Goal: Transaction & Acquisition: Purchase product/service

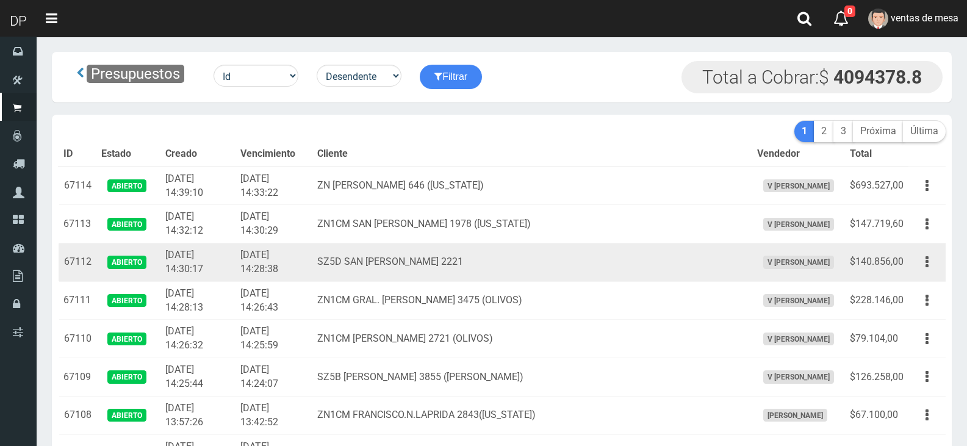
scroll to position [3366, 0]
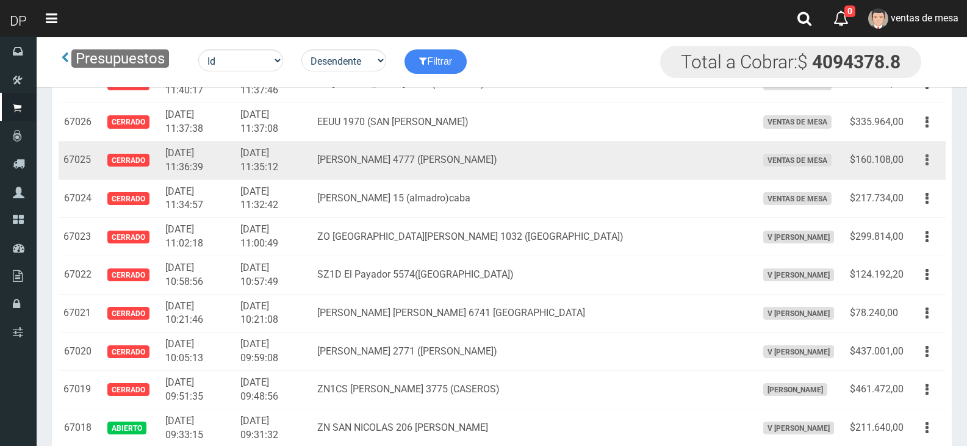
click at [927, 156] on icon "button" at bounding box center [926, 159] width 3 height 21
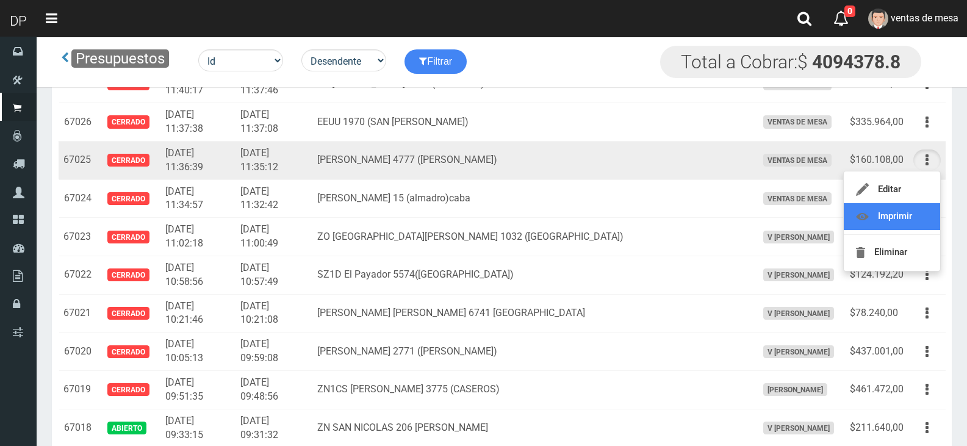
click at [923, 218] on link "Imprimir" at bounding box center [892, 216] width 96 height 27
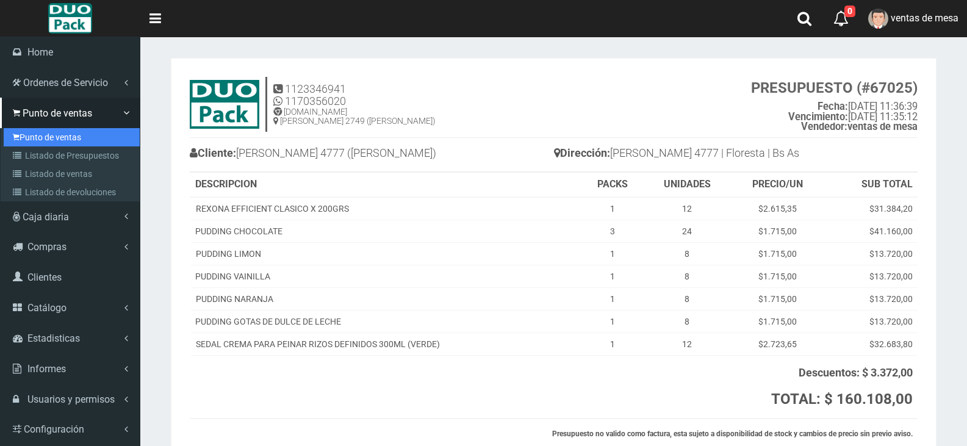
click at [57, 140] on link "Punto de ventas" at bounding box center [72, 137] width 136 height 18
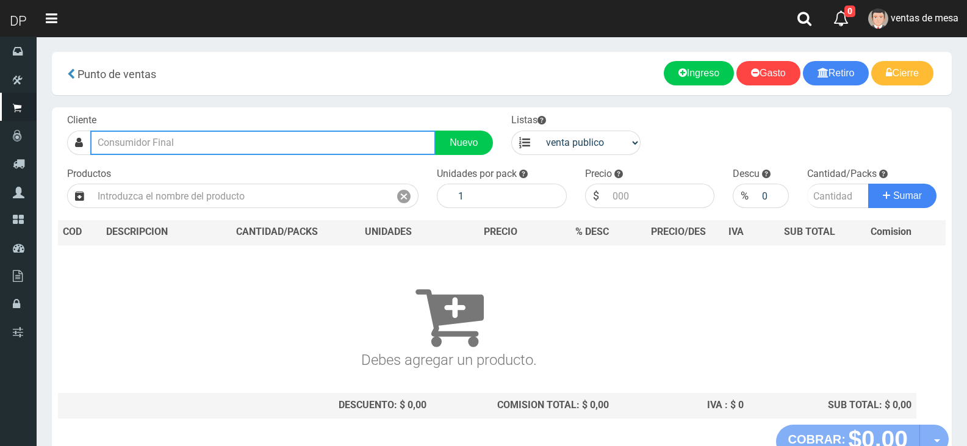
click at [245, 140] on input "text" at bounding box center [262, 143] width 345 height 24
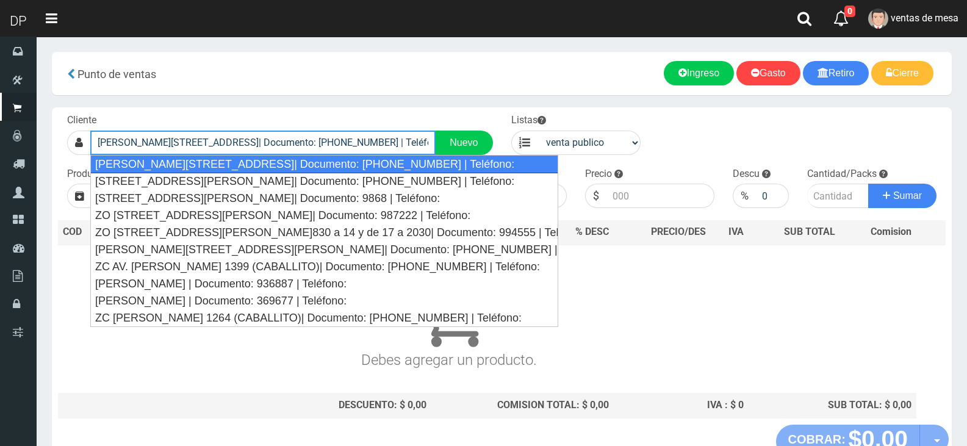
type input "Gaona 4777 (Floresta)| Documento: 2552564 | Teléfono:"
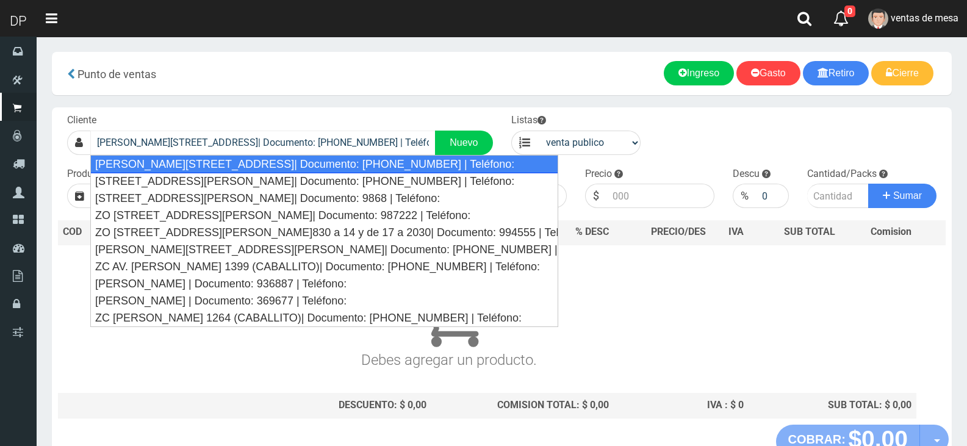
select select "2"
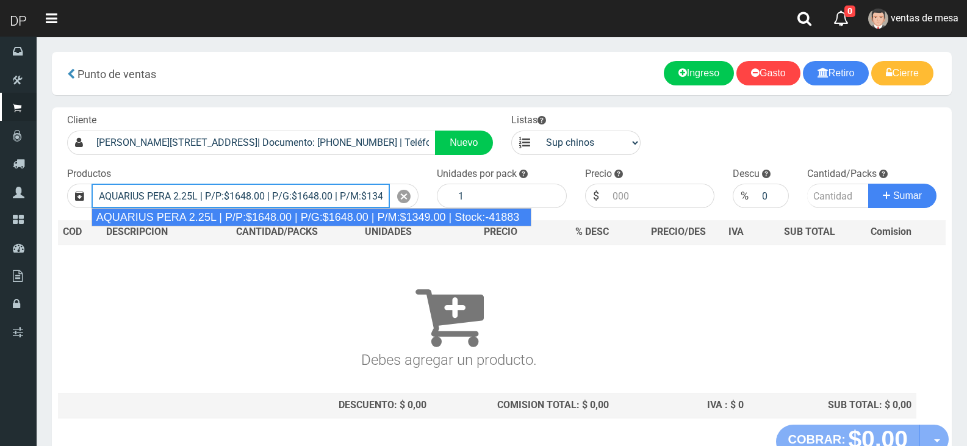
type input "AQUARIUS PERA 2.25L | P/P:$1648.00 | P/G:$1648.00 | P/M:$1349.00 | Stock:-41883"
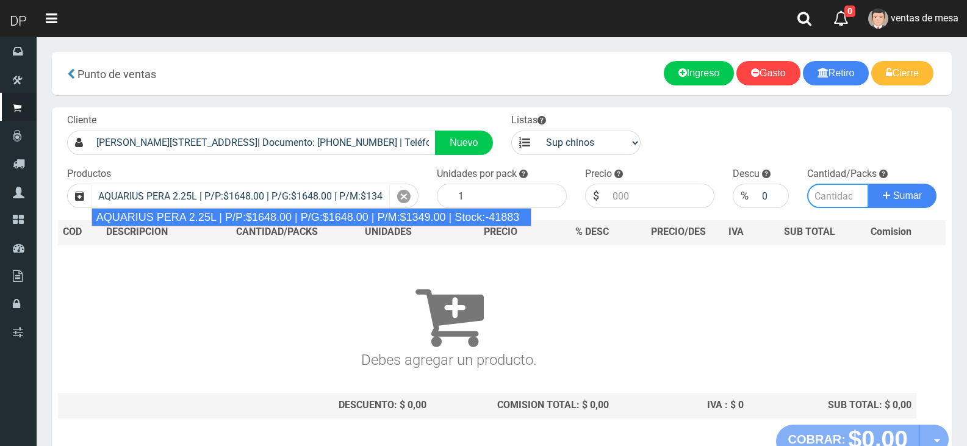
type input "6"
type input "1648.00"
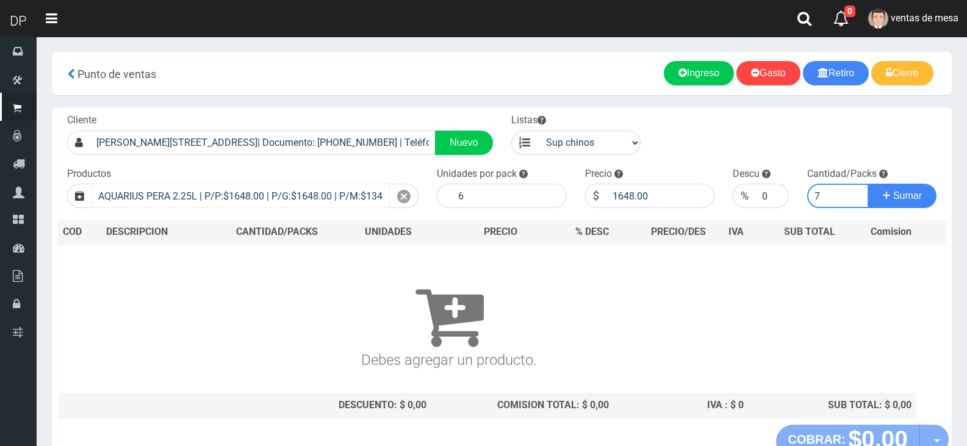
type input "7"
click at [868, 184] on button "Sumar" at bounding box center [902, 196] width 68 height 24
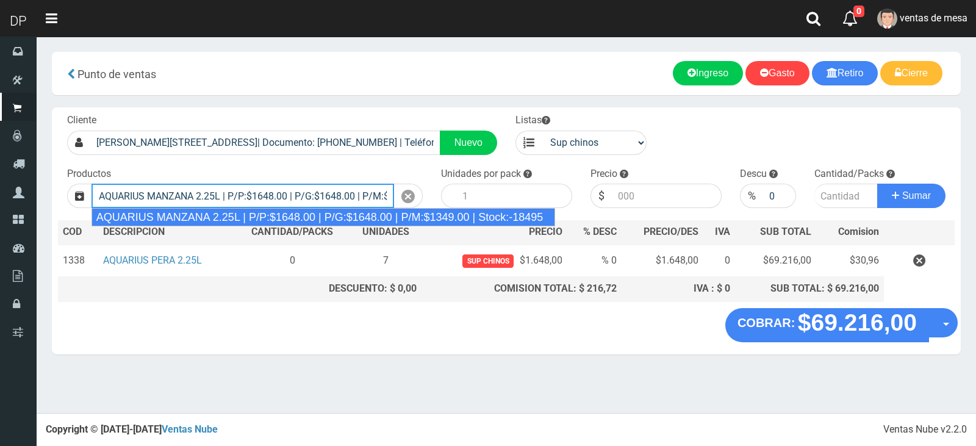
type input "AQUARIUS MANZANA 2.25L | P/P:$1648.00 | P/G:$1648.00 | P/M:$1349.00 | Stock:-18…"
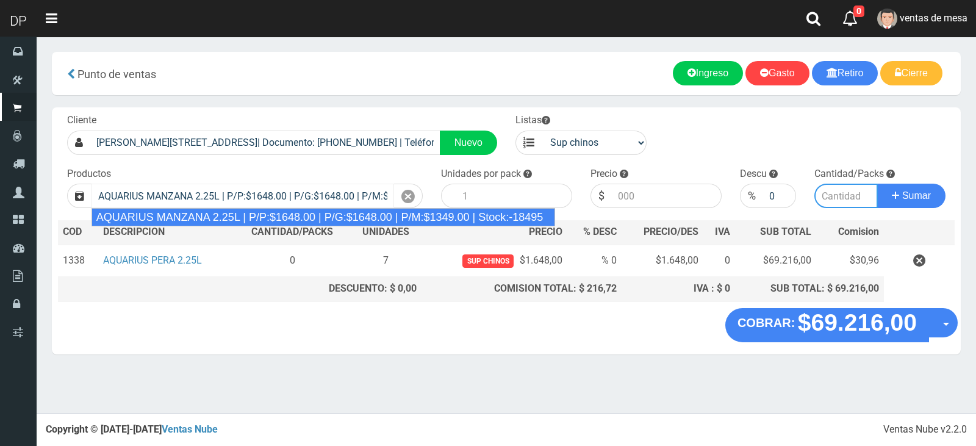
type input "6"
type input "1648.00"
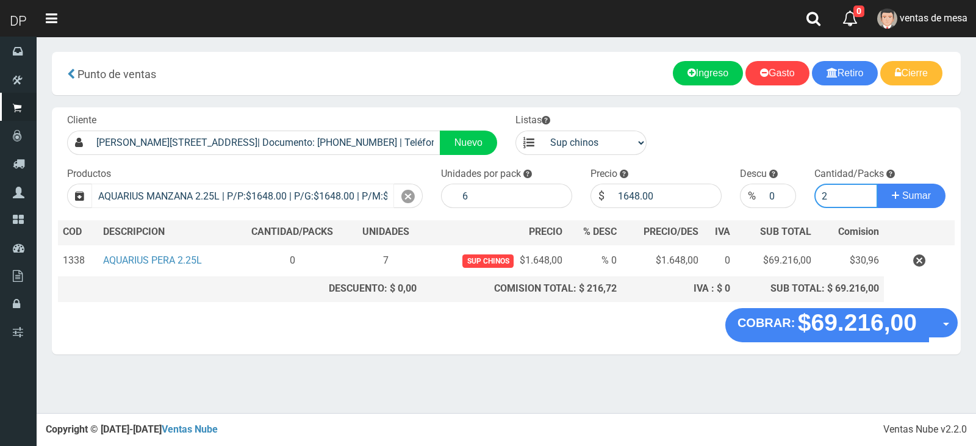
click at [877, 184] on button "Sumar" at bounding box center [911, 196] width 68 height 24
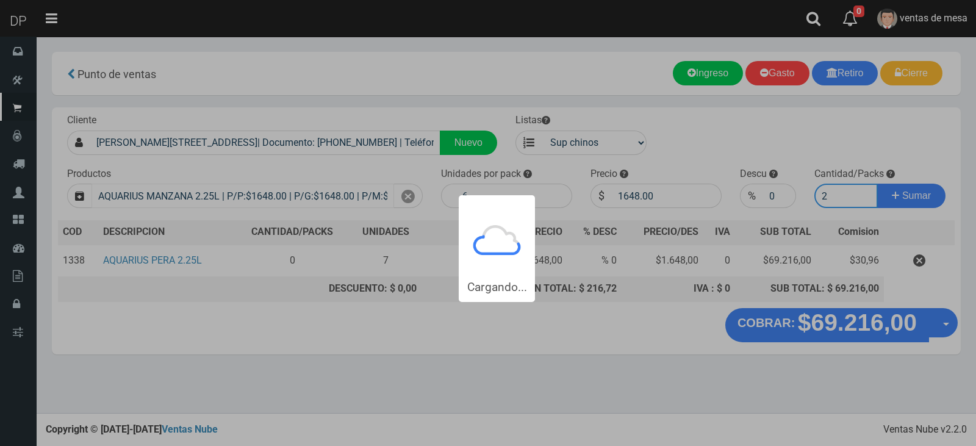
type input "22"
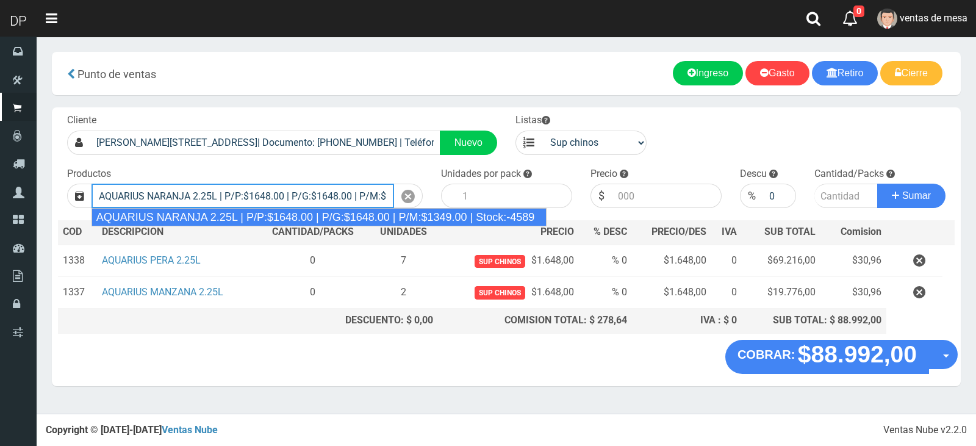
type input "AQUARIUS NARANJA 2.25L | P/P:$1648.00 | P/G:$1648.00 | P/M:$1349.00 | Stock:-45…"
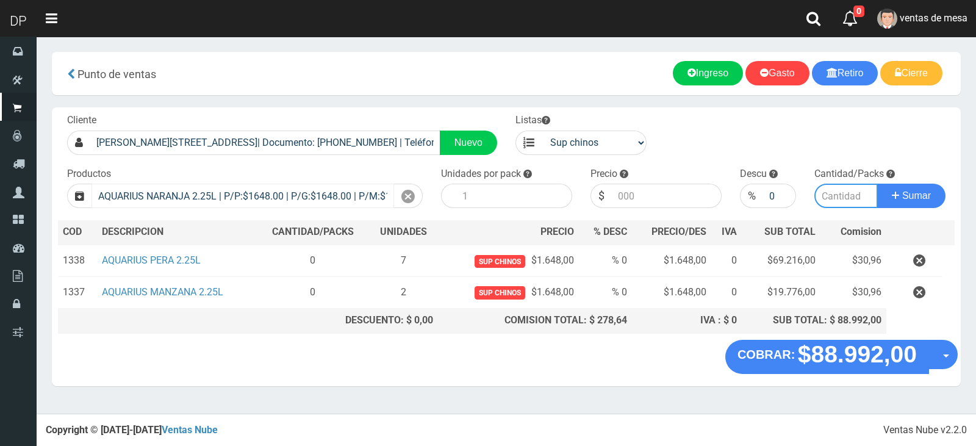
type input "6"
type input "1648.00"
type input "3"
type input "2"
click at [877, 184] on button "Sumar" at bounding box center [911, 196] width 68 height 24
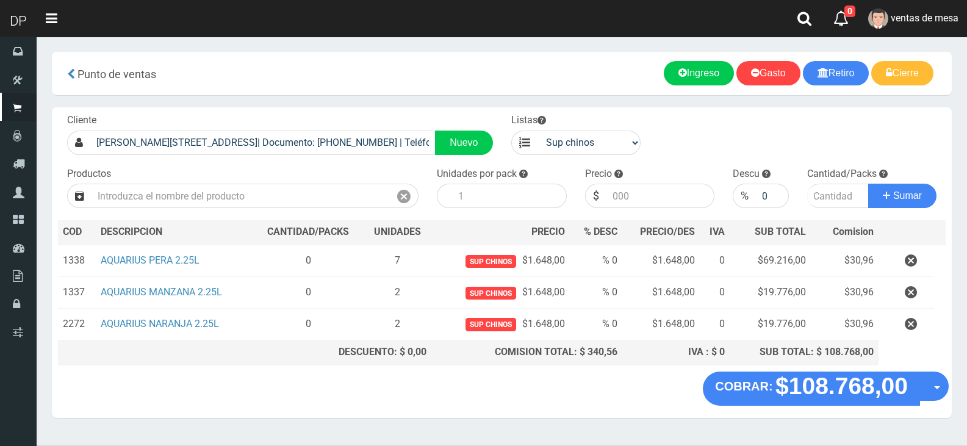
click at [833, 345] on th "SUB TOTAL: $ 108.768,00" at bounding box center [804, 352] width 149 height 24
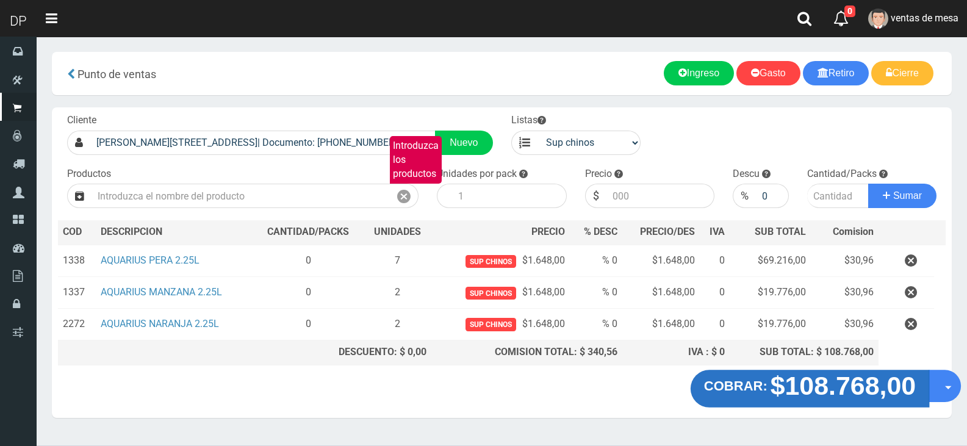
click at [805, 381] on strong "$108.768,00" at bounding box center [844, 385] width 146 height 29
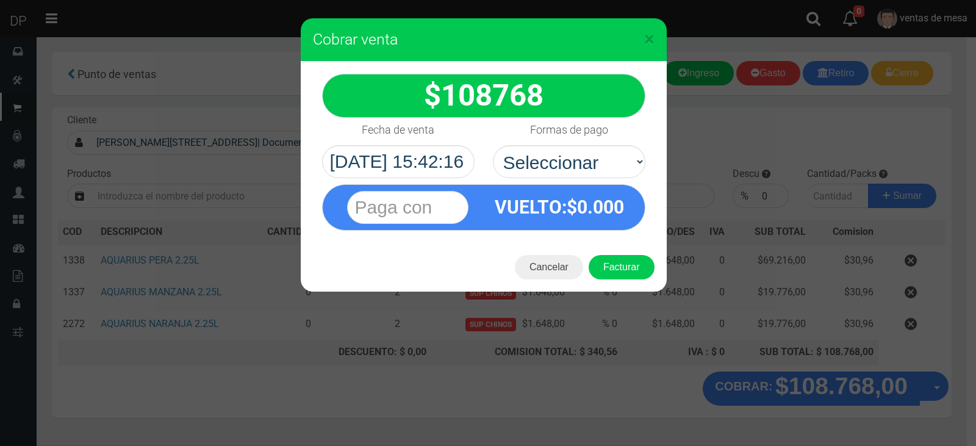
select select "Efectivo"
click at [493, 145] on select "Seleccionar Efectivo Tarjeta de Crédito Depósito Débito" at bounding box center [569, 161] width 153 height 33
click at [623, 273] on button "Facturar" at bounding box center [622, 267] width 66 height 24
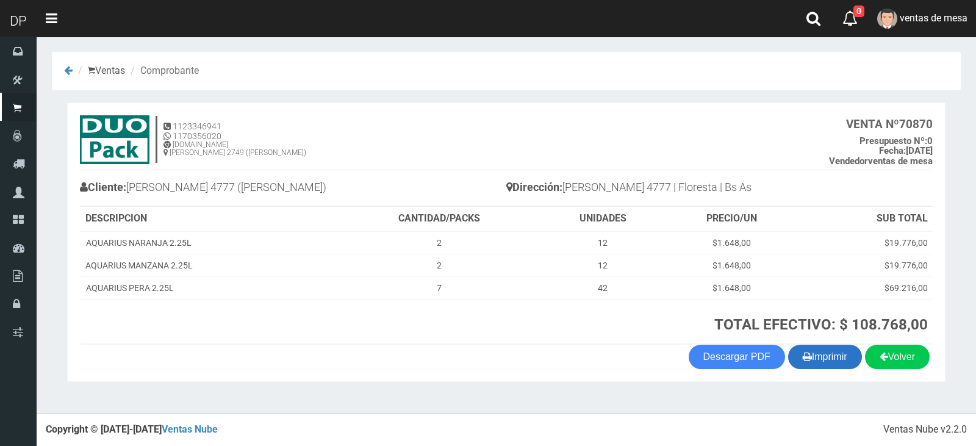
click at [845, 364] on button "Imprimir" at bounding box center [825, 357] width 74 height 24
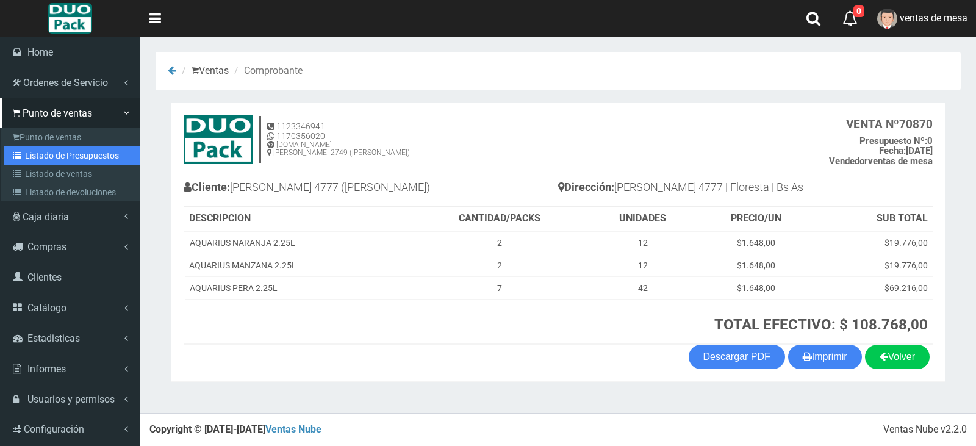
click at [41, 157] on link "Listado de Presupuestos" at bounding box center [72, 155] width 136 height 18
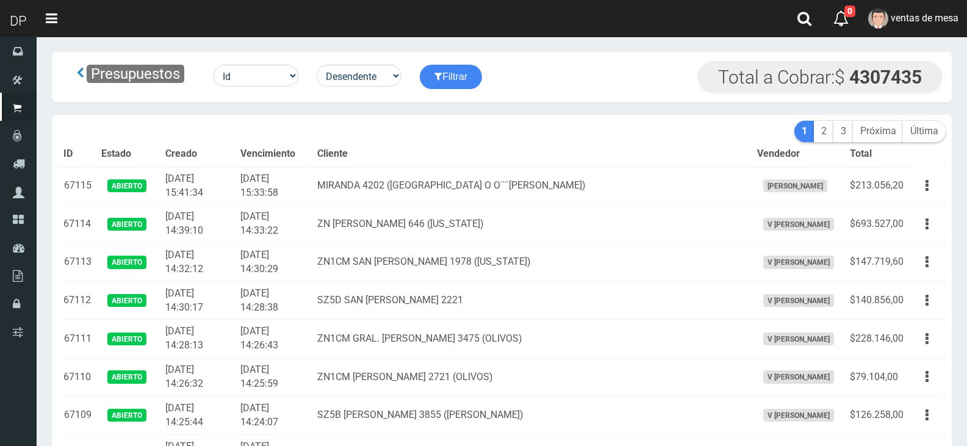
scroll to position [3404, 0]
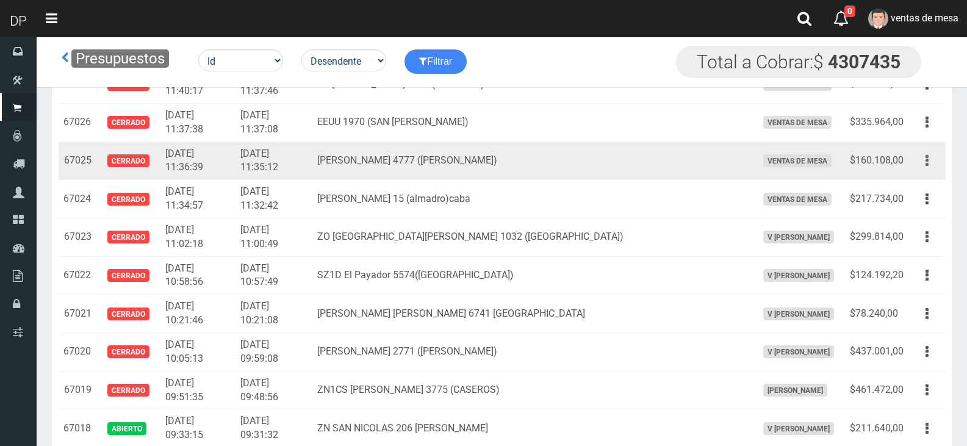
drag, startPoint x: 922, startPoint y: 156, endPoint x: 922, endPoint y: 168, distance: 11.6
click at [923, 157] on button "button" at bounding box center [926, 160] width 27 height 21
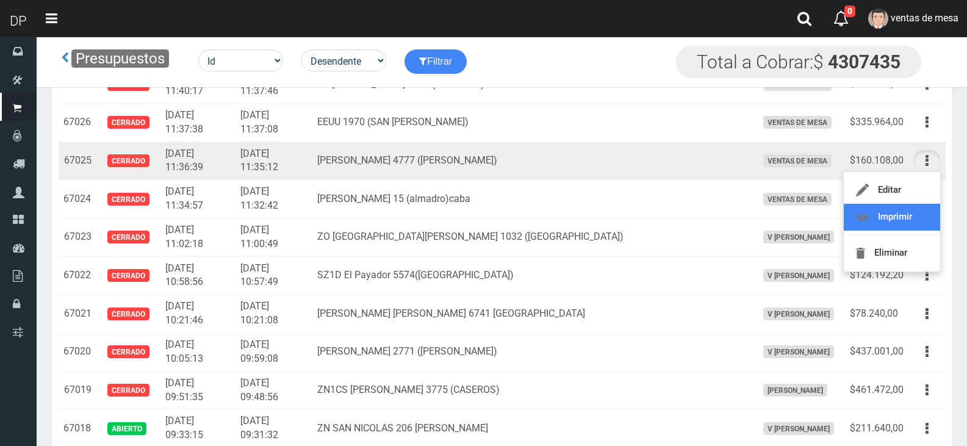
click at [908, 213] on link "Imprimir" at bounding box center [892, 217] width 96 height 27
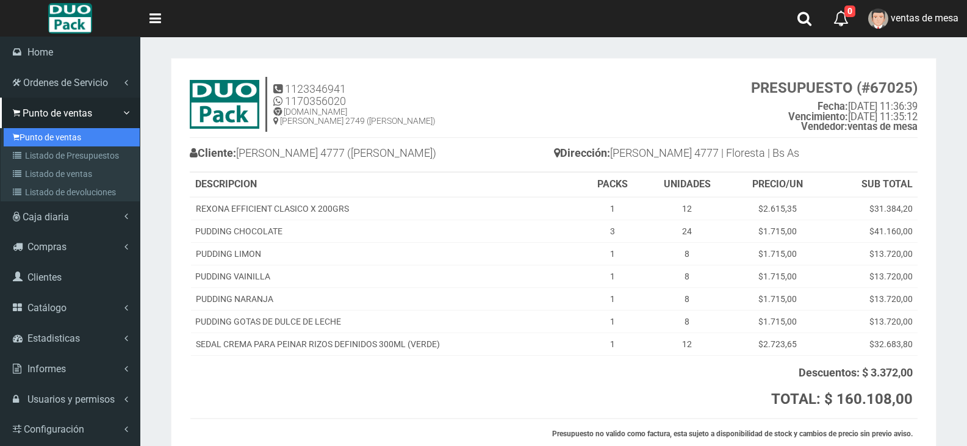
click at [21, 143] on link "Punto de ventas" at bounding box center [72, 137] width 136 height 18
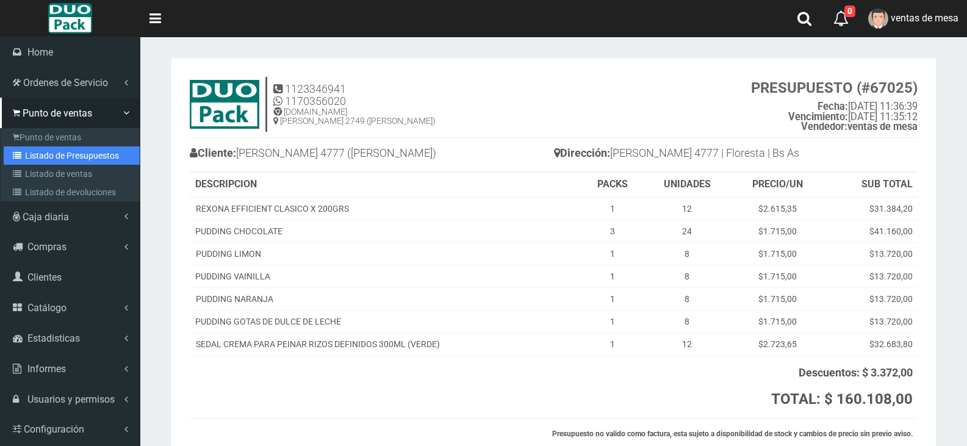
click at [25, 147] on link "Listado de Presupuestos" at bounding box center [72, 155] width 136 height 18
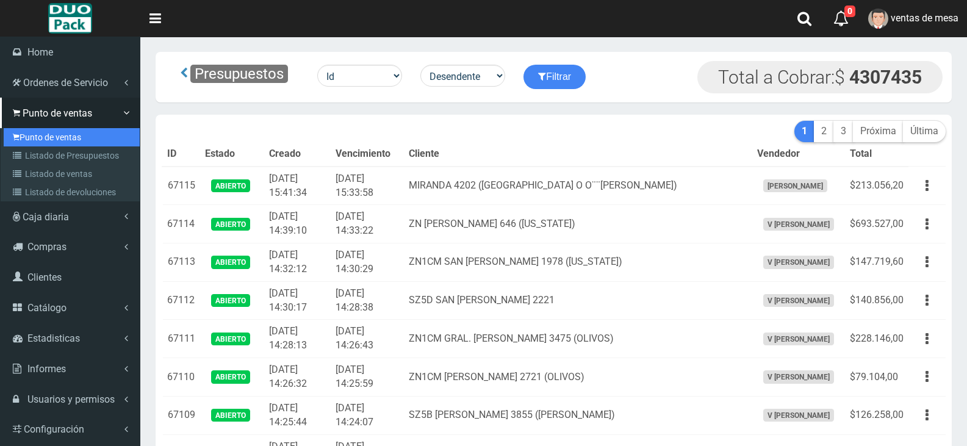
click at [54, 129] on link "Punto de ventas" at bounding box center [72, 137] width 136 height 18
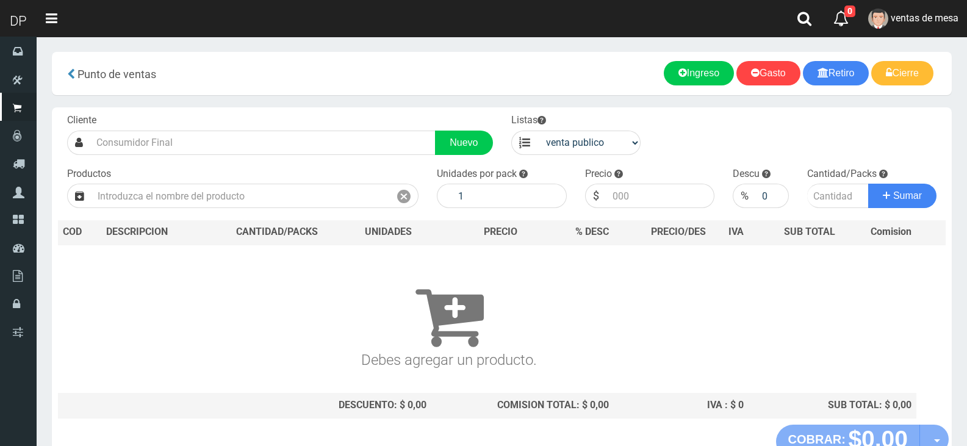
drag, startPoint x: 295, startPoint y: 156, endPoint x: 291, endPoint y: 145, distance: 12.4
click at [295, 155] on div "Cliente Nuevo Listas venta publico Sup chinos reventas Productos" at bounding box center [502, 265] width 900 height 317
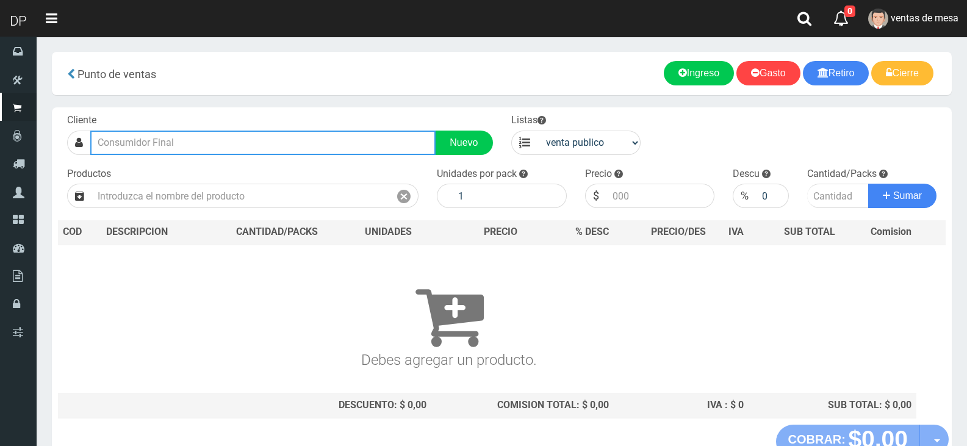
click at [291, 145] on input "text" at bounding box center [262, 143] width 345 height 24
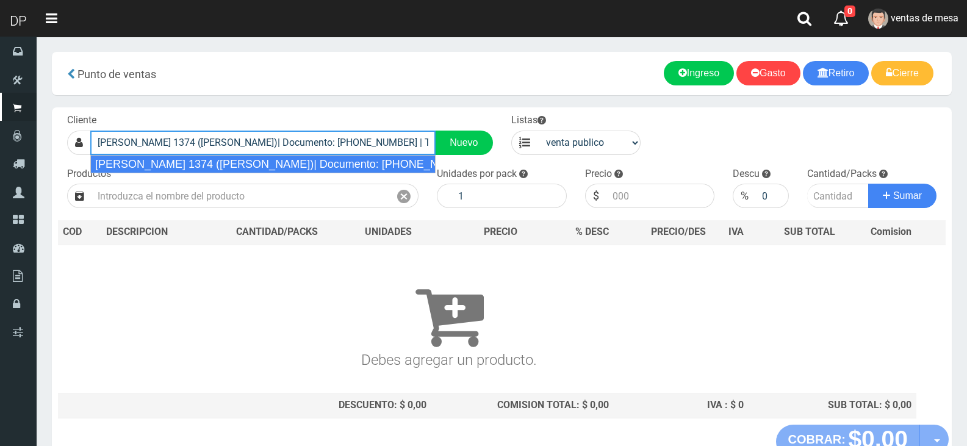
type input "ZC ITURRI 1374 (V. ORTUZAR)| Documento: 2356563 | Teléfono:"
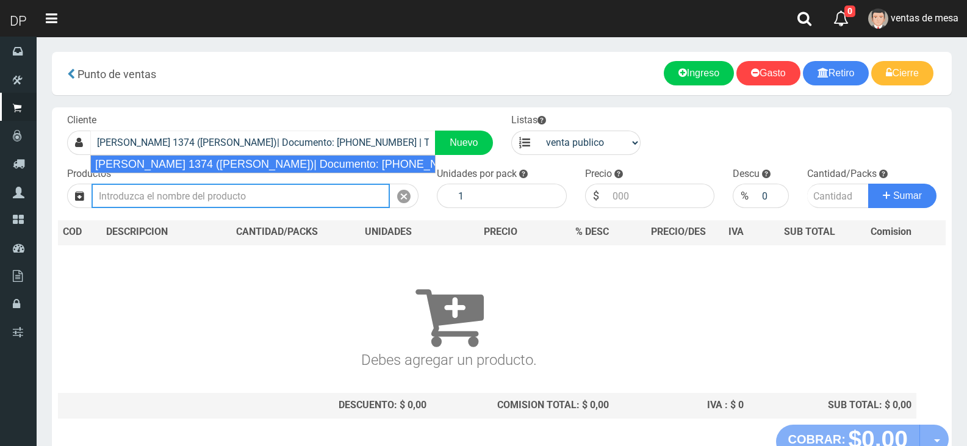
select select "2"
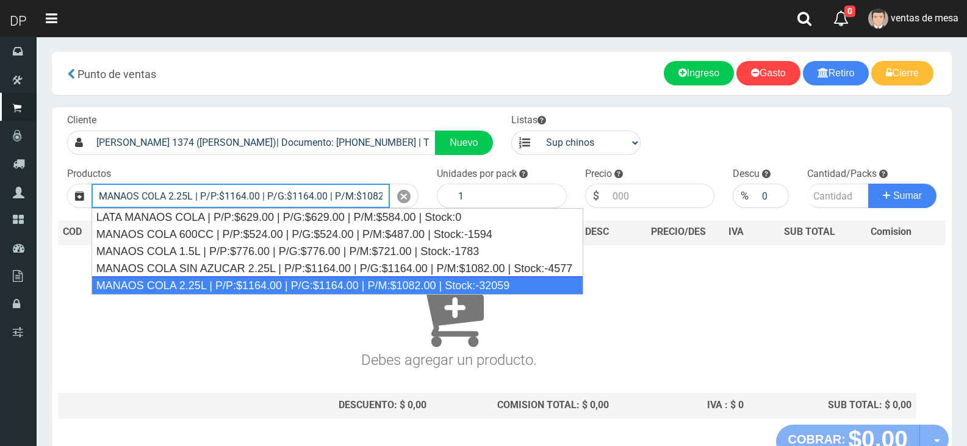
type input "MANAOS COLA 2.25L | P/P:$1164.00 | P/G:$1164.00 | P/M:$1082.00 | Stock:-32059"
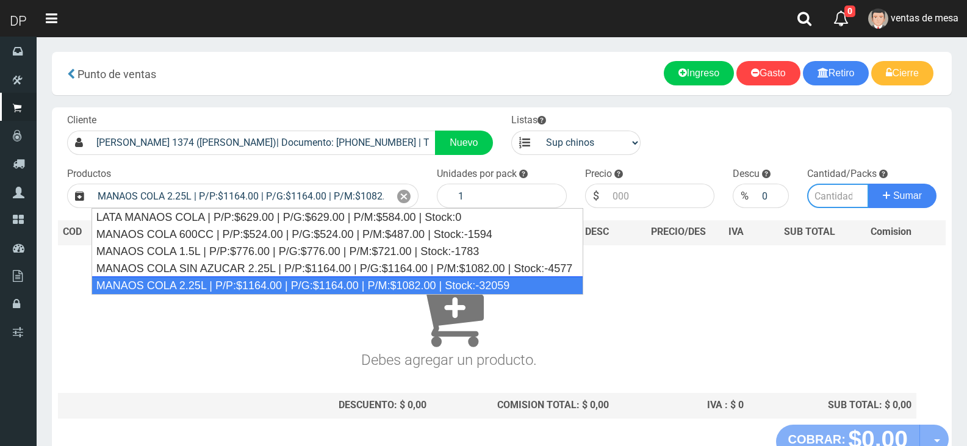
type input "6"
type input "1164.00"
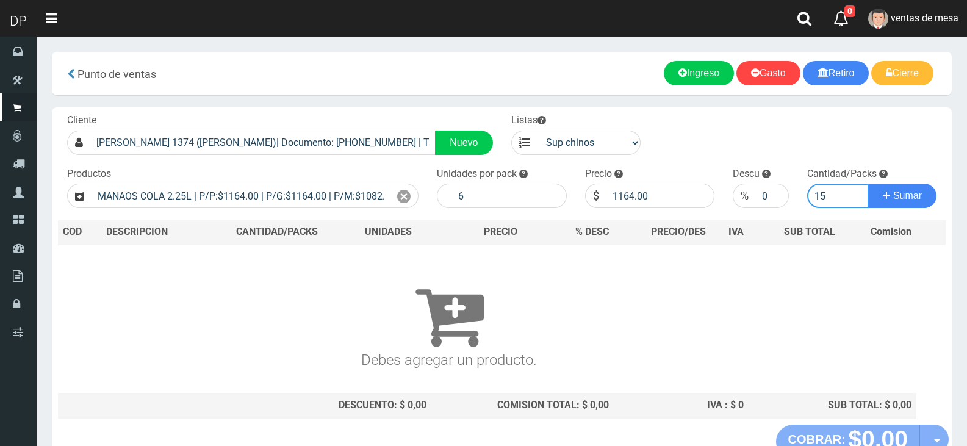
type input "15"
click at [868, 184] on button "Sumar" at bounding box center [902, 196] width 68 height 24
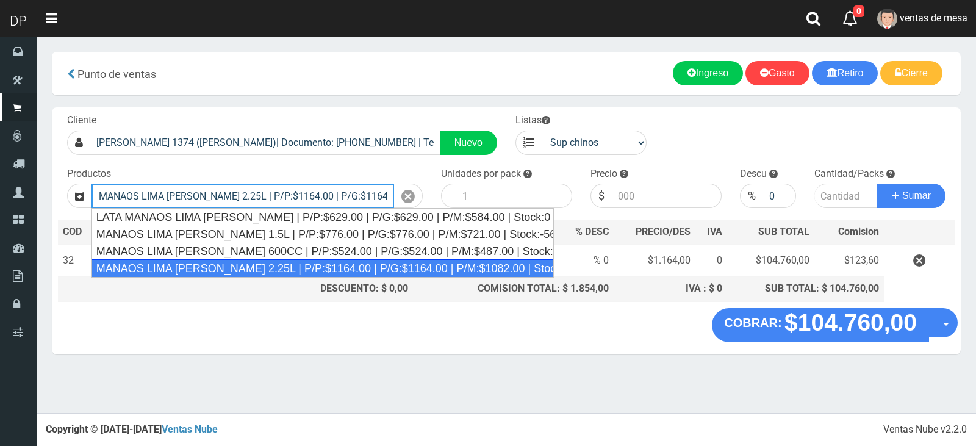
type input "MANAOS LIMA LIMON 2.25L | P/P:$1164.00 | P/G:$1164.00 | P/M:$1082.00 | Stock:-1…"
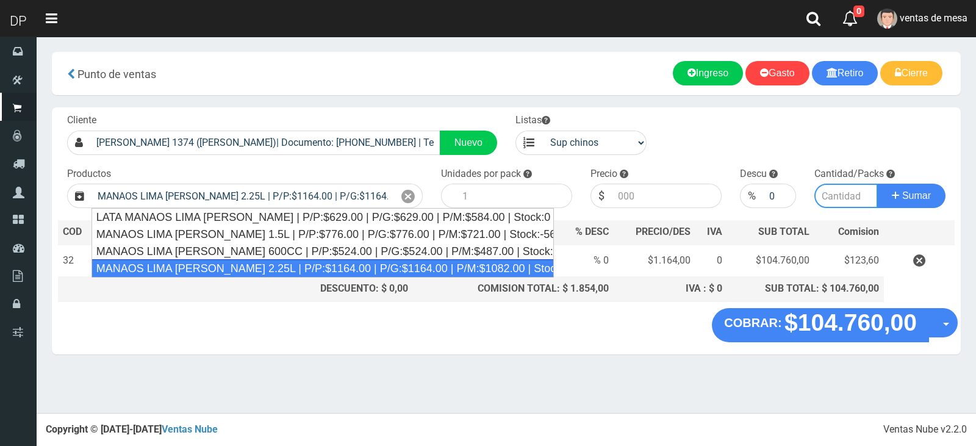
type input "6"
type input "1164.00"
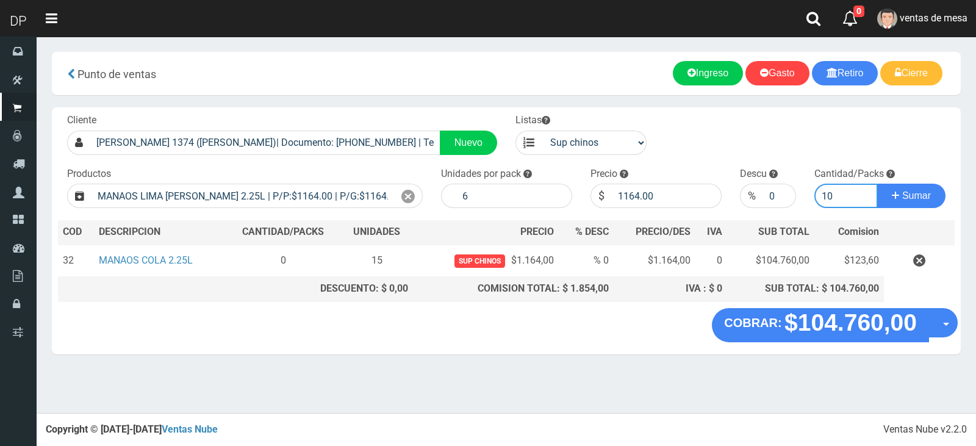
type input "10"
click at [877, 184] on button "Sumar" at bounding box center [911, 196] width 68 height 24
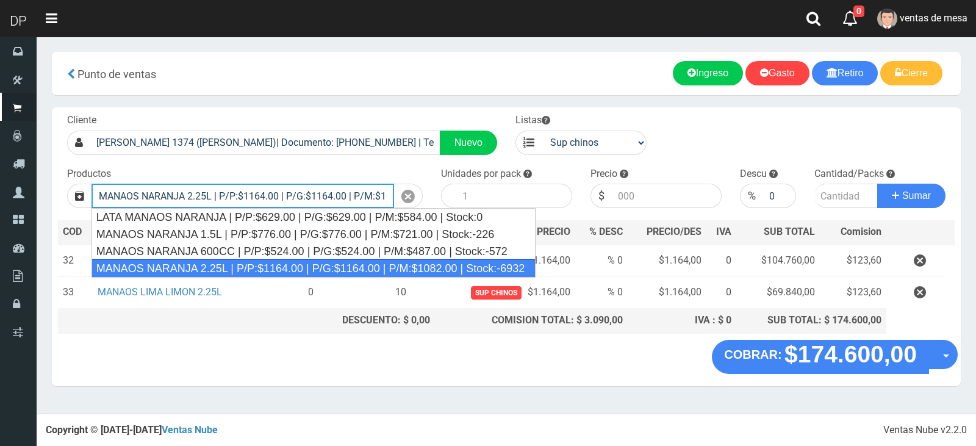
type input "MANAOS NARANJA 2.25L | P/P:$1164.00 | P/G:$1164.00 | P/M:$1082.00 | Stock:-6932"
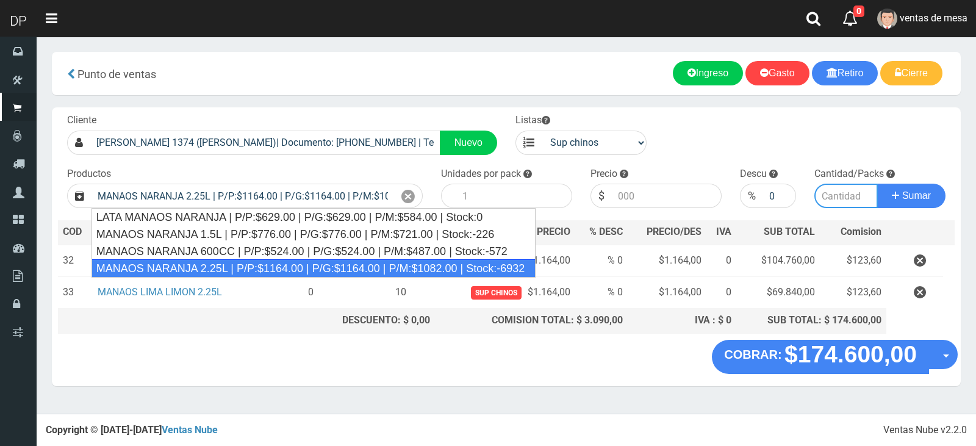
type input "6"
type input "1164.00"
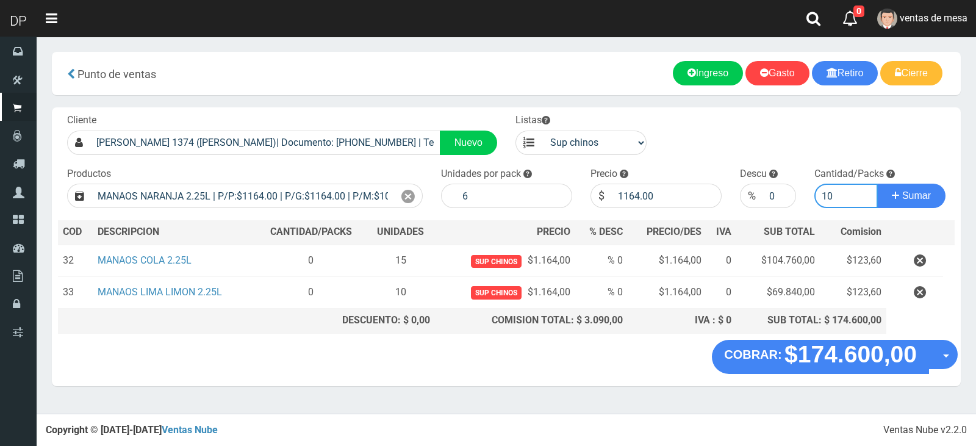
type input "10"
click at [877, 184] on button "Sumar" at bounding box center [911, 196] width 68 height 24
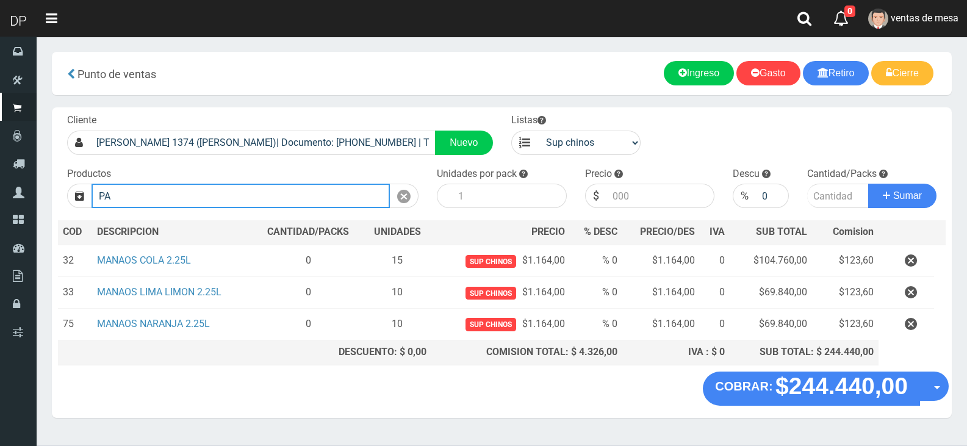
type input "P"
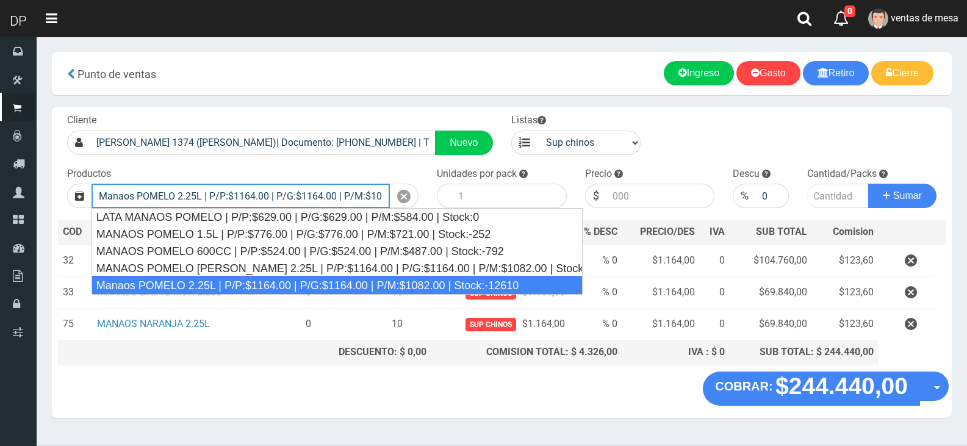
type input "Manaos POMELO 2.25L | P/P:$1164.00 | P/G:$1164.00 | P/M:$1082.00 | Stock:-12610"
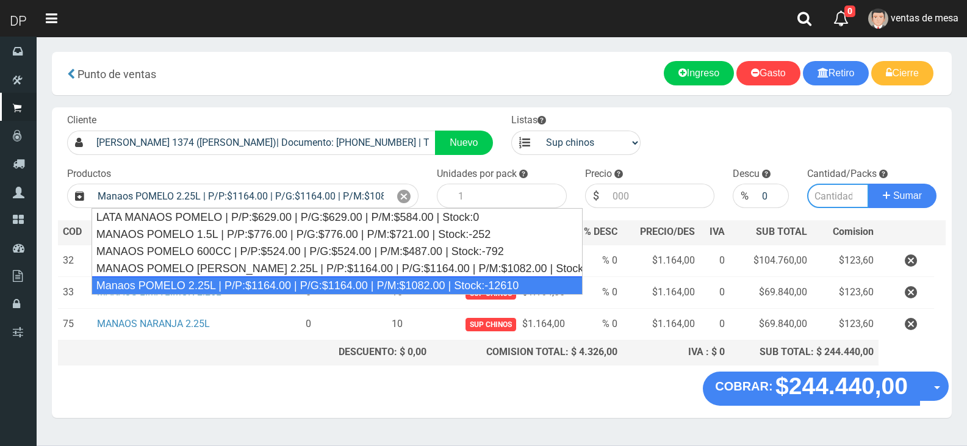
type input "6"
type input "1164.00"
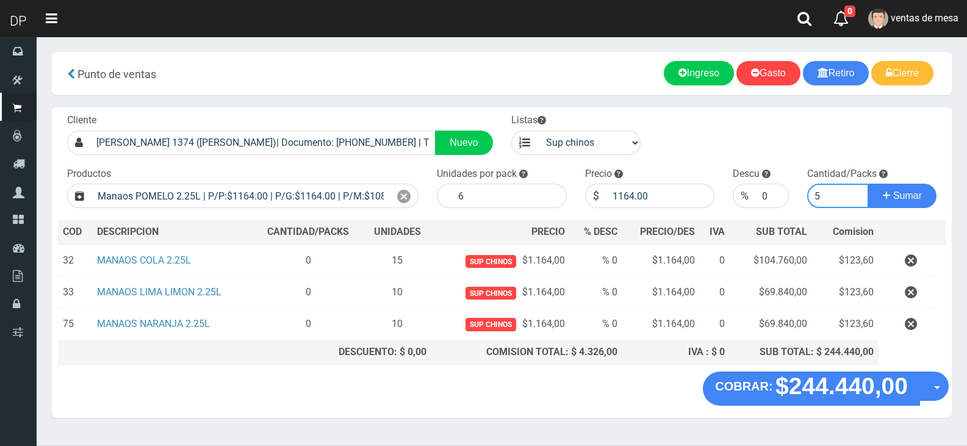
type input "5"
click at [868, 184] on button "Sumar" at bounding box center [902, 196] width 68 height 24
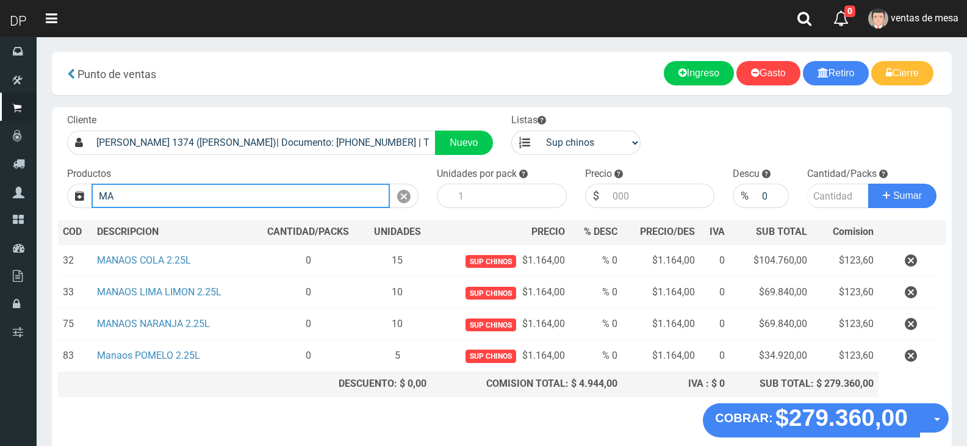
type input "M"
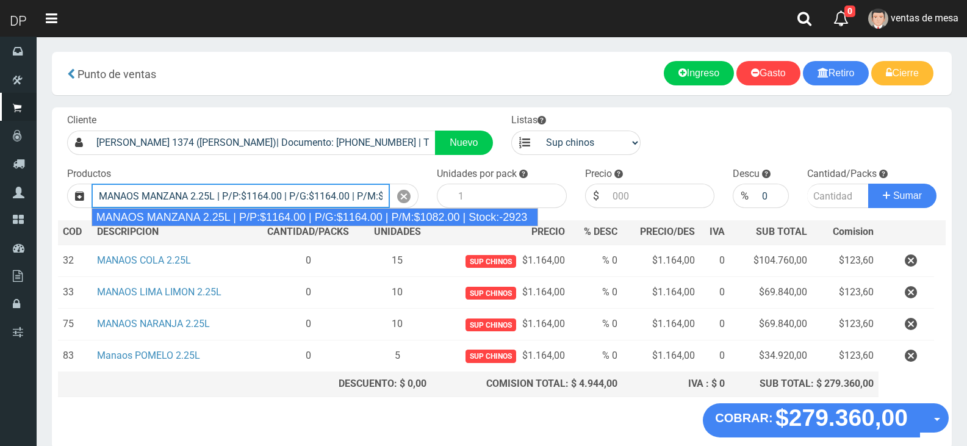
type input "MANAOS MANZANA 2.25L | P/P:$1164.00 | P/G:$1164.00 | P/M:$1082.00 | Stock:-2923"
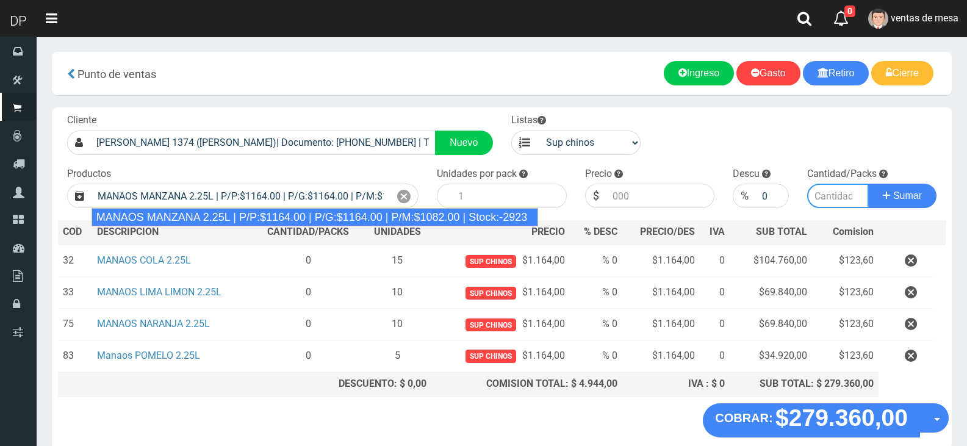
type input "6"
type input "1164.00"
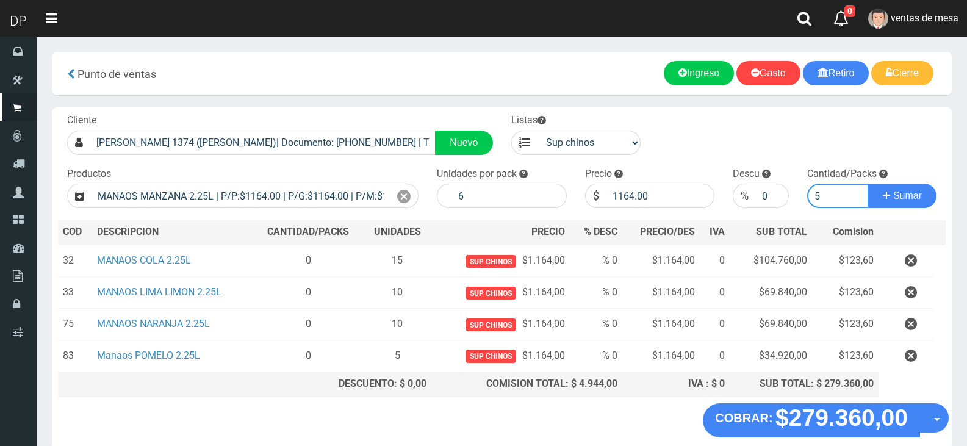
type input "5"
click at [868, 184] on button "Sumar" at bounding box center [902, 196] width 68 height 24
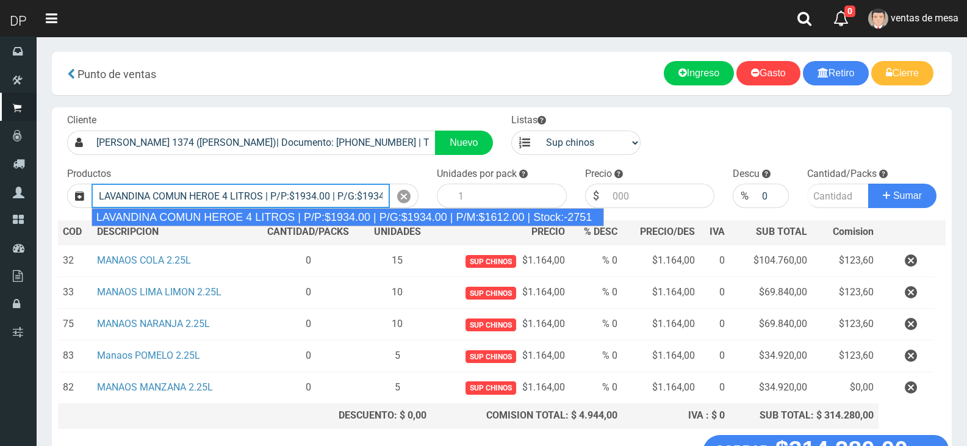
type input "LAVANDINA COMUN HEROE 4 LITROS | P/P:$1934.00 | P/G:$1934.00 | P/M:$1612.00 | S…"
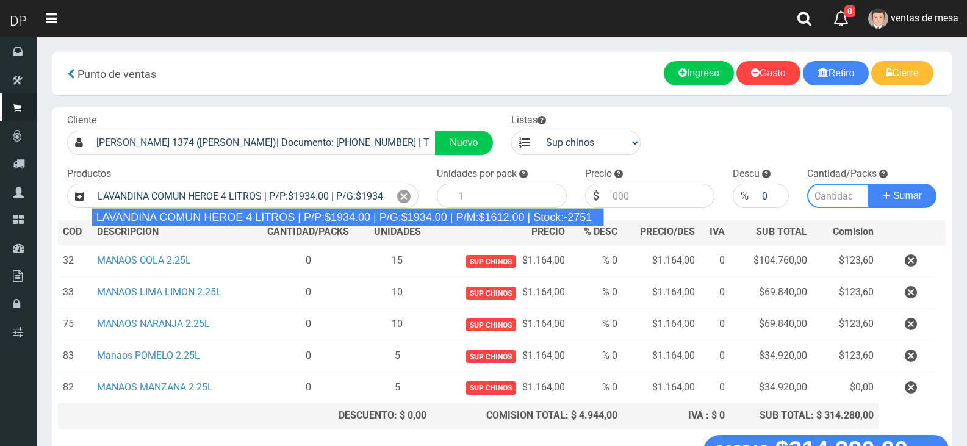
type input "3"
type input "1934.00"
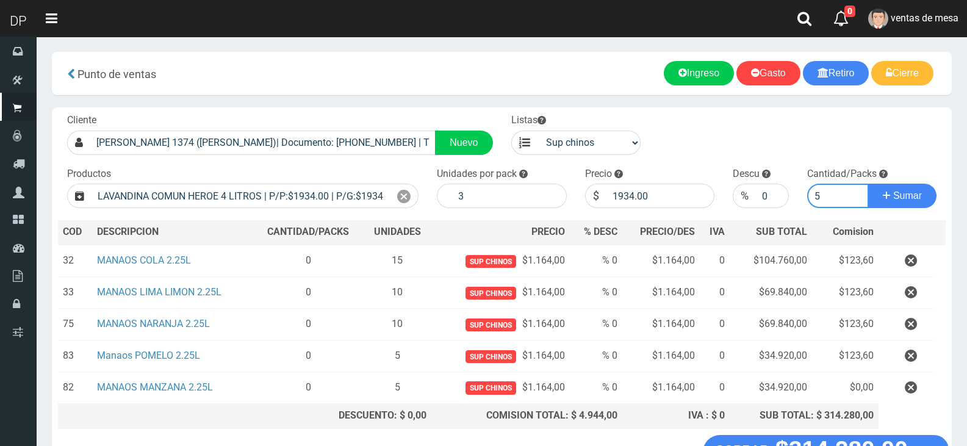
type input "5"
click at [868, 184] on button "Sumar" at bounding box center [902, 196] width 68 height 24
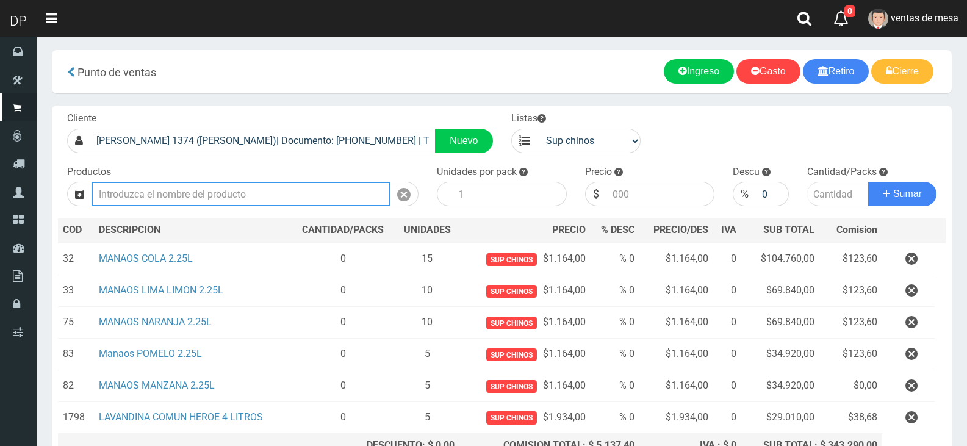
scroll to position [1, 0]
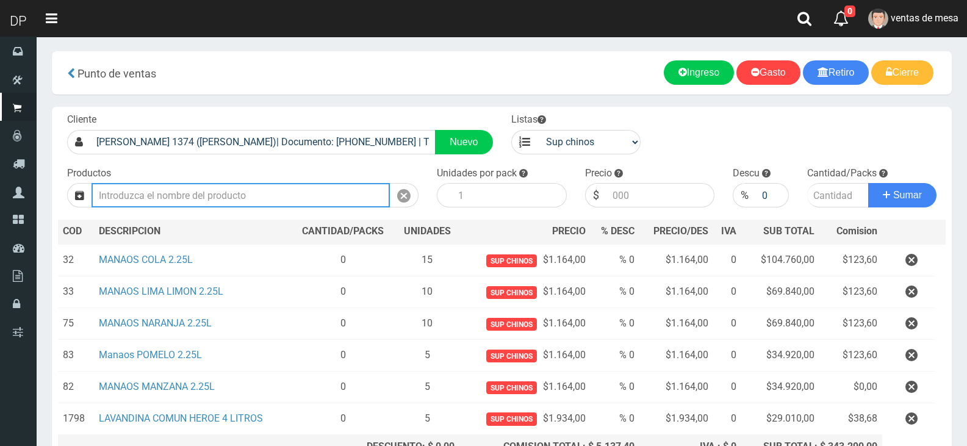
click at [237, 192] on input "Introduzca los productos" at bounding box center [241, 195] width 298 height 24
type input "R"
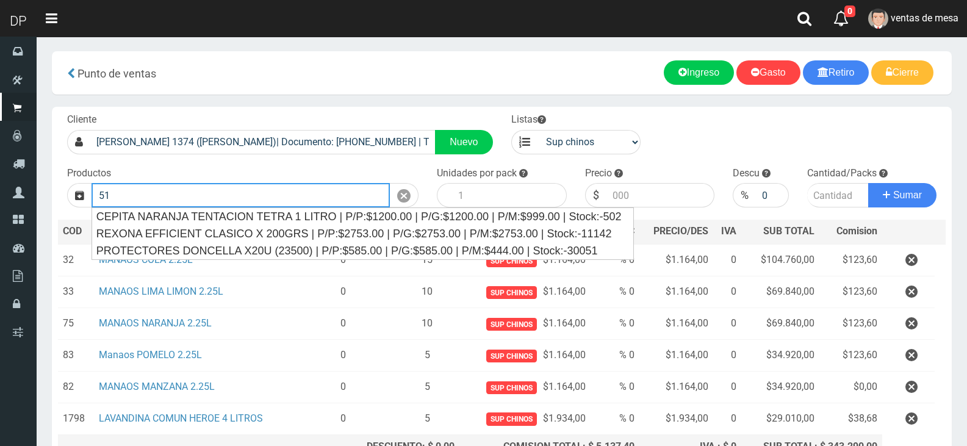
type input "5"
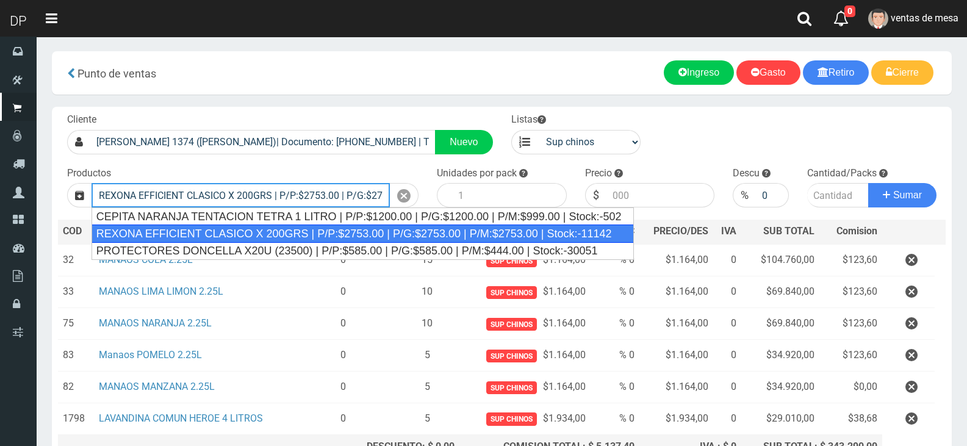
type input "REXONA EFFICIENT CLASICO X 200GRS | P/P:$2753.00 | P/G:$2753.00 | P/M:$2753.00 …"
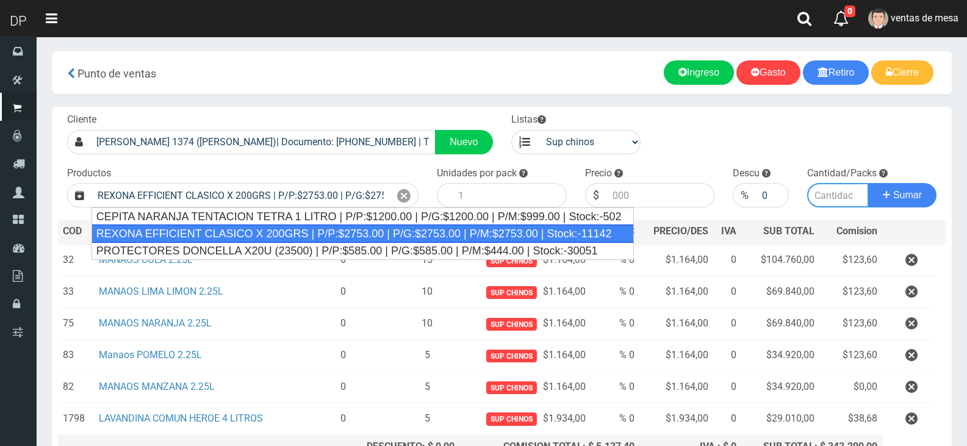
type input "12"
type input "2753.00"
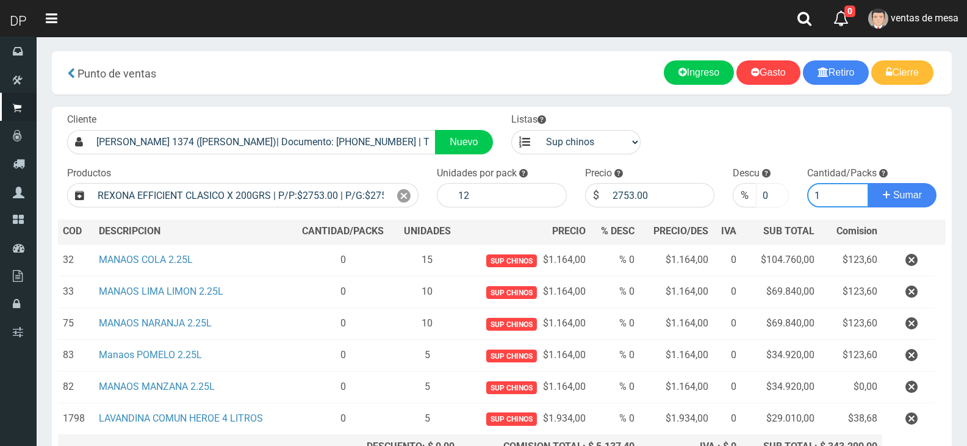
type input "1"
click at [769, 194] on input "0" at bounding box center [772, 195] width 32 height 24
type input "5"
click at [868, 183] on button "Sumar" at bounding box center [902, 195] width 68 height 24
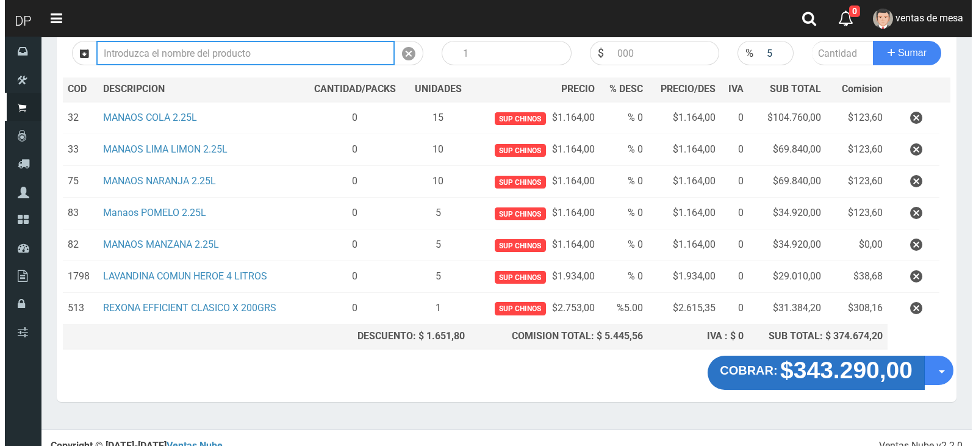
scroll to position [154, 0]
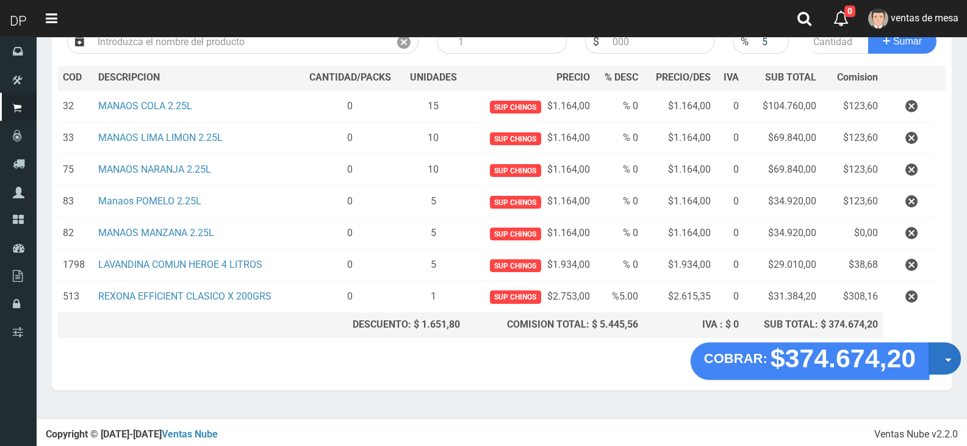
click at [945, 355] on button "Opciones" at bounding box center [945, 358] width 32 height 32
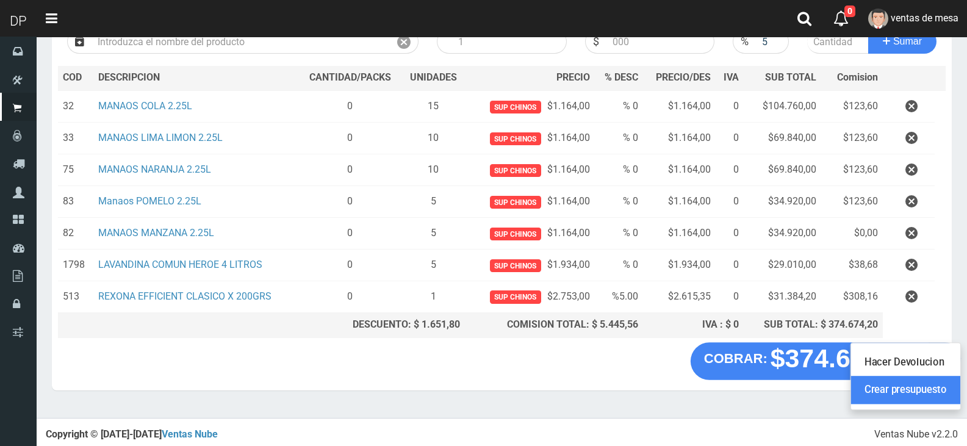
click at [938, 395] on link "Crear presupuesto" at bounding box center [905, 390] width 109 height 28
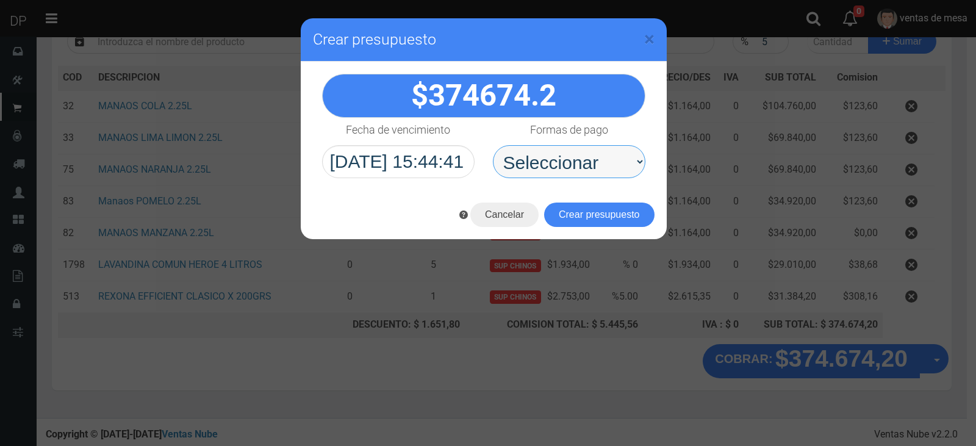
click at [558, 167] on select "Seleccionar Efectivo Tarjeta de Crédito Depósito Débito" at bounding box center [569, 161] width 153 height 33
select select "Efectivo"
click at [493, 145] on select "Seleccionar Efectivo Tarjeta de Crédito Depósito Débito" at bounding box center [569, 161] width 153 height 33
click at [587, 219] on button "Crear presupuesto" at bounding box center [599, 215] width 110 height 24
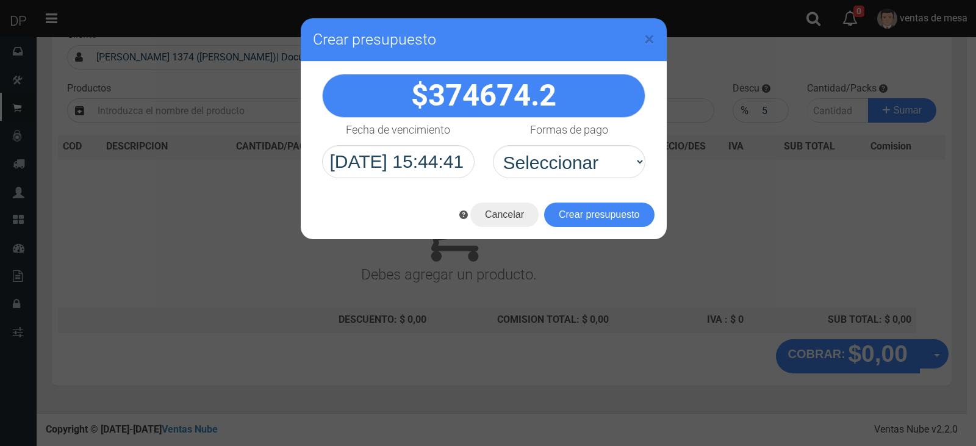
scroll to position [81, 0]
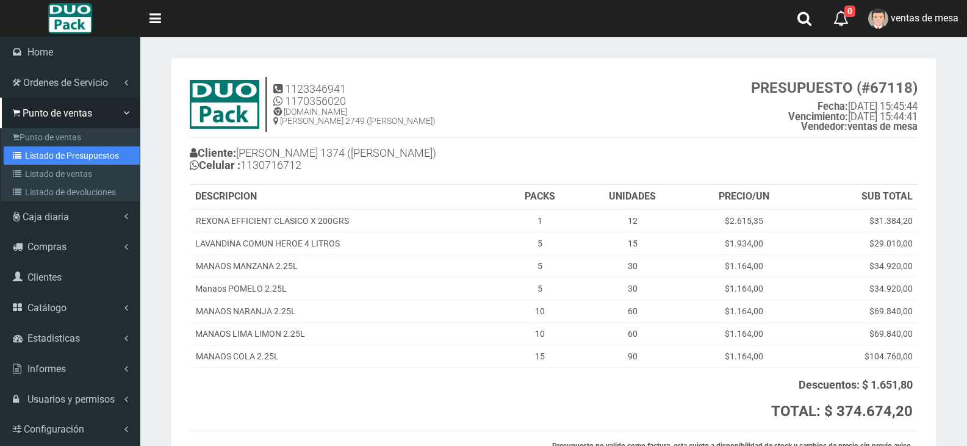
click at [31, 159] on link "Listado de Presupuestos" at bounding box center [72, 155] width 136 height 18
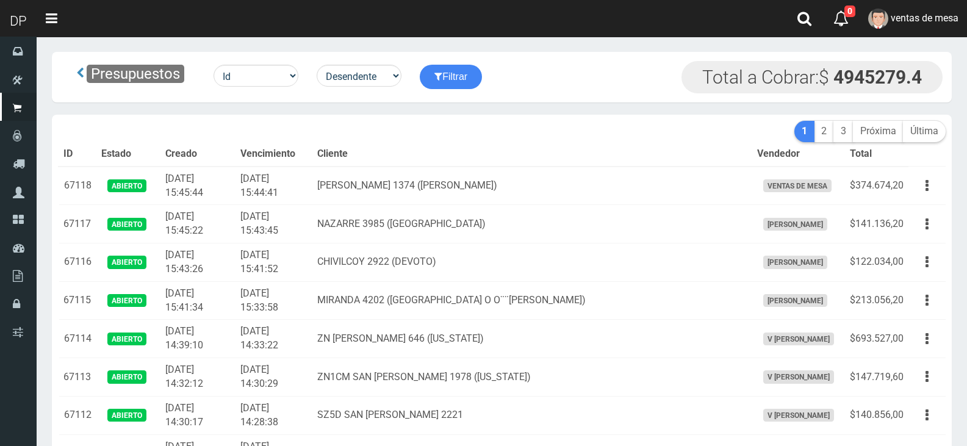
click at [813, 132] on link "1" at bounding box center [804, 131] width 20 height 21
click at [819, 134] on link "2" at bounding box center [824, 131] width 20 height 21
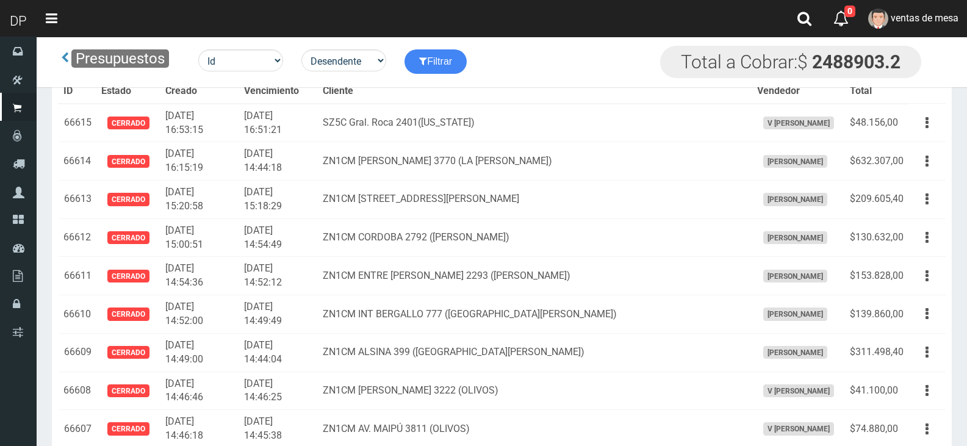
scroll to position [5125, 0]
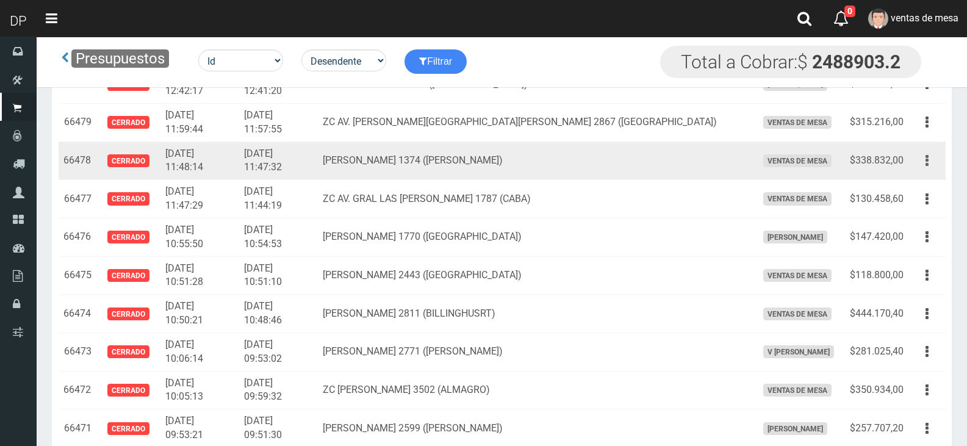
click at [935, 168] on button "button" at bounding box center [926, 160] width 27 height 21
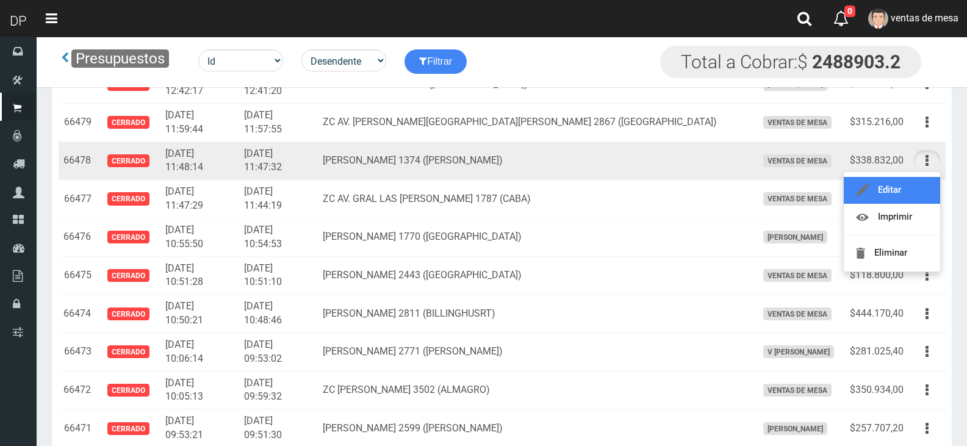
click at [928, 181] on link "Editar" at bounding box center [892, 190] width 96 height 27
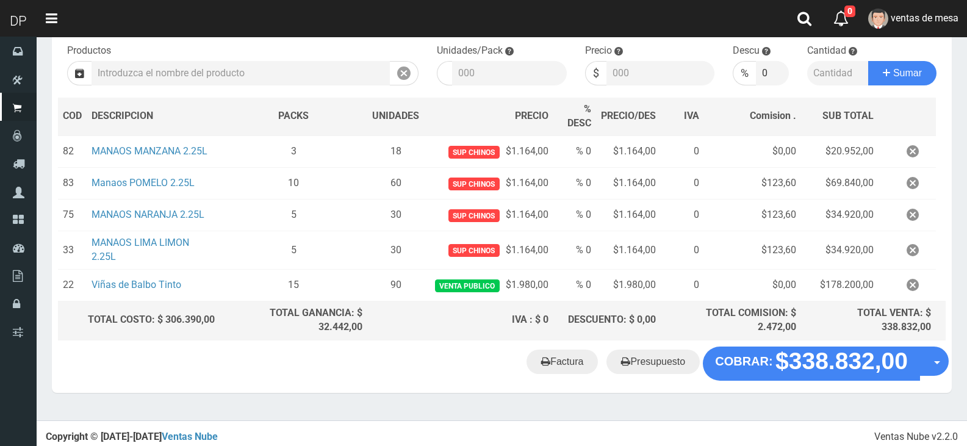
scroll to position [135, 0]
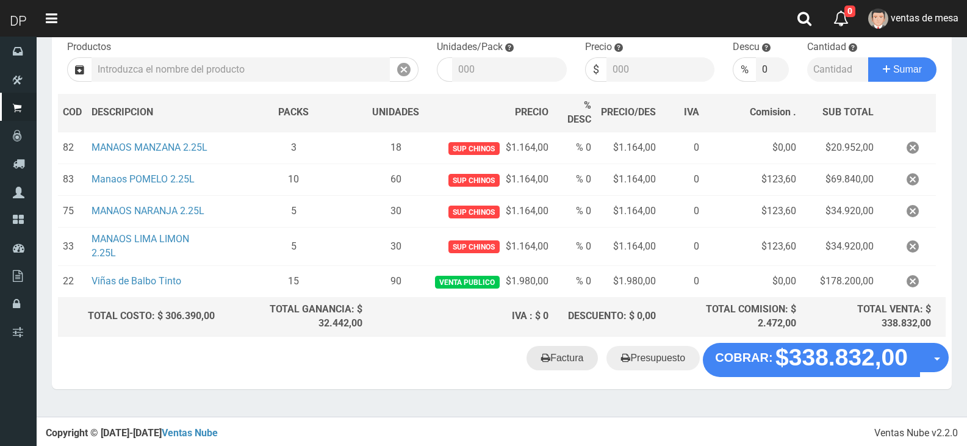
click at [587, 359] on link "Factura" at bounding box center [561, 358] width 71 height 24
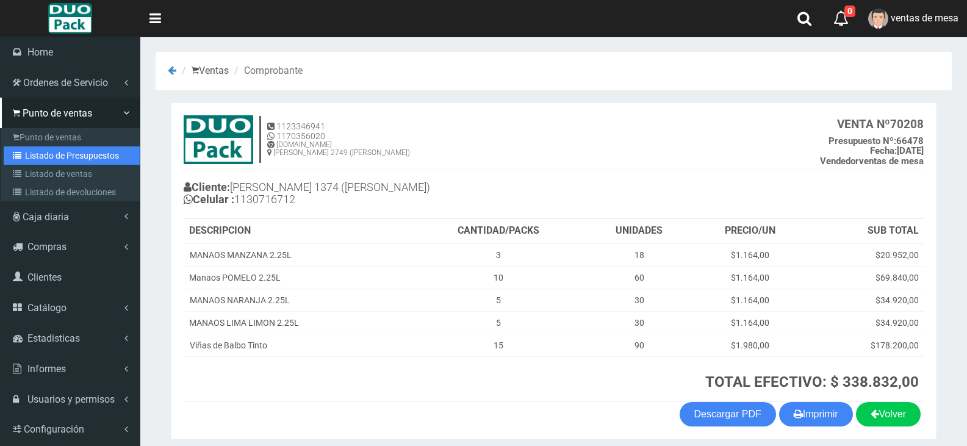
click at [28, 156] on link "Listado de Presupuestos" at bounding box center [72, 155] width 136 height 18
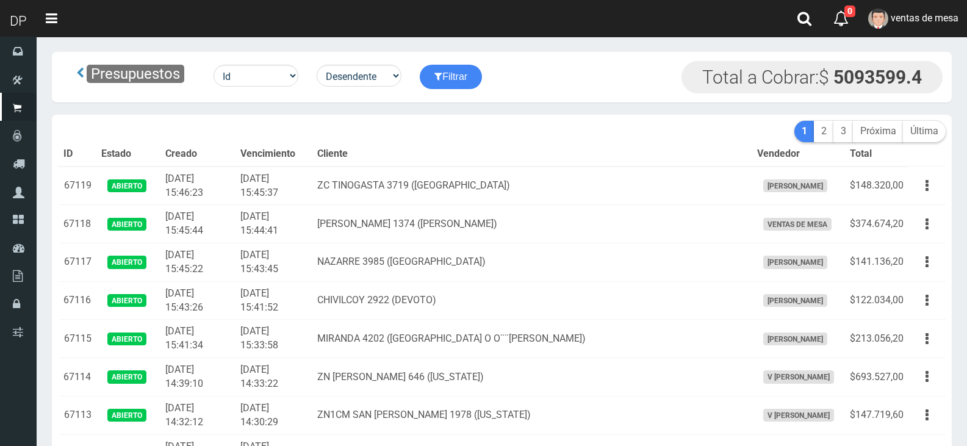
click at [944, 34] on link "ventas de mesa" at bounding box center [913, 18] width 107 height 37
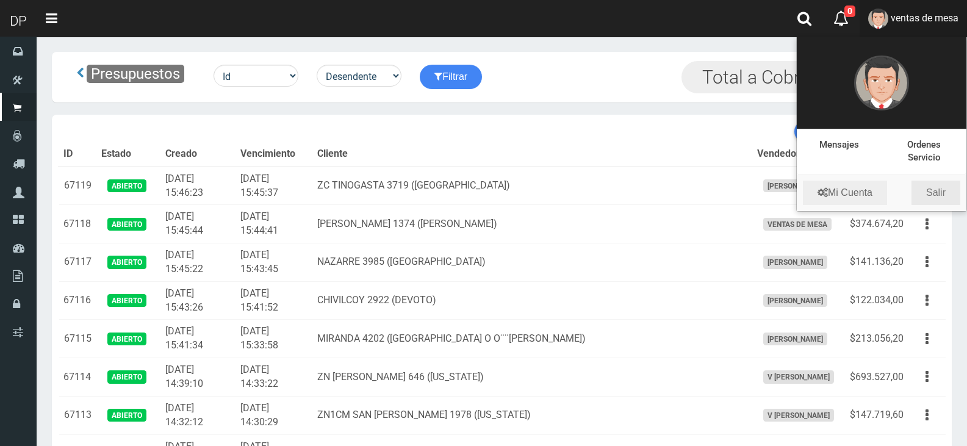
click at [942, 185] on link "Salir" at bounding box center [935, 193] width 49 height 24
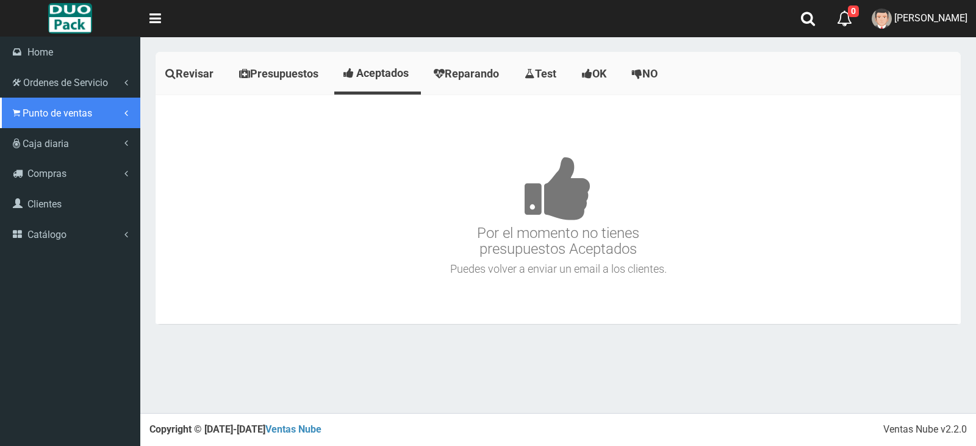
click at [72, 125] on link "Punto de ventas" at bounding box center [70, 113] width 140 height 31
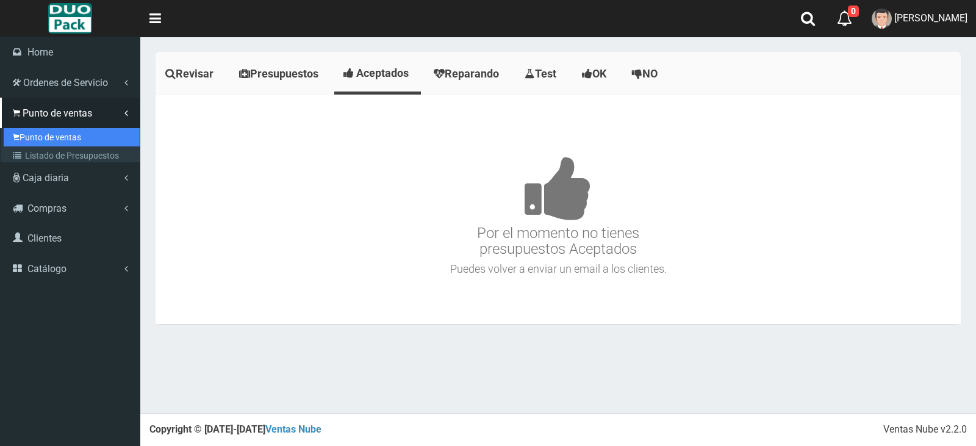
click at [77, 145] on link "Punto de ventas" at bounding box center [72, 137] width 136 height 18
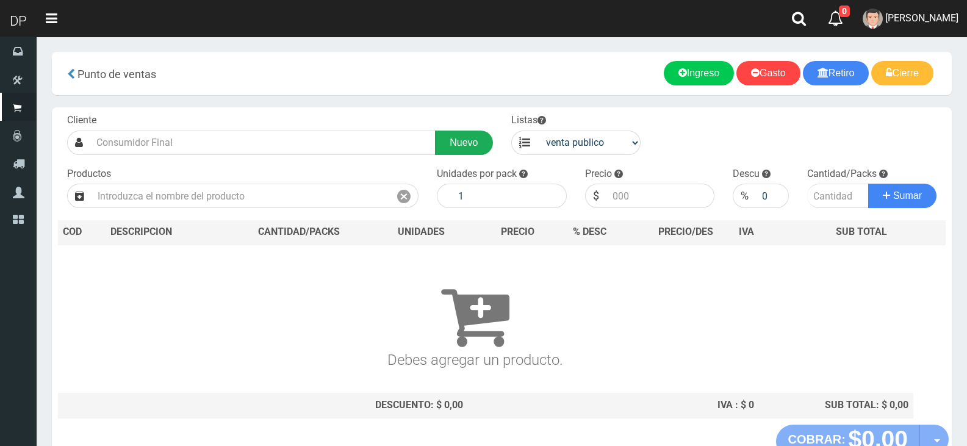
click at [487, 140] on link "Nuevo" at bounding box center [463, 143] width 57 height 24
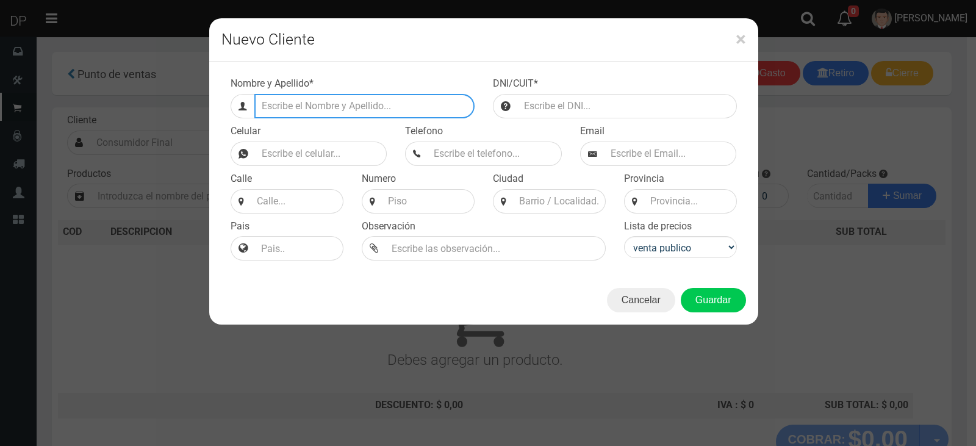
click at [459, 107] on input "Efectivo a retirar" at bounding box center [364, 106] width 220 height 24
type input "[PERSON_NAME] 3848 ([GEOGRAPHIC_DATA])"
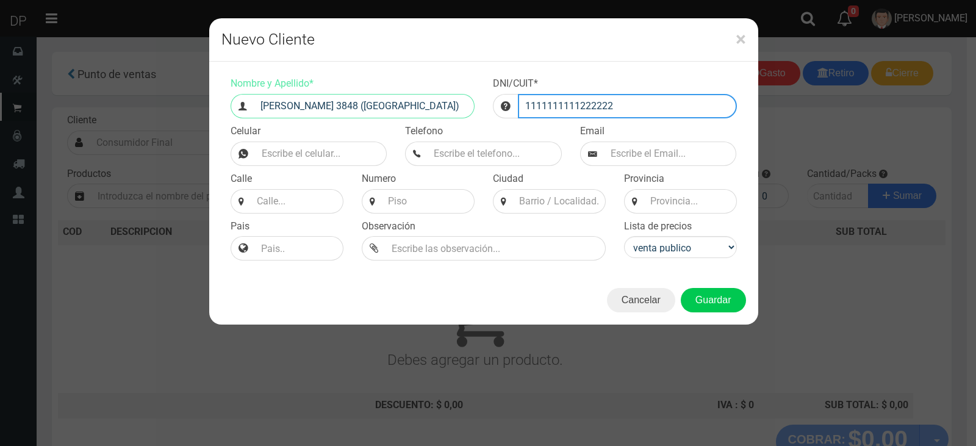
type input "1111111111222222"
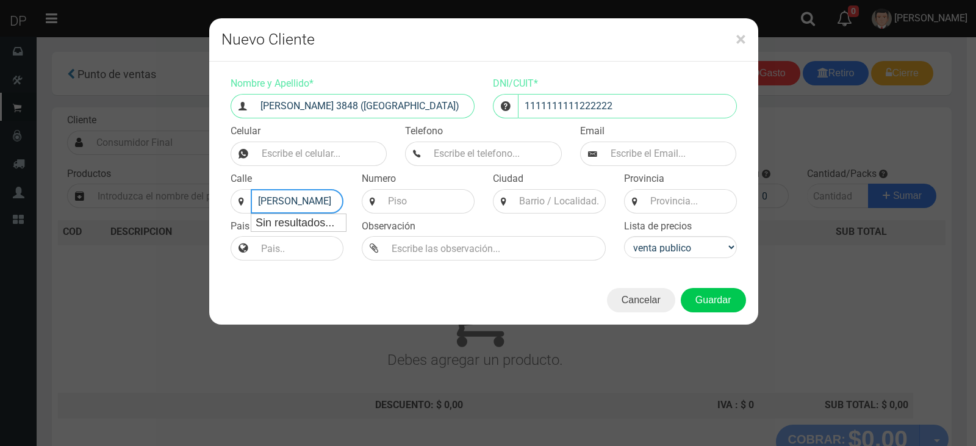
type input "MARCOS SASTRE"
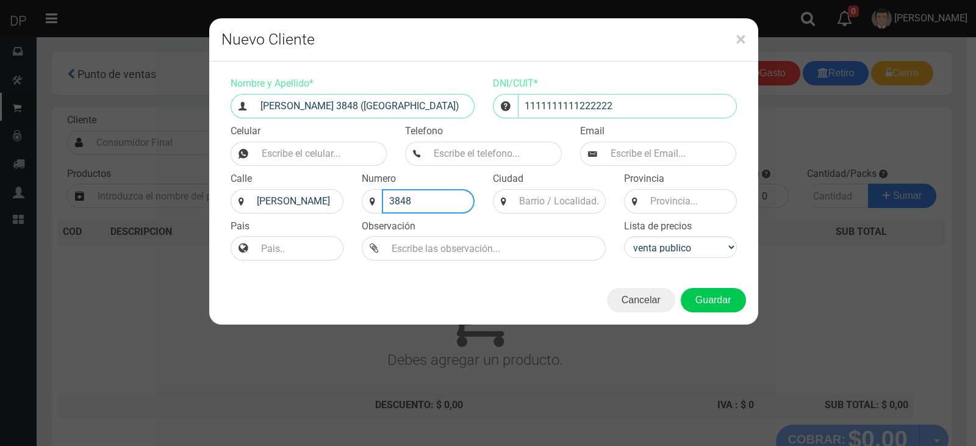
type input "3848"
type input "CABA"
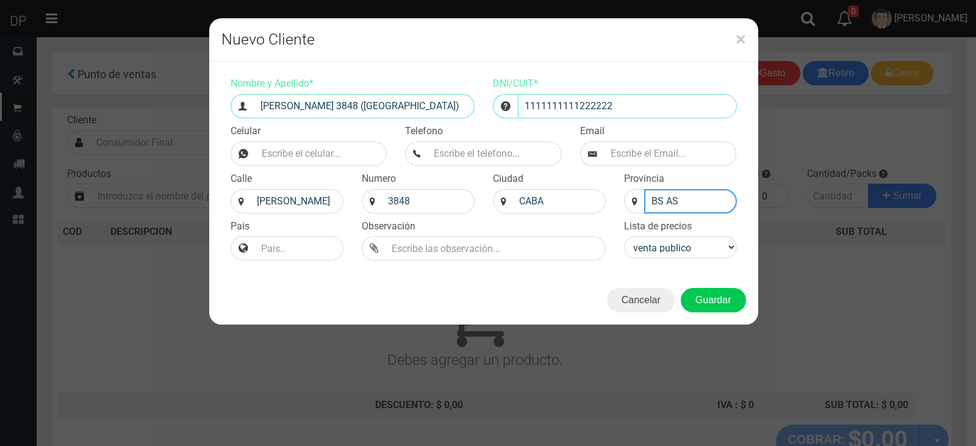
type input "BS AS"
select select "2"
click at [681, 288] on button "Guardar" at bounding box center [713, 300] width 65 height 24
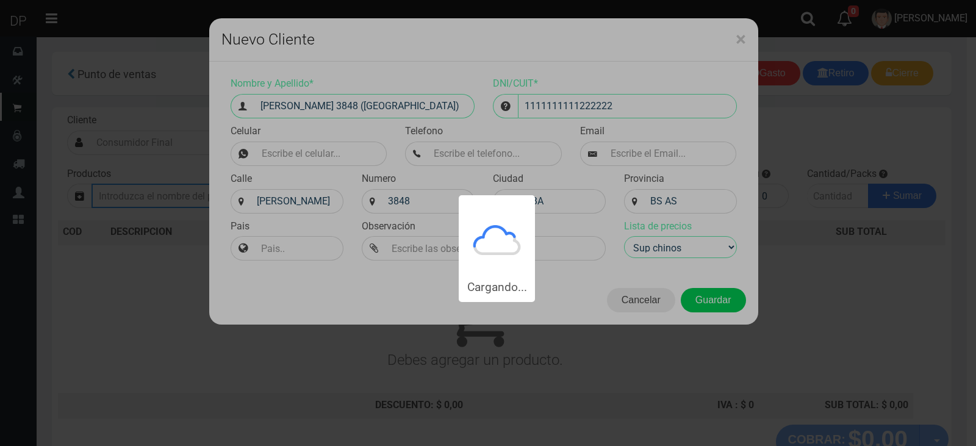
type input "MARCOS SASTRE 3848 (VILLA DEL PARQUE) | Documento: 1111111111222222"
select select "2"
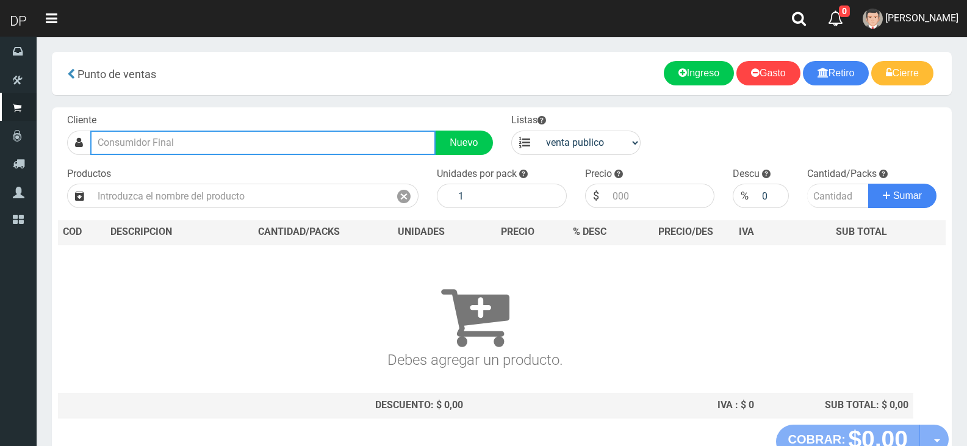
click at [287, 140] on input "text" at bounding box center [262, 143] width 345 height 24
click at [319, 139] on input "text" at bounding box center [262, 143] width 345 height 24
type input "S"
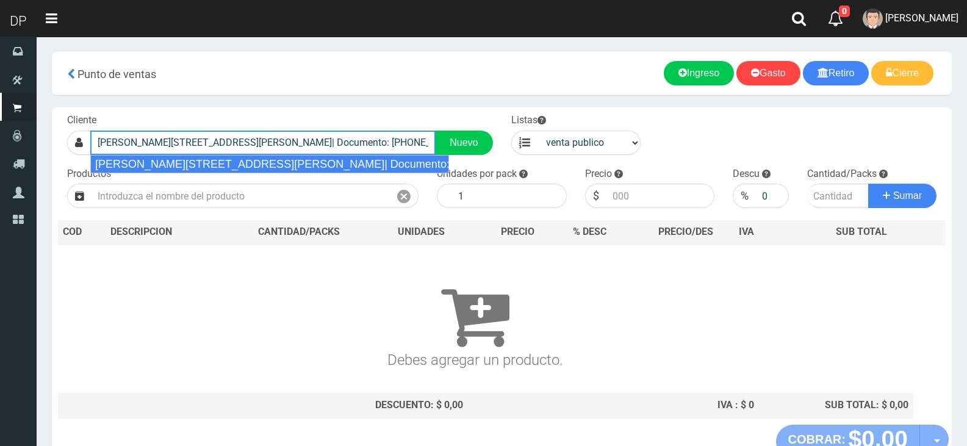
type input "Cristomolo Alvarez 2937 - Flores| Documento: 0235144515 | Teléfono:"
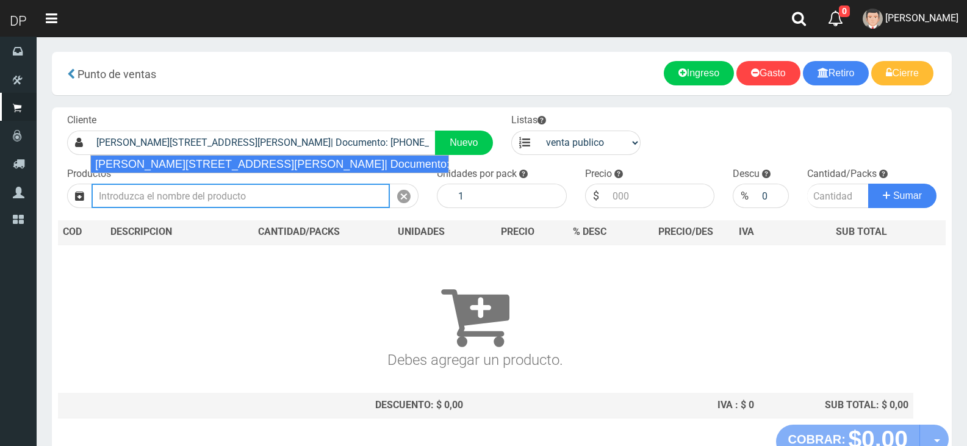
select select "2"
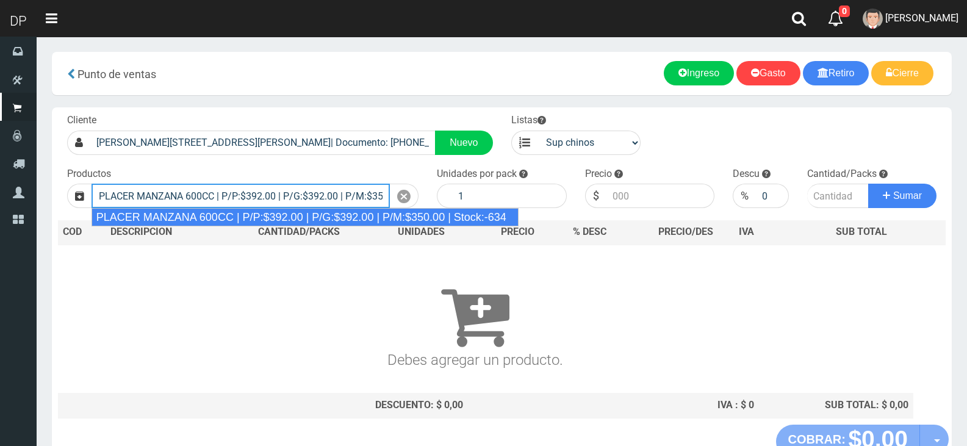
type input "PLACER MANZANA 600CC | P/P:$392.00 | P/G:$392.00 | P/M:$350.00 | Stock:-634"
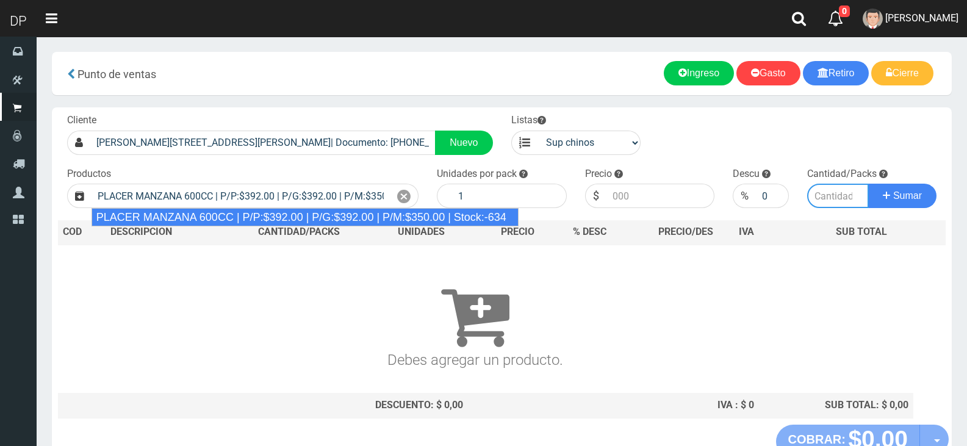
type input "12"
type input "392.00"
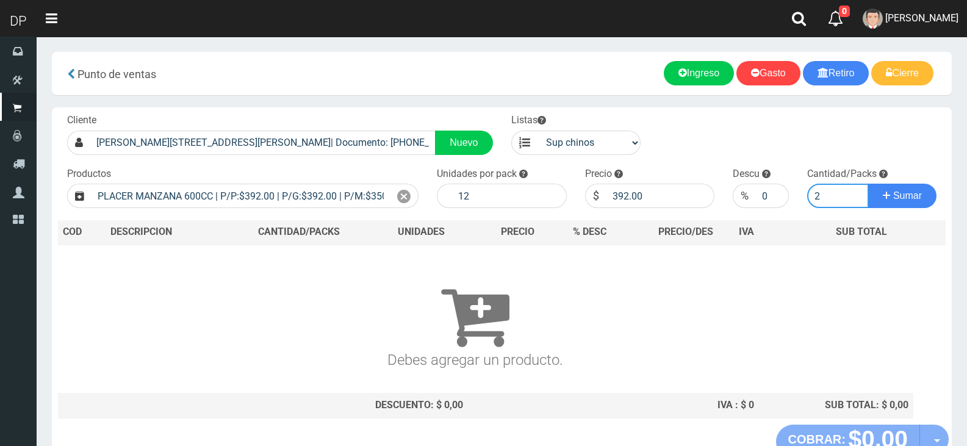
type input "2"
click at [868, 184] on button "Sumar" at bounding box center [902, 196] width 68 height 24
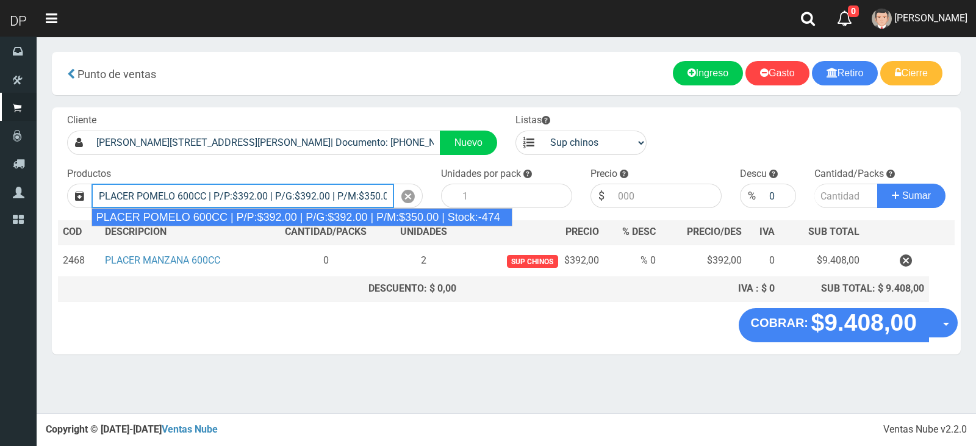
type input "PLACER POMELO 600CC | P/P:$392.00 | P/G:$392.00 | P/M:$350.00 | Stock:-474"
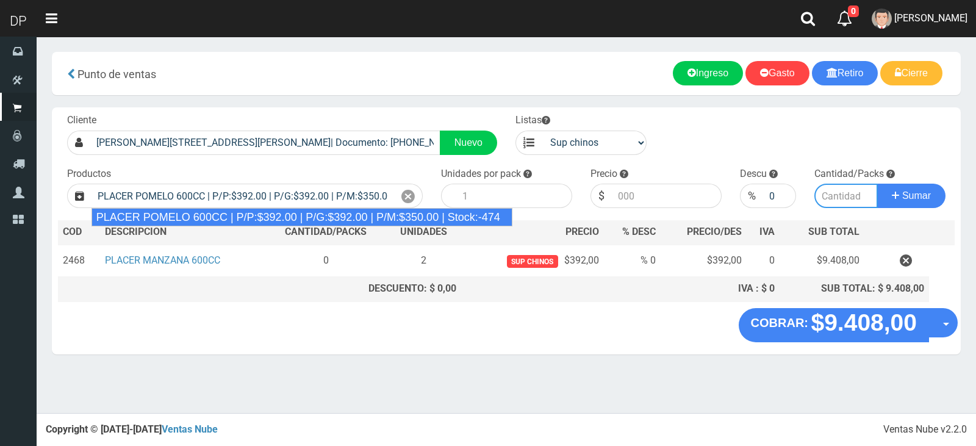
type input "12"
type input "392.00"
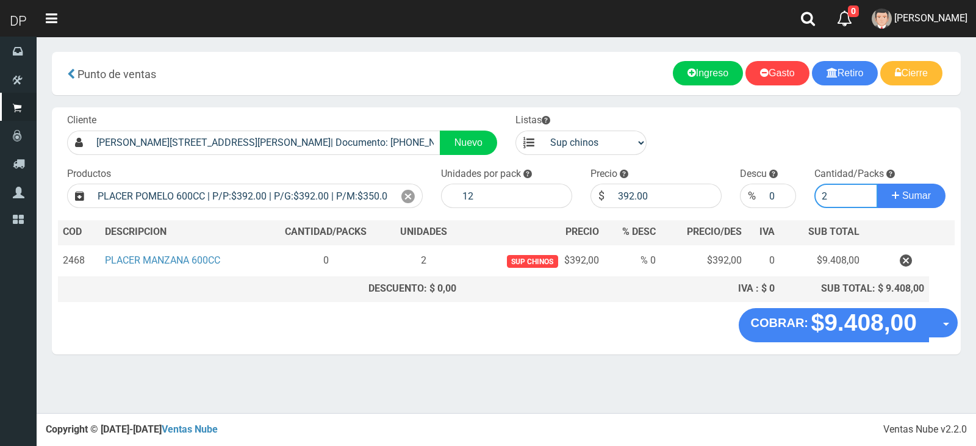
type input "2"
click at [877, 184] on button "Sumar" at bounding box center [911, 196] width 68 height 24
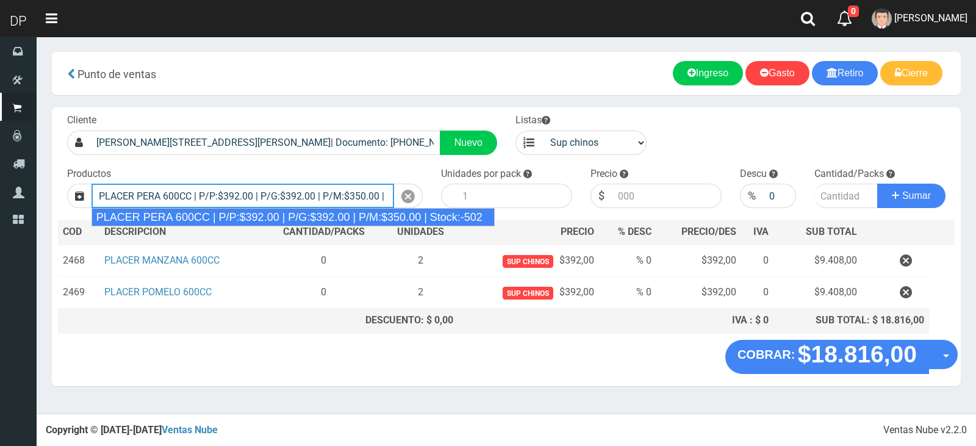
type input "PLACER PERA 600CC | P/P:$392.00 | P/G:$392.00 | P/M:$350.00 | Stock:-502"
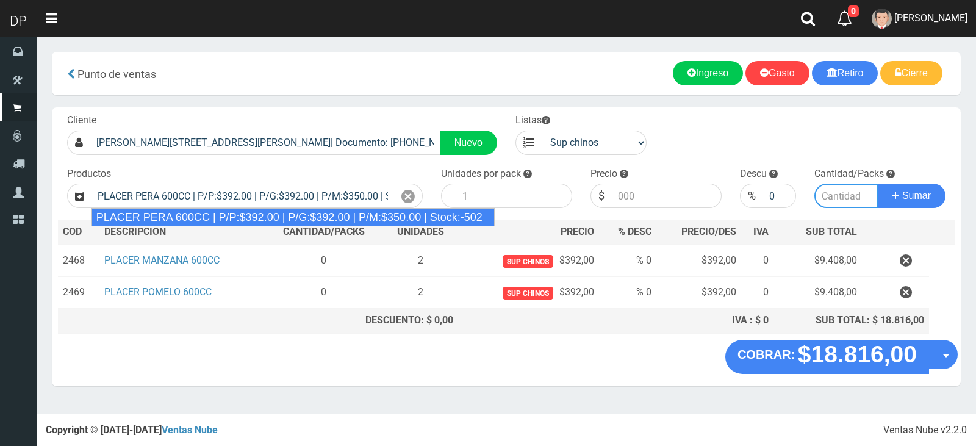
type input "12"
type input "392.00"
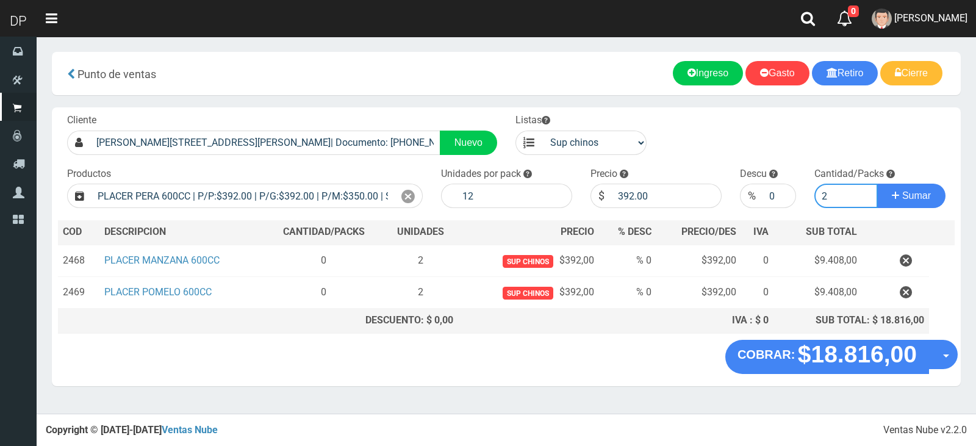
type input "2"
click at [877, 184] on button "Sumar" at bounding box center [911, 196] width 68 height 24
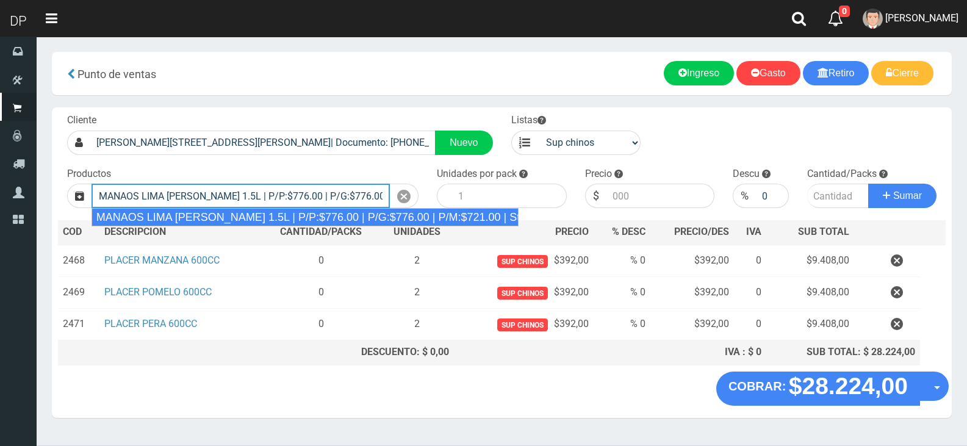
type input "MANAOS LIMA LIMON 1.5L | P/P:$776.00 | P/G:$776.00 | P/M:$721.00 | Stock:-562"
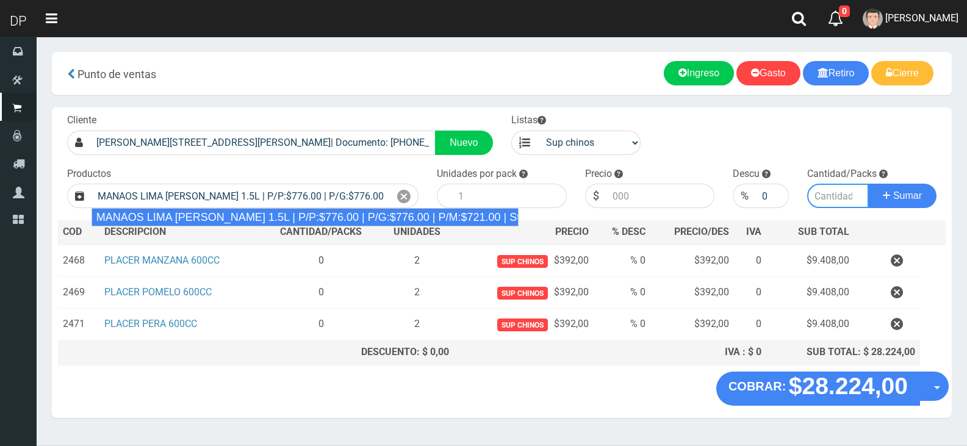
type input "6"
type input "776.00"
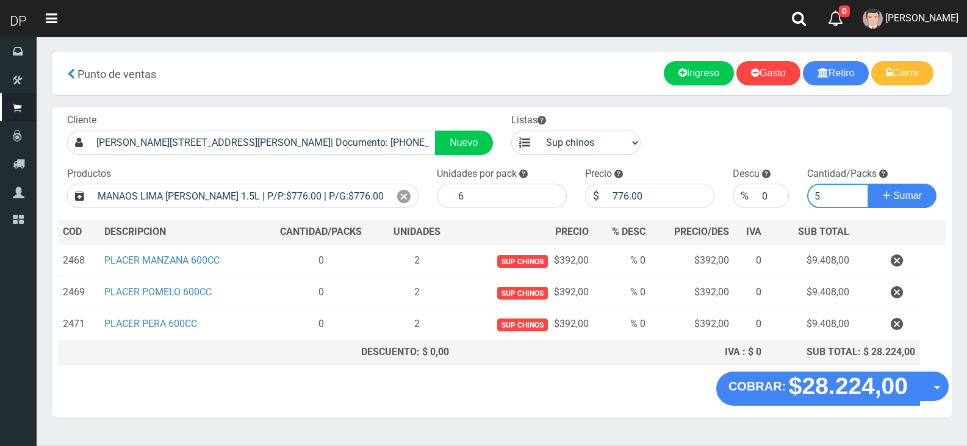
type input "5"
click at [868, 184] on button "Sumar" at bounding box center [902, 196] width 68 height 24
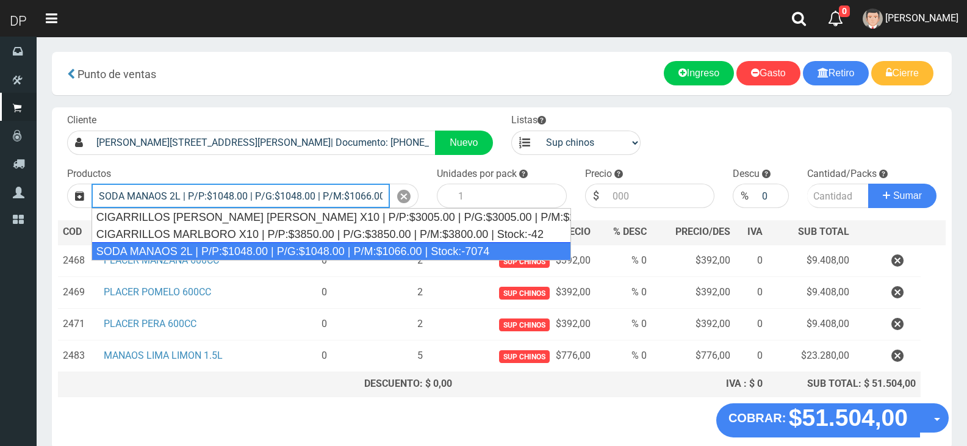
type input "SODA MANAOS 2L | P/P:$1048.00 | P/G:$1048.00 | P/M:$1066.00 | Stock:-7074"
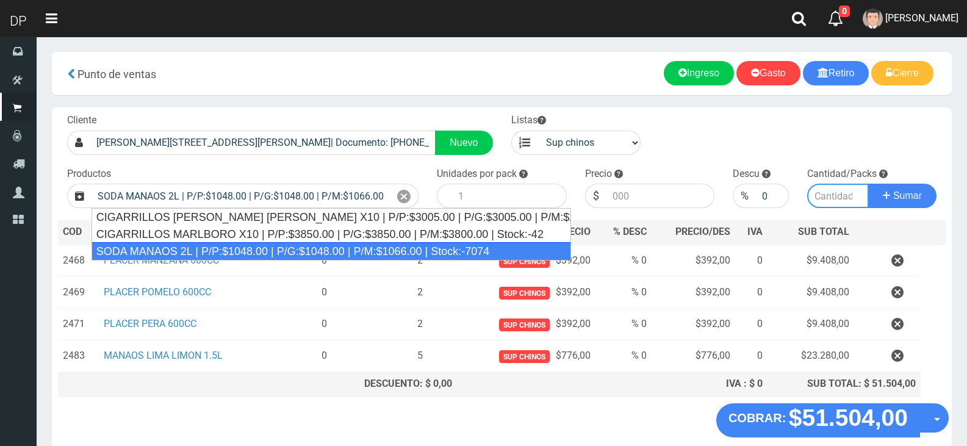
type input "6"
type input "1048.00"
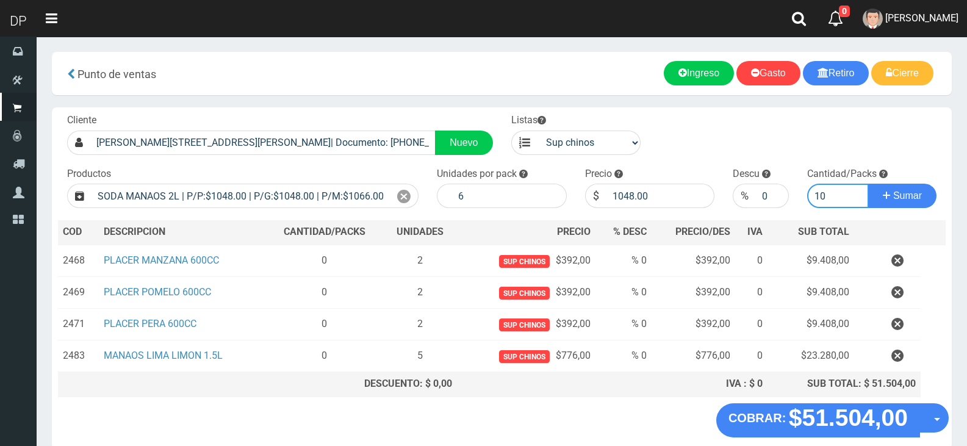
type input "10"
click at [868, 184] on button "Sumar" at bounding box center [902, 196] width 68 height 24
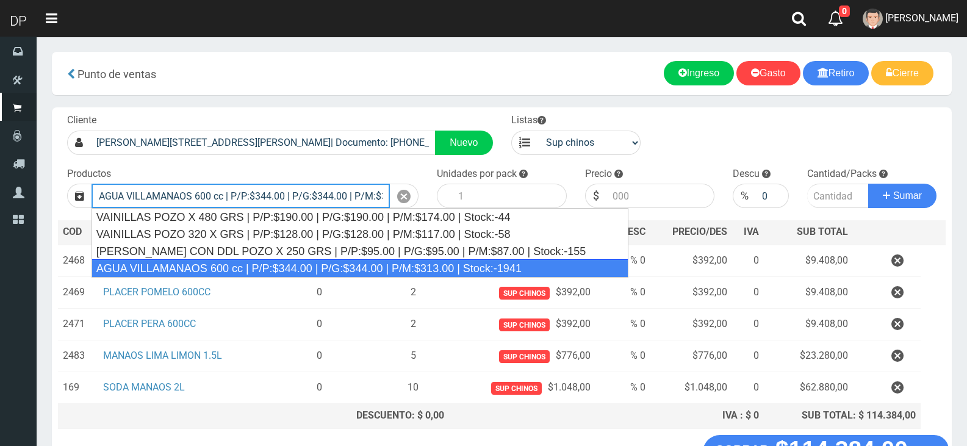
type input "AGUA VILLAMANAOS 600 cc | P/P:$344.00 | P/G:$344.00 | P/M:$313.00 | Stock:-1941"
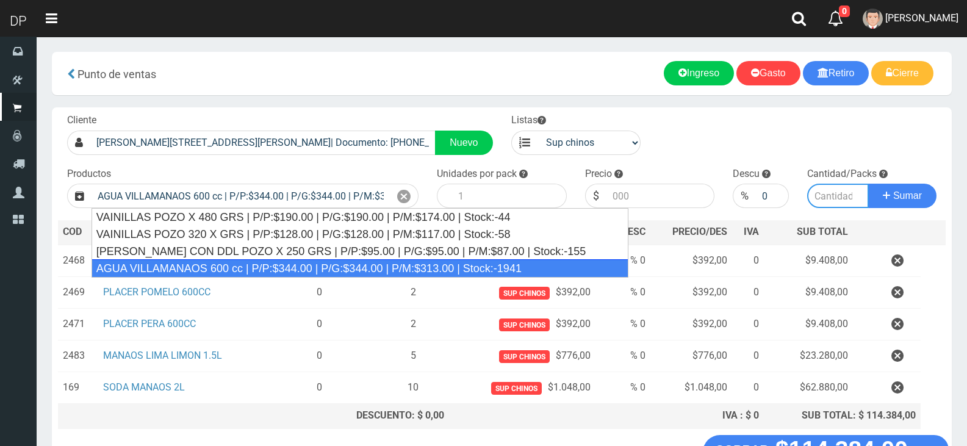
type input "12"
type input "344.00"
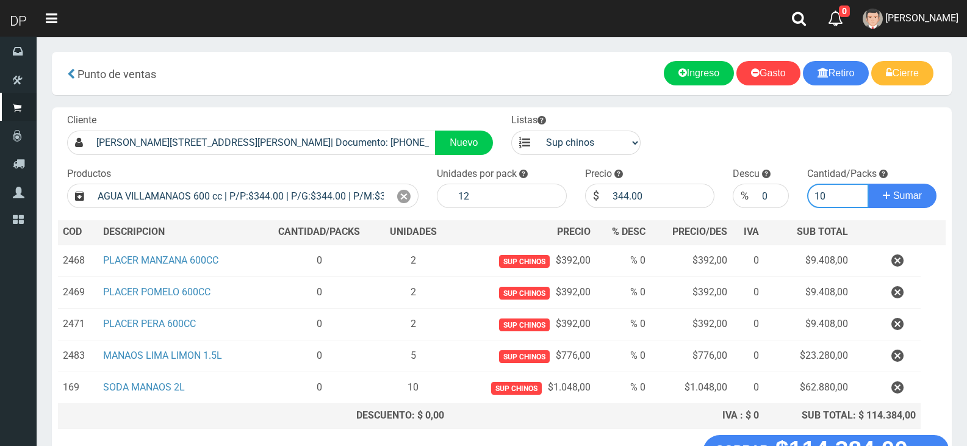
type input "10"
click at [868, 184] on button "Sumar" at bounding box center [902, 196] width 68 height 24
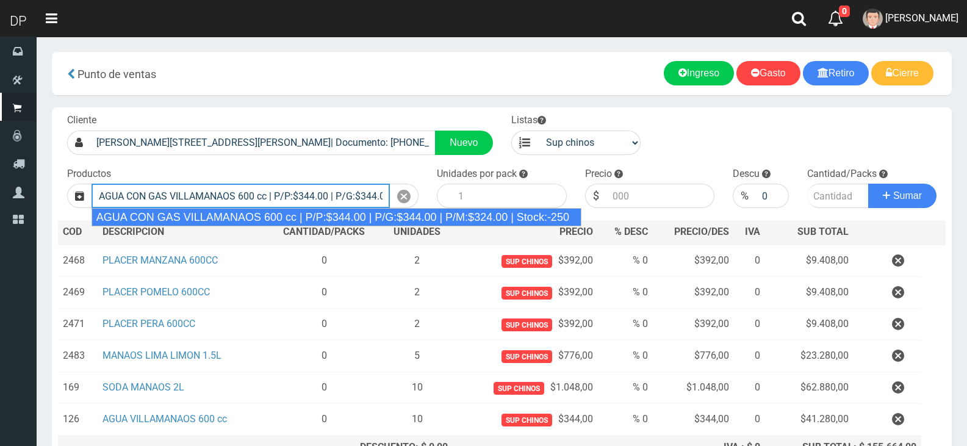
type input "AGUA CON GAS VILLAMANAOS 600 cc | P/P:$344.00 | P/G:$344.00 | P/M:$324.00 | Sto…"
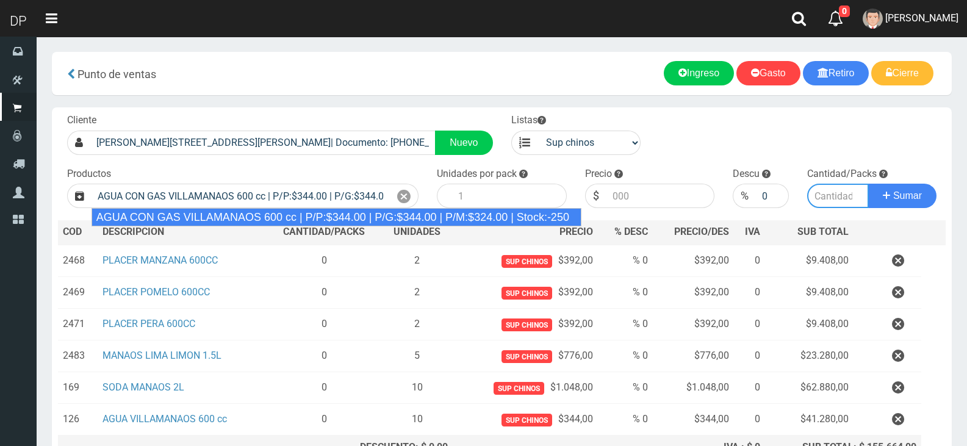
type input "12"
type input "344.00"
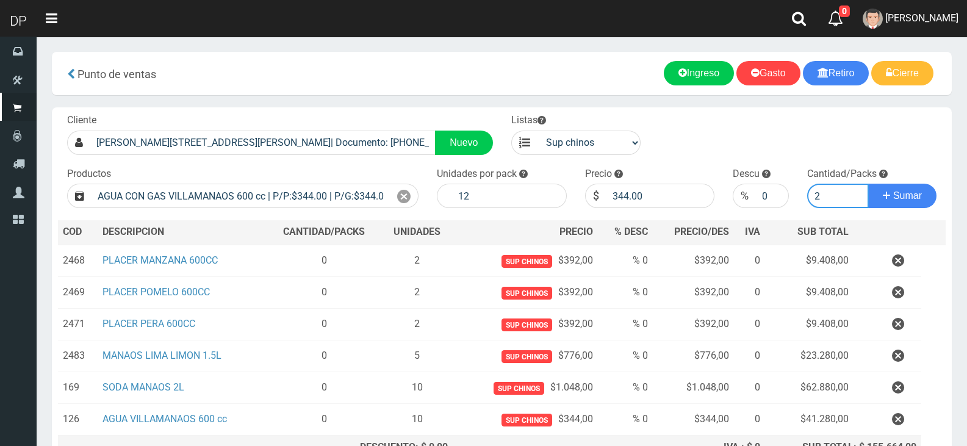
type input "2"
click at [868, 184] on button "Sumar" at bounding box center [902, 196] width 68 height 24
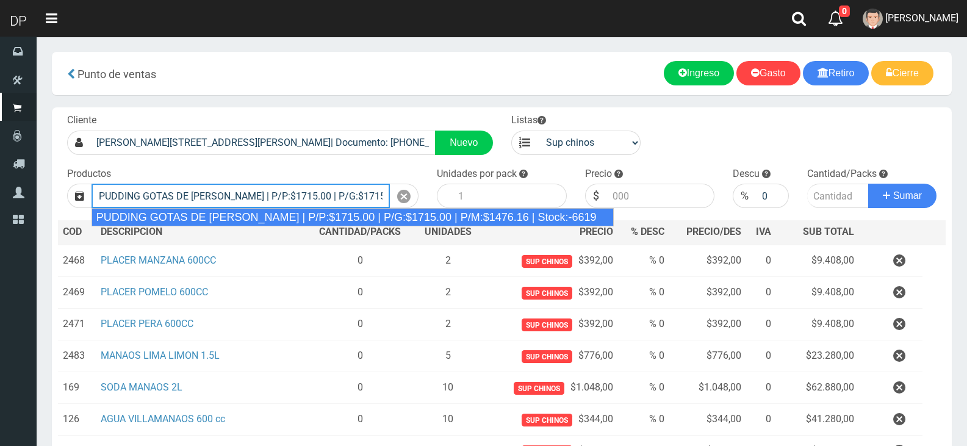
type input "PUDDING GOTAS DE DULCE DE LECHE | P/P:$1715.00 | P/G:$1715.00 | P/M:$1476.16 | …"
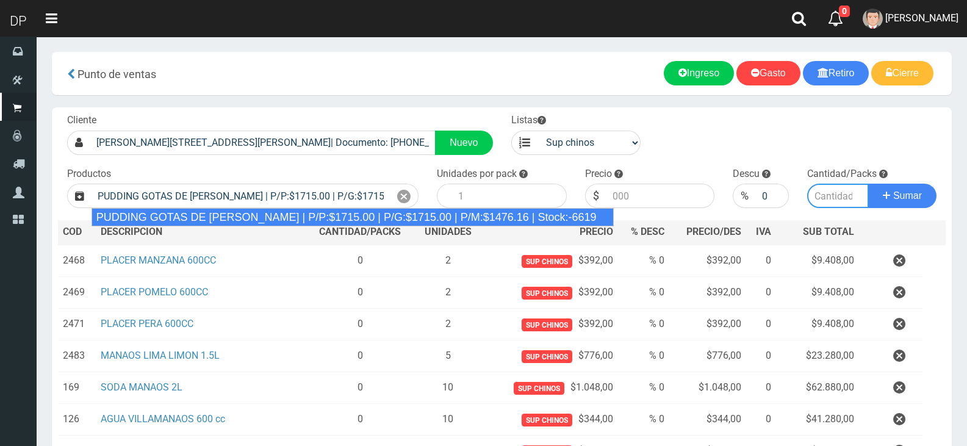
type input "8"
type input "1715.00"
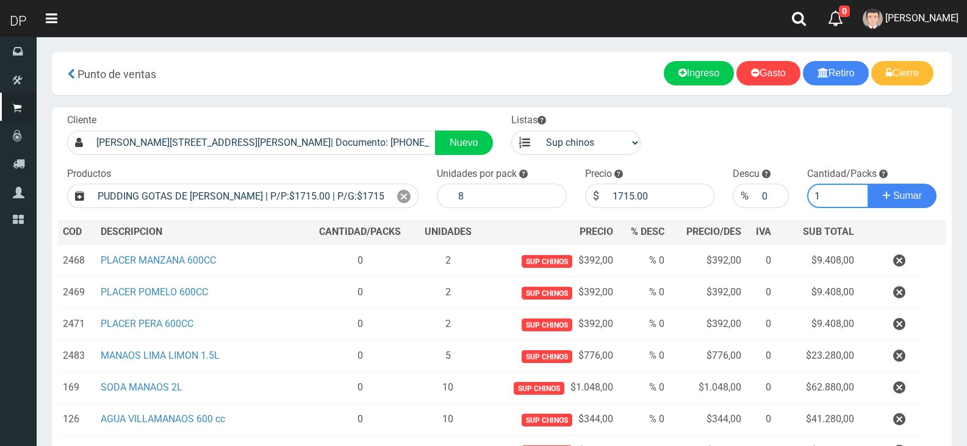
type input "1"
click at [868, 184] on button "Sumar" at bounding box center [902, 196] width 68 height 24
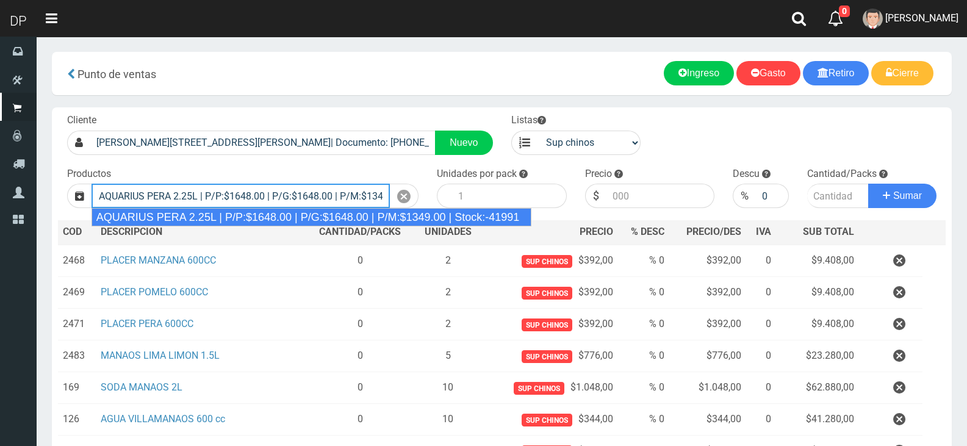
type input "AQUARIUS PERA 2.25L | P/P:$1648.00 | P/G:$1648.00 | P/M:$1349.00 | Stock:-41991"
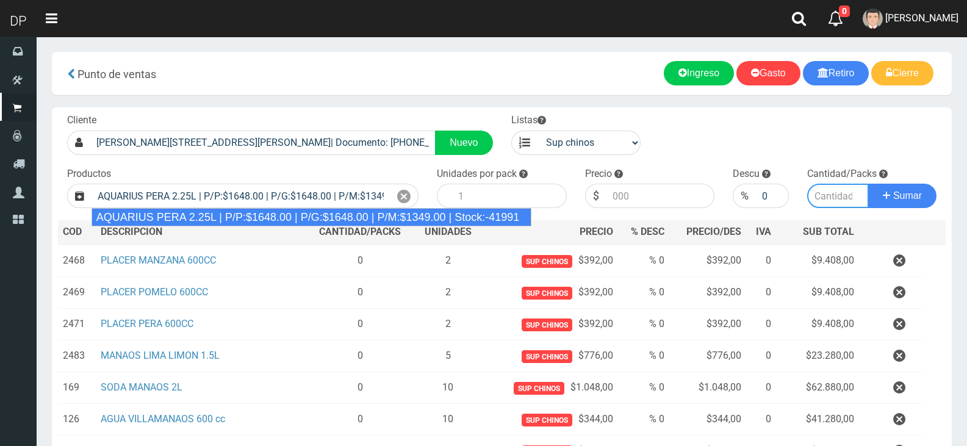
type input "6"
type input "1648.00"
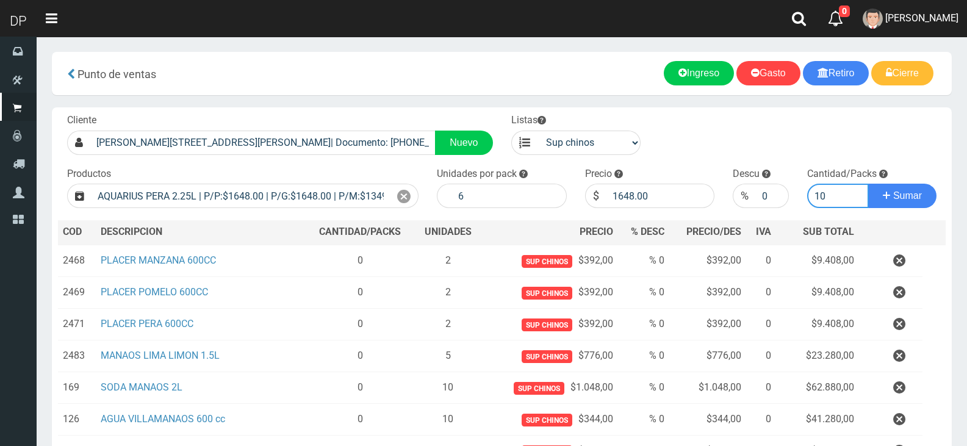
type input "10"
click at [868, 184] on button "Sumar" at bounding box center [902, 196] width 68 height 24
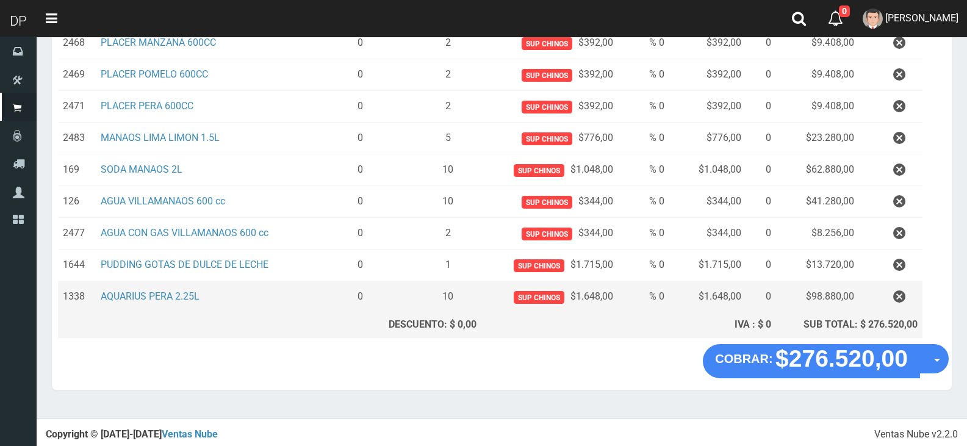
scroll to position [190, 0]
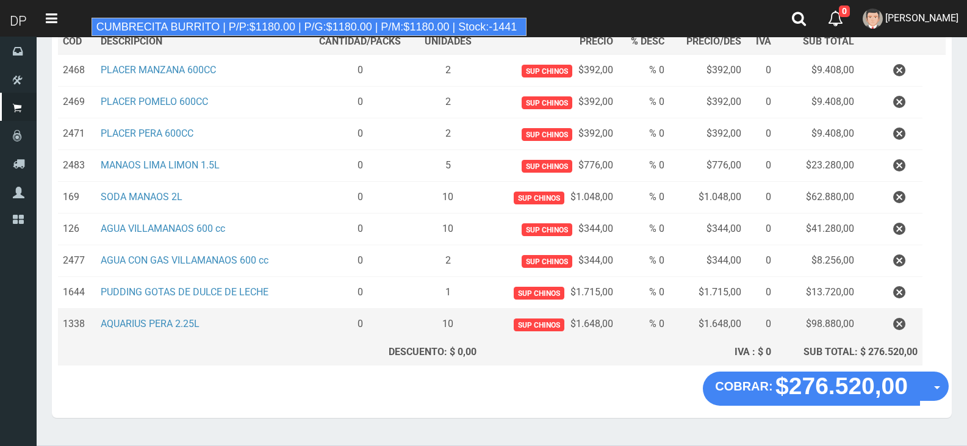
type input "CUMBRECITA BURRITO | P/P:$1180.00 | P/G:$1180.00 | P/M:$1180.00 | Stock:-1441"
type input "10"
type input "1180.00"
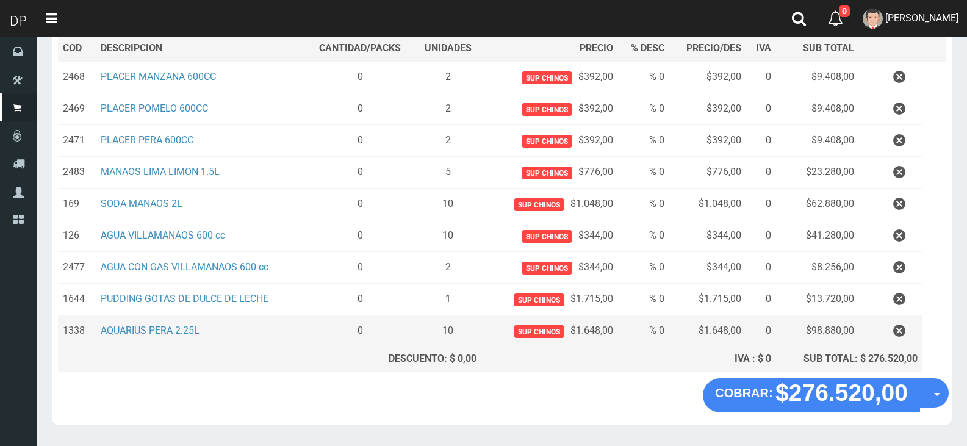
type input "1"
click at [868, 0] on button "Sumar" at bounding box center [902, 12] width 68 height 24
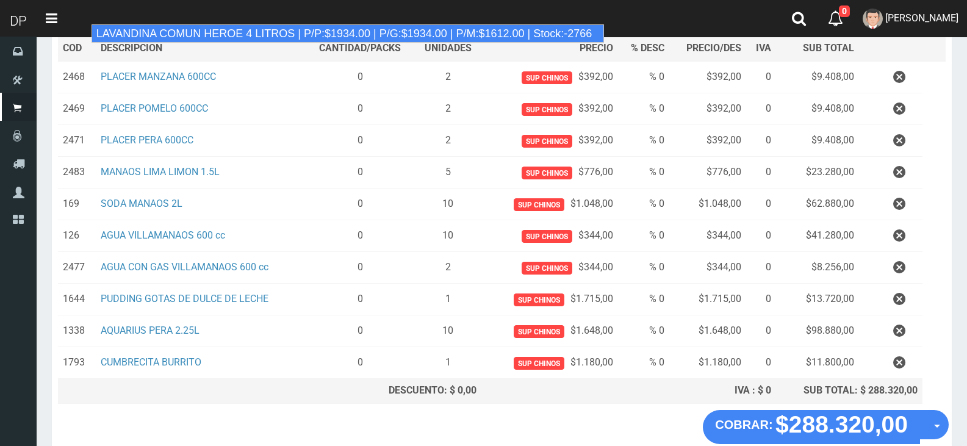
type input "LAVANDINA COMUN HEROE 4 LITROS | P/P:$1934.00 | P/G:$1934.00 | P/M:$1612.00 | S…"
type input "3"
type input "1934.00"
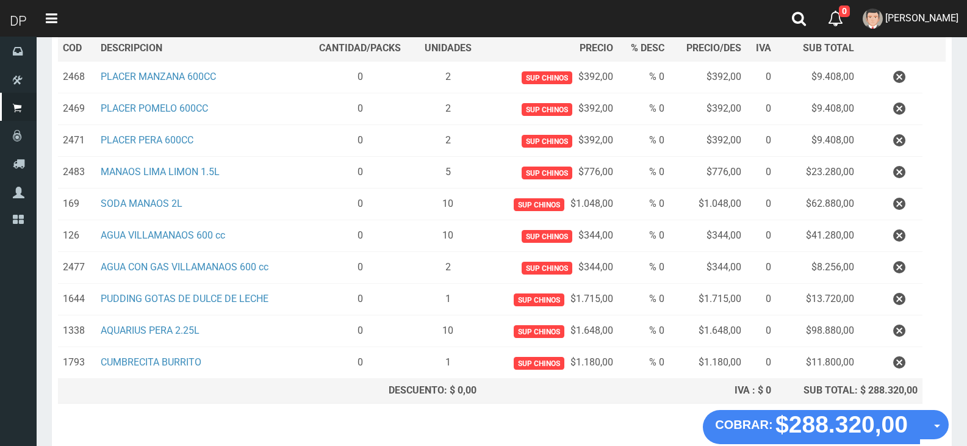
type input "5"
click at [868, 0] on button "Sumar" at bounding box center [902, 12] width 68 height 24
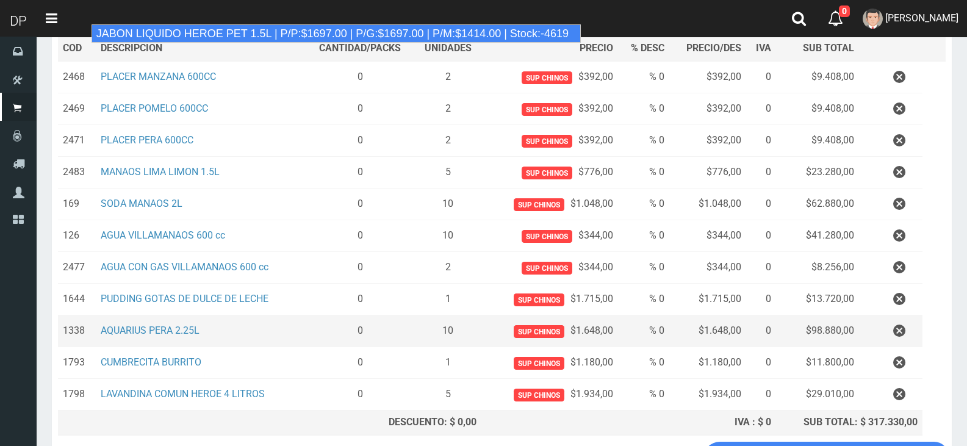
type input "JABON LIQUIDO HEROE PET 1.5L | P/P:$1697.00 | P/G:$1697.00 | P/M:$1414.00 | Sto…"
type input "6"
type input "1697.00"
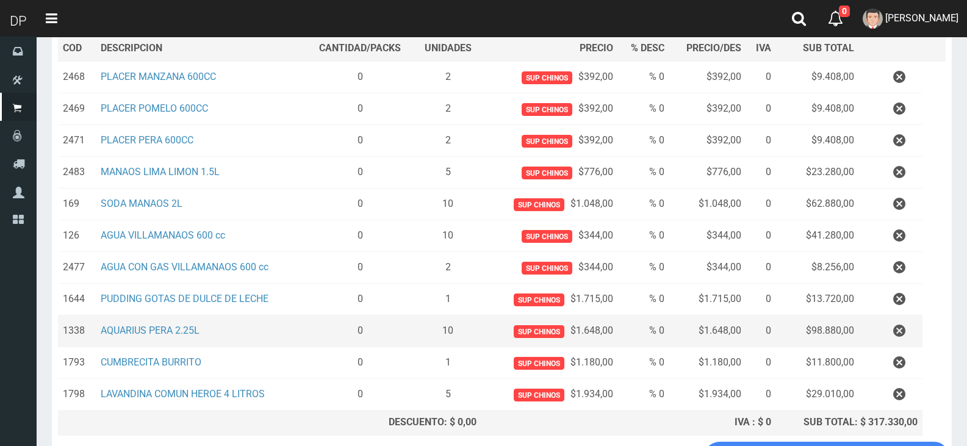
type input "1"
click at [868, 0] on button "Sumar" at bounding box center [902, 12] width 68 height 24
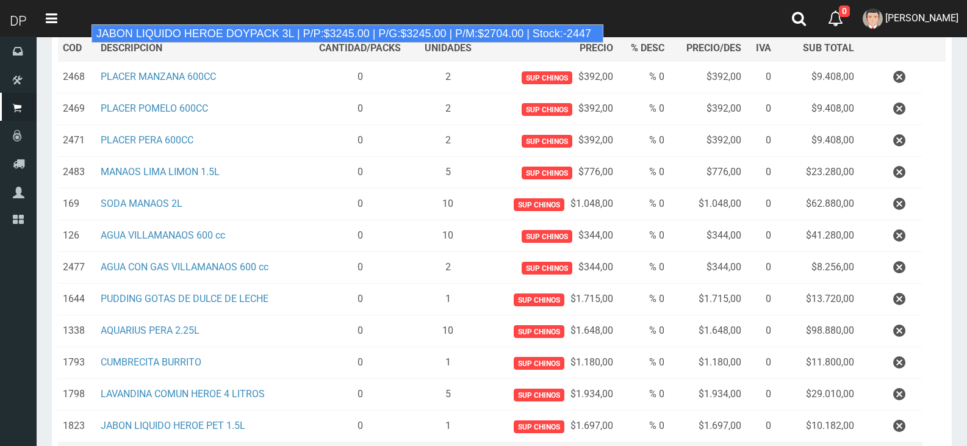
type input "JABON LIQUIDO HEROE DOYPACK 3L | P/P:$3245.00 | P/G:$3245.00 | P/M:$2704.00 | S…"
type input "4"
type input "3245.00"
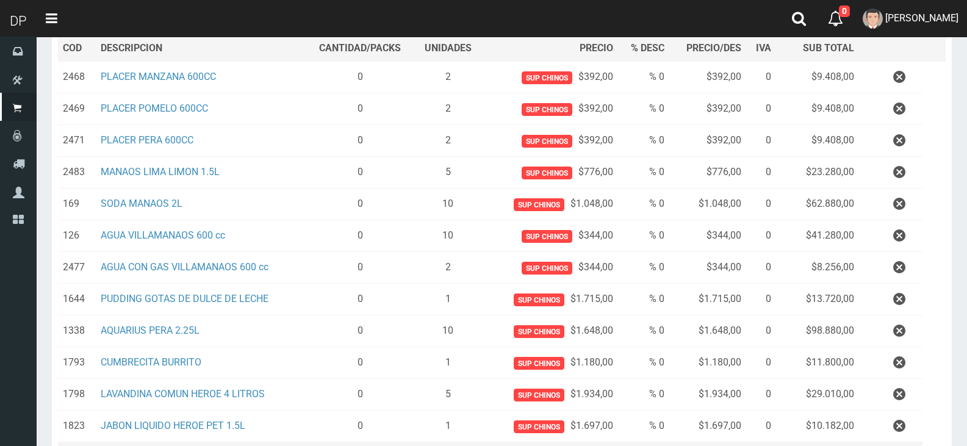
type input "1"
click at [868, 0] on button "Sumar" at bounding box center [902, 12] width 68 height 24
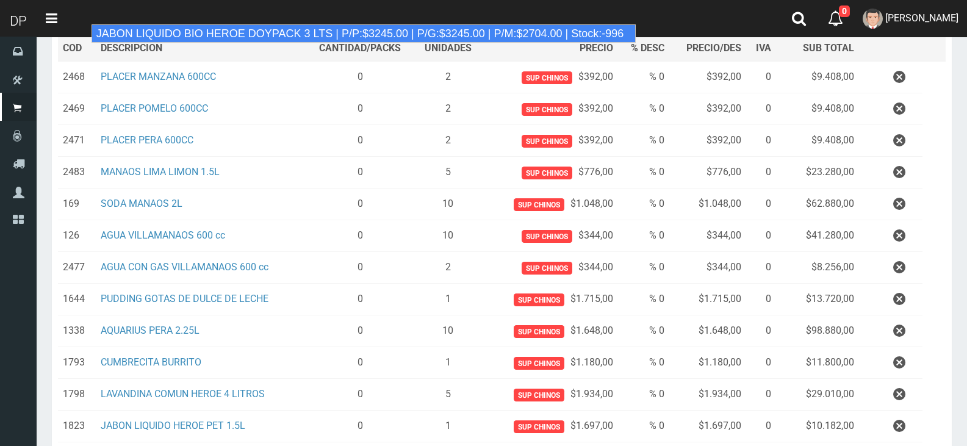
type input "JABON LIQUIDO BIO HEROE DOYPACK 3 LTS | P/P:$3245.00 | P/G:$3245.00 | P/M:$2704…"
type input "4"
type input "3245.00"
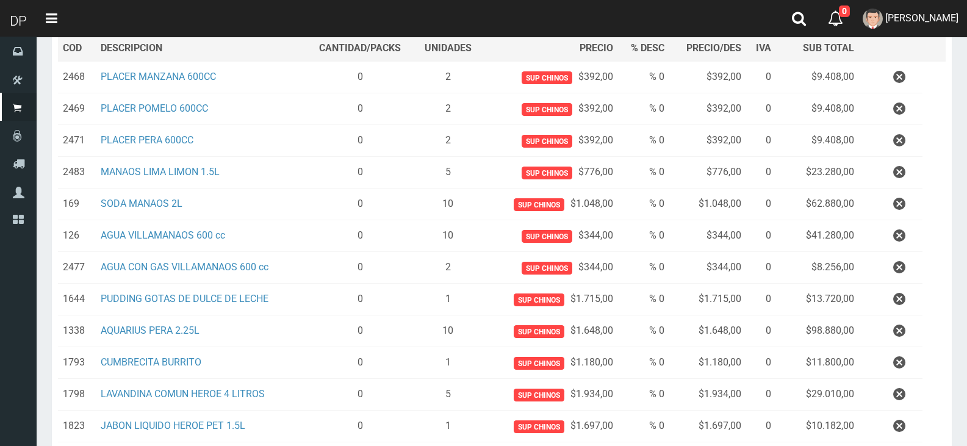
type input "1"
click at [868, 0] on button "Sumar" at bounding box center [902, 12] width 68 height 24
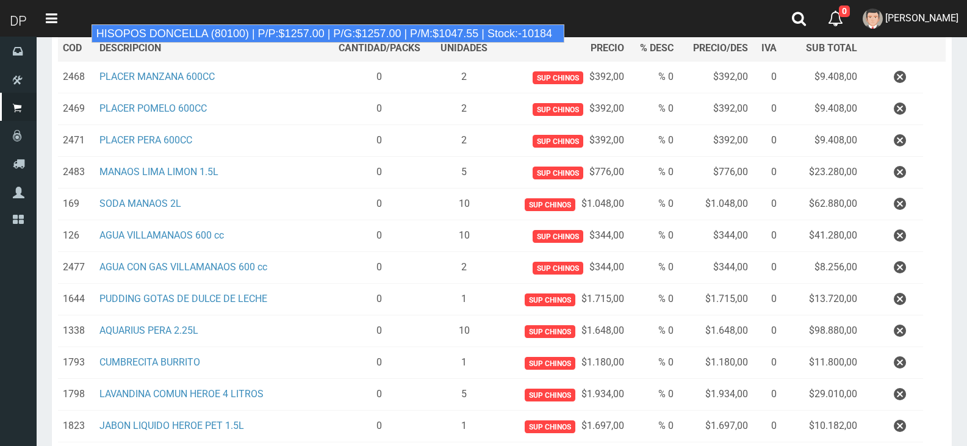
type input "HISOPOS DONCELLA (80100) | P/P:$1257.00 | P/G:$1257.00 | P/M:$1047.55 | Stock:-…"
type input "24"
type input "1257.00"
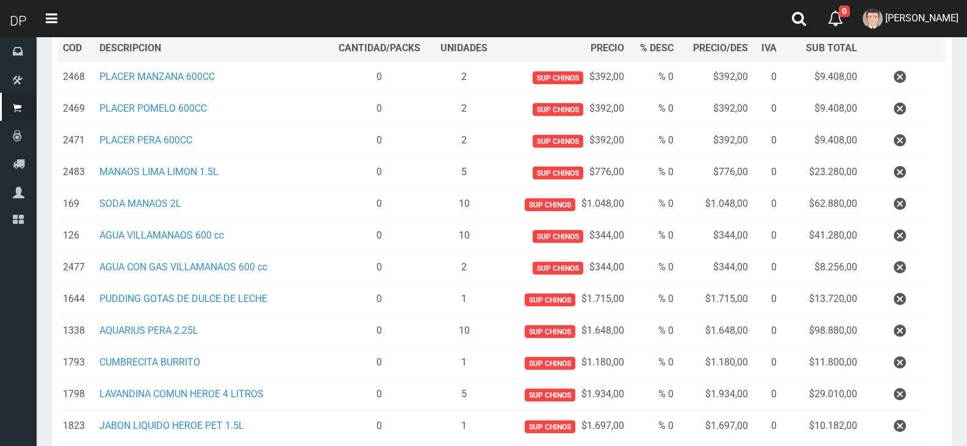
type input "1"
click at [868, 0] on button "Sumar" at bounding box center [902, 12] width 68 height 24
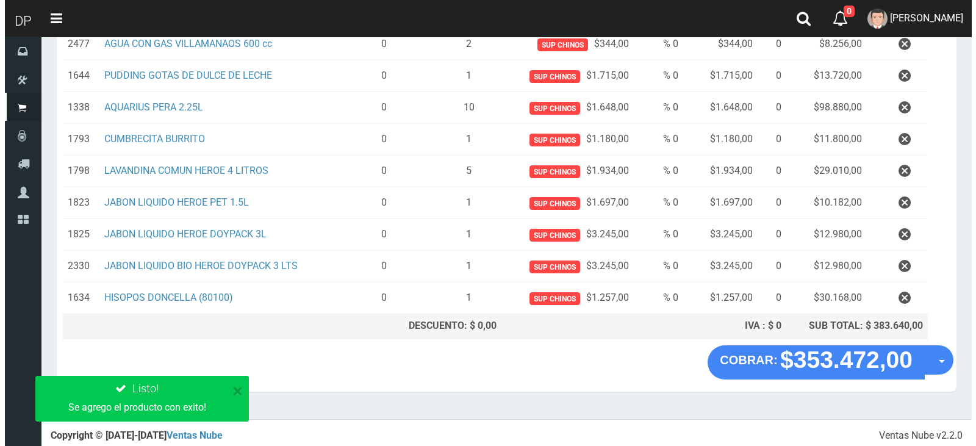
scroll to position [408, 0]
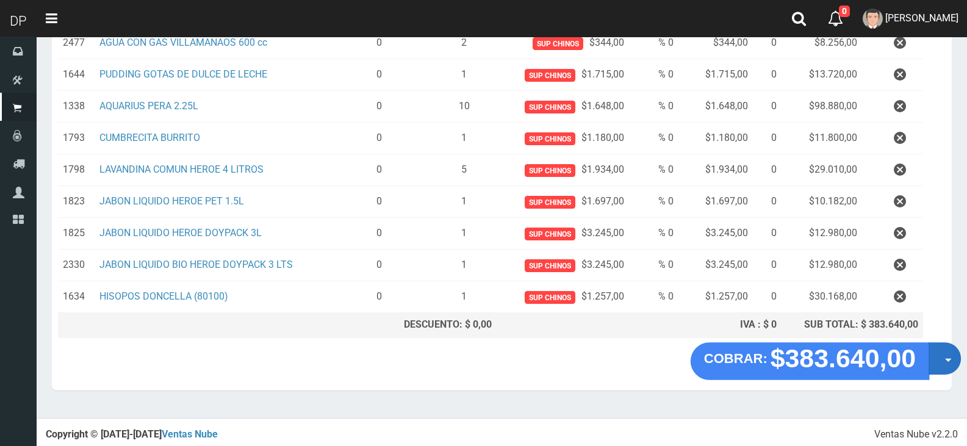
click at [953, 358] on button "Opciones" at bounding box center [945, 358] width 32 height 32
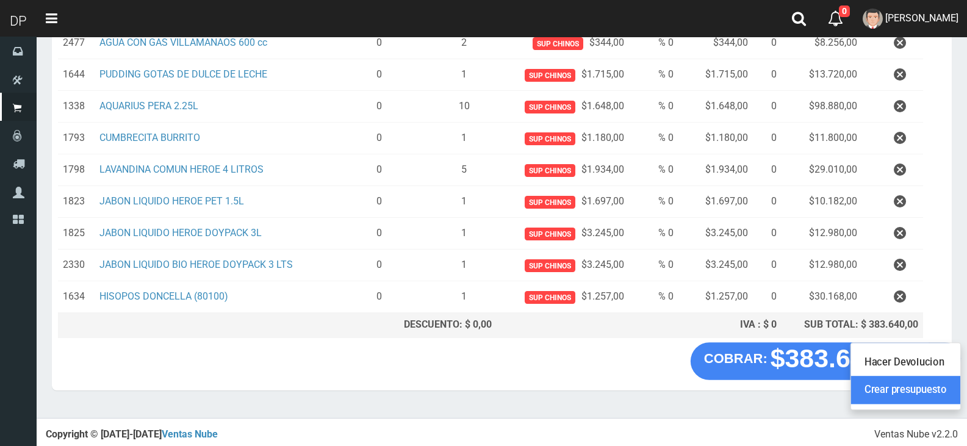
click at [943, 388] on link "Crear presupuesto" at bounding box center [905, 390] width 109 height 28
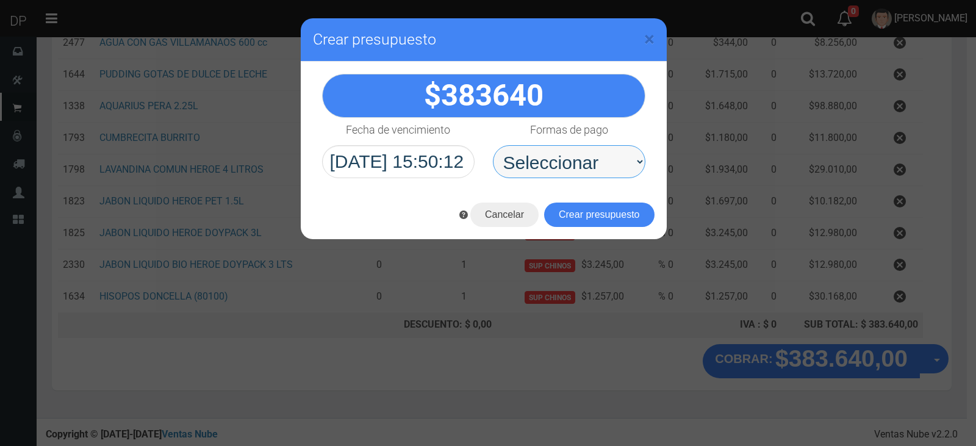
click at [536, 154] on select "Seleccionar Efectivo Tarjeta de Crédito Depósito Débito" at bounding box center [569, 161] width 153 height 33
select select "Efectivo"
click at [493, 145] on select "Seleccionar Efectivo Tarjeta de Crédito Depósito Débito" at bounding box center [569, 161] width 153 height 33
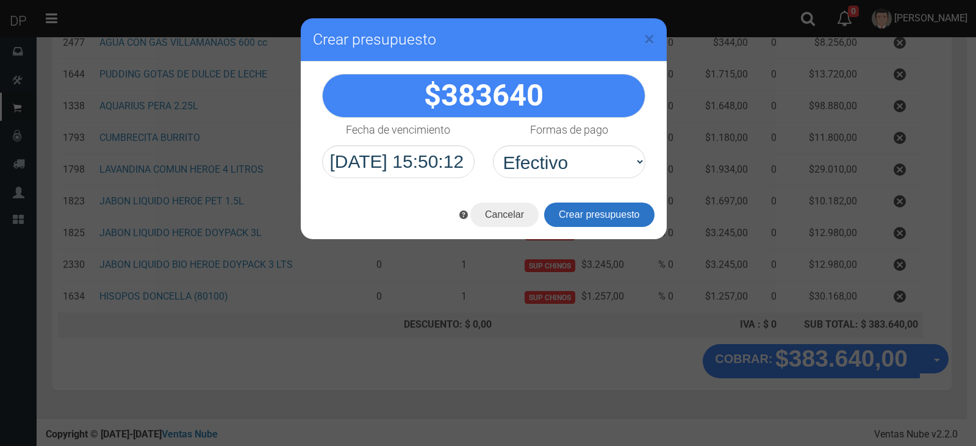
click at [561, 209] on button "Crear presupuesto" at bounding box center [599, 215] width 110 height 24
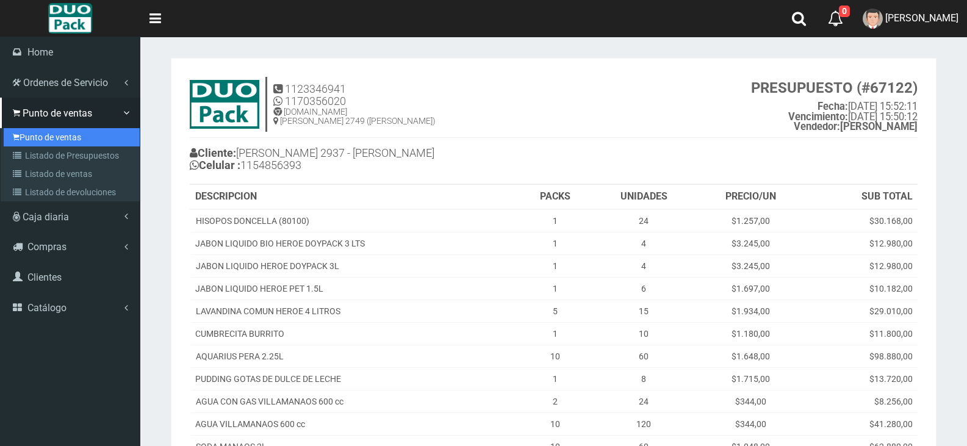
click at [35, 131] on link "Punto de ventas" at bounding box center [72, 137] width 136 height 18
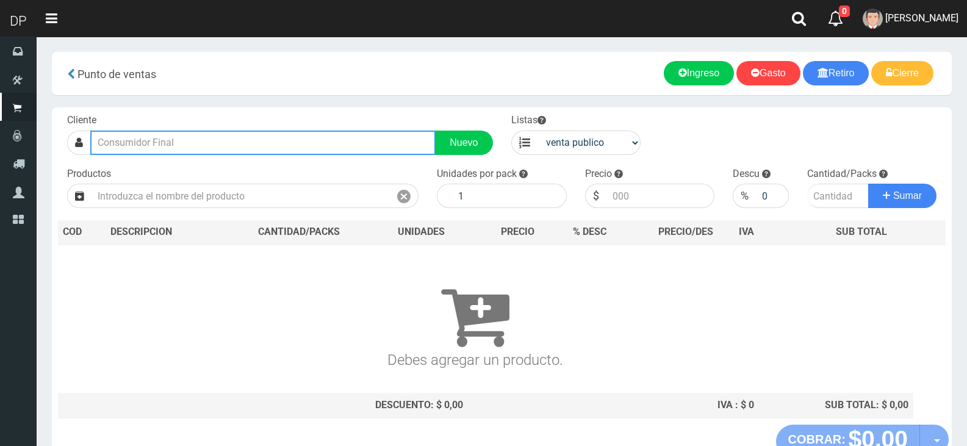
click at [294, 142] on input "text" at bounding box center [262, 143] width 345 height 24
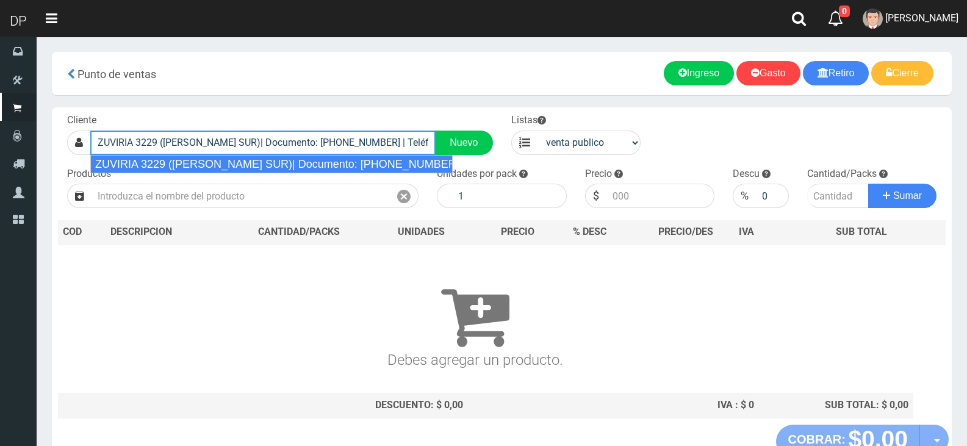
type input "ZUVIRIA 3229 (FLORES SUR)| Documento: 122233322999 | Teléfono:"
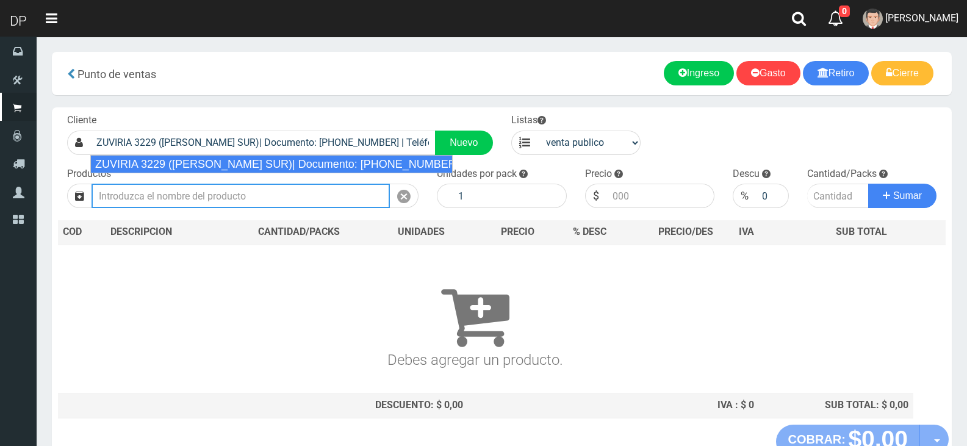
select select "2"
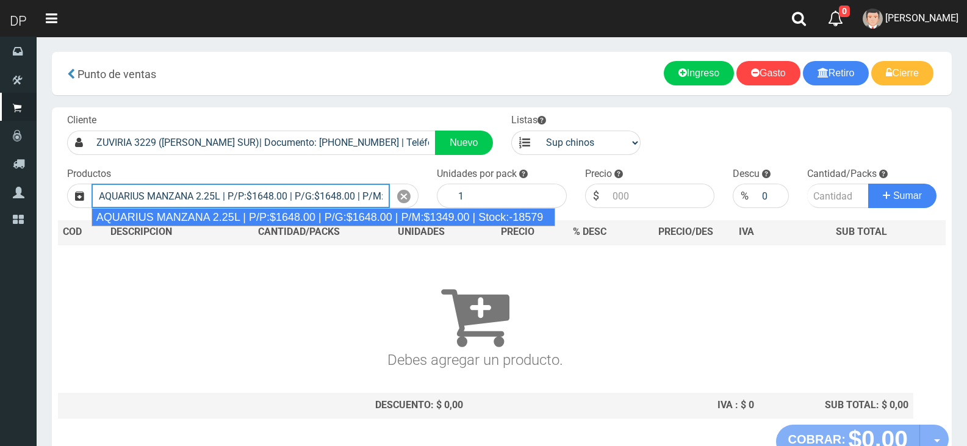
type input "AQUARIUS MANZANA 2.25L | P/P:$1648.00 | P/G:$1648.00 | P/M:$1349.00 | Stock:-18…"
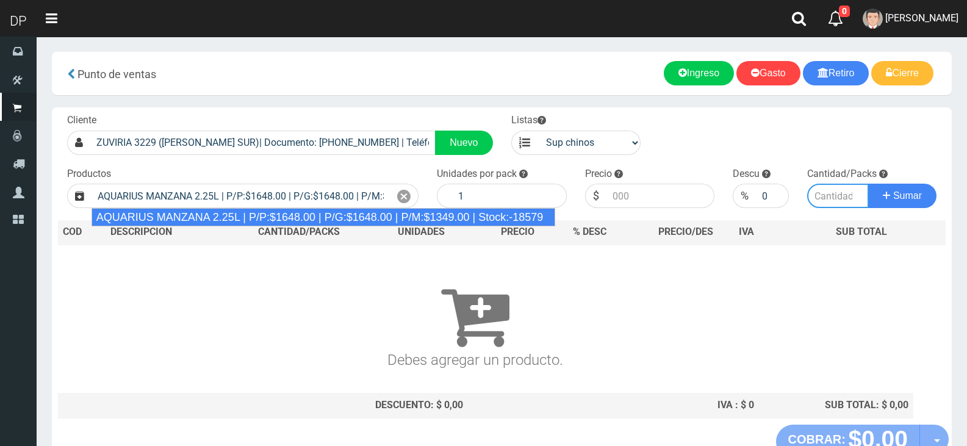
type input "6"
type input "1648.00"
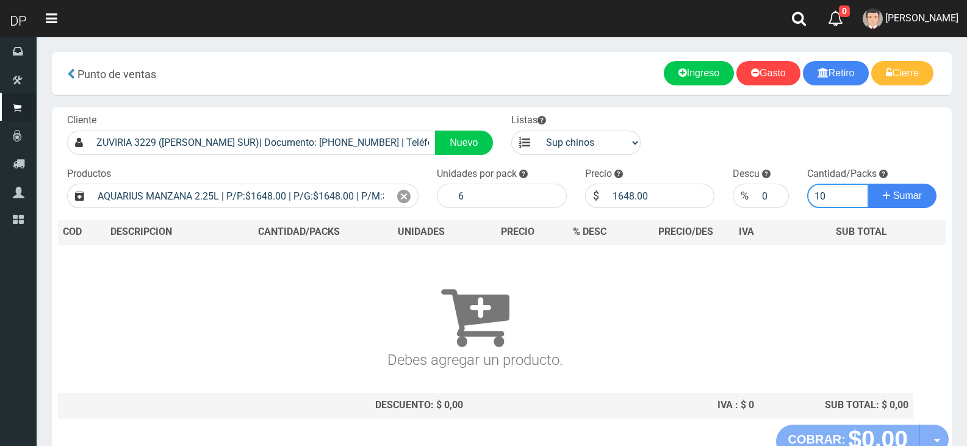
type input "10"
click at [868, 184] on button "Sumar" at bounding box center [902, 196] width 68 height 24
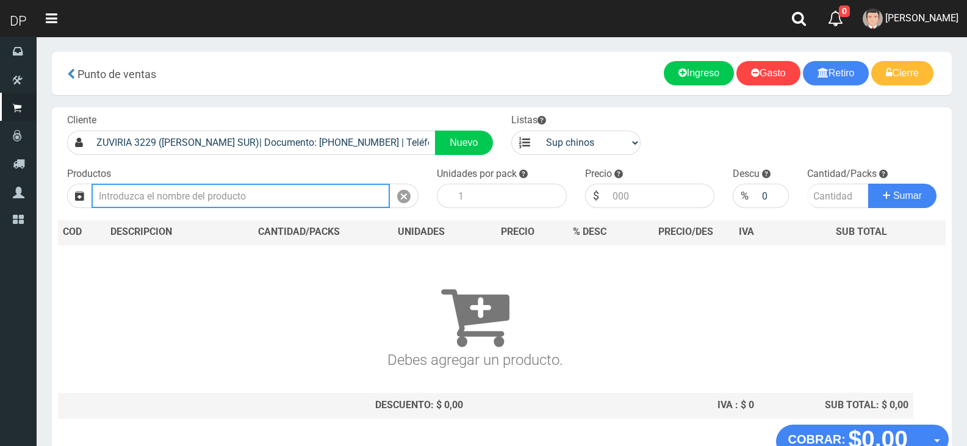
type input "1"
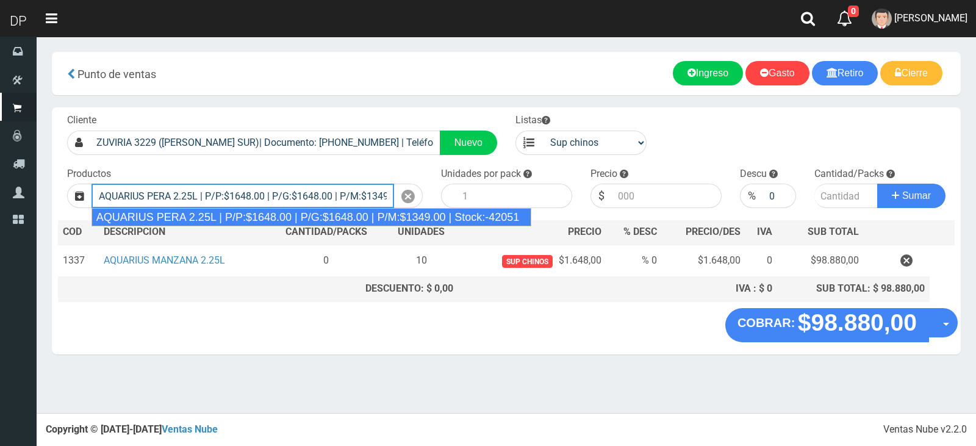
type input "AQUARIUS PERA 2.25L | P/P:$1648.00 | P/G:$1648.00 | P/M:$1349.00 | Stock:-42051"
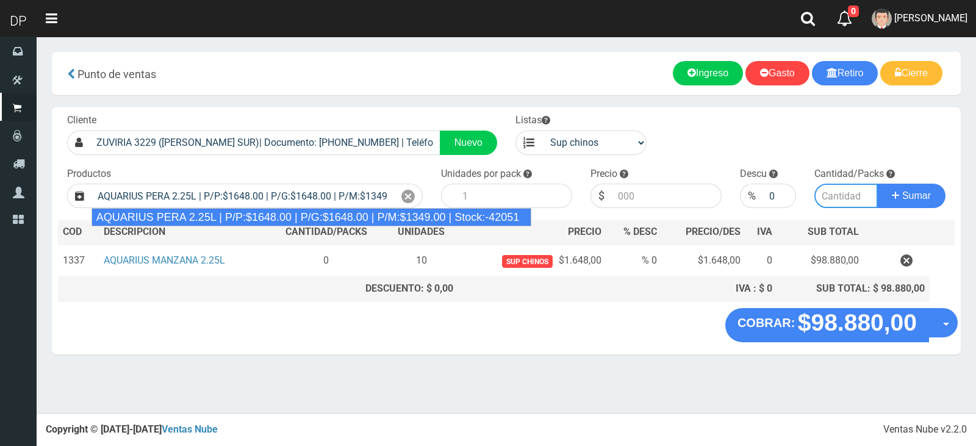
type input "6"
type input "1648.00"
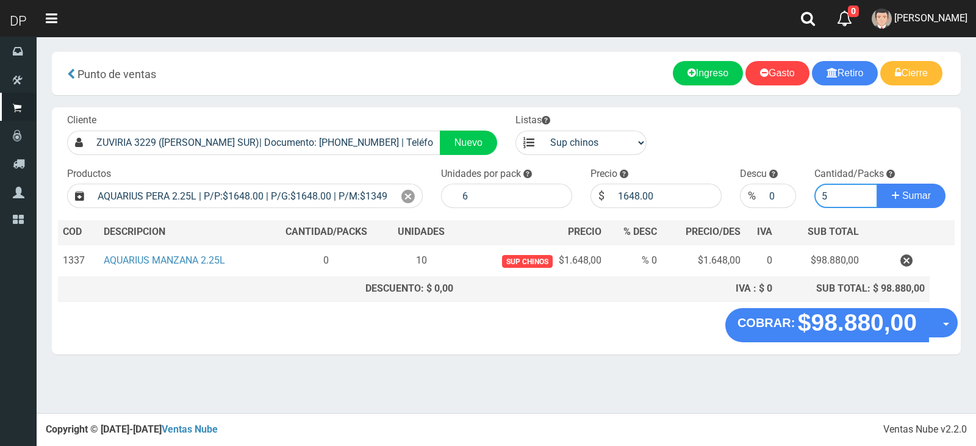
type input "5"
click at [877, 184] on button "Sumar" at bounding box center [911, 196] width 68 height 24
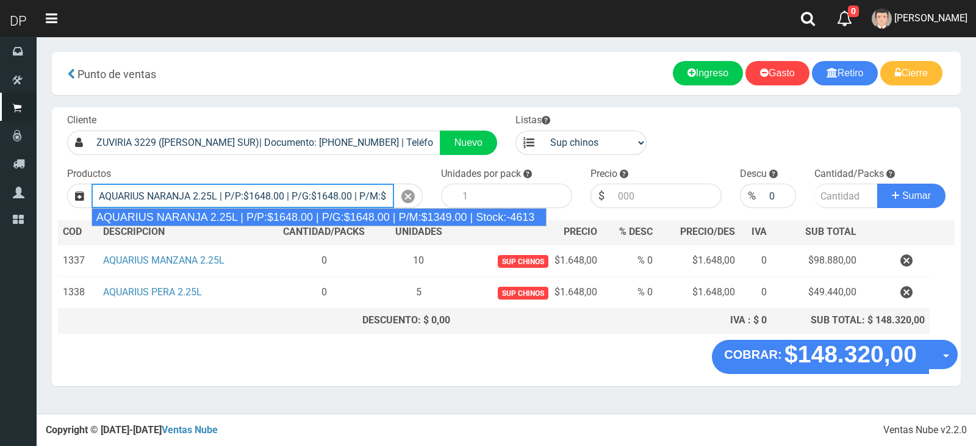
type input "AQUARIUS NARANJA 2.25L | P/P:$1648.00 | P/G:$1648.00 | P/M:$1349.00 | Stock:-46…"
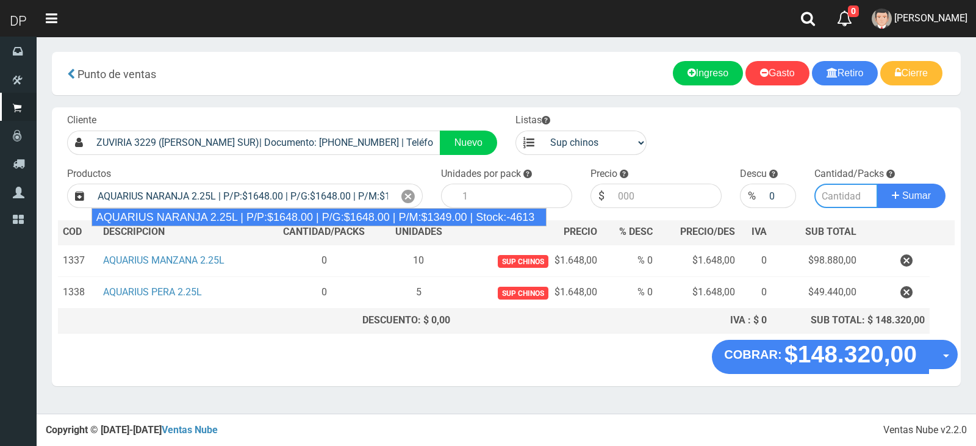
type input "6"
type input "1648.00"
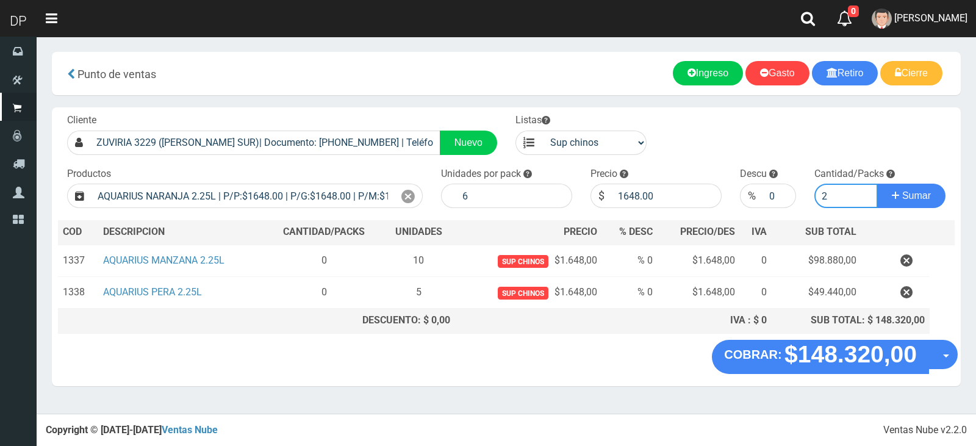
type input "2"
click at [877, 184] on button "Sumar" at bounding box center [911, 196] width 68 height 24
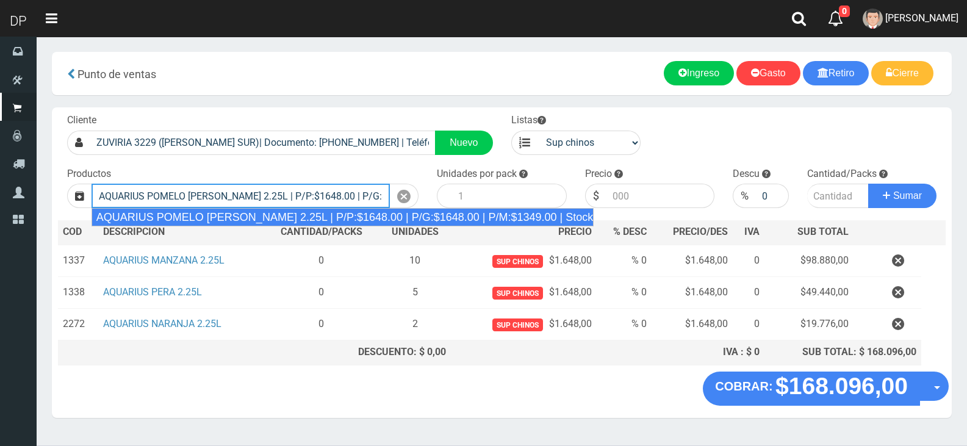
type input "AQUARIUS POMELO ROSADO 2.25L | P/P:$1648.00 | P/G:$1648.00 | P/M:$1349.00 | Sto…"
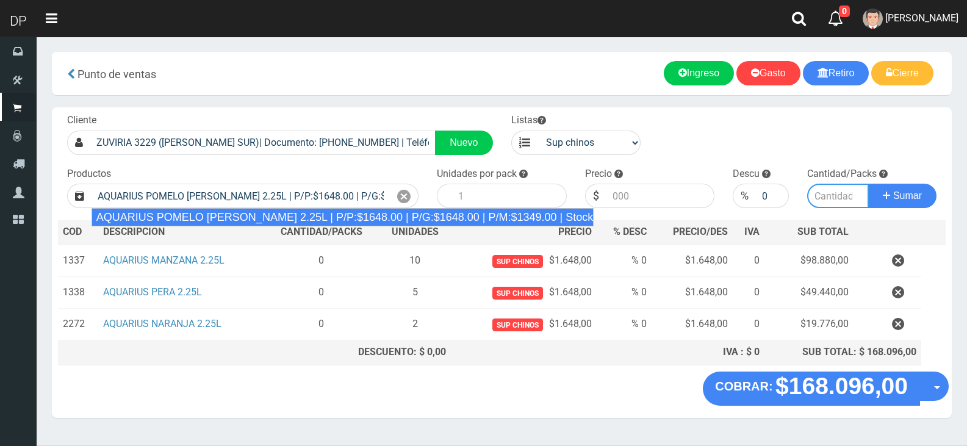
type input "6"
type input "1648.00"
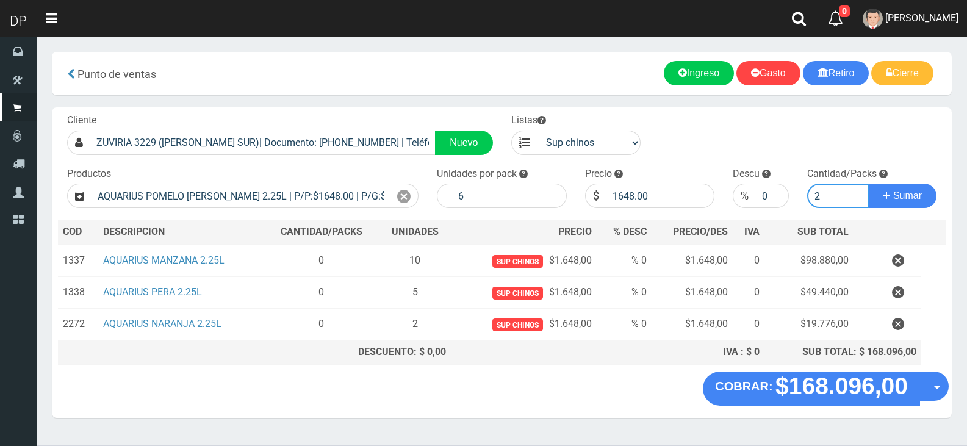
type input "2"
click at [868, 184] on button "Sumar" at bounding box center [902, 196] width 68 height 24
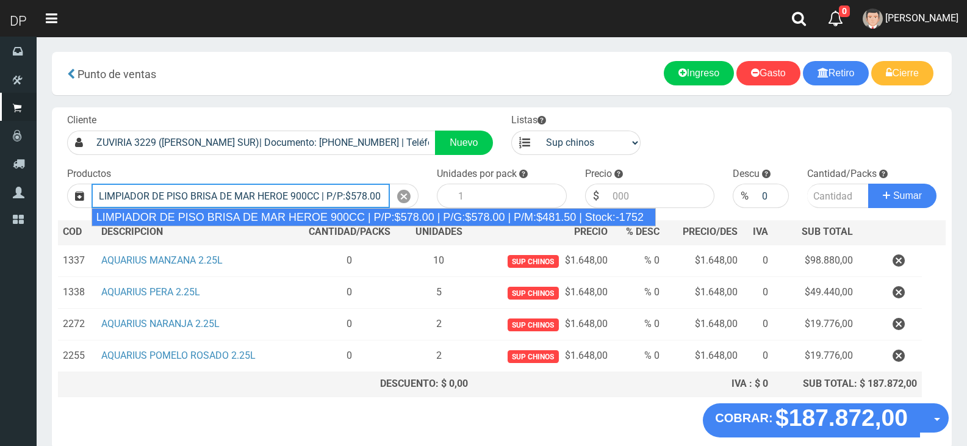
type input "LIMPIADOR DE PISO BRISA DE MAR HEROE 900CC | P/P:$578.00 | P/G:$578.00 | P/M:$4…"
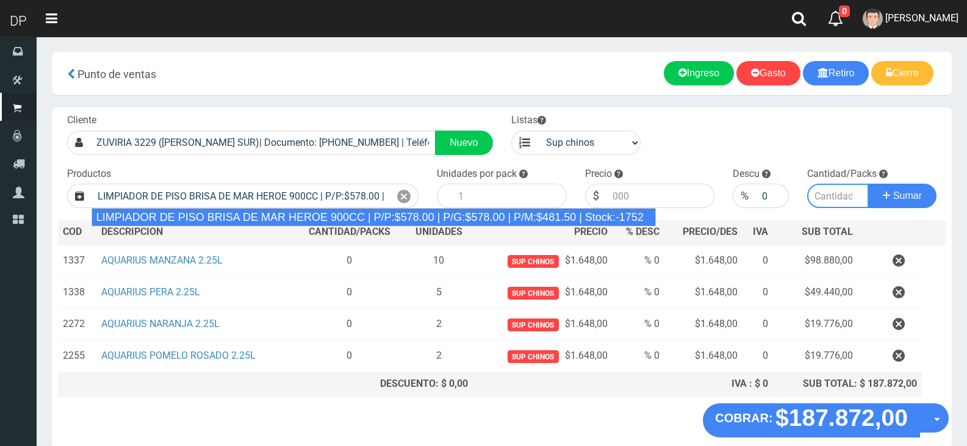
type input "12"
type input "578.00"
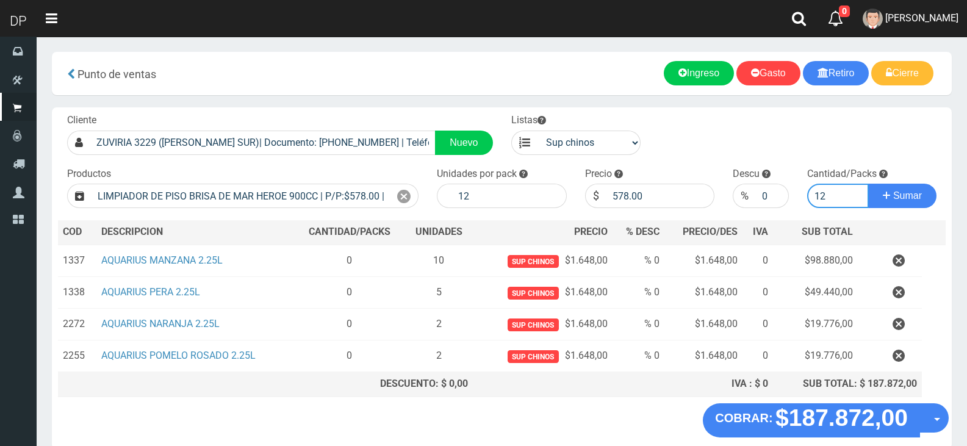
type input "12"
click at [868, 184] on button "Sumar" at bounding box center [902, 196] width 68 height 24
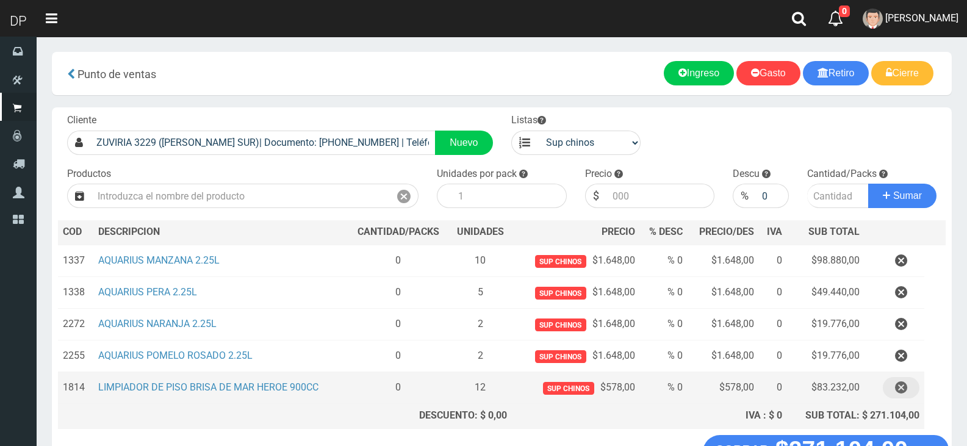
click at [908, 394] on button "button" at bounding box center [901, 387] width 37 height 21
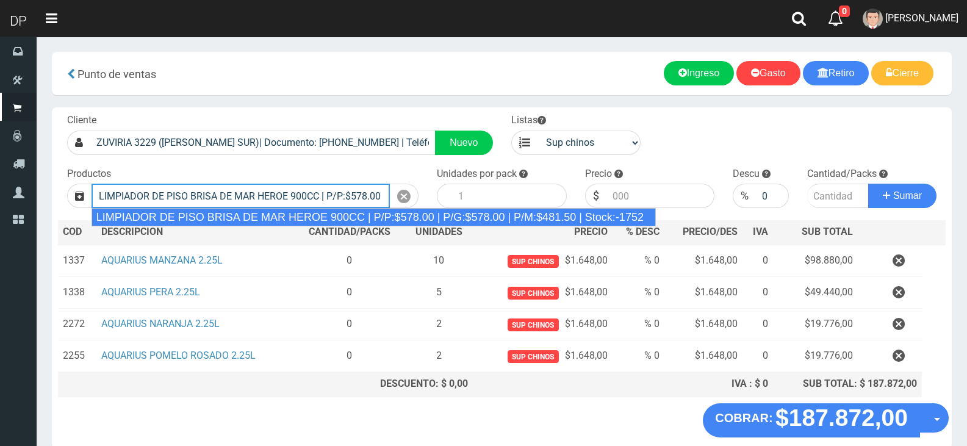
type input "LIMPIADOR DE PISO BRISA DE MAR HEROE 900CC | P/P:$578.00 | P/G:$578.00 | P/M:$4…"
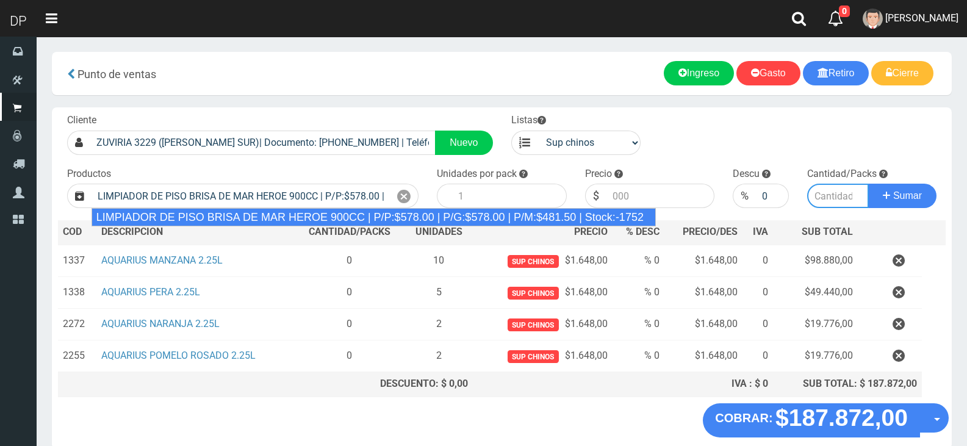
type input "12"
type input "578.00"
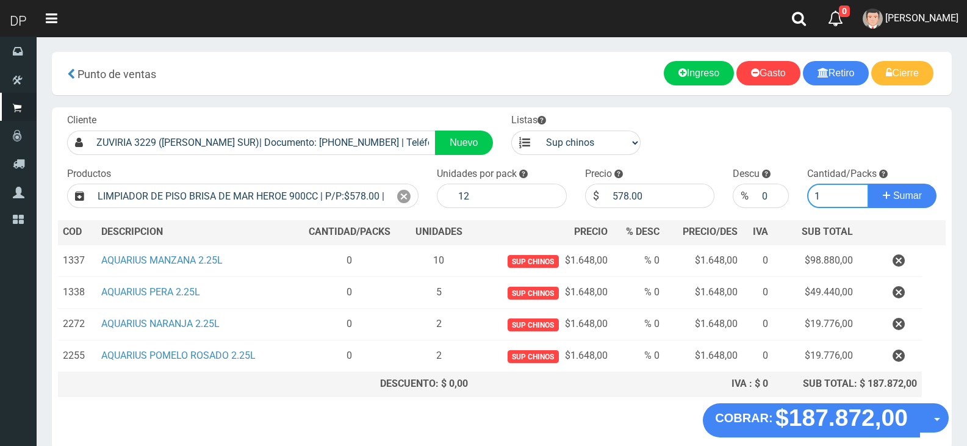
type input "1"
click at [868, 184] on button "Sumar" at bounding box center [902, 196] width 68 height 24
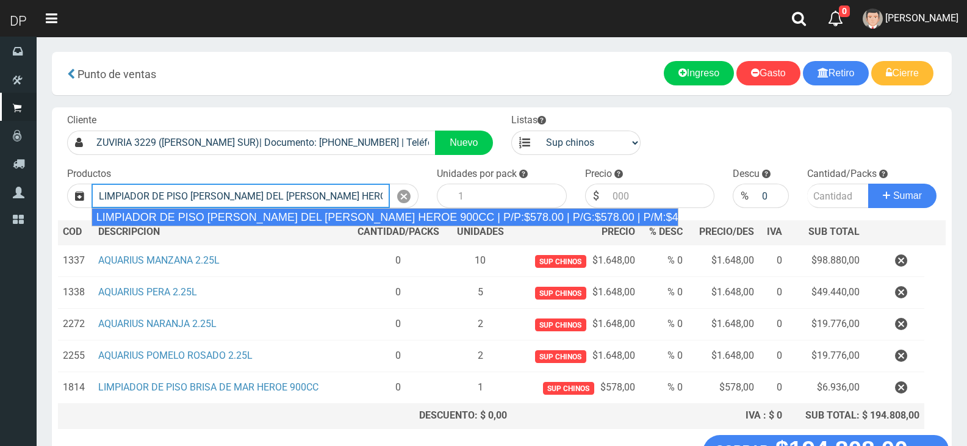
type input "LIMPIADOR DE PISO LIMON DEL PRADO HEROE 900CC | P/P:$578.00 | P/G:$578.00 | P/M…"
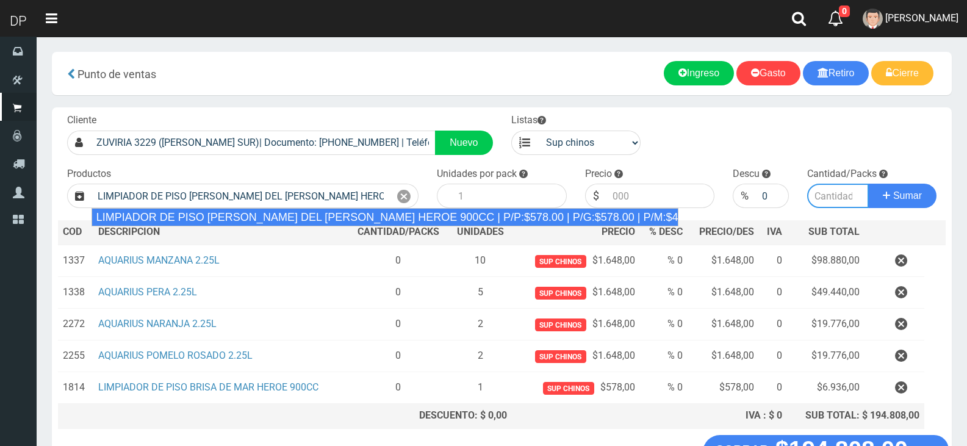
type input "12"
type input "578.00"
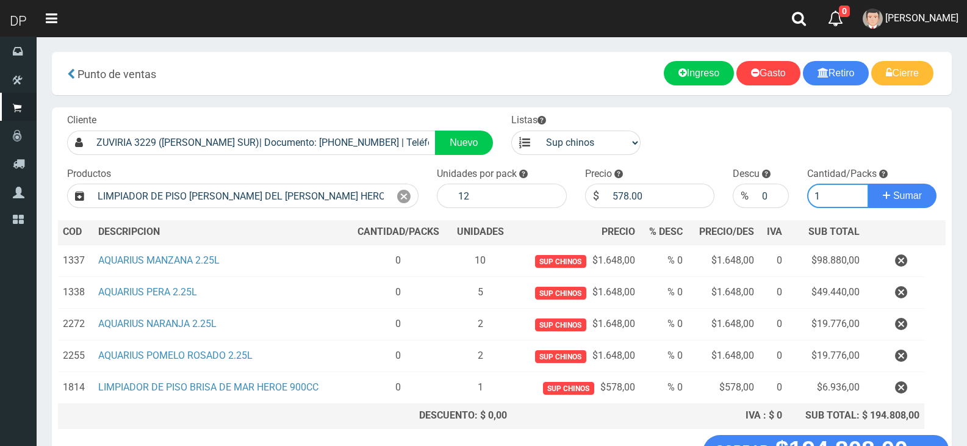
type input "1"
click at [868, 184] on button "Sumar" at bounding box center [902, 196] width 68 height 24
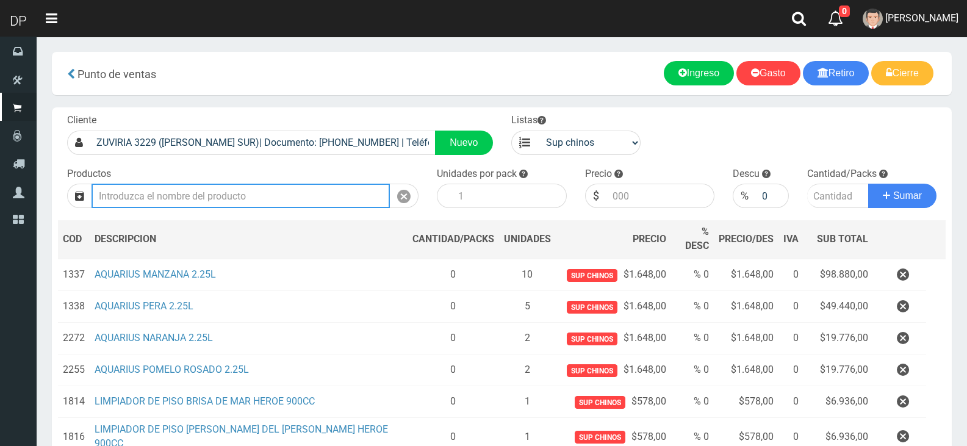
type input "1"
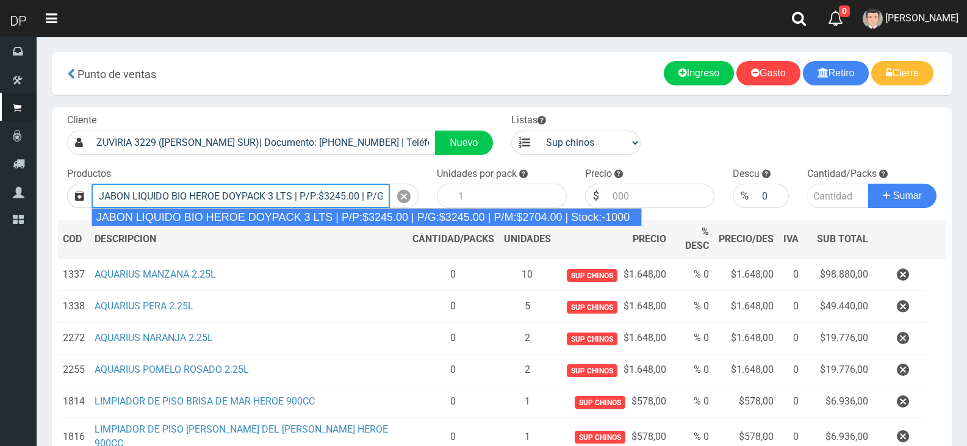
type input "JABON LIQUIDO BIO HEROE DOYPACK 3 LTS | P/P:$3245.00 | P/G:$3245.00 | P/M:$2704…"
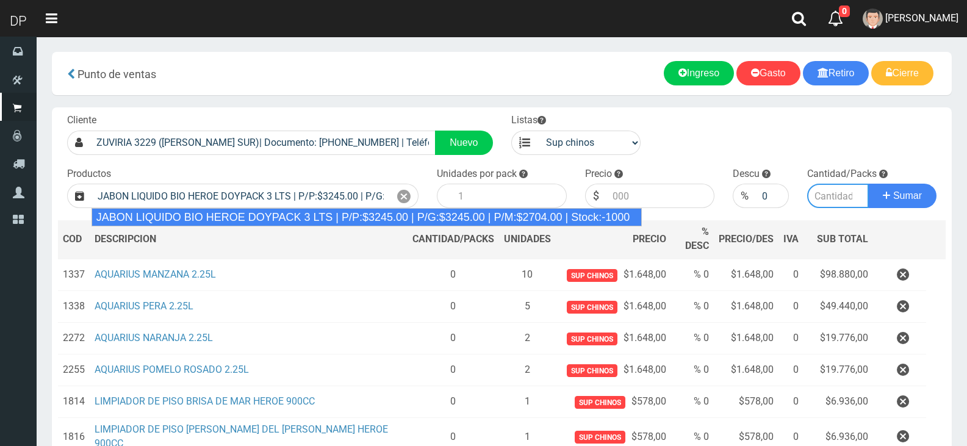
type input "4"
type input "3245.00"
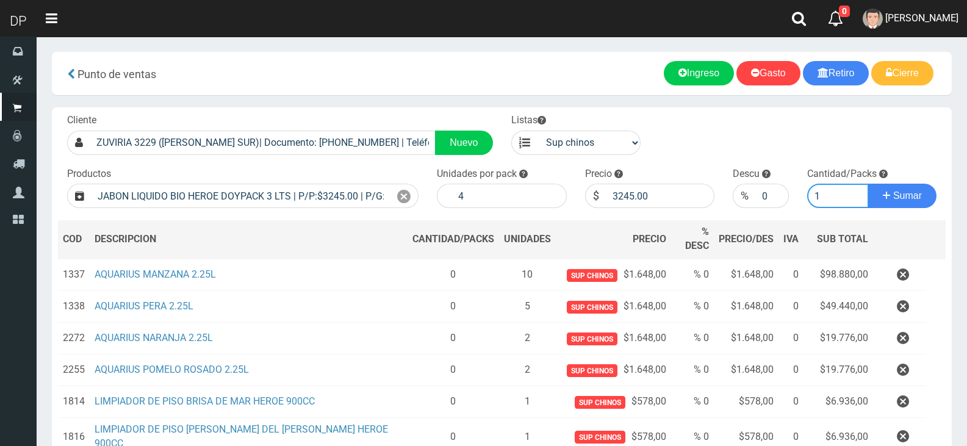
type input "1"
click at [868, 184] on button "Sumar" at bounding box center [902, 196] width 68 height 24
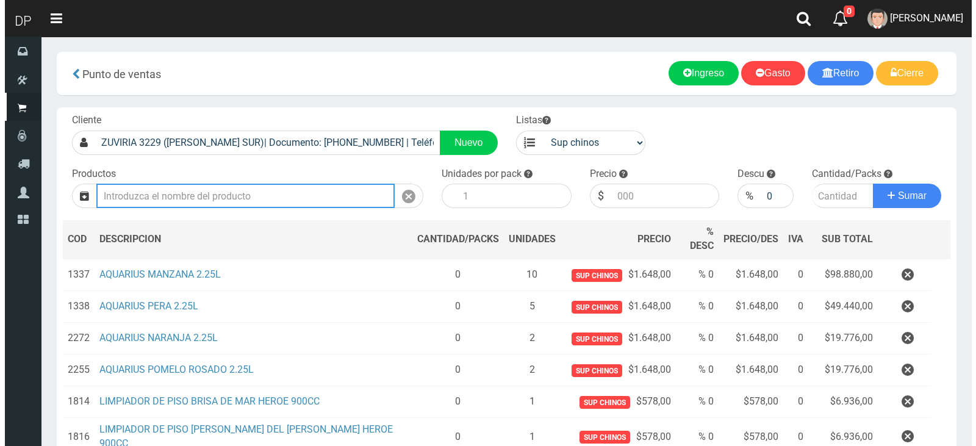
scroll to position [122, 0]
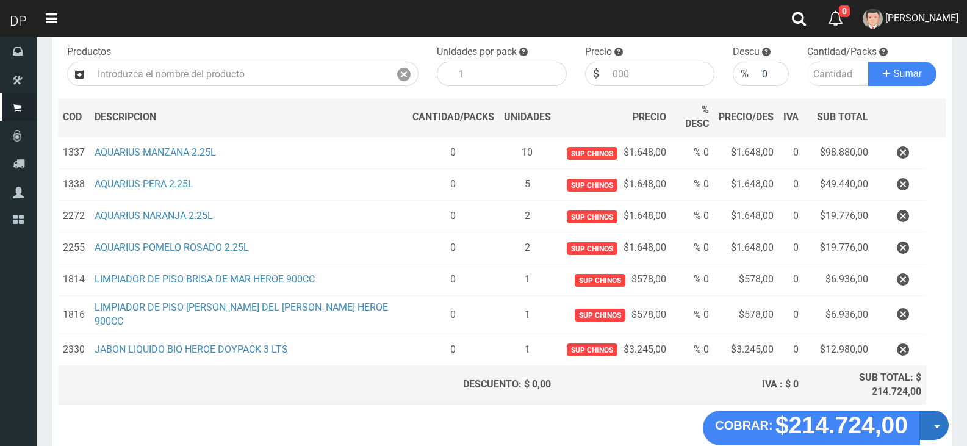
click at [946, 411] on button "Opciones" at bounding box center [933, 425] width 29 height 29
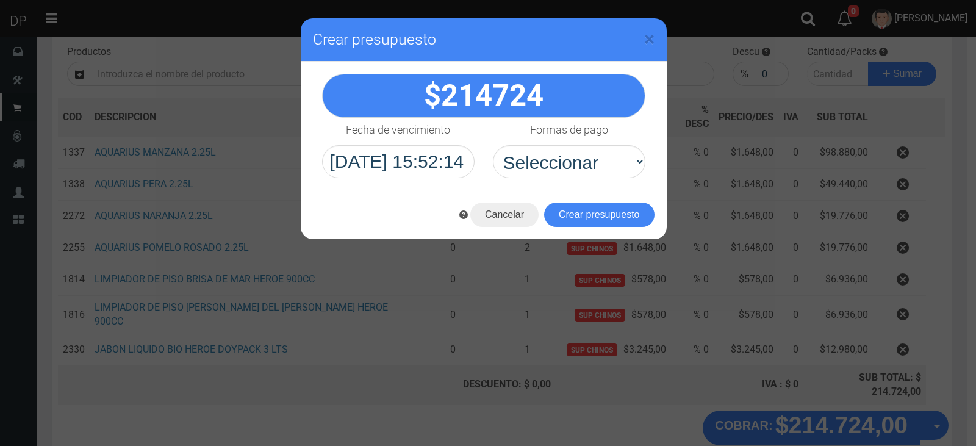
select select "Efectivo"
click at [493, 145] on select "Seleccionar Efectivo Tarjeta de Crédito Depósito Débito" at bounding box center [569, 161] width 153 height 33
click at [578, 210] on button "Crear presupuesto" at bounding box center [599, 215] width 110 height 24
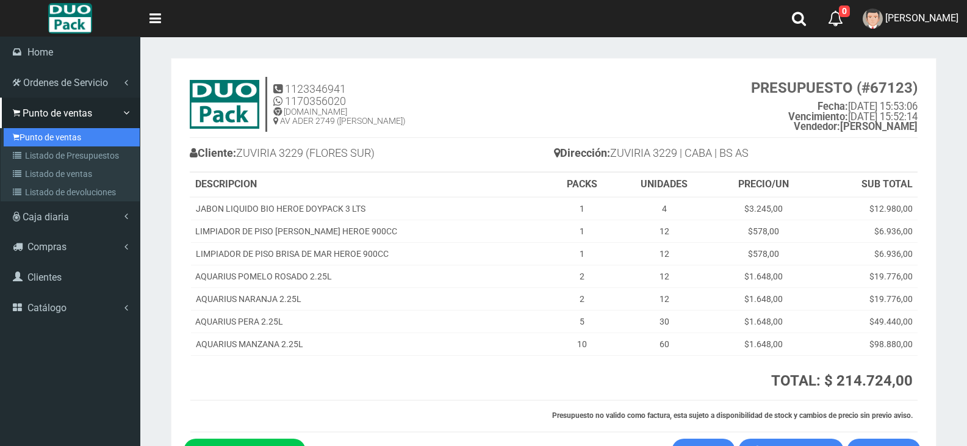
click at [34, 129] on link "Punto de ventas" at bounding box center [72, 137] width 136 height 18
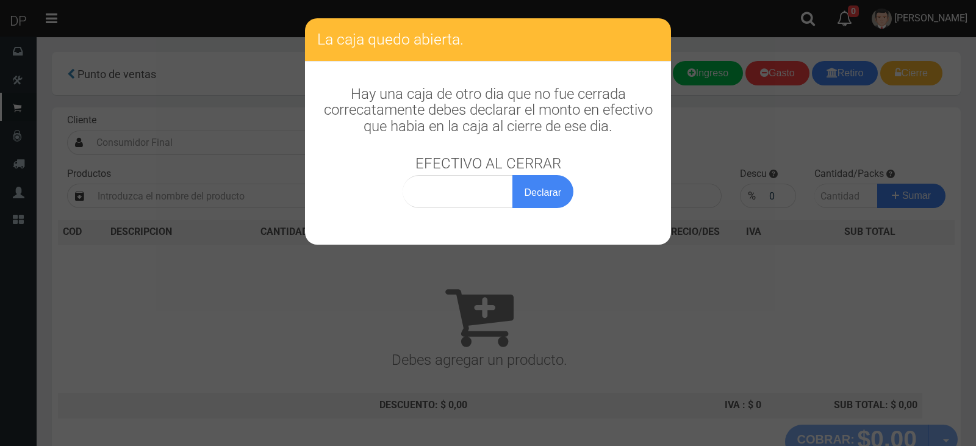
click at [259, 148] on div "La caja quedo abierta. Hay una caja de otro dia que no fue cerrada correcatamen…" at bounding box center [488, 223] width 976 height 446
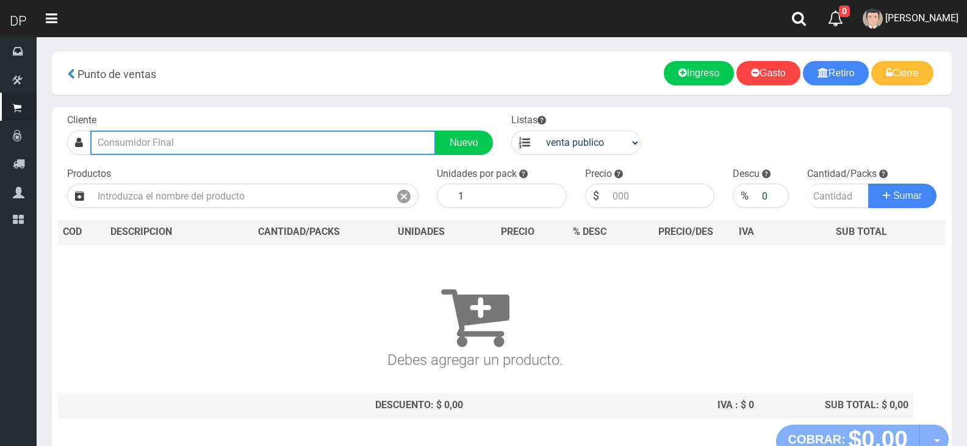
click at [284, 154] on input "text" at bounding box center [262, 143] width 345 height 24
click at [281, 146] on input "text" at bounding box center [262, 143] width 345 height 24
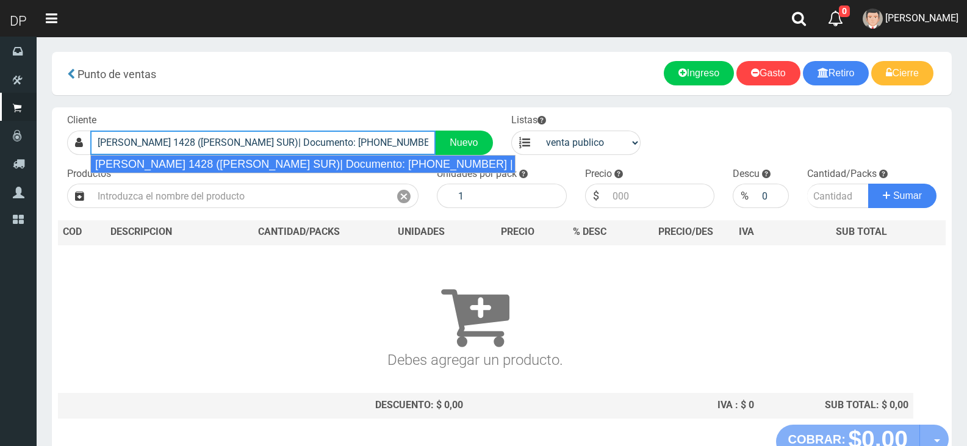
type input "[PERSON_NAME] 1428 ([PERSON_NAME] SUR)| Documento: [PHONE_NUMBER] | Teléfono:"
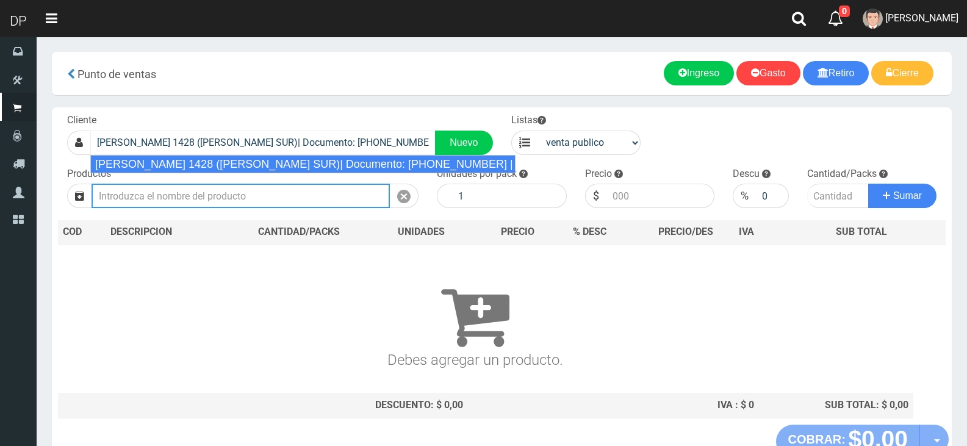
select select "2"
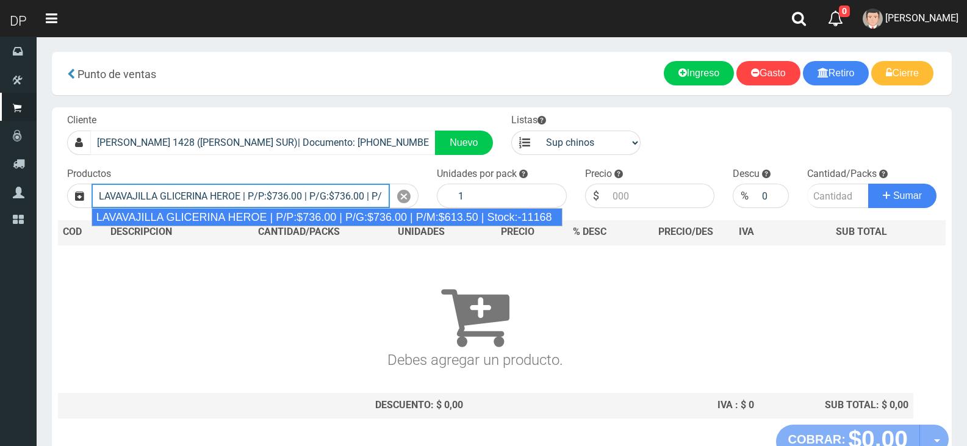
type input "LAVAVAJILLA GLICERINA HEROE | P/P:$736.00 | P/G:$736.00 | P/M:$613.50 | Stock:-…"
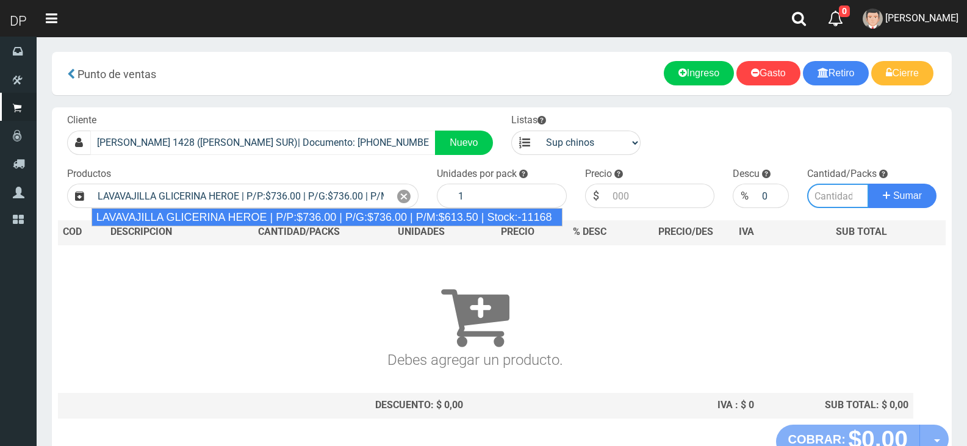
type input "15"
type input "736.00"
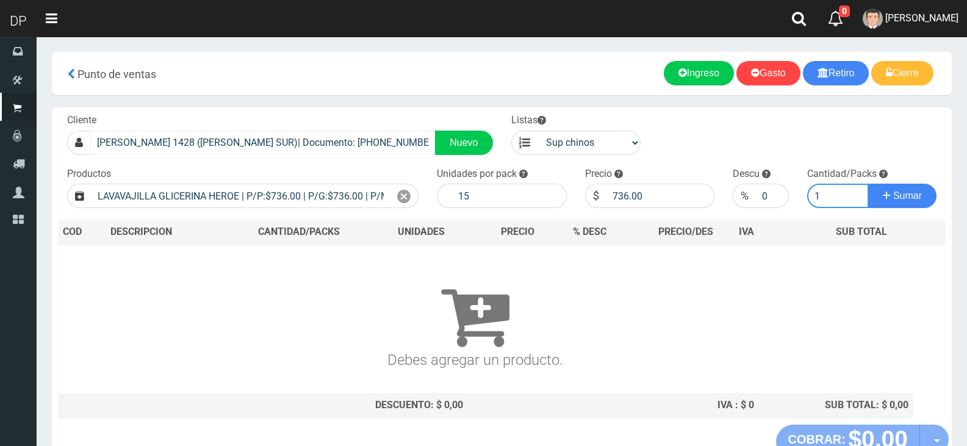
type input "1"
click at [868, 184] on button "Sumar" at bounding box center [902, 196] width 68 height 24
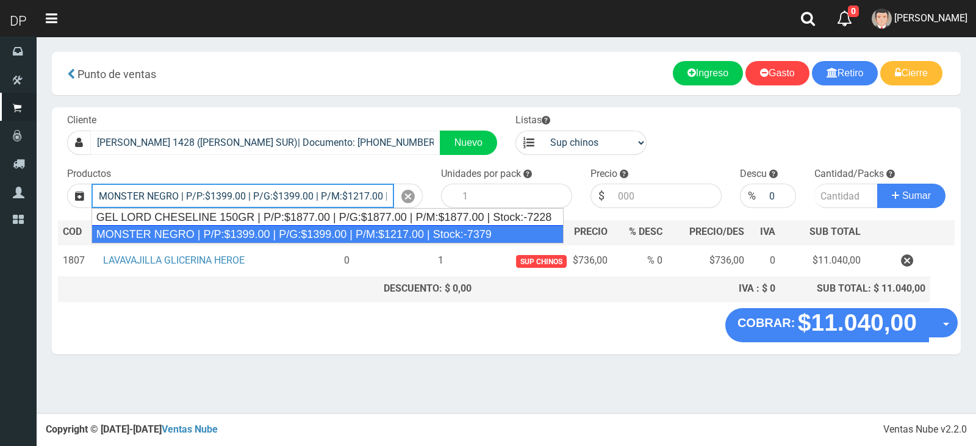
type input "MONSTER NEGRO | P/P:$1399.00 | P/G:$1399.00 | P/M:$1217.00 | Stock:-7379"
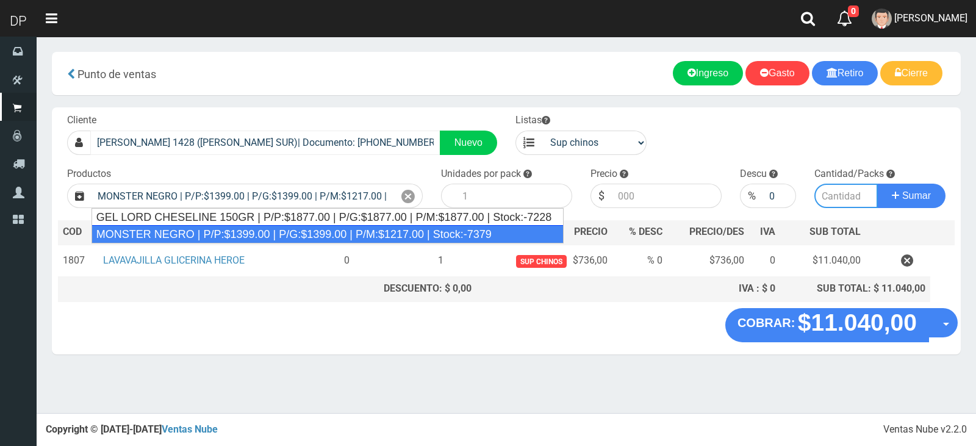
type input "6"
type input "1399.00"
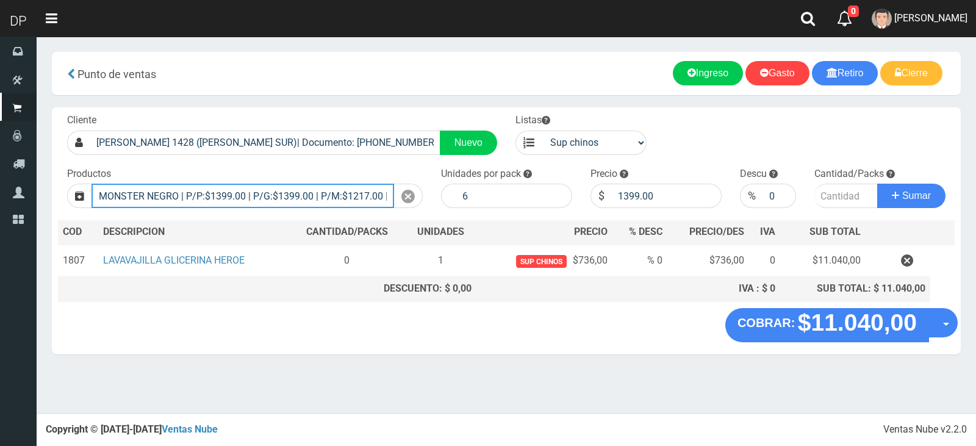
click at [393, 200] on input "MONSTER NEGRO | P/P:$1399.00 | P/G:$1399.00 | P/M:$1217.00 | Stock:-7379" at bounding box center [243, 196] width 303 height 24
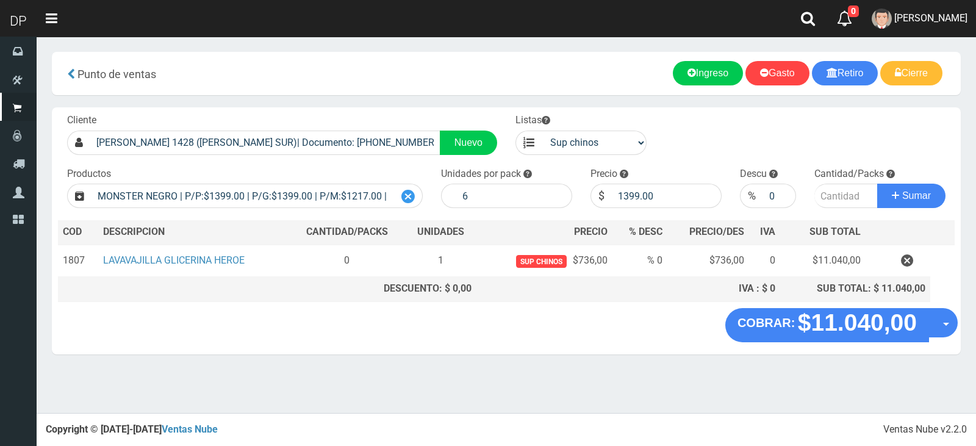
click at [397, 200] on div at bounding box center [408, 196] width 29 height 24
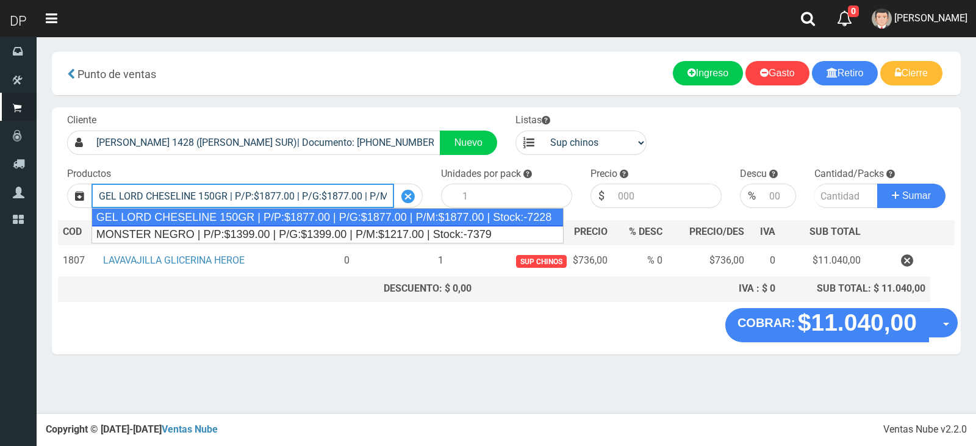
scroll to position [0, 108]
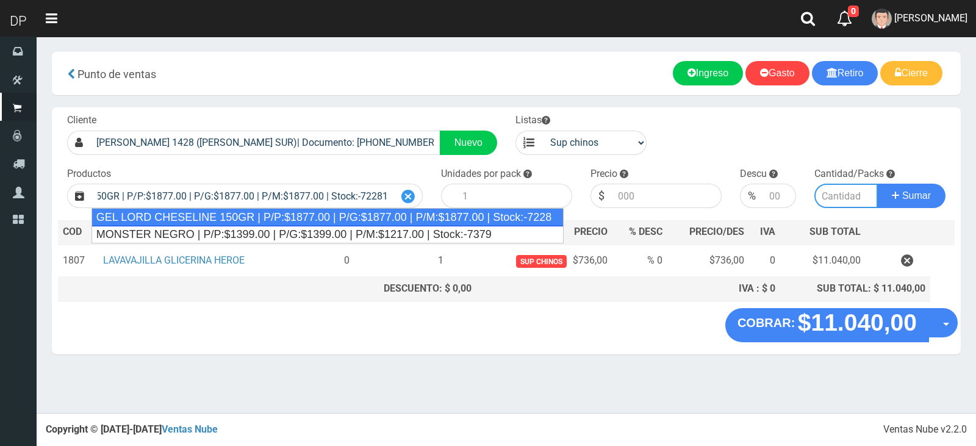
type input "GEL LORD CHESELINE 150GR | P/P:$1877.00 | P/G:$1877.00 | P/M:$1877.00 | Stock:-…"
type input "12"
type input "1877.00"
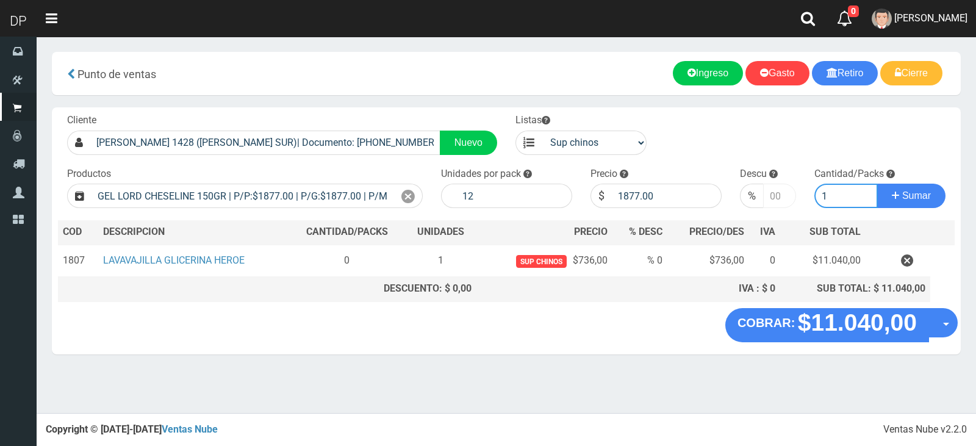
type input "1"
click at [783, 195] on input "1" at bounding box center [780, 196] width 34 height 24
type input "10"
click at [877, 184] on button "Sumar" at bounding box center [911, 196] width 68 height 24
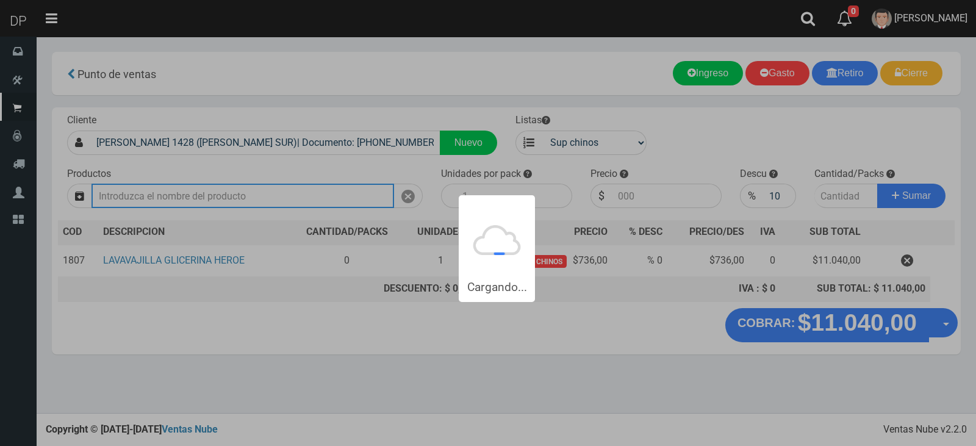
scroll to position [0, 0]
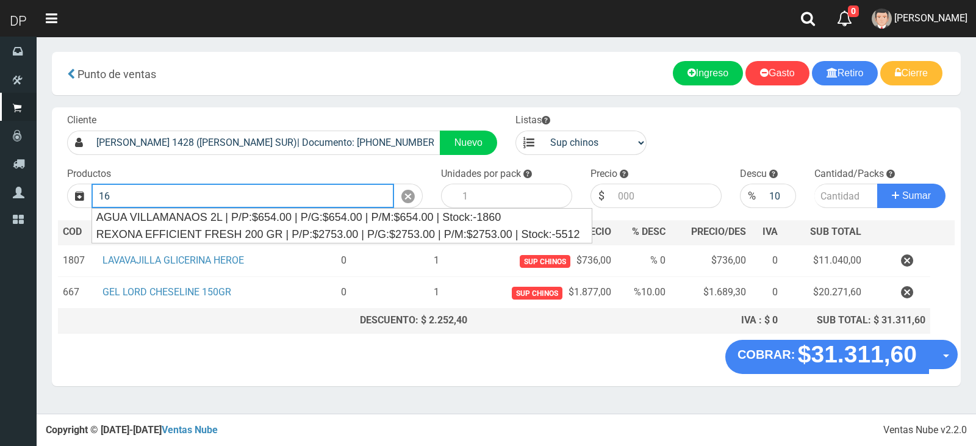
type input "1"
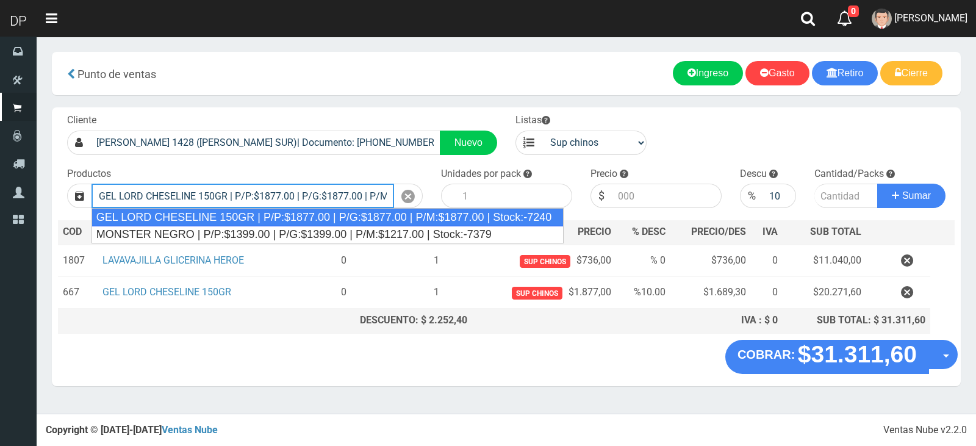
type input "GEL LORD CHESELINE 150GR | P/P:$1877.00 | P/G:$1877.00 | P/M:$1877.00 | Stock:-…"
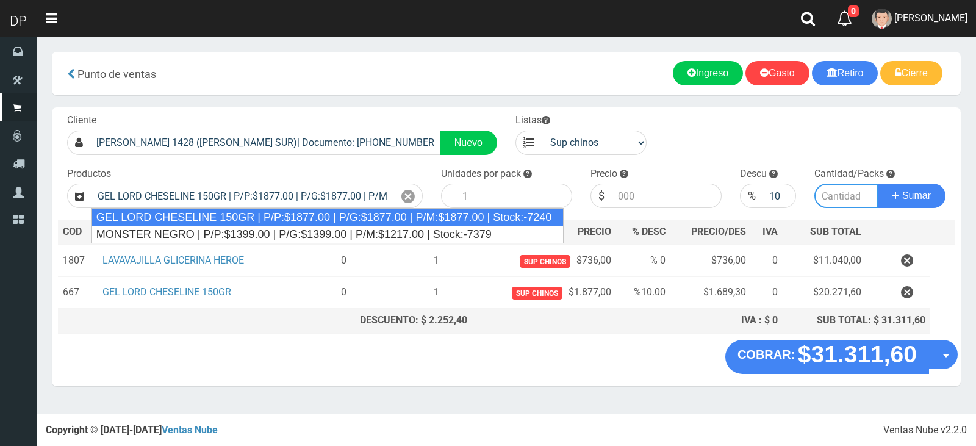
type input "12"
type input "1877.00"
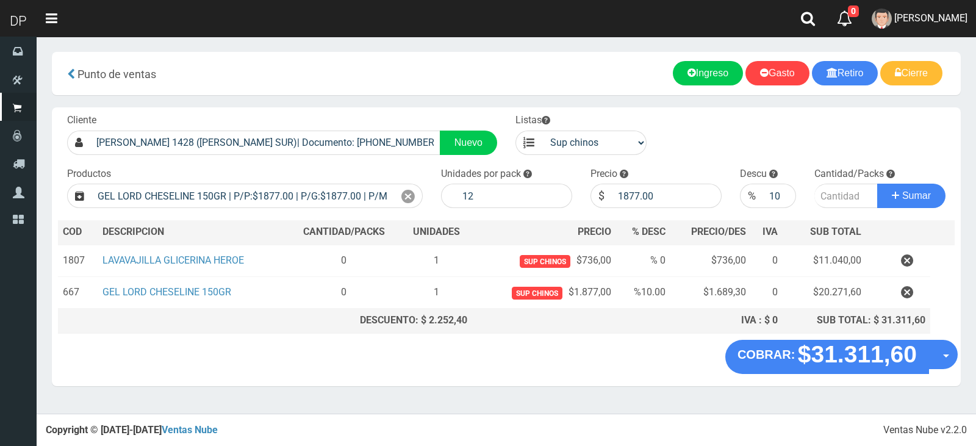
click at [431, 203] on div "Productos GEL LORD CHESELINE 150GR | P/P:$1877.00 | P/G:$1877.00 | P/M:$1877.00…" at bounding box center [245, 187] width 374 height 41
click at [401, 198] on icon at bounding box center [407, 197] width 13 height 18
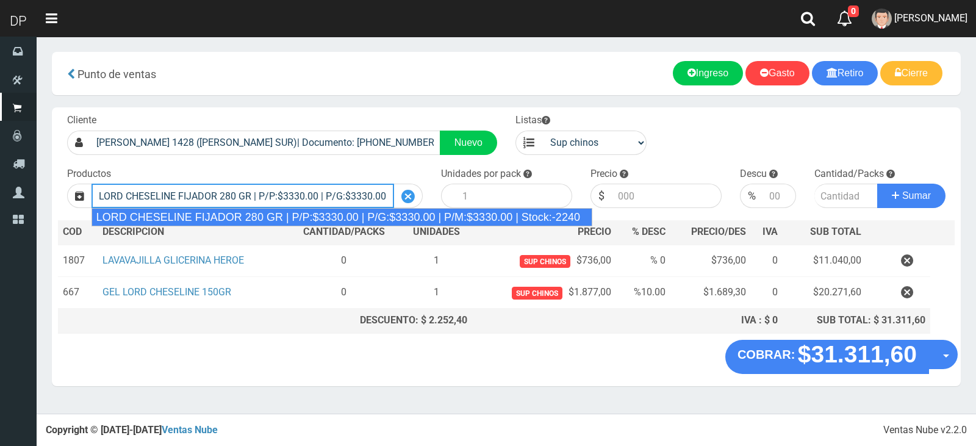
type input "LORD CHESELINE FIJADOR 280 GR | P/P:$3330.00 | P/G:$3330.00 | P/M:$3330.00 | St…"
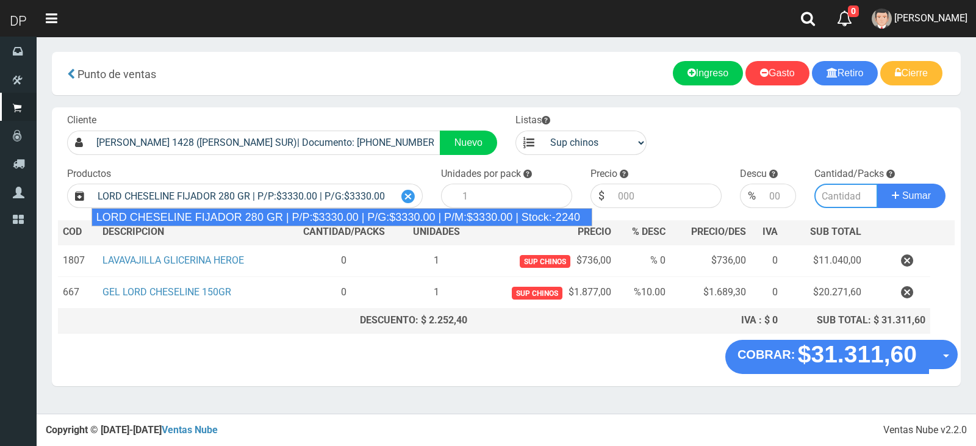
type input "6"
type input "3330.00"
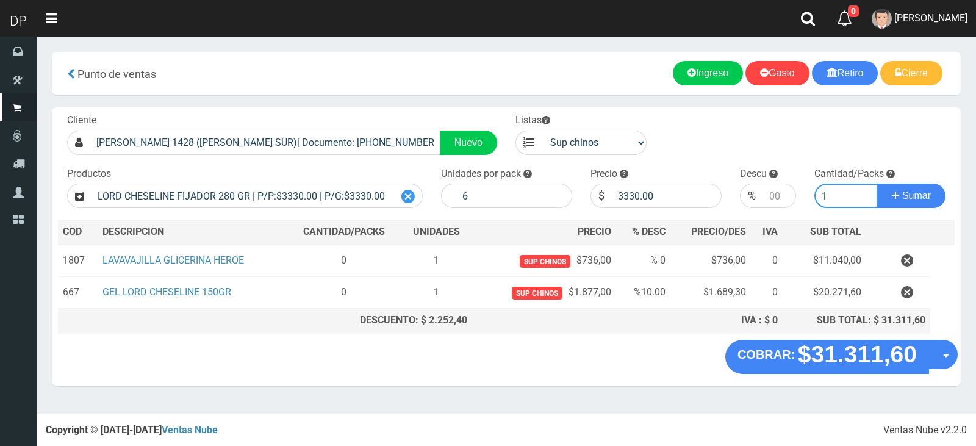
type input "1"
click at [877, 184] on button "Sumar" at bounding box center [911, 196] width 68 height 24
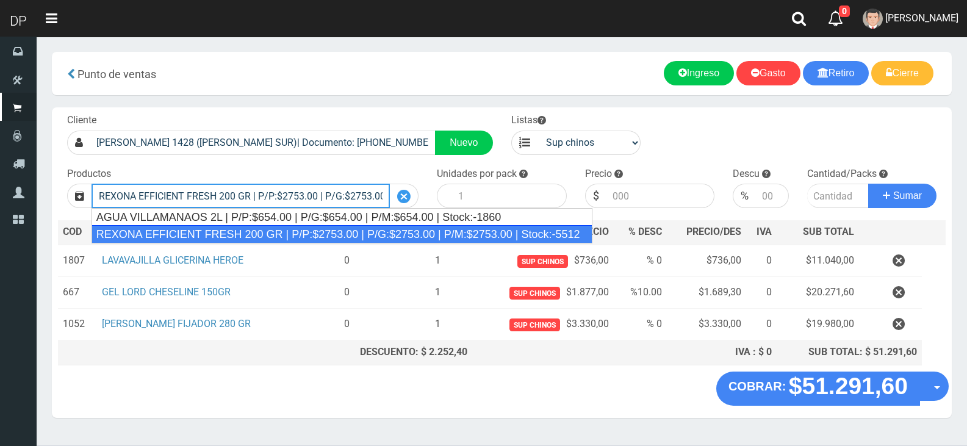
type input "REXONA EFFICIENT FRESH 200 GR | P/P:$2753.00 | P/G:$2753.00 | P/M:$2753.00 | St…"
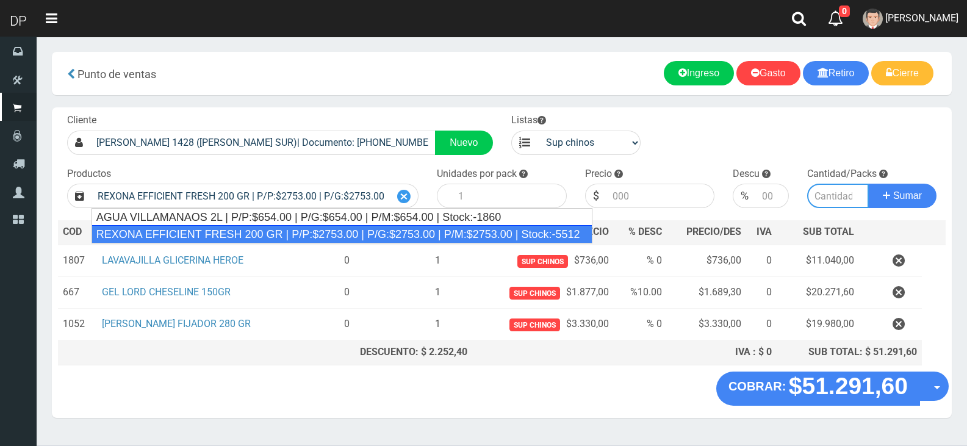
type input "12"
type input "2753.00"
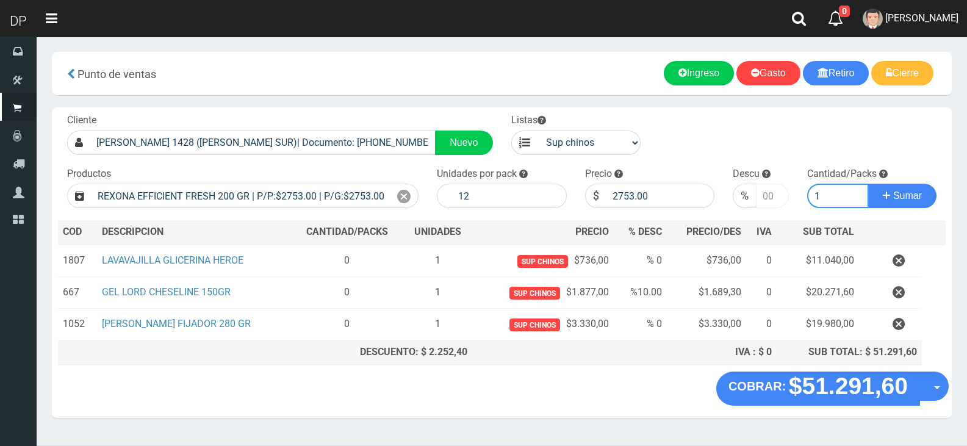
type input "1"
click at [764, 190] on input "number" at bounding box center [772, 196] width 32 height 24
type input "5"
click at [868, 184] on button "Sumar" at bounding box center [902, 196] width 68 height 24
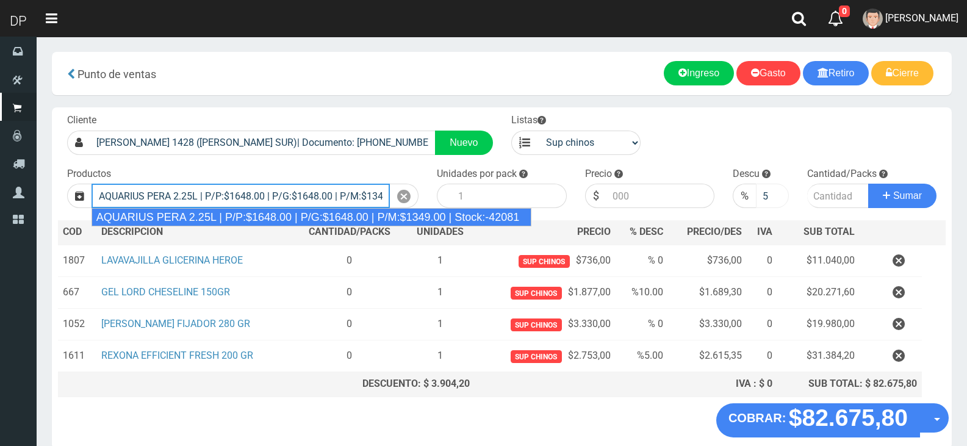
type input "AQUARIUS PERA 2.25L | P/P:$1648.00 | P/G:$1648.00 | P/M:$1349.00 | Stock:-42081"
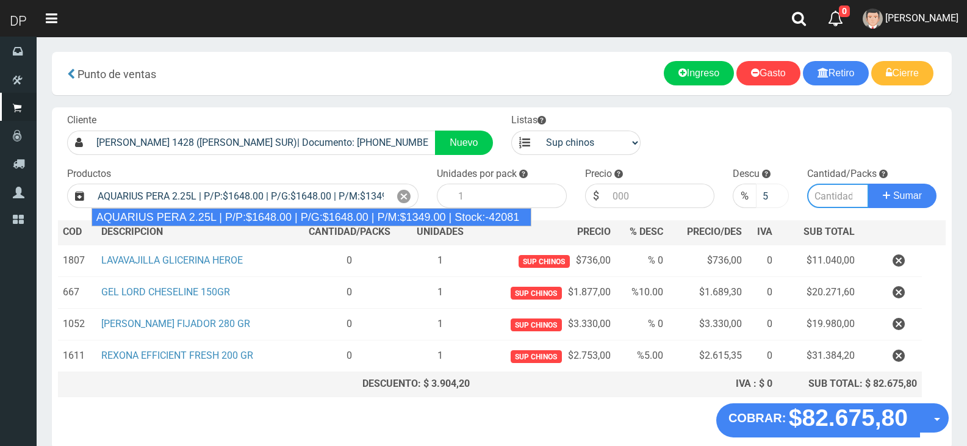
type input "6"
type input "1648.00"
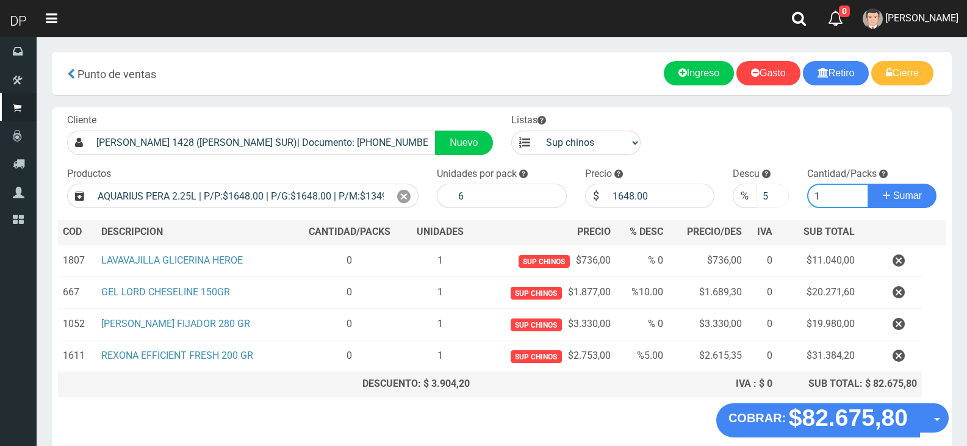
type input "1"
click at [764, 190] on input "5" at bounding box center [772, 196] width 32 height 24
click at [838, 195] on input "1" at bounding box center [838, 196] width 62 height 24
click at [868, 184] on button "Sumar" at bounding box center [902, 196] width 68 height 24
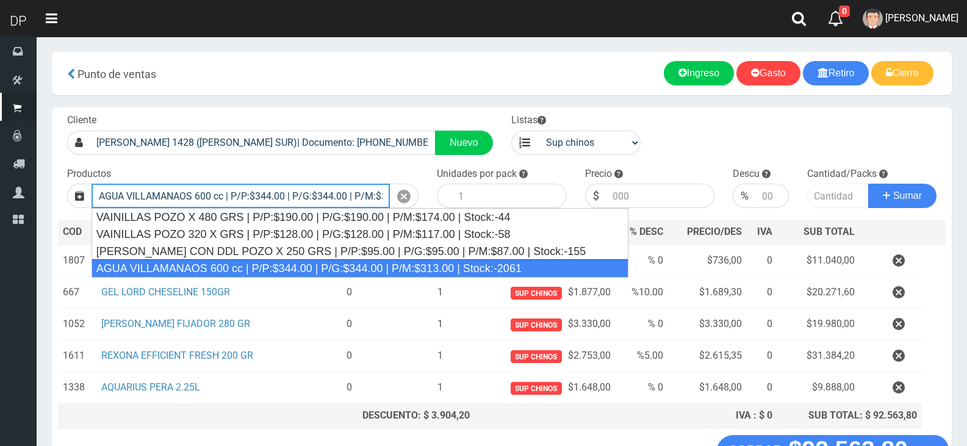
type input "AGUA VILLAMANAOS 600 cc | P/P:$344.00 | P/G:$344.00 | P/M:$313.00 | Stock:-2061"
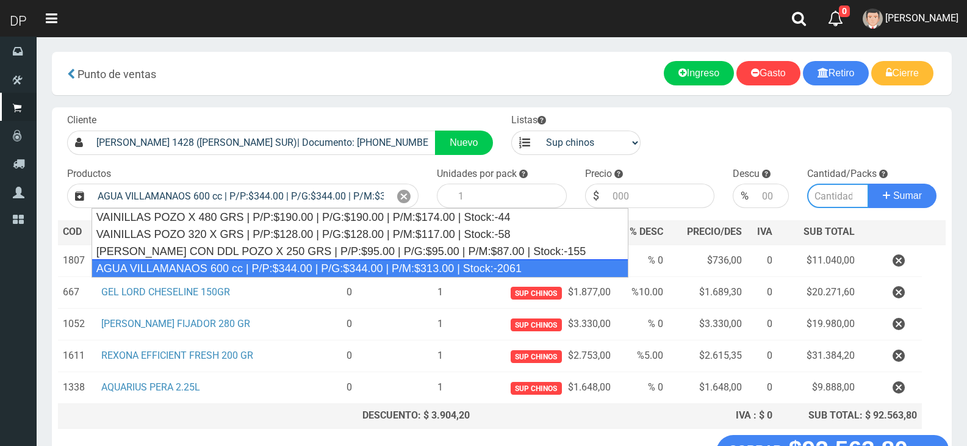
type input "12"
type input "344.00"
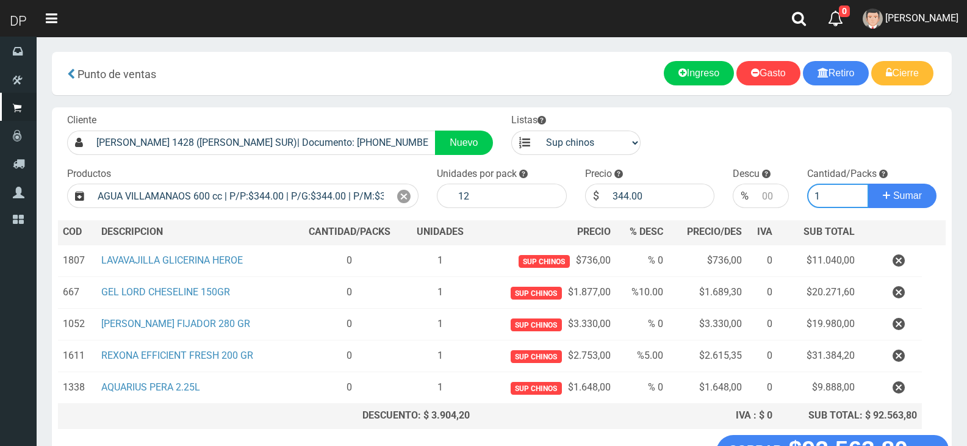
type input "1"
click at [868, 184] on button "Sumar" at bounding box center [902, 196] width 68 height 24
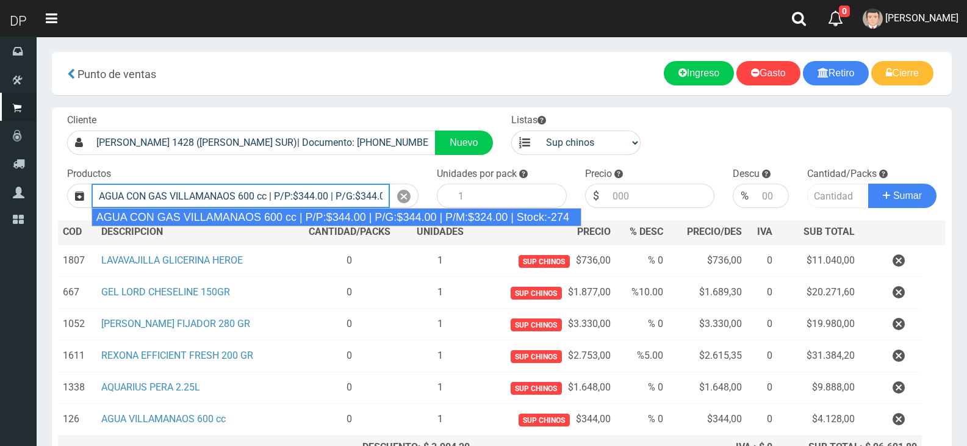
type input "AGUA CON GAS VILLAMANAOS 600 cc | P/P:$344.00 | P/G:$344.00 | P/M:$324.00 | Sto…"
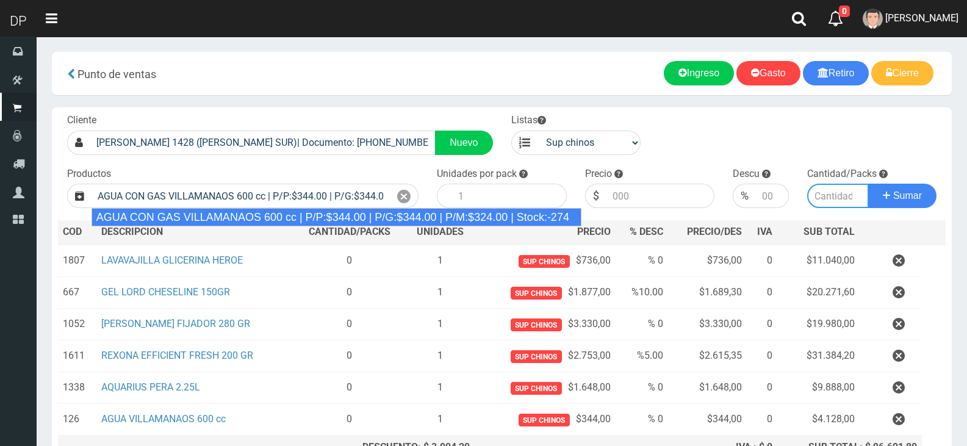
type input "12"
type input "344.00"
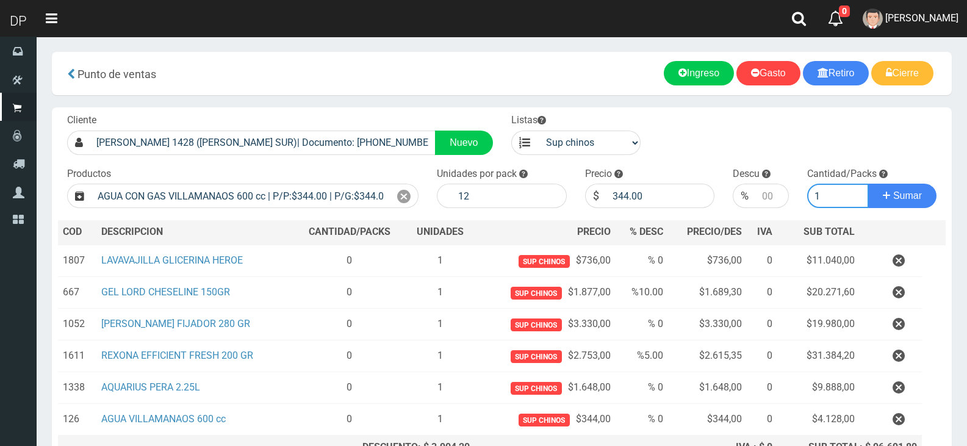
type input "1"
click at [868, 184] on button "Sumar" at bounding box center [902, 196] width 68 height 24
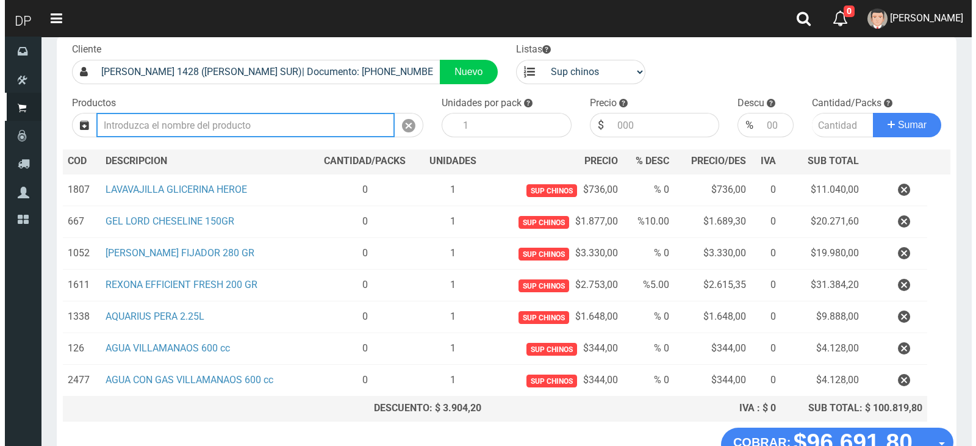
scroll to position [154, 0]
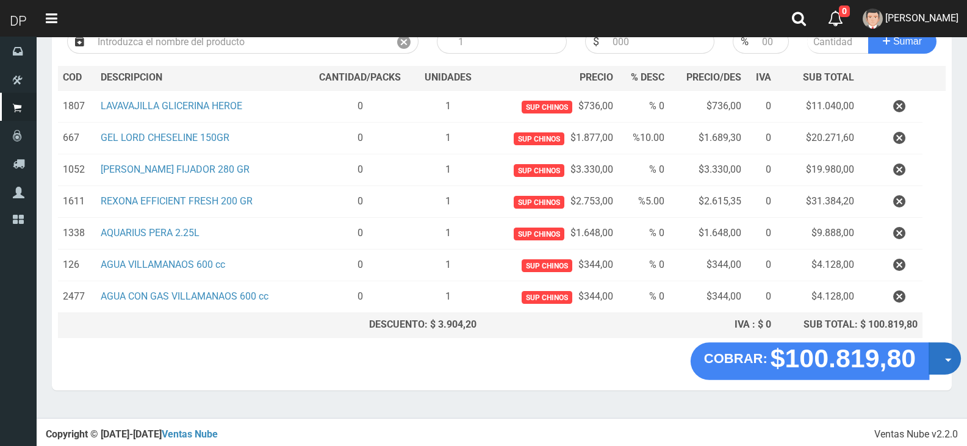
click at [952, 358] on button "Opciones" at bounding box center [945, 358] width 32 height 32
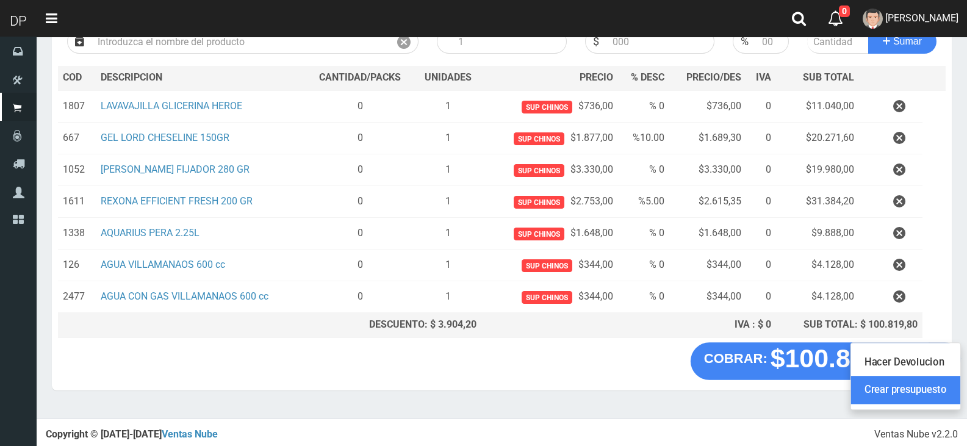
click at [943, 390] on link "Crear presupuesto" at bounding box center [905, 390] width 109 height 28
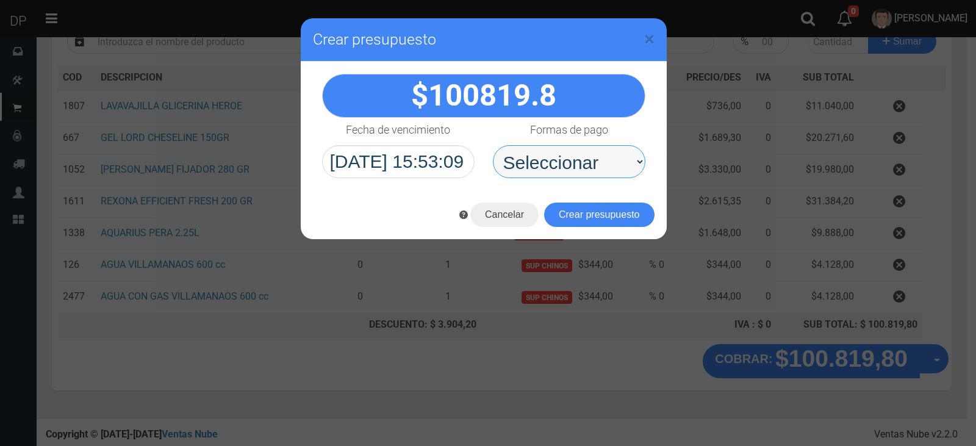
drag, startPoint x: 545, startPoint y: 167, endPoint x: 548, endPoint y: 175, distance: 8.3
click at [545, 167] on select "Seleccionar Efectivo Tarjeta de Crédito Depósito Débito" at bounding box center [569, 161] width 153 height 33
select select "Efectivo"
click at [493, 145] on select "Seleccionar Efectivo Tarjeta de Crédito Depósito Débito" at bounding box center [569, 161] width 153 height 33
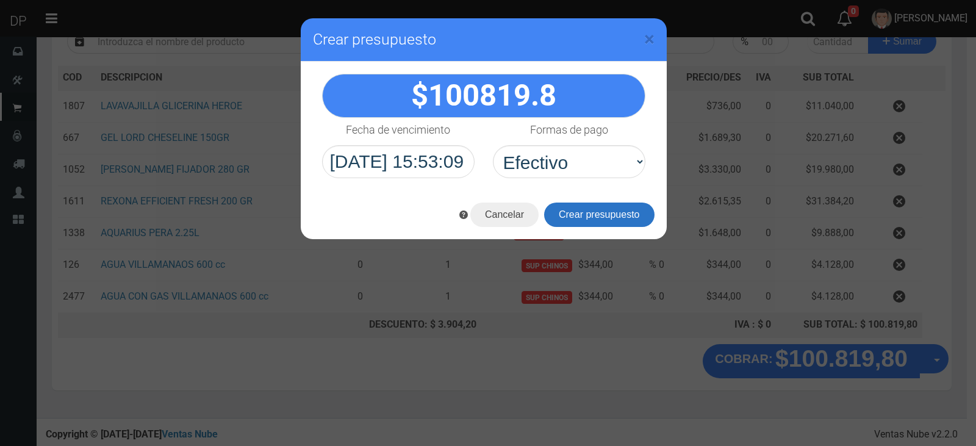
click at [569, 207] on button "Crear presupuesto" at bounding box center [599, 215] width 110 height 24
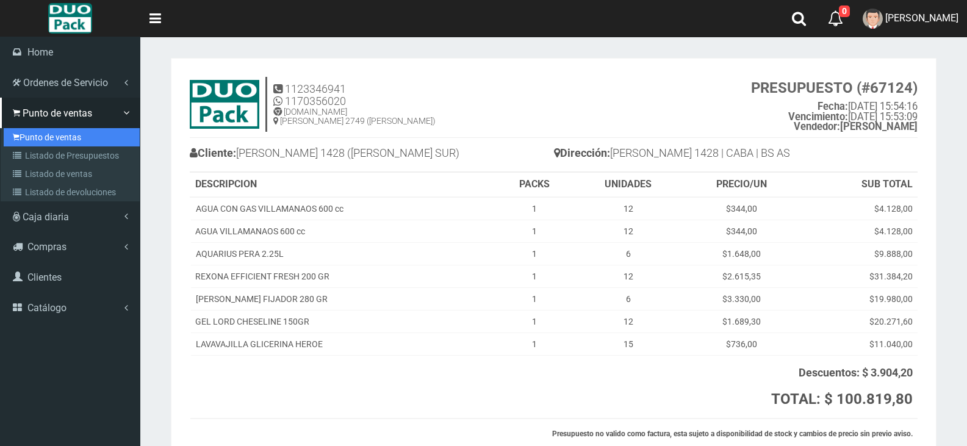
click at [71, 142] on link "Punto de ventas" at bounding box center [72, 137] width 136 height 18
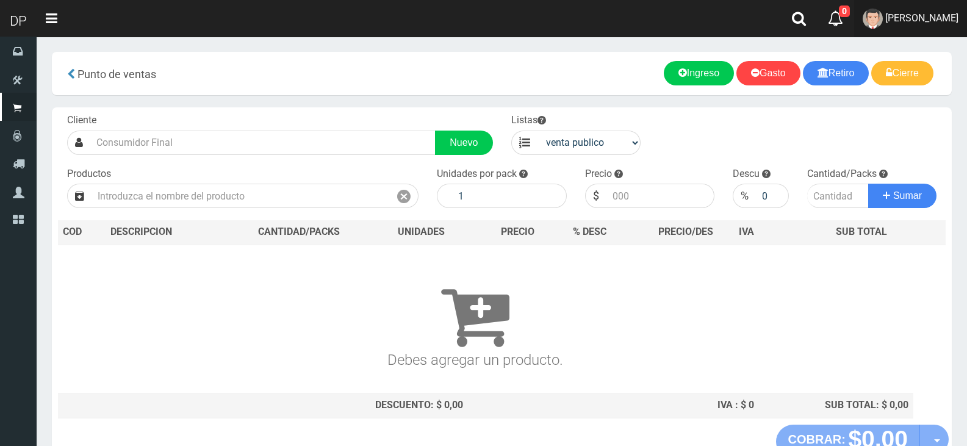
click at [873, 19] on img at bounding box center [873, 19] width 20 height 20
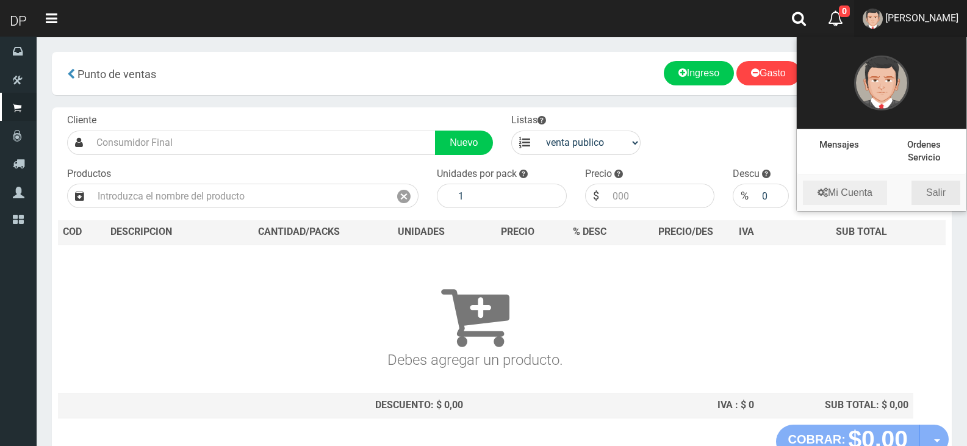
click at [925, 192] on link "Salir" at bounding box center [935, 193] width 49 height 24
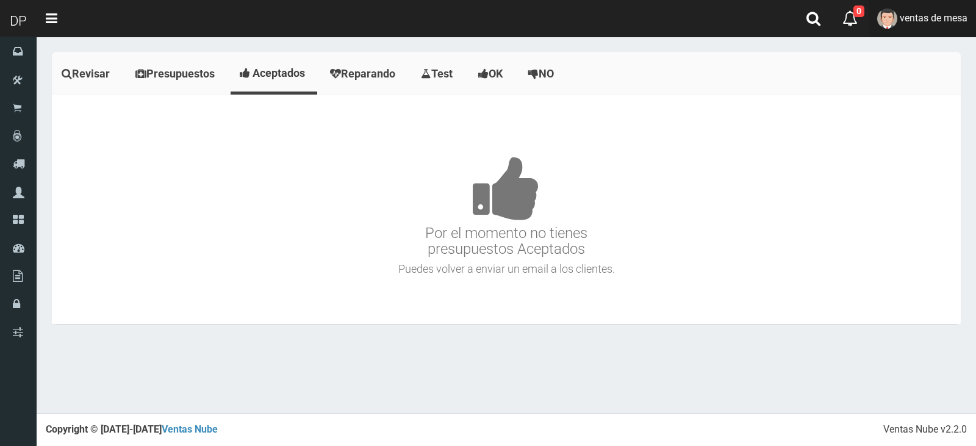
click at [874, 24] on link "ventas de mesa" at bounding box center [922, 18] width 107 height 37
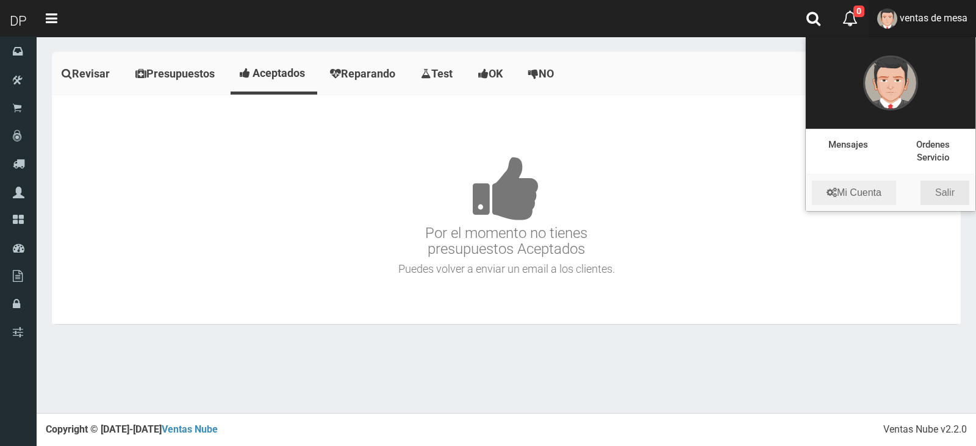
click at [933, 188] on link "Salir" at bounding box center [945, 193] width 49 height 24
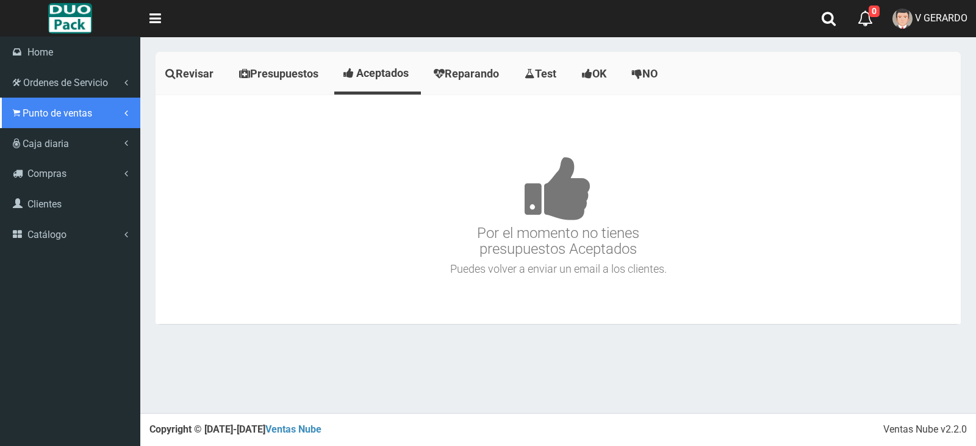
click at [43, 115] on span "Punto de ventas" at bounding box center [58, 113] width 70 height 12
click at [0, 0] on link "Punto de ventas" at bounding box center [0, 0] width 0 height 0
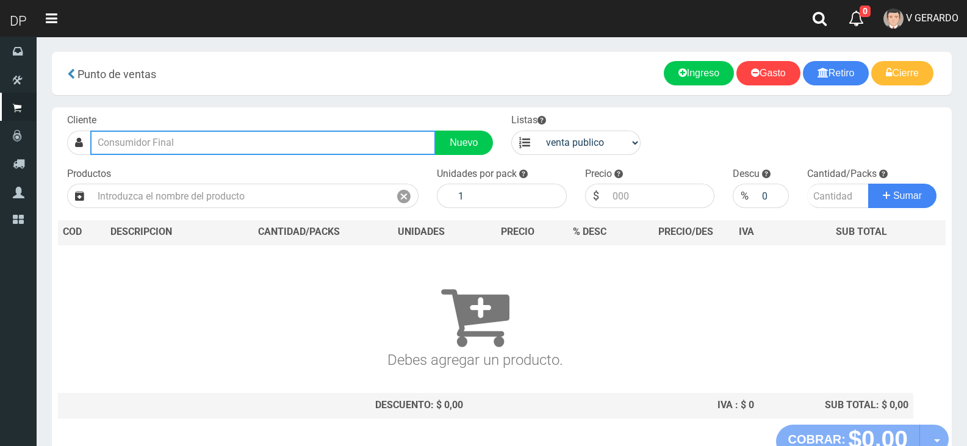
click at [218, 143] on input "text" at bounding box center [262, 143] width 345 height 24
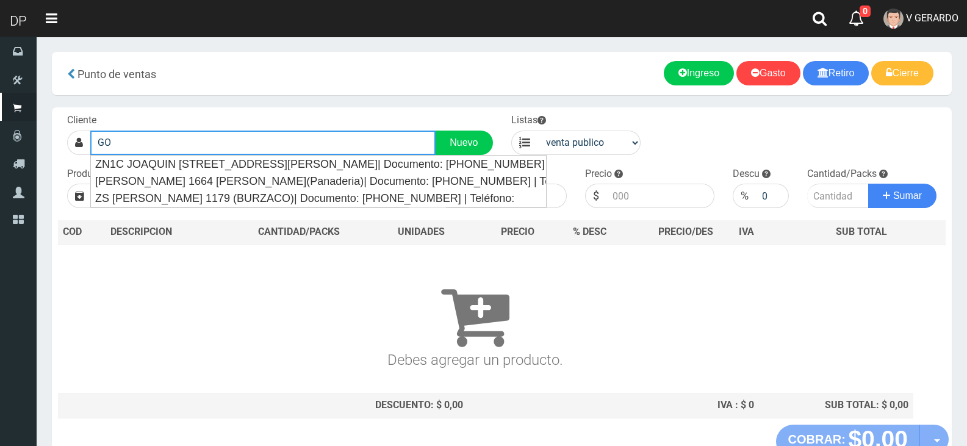
type input "G"
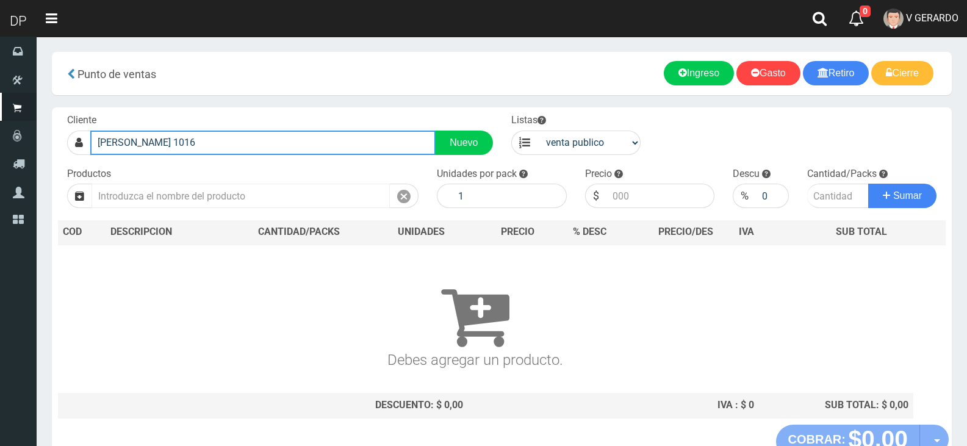
type input "[PERSON_NAME] 1016"
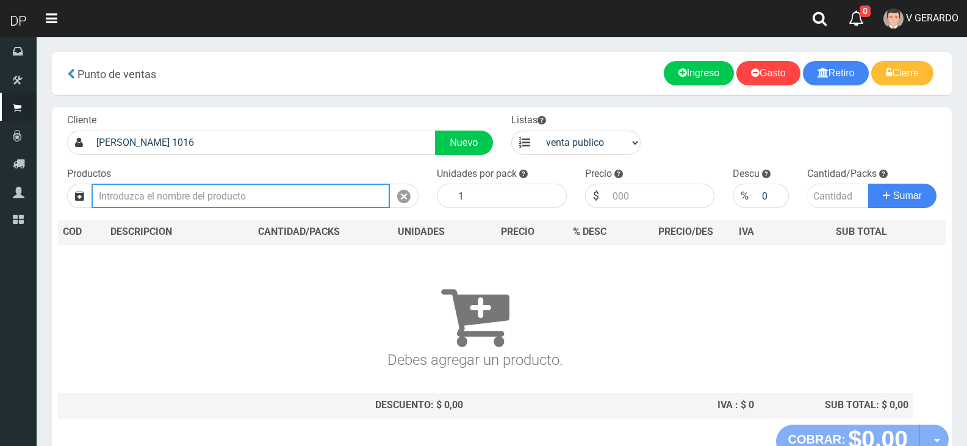
click at [205, 187] on input "text" at bounding box center [241, 196] width 298 height 24
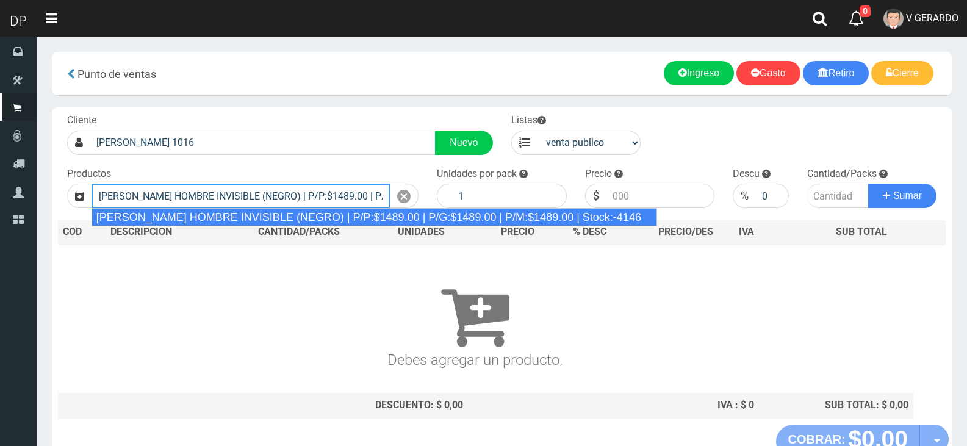
type input "[PERSON_NAME] HOMBRE INVISIBLE (NEGRO) | P/P:$1489.00 | P/G:$1489.00 | P/M:$148…"
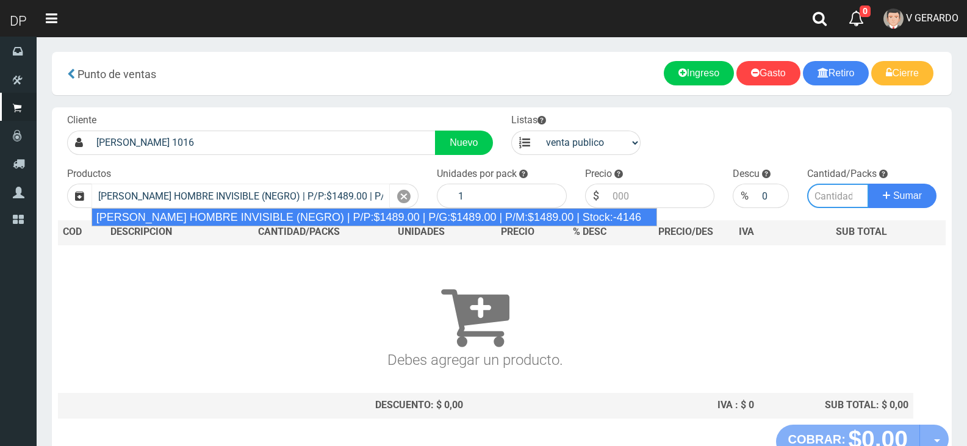
type input "12"
type input "1489.00"
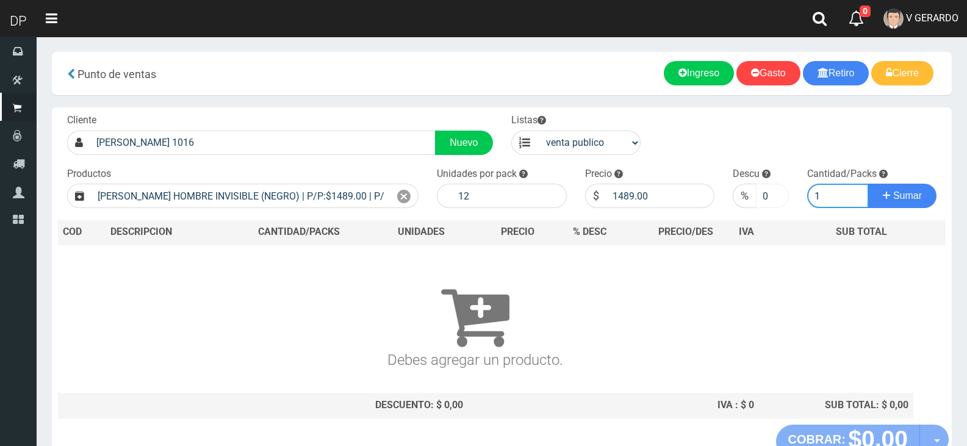
type input "1"
click at [769, 197] on input "0" at bounding box center [772, 196] width 32 height 24
type input "5"
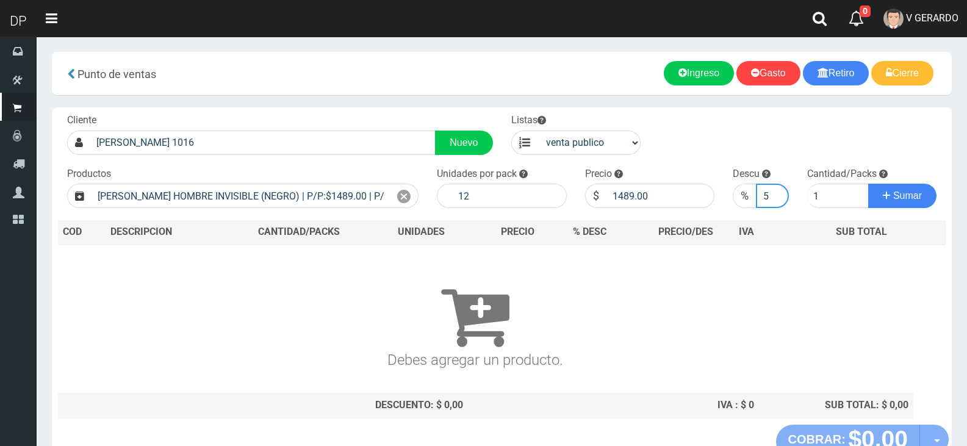
click at [868, 184] on button "Sumar" at bounding box center [902, 196] width 68 height 24
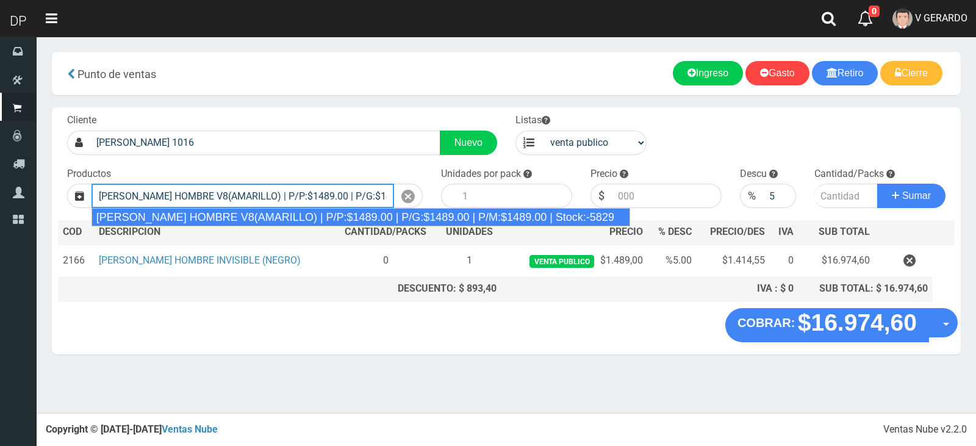
type input "REXONA ROLLON HOMBRE V8(AMARILLO) | P/P:$1489.00 | P/G:$1489.00 | P/M:$1489.00 …"
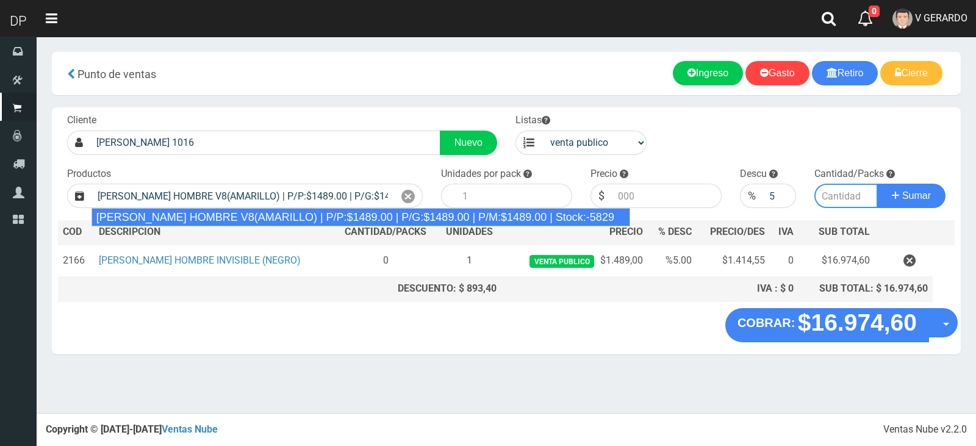
type input "12"
type input "1489.00"
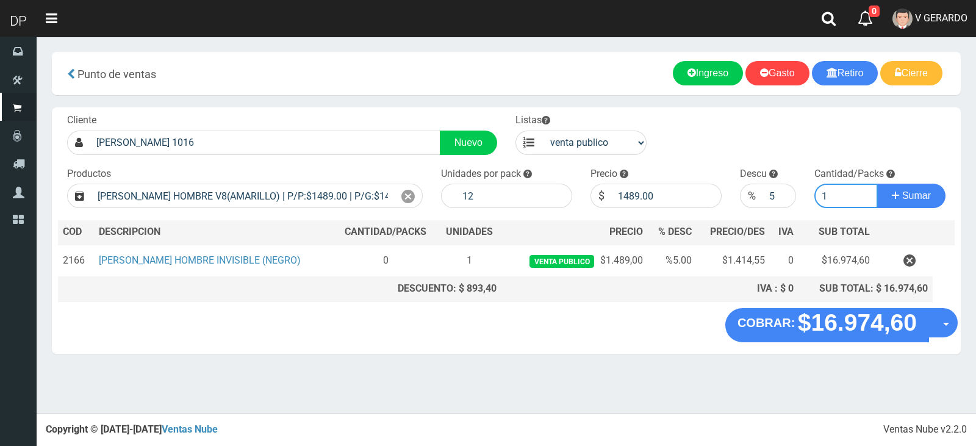
type input "1"
click at [877, 184] on button "Sumar" at bounding box center [911, 196] width 68 height 24
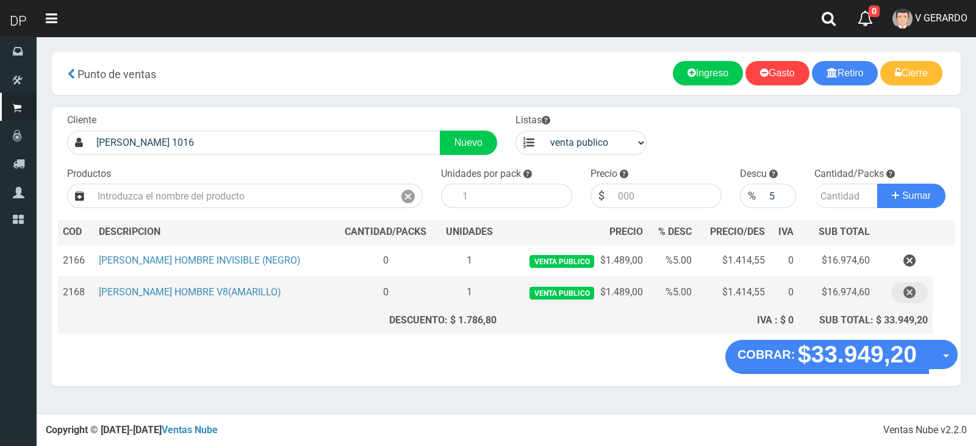
click at [927, 294] on button "button" at bounding box center [909, 292] width 37 height 21
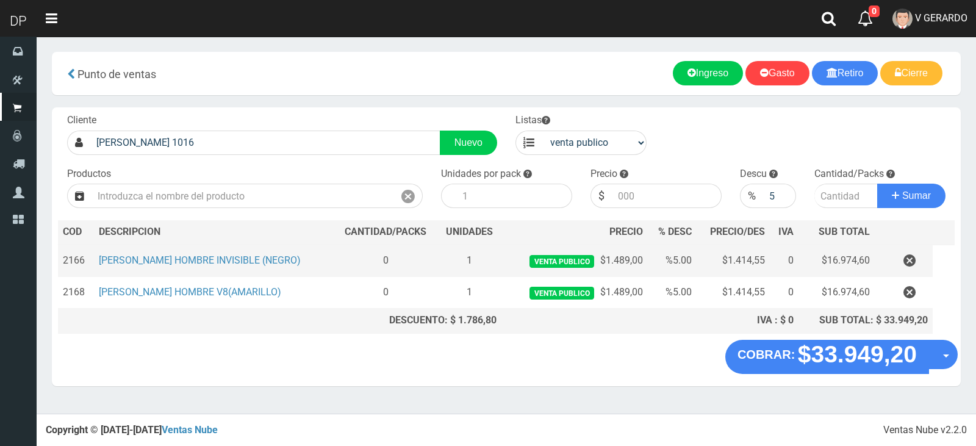
click at [907, 249] on td at bounding box center [904, 261] width 58 height 32
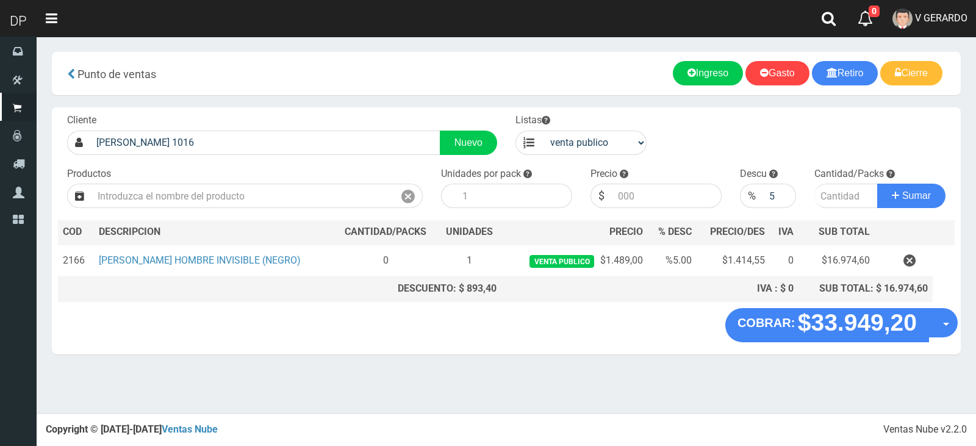
click at [913, 257] on icon "button" at bounding box center [910, 260] width 12 height 21
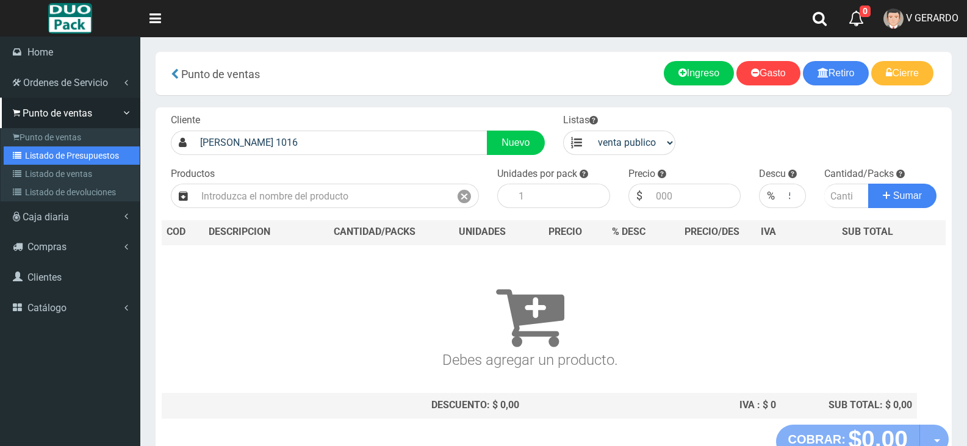
click at [43, 153] on link "Listado de Presupuestos" at bounding box center [72, 155] width 136 height 18
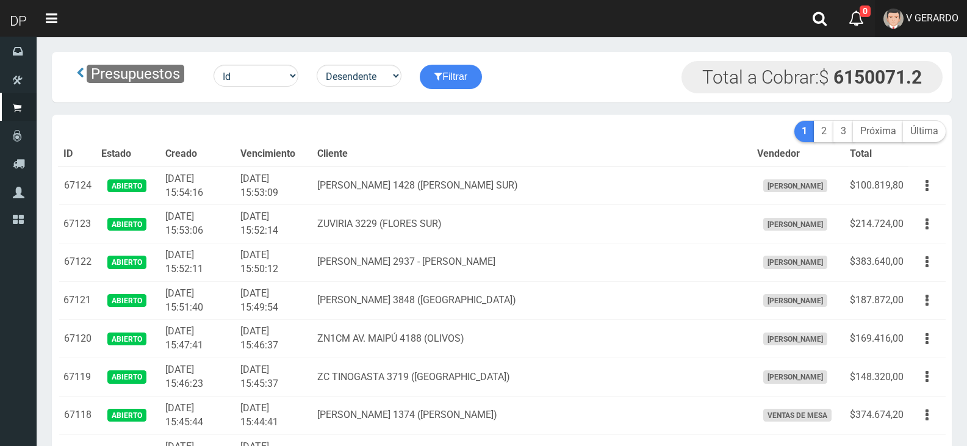
click at [944, 20] on span "V GERARDO" at bounding box center [932, 18] width 52 height 12
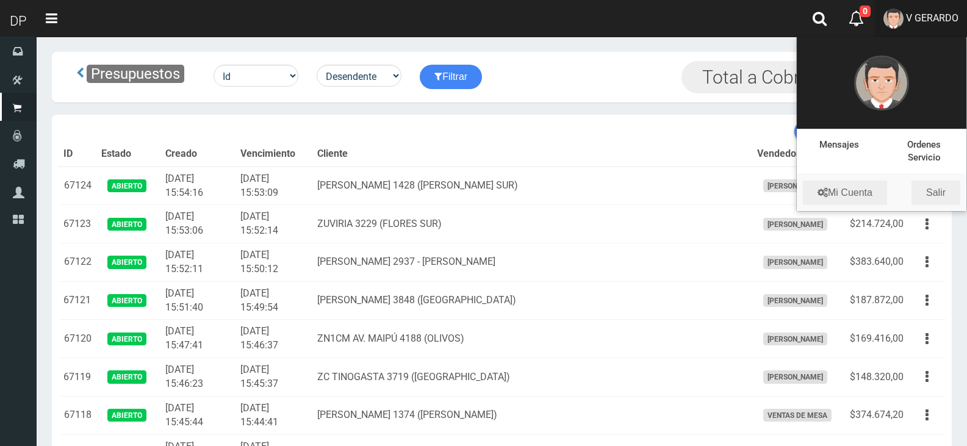
click at [938, 208] on li "Mi Cuenta Salir" at bounding box center [882, 192] width 170 height 37
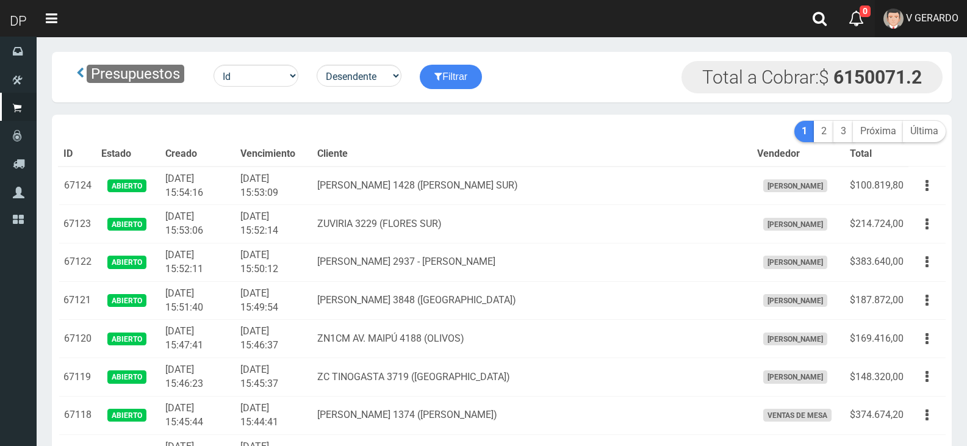
click at [935, 7] on link "V GERARDO" at bounding box center [921, 18] width 92 height 37
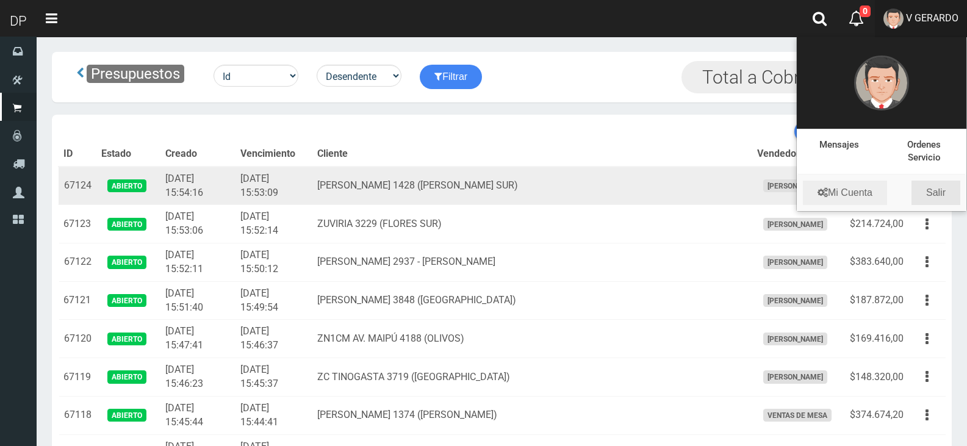
click at [938, 195] on link "Salir" at bounding box center [935, 193] width 49 height 24
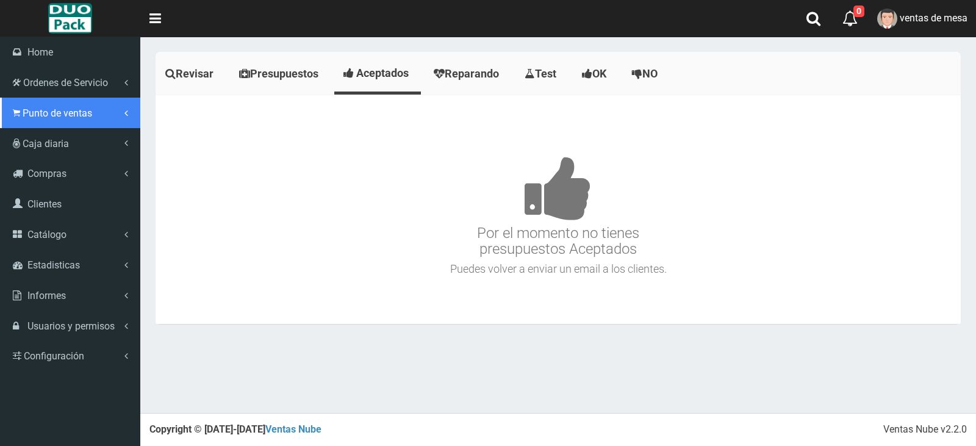
click at [79, 123] on link "Punto de ventas" at bounding box center [70, 113] width 140 height 31
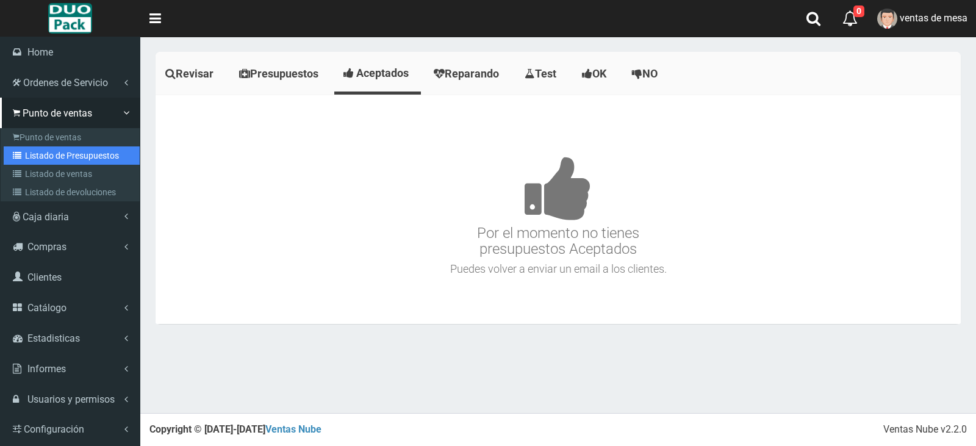
click at [103, 158] on link "Listado de Presupuestos" at bounding box center [72, 155] width 136 height 18
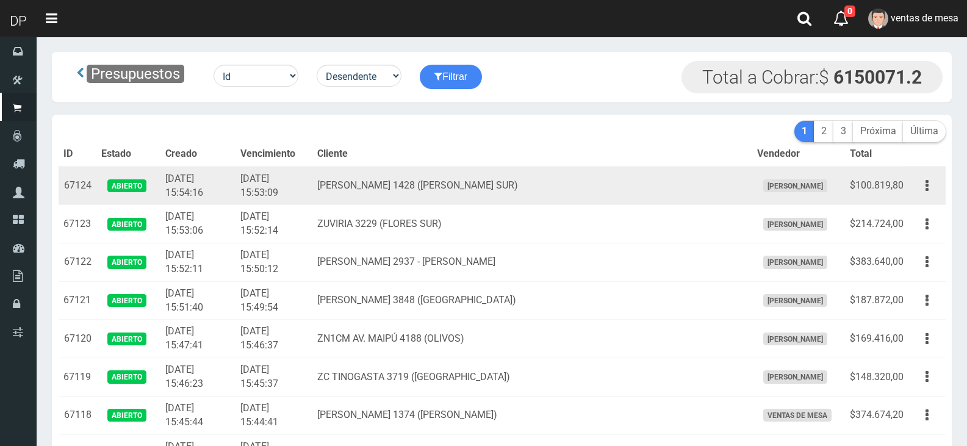
click at [225, 195] on td "[DATE] 15:54:16" at bounding box center [197, 186] width 75 height 38
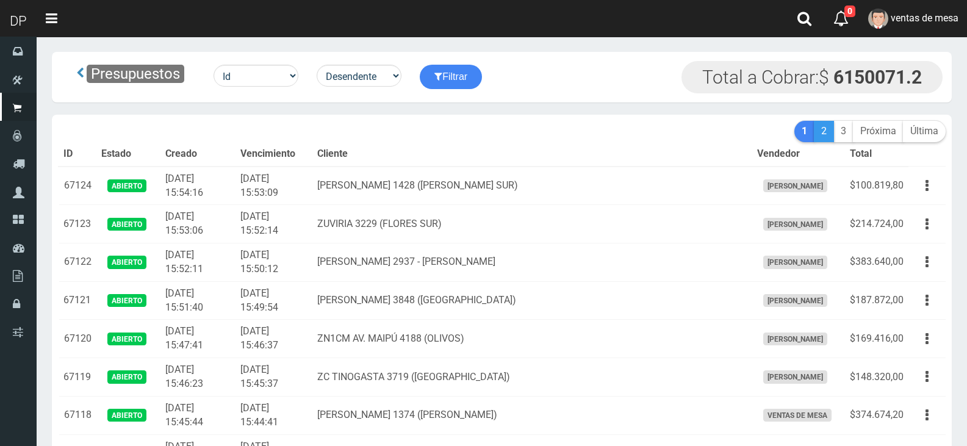
click at [827, 135] on link "2" at bounding box center [824, 131] width 20 height 21
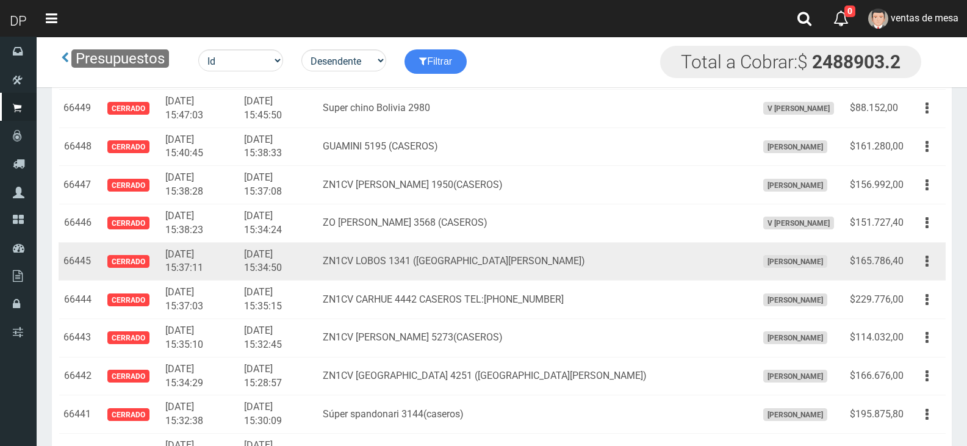
scroll to position [5789, 0]
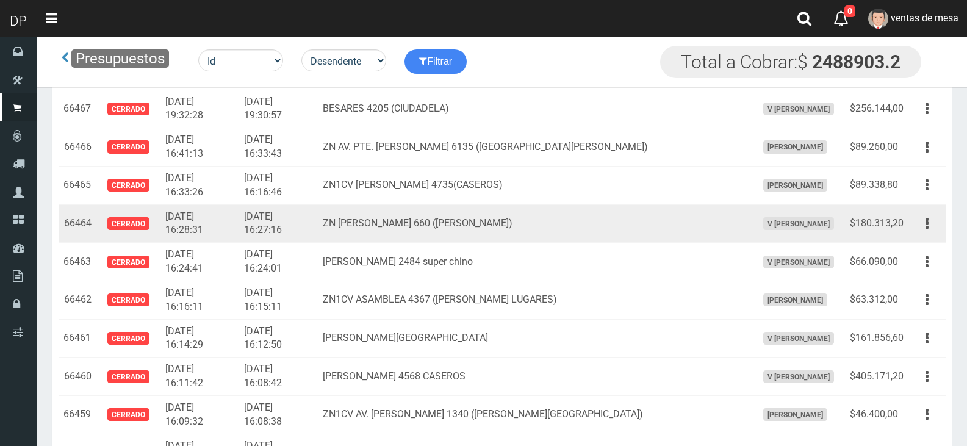
drag, startPoint x: 936, startPoint y: 226, endPoint x: 924, endPoint y: 250, distance: 26.7
click at [935, 227] on button "button" at bounding box center [926, 223] width 27 height 21
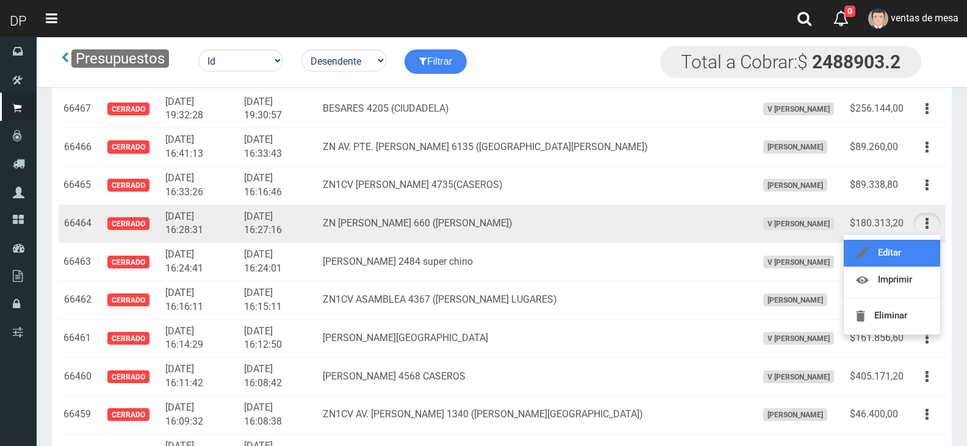
click at [924, 251] on link "Editar" at bounding box center [892, 253] width 96 height 27
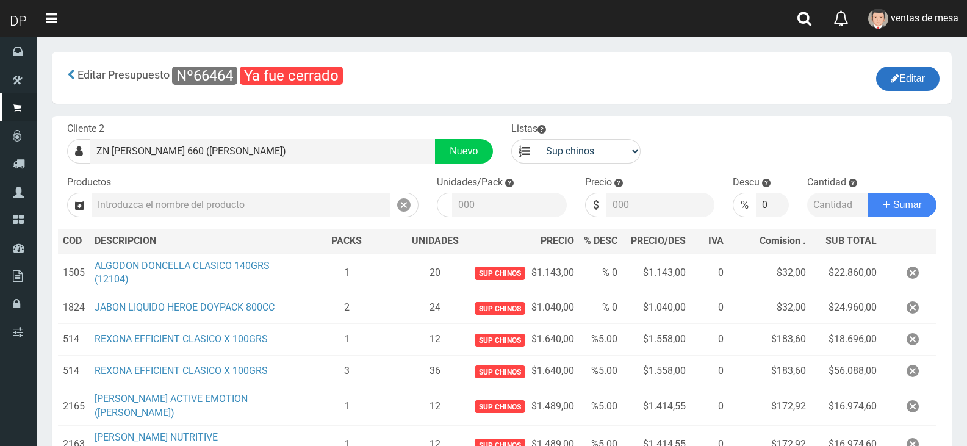
click at [909, 87] on button "Editar" at bounding box center [907, 78] width 63 height 24
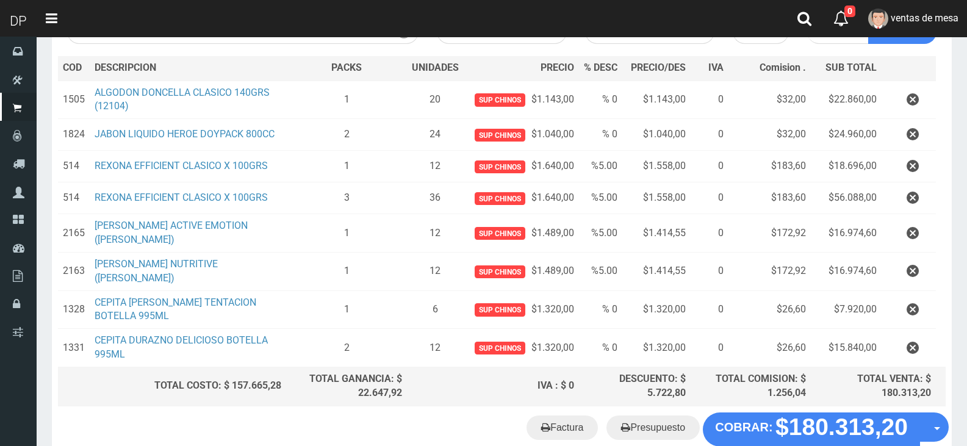
scroll to position [195, 0]
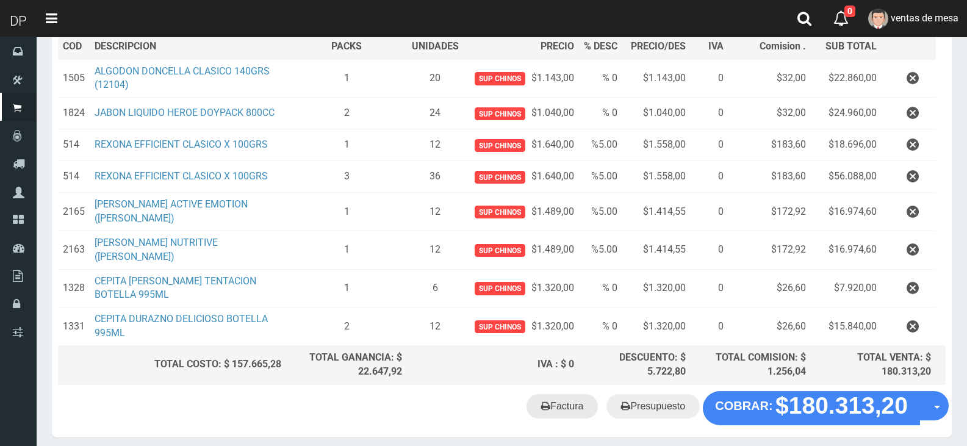
click at [593, 416] on link "Factura" at bounding box center [561, 406] width 71 height 24
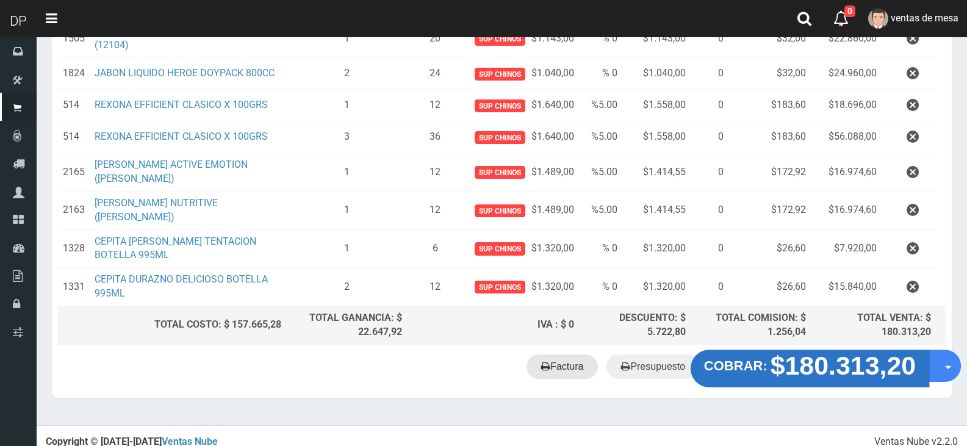
scroll to position [256, 0]
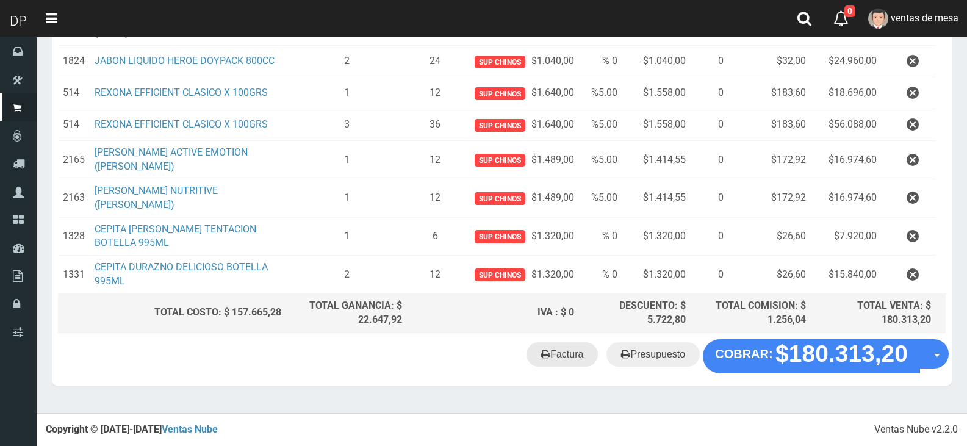
click at [575, 353] on link "Factura" at bounding box center [561, 354] width 71 height 24
click at [556, 354] on link "Factura" at bounding box center [561, 354] width 71 height 24
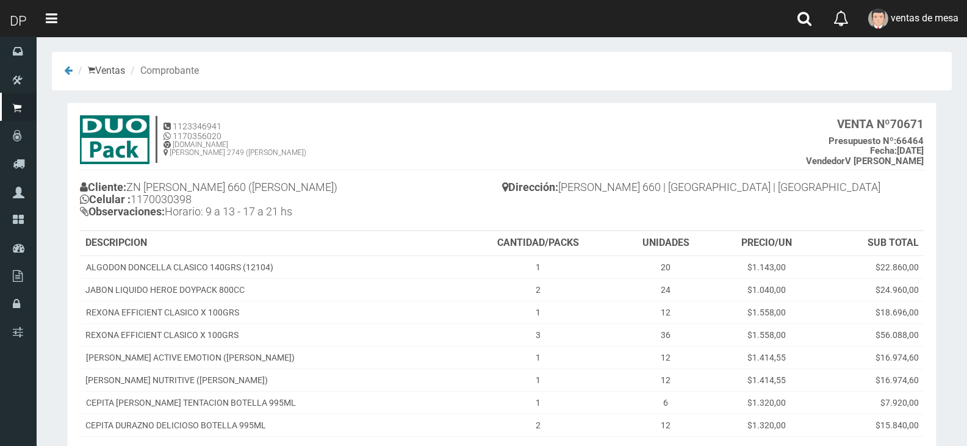
scroll to position [146, 0]
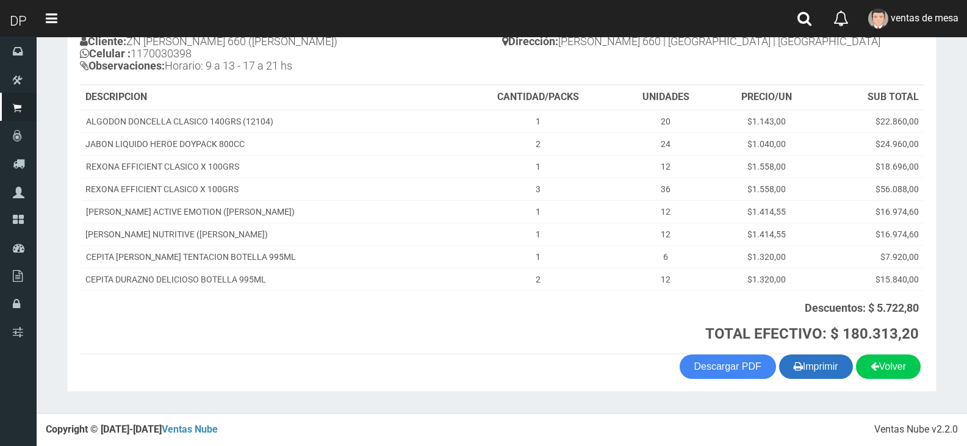
click at [808, 366] on button "Imprimir" at bounding box center [816, 366] width 74 height 24
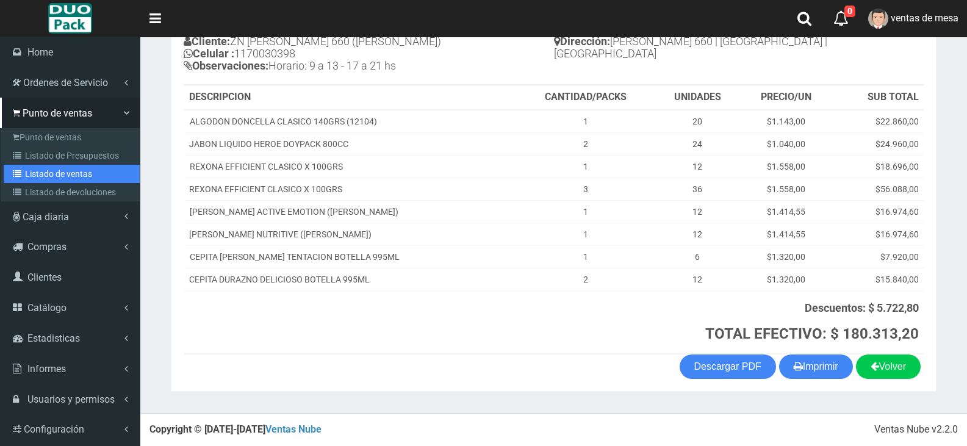
click at [78, 168] on link "Listado de ventas" at bounding box center [72, 174] width 136 height 18
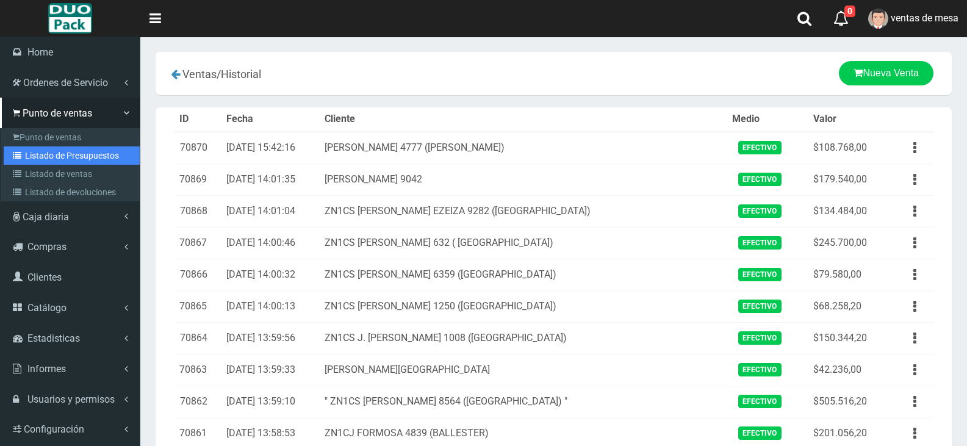
click at [51, 161] on link "Listado de Presupuestos" at bounding box center [72, 155] width 136 height 18
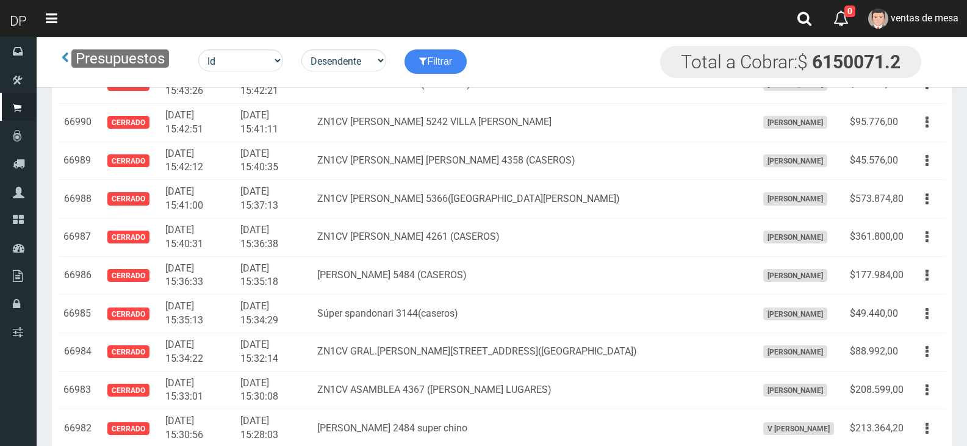
scroll to position [5407, 0]
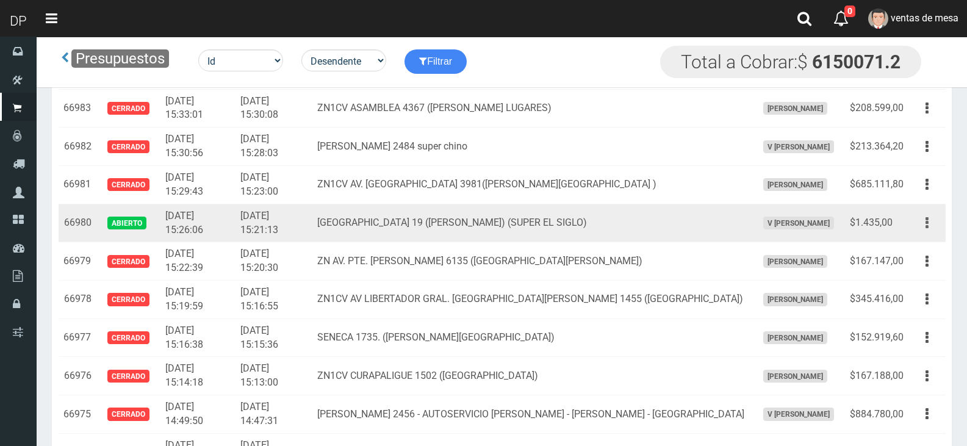
click at [915, 226] on button "button" at bounding box center [926, 222] width 27 height 21
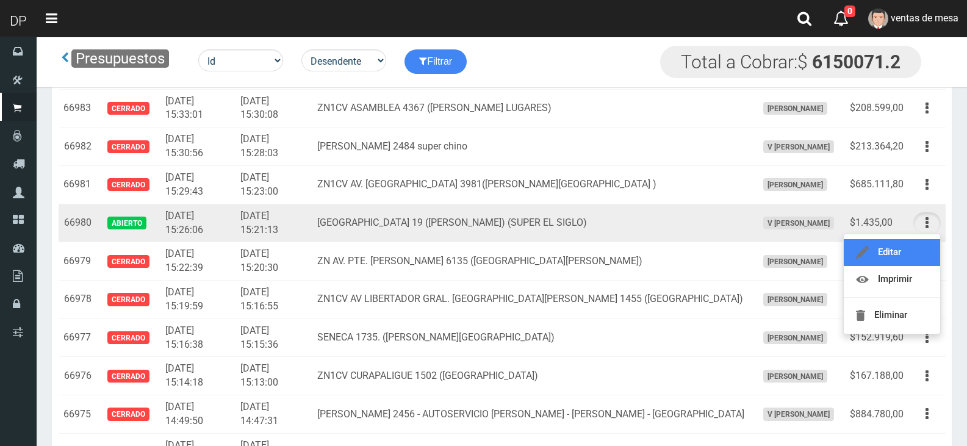
click at [911, 240] on link "Editar" at bounding box center [892, 252] width 96 height 27
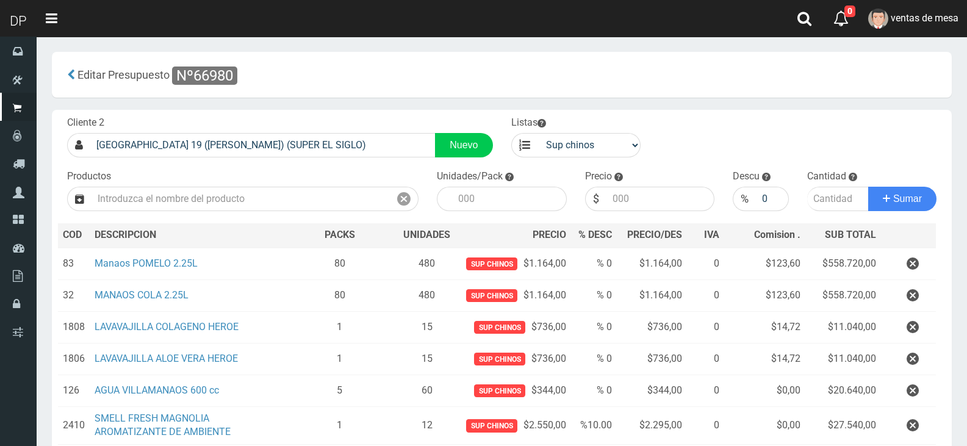
scroll to position [262, 0]
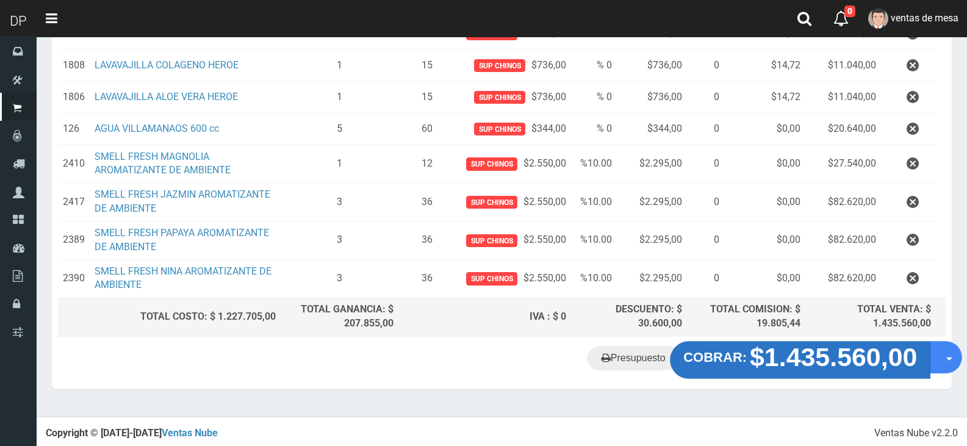
click at [841, 371] on strong "$1.435.560,00" at bounding box center [833, 357] width 167 height 29
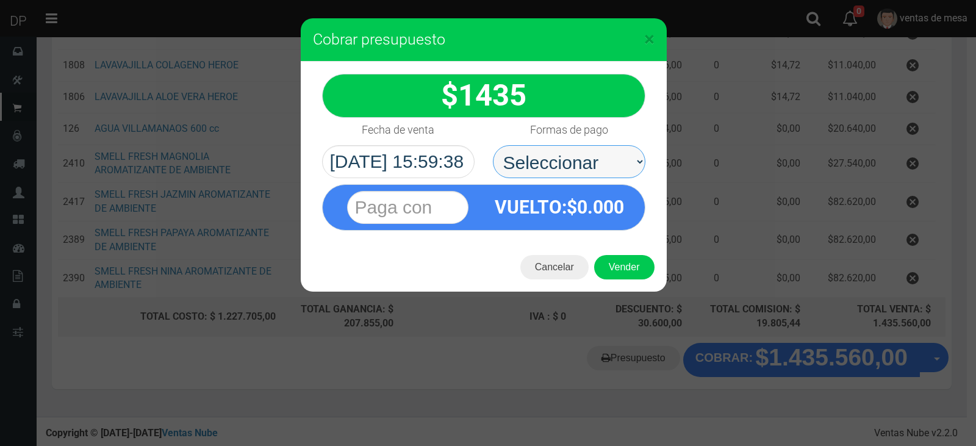
click at [609, 159] on select "Seleccionar Efectivo Tarjeta de Crédito Depósito Débito" at bounding box center [569, 161] width 153 height 33
select select "Efectivo"
click at [493, 145] on select "Seleccionar Efectivo Tarjeta de Crédito Depósito Débito" at bounding box center [569, 161] width 153 height 33
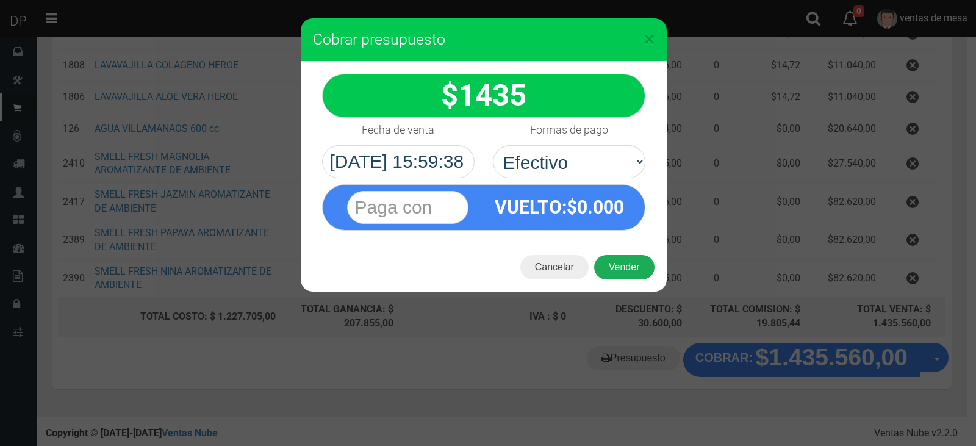
click at [630, 260] on button "Vender" at bounding box center [624, 267] width 60 height 24
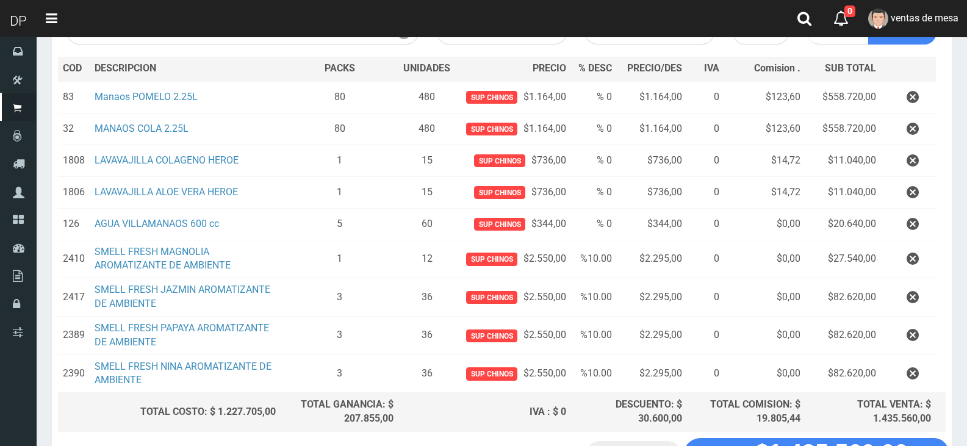
scroll to position [18, 0]
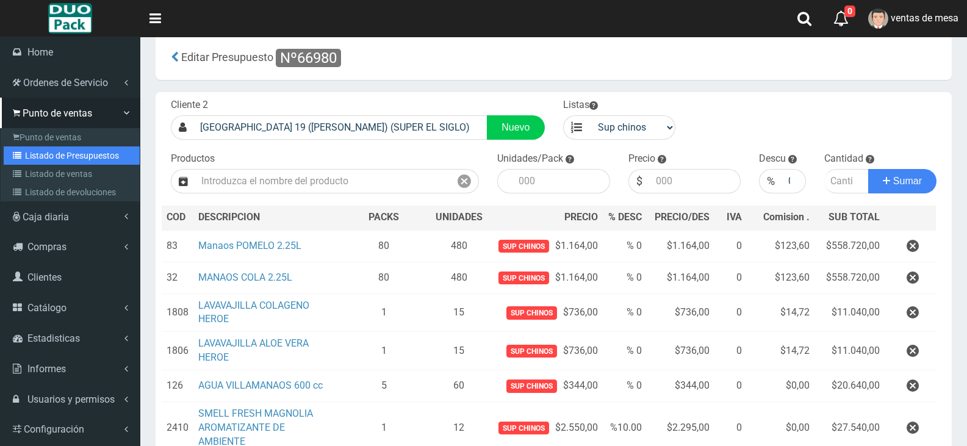
click at [47, 160] on link "Listado de Presupuestos" at bounding box center [72, 155] width 136 height 18
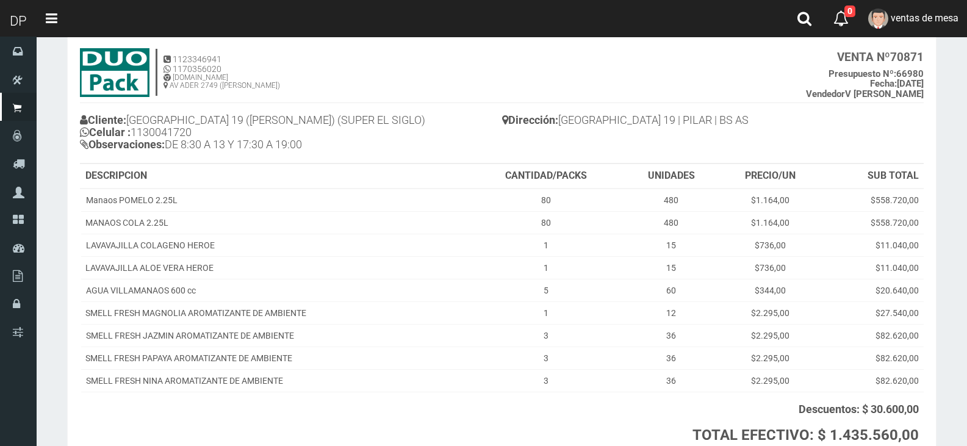
scroll to position [168, 0]
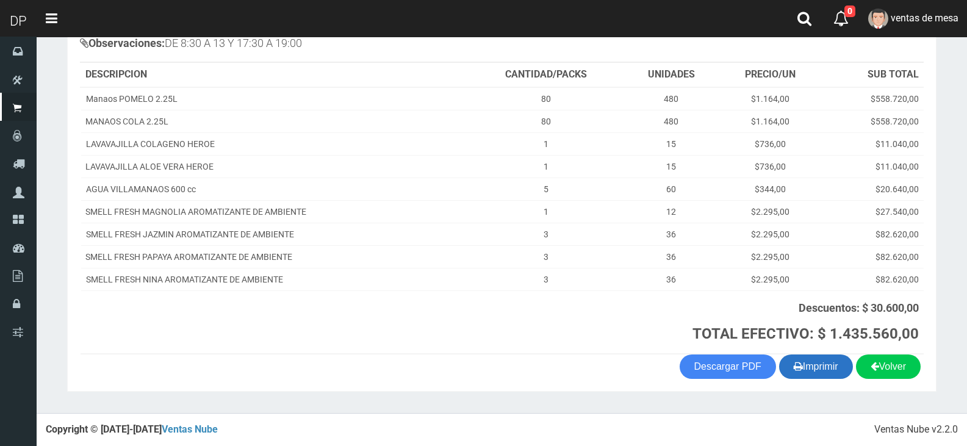
click at [813, 359] on button "Imprimir" at bounding box center [816, 366] width 74 height 24
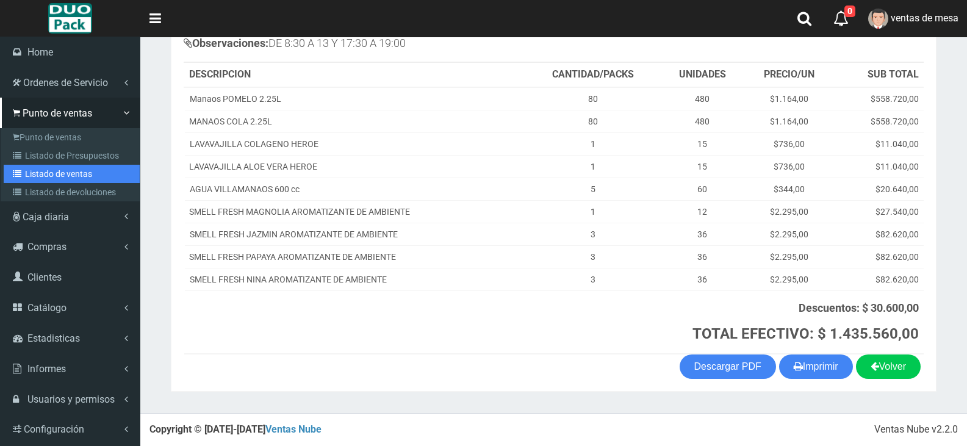
click at [40, 169] on link "Listado de ventas" at bounding box center [72, 174] width 136 height 18
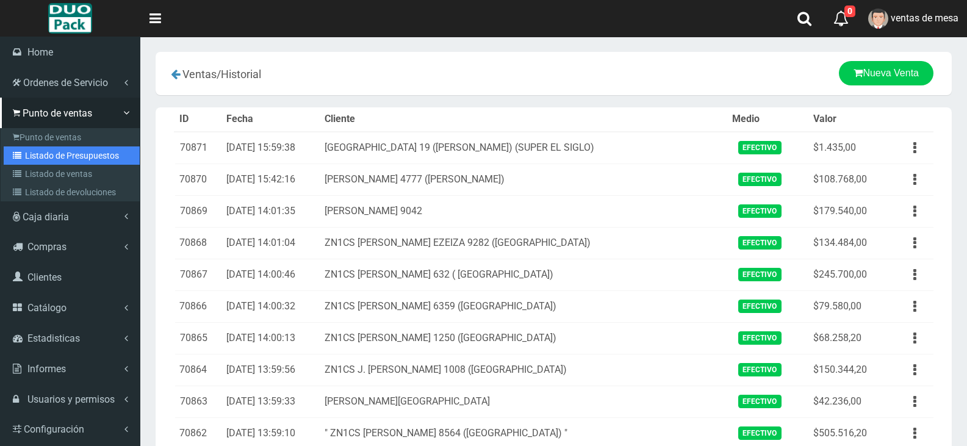
click at [34, 153] on link "Listado de Presupuestos" at bounding box center [72, 155] width 136 height 18
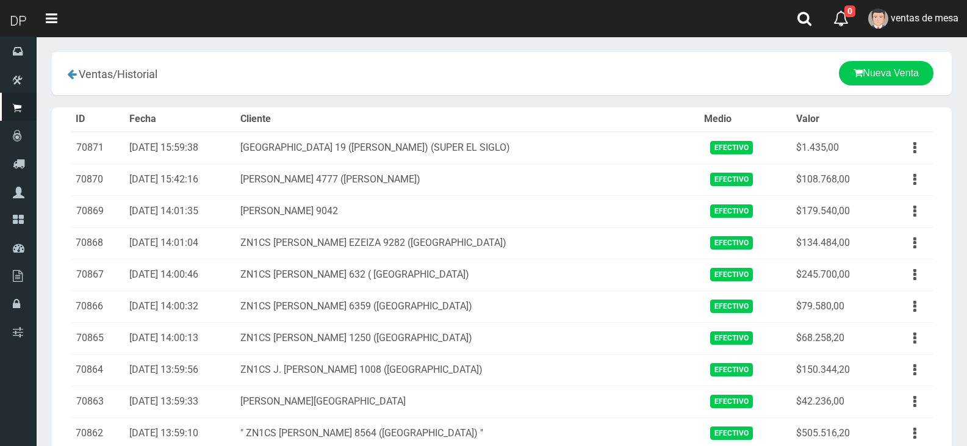
click at [167, 185] on tr "70870 [DATE] 15:42:16 [PERSON_NAME] 4777 (Floresta) Efectivo $108.768,00 Ver El…" at bounding box center [502, 179] width 863 height 32
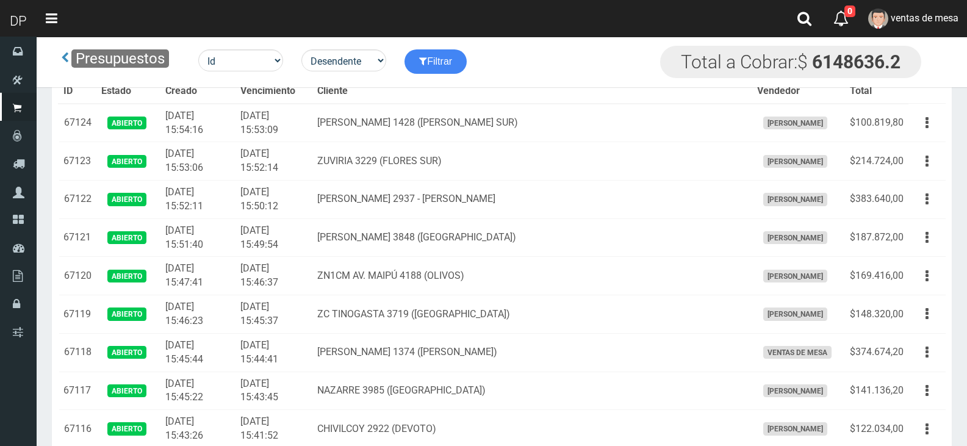
scroll to position [3978, 0]
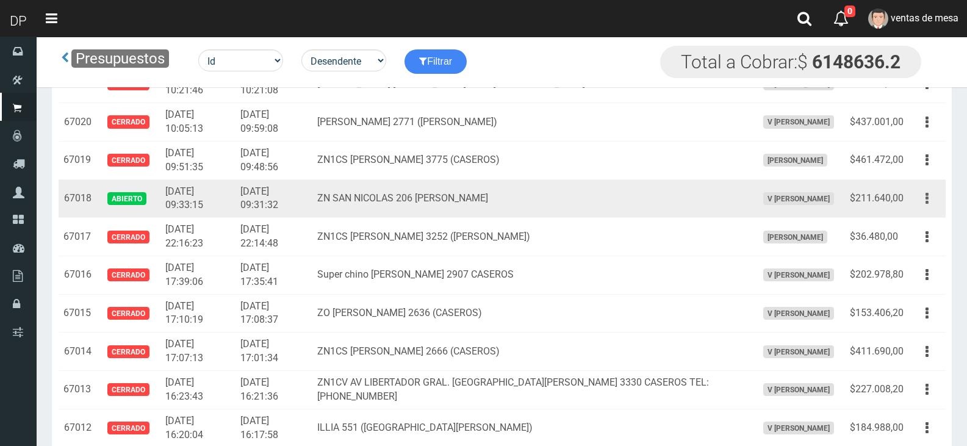
drag, startPoint x: 935, startPoint y: 203, endPoint x: 915, endPoint y: 232, distance: 35.5
click at [936, 204] on button "button" at bounding box center [926, 198] width 27 height 21
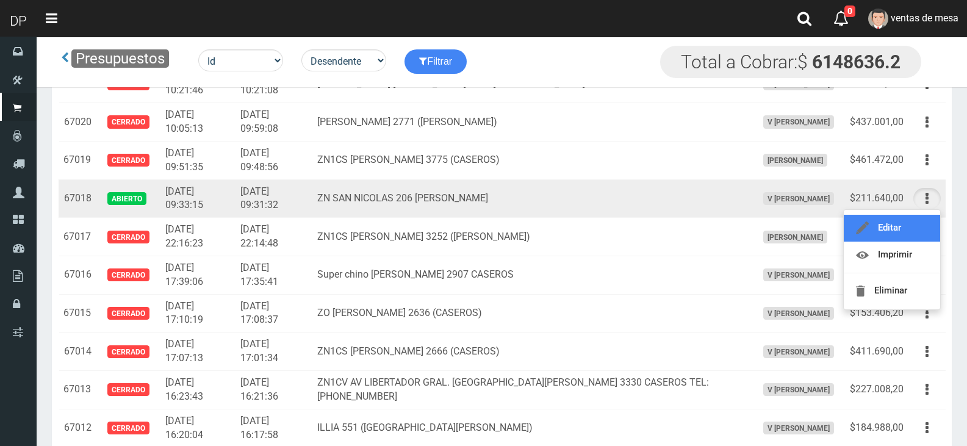
click at [914, 232] on link "Editar" at bounding box center [892, 228] width 96 height 27
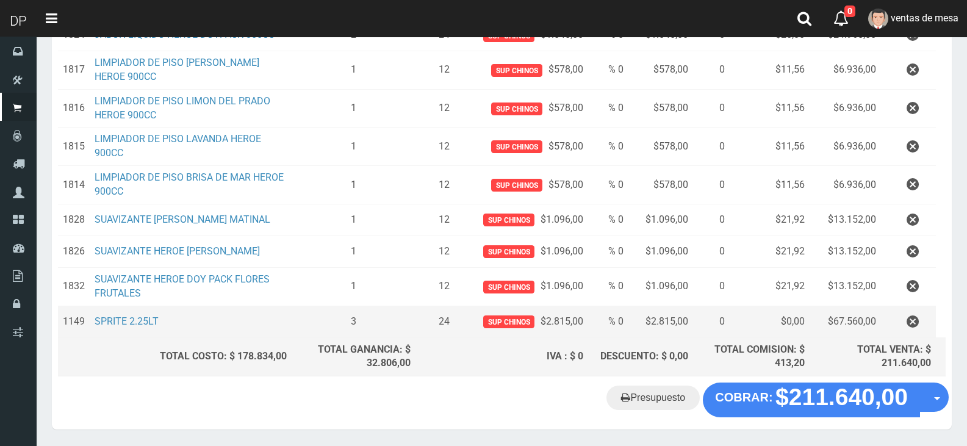
scroll to position [352, 0]
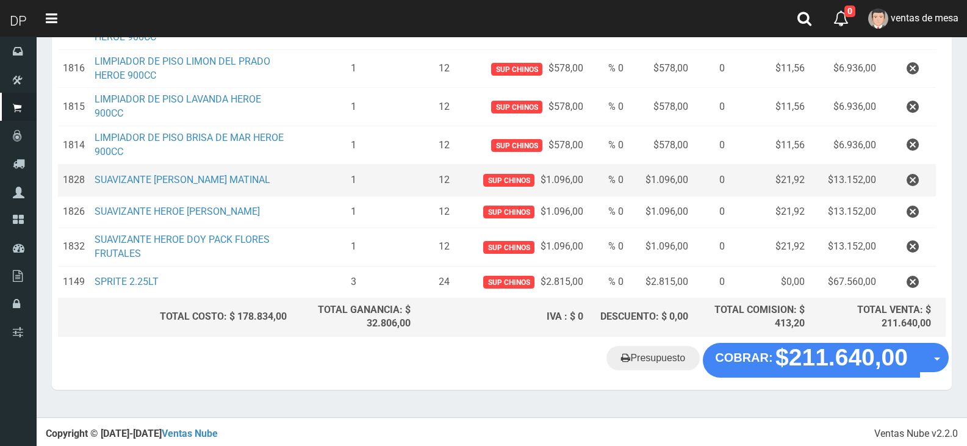
click at [910, 192] on td at bounding box center [908, 180] width 55 height 32
click at [910, 189] on icon "button" at bounding box center [913, 180] width 12 height 21
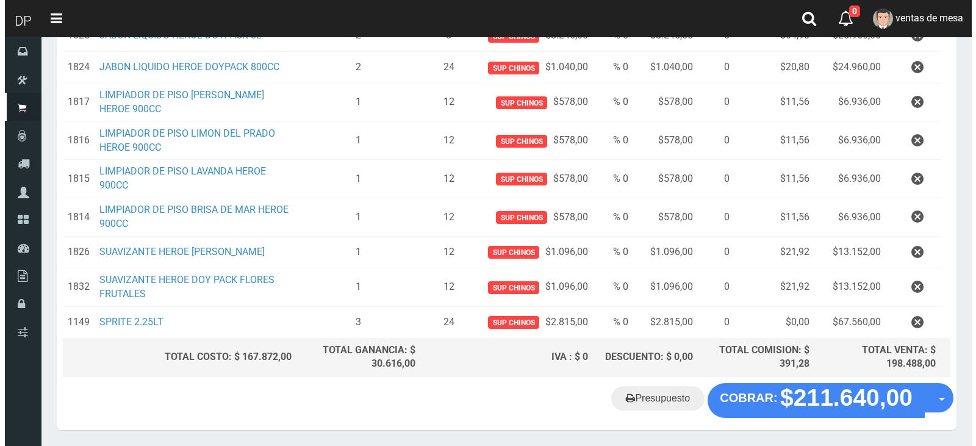
scroll to position [305, 0]
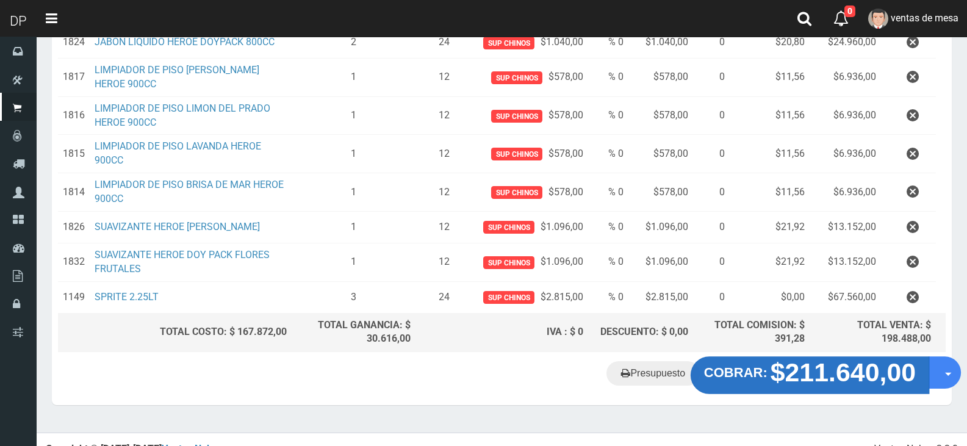
click at [750, 367] on strong "COBRAR:" at bounding box center [735, 372] width 63 height 15
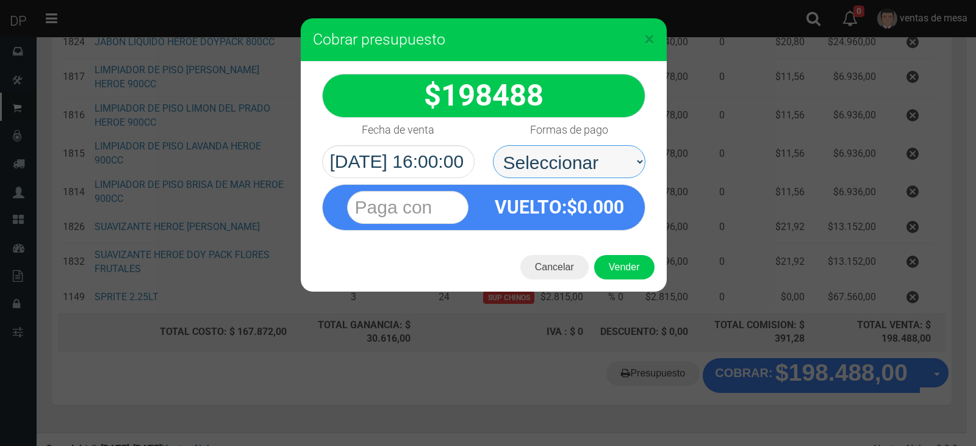
click at [533, 174] on select "Seleccionar Efectivo Tarjeta de Crédito Depósito Débito" at bounding box center [569, 161] width 153 height 33
select select "Efectivo"
click at [493, 145] on select "Seleccionar Efectivo Tarjeta de Crédito Depósito Débito" at bounding box center [569, 161] width 153 height 33
click at [636, 281] on div "Cancelar Vender" at bounding box center [484, 267] width 366 height 49
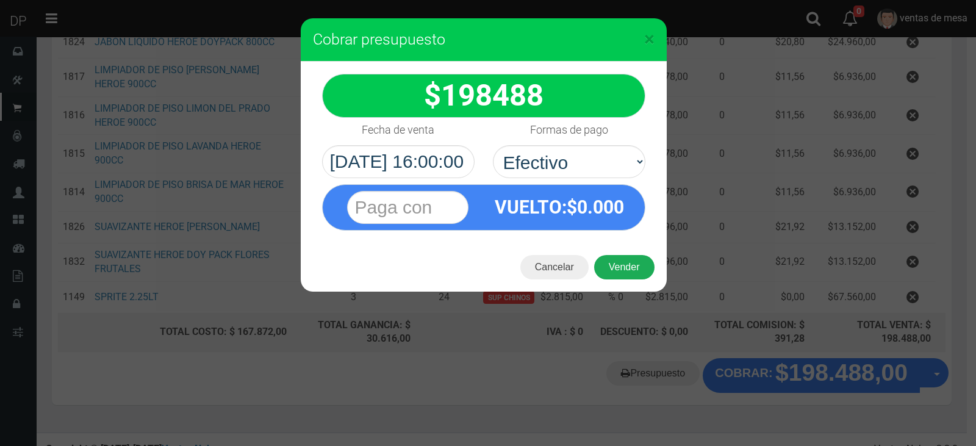
click at [632, 274] on button "Vender" at bounding box center [624, 267] width 60 height 24
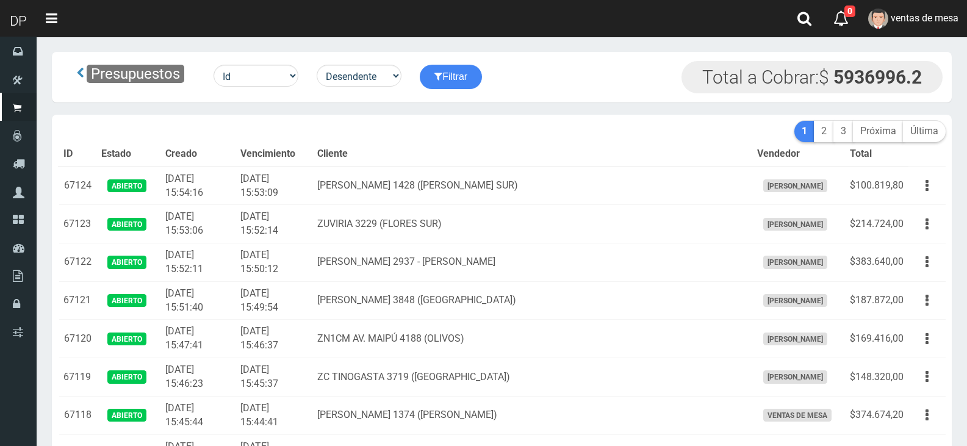
click at [311, 218] on td "2025-09-30 15:52:14" at bounding box center [273, 224] width 77 height 38
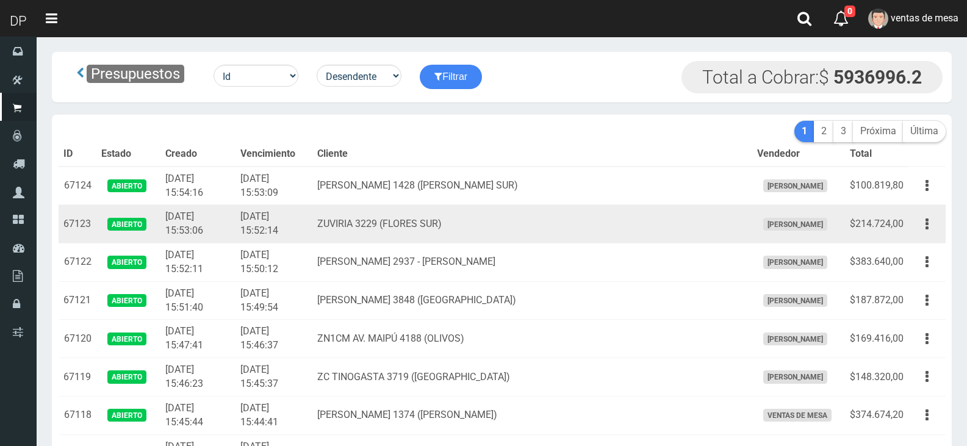
scroll to position [3978, 0]
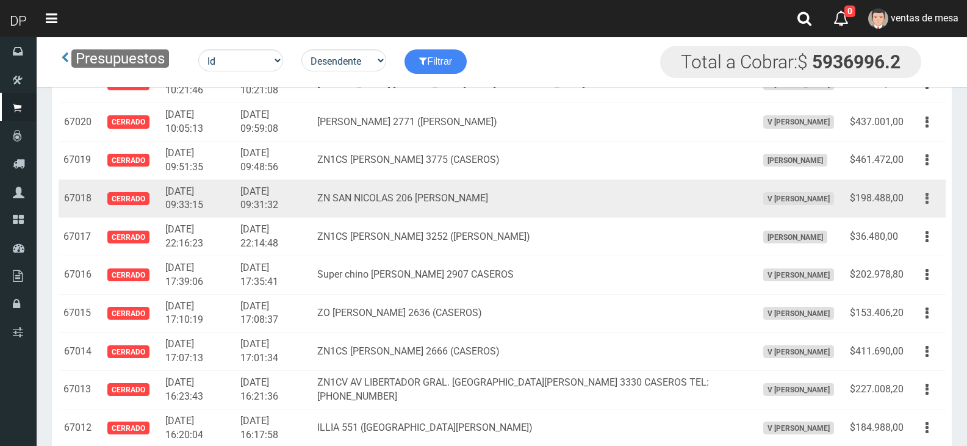
click at [927, 203] on icon "button" at bounding box center [926, 198] width 3 height 21
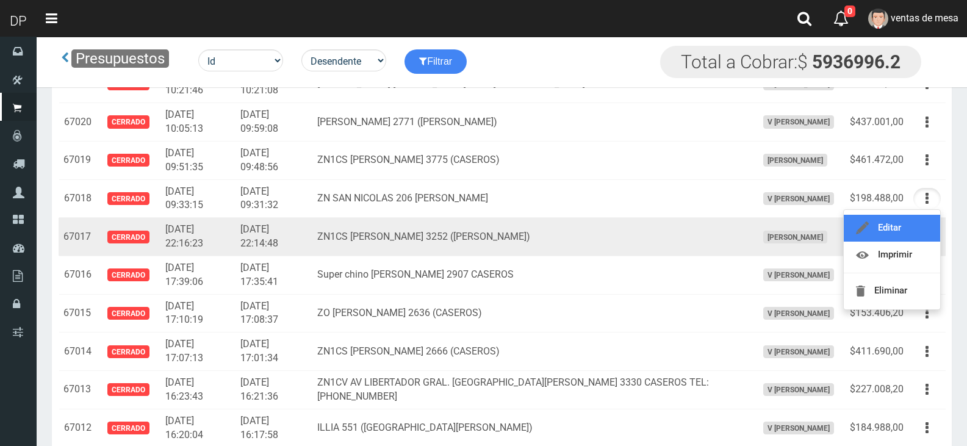
click at [930, 230] on link "Editar" at bounding box center [892, 228] width 96 height 27
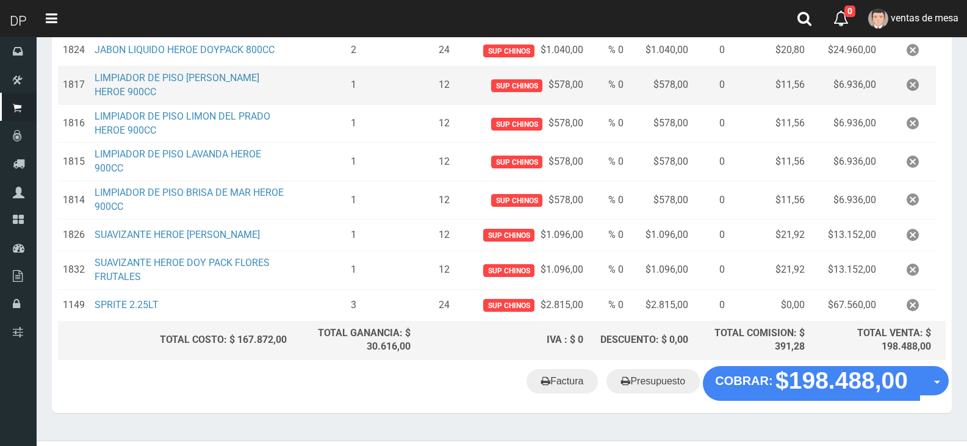
scroll to position [326, 0]
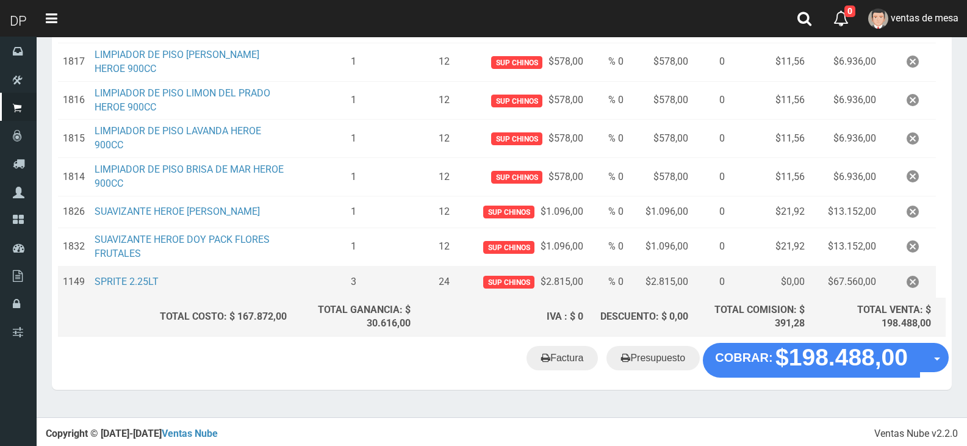
click at [887, 274] on td at bounding box center [908, 282] width 55 height 32
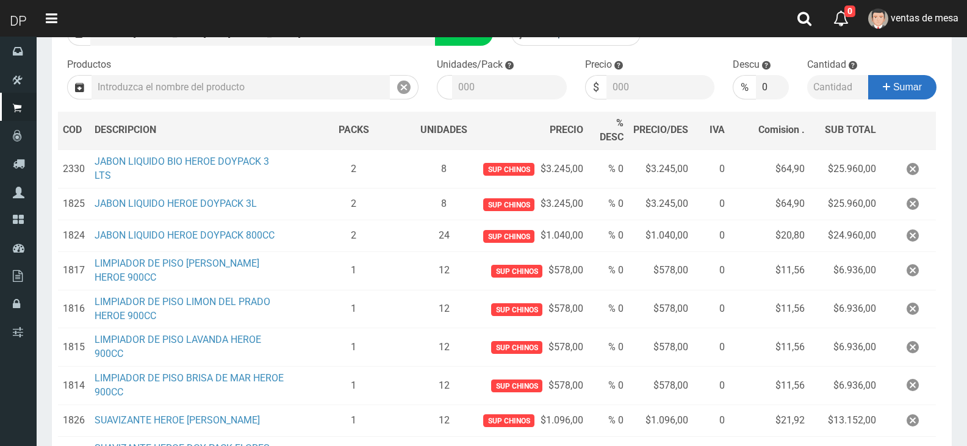
scroll to position [0, 0]
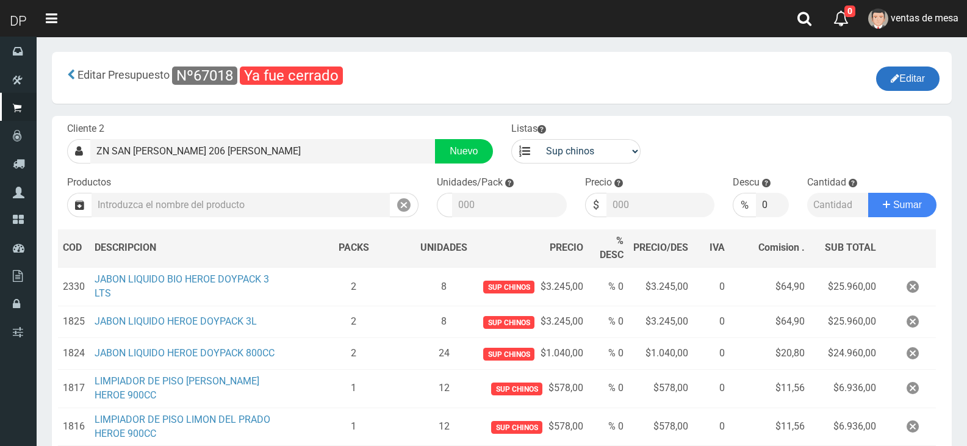
click at [926, 81] on button "Editar" at bounding box center [907, 78] width 63 height 24
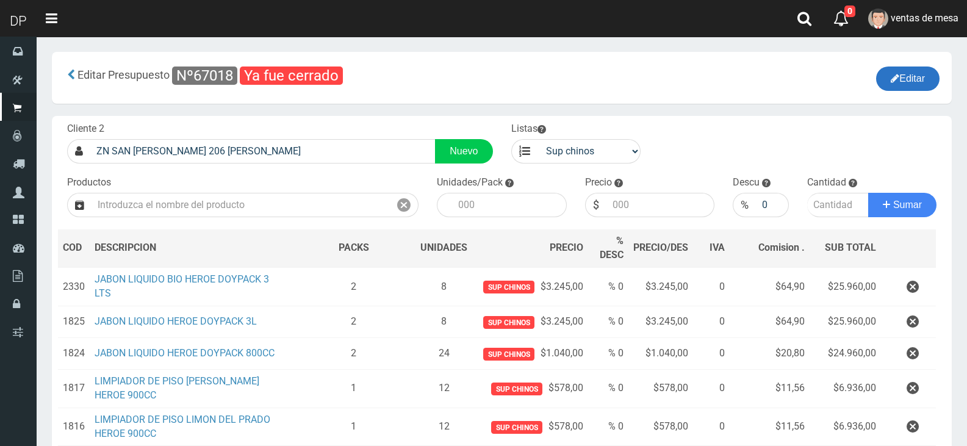
click at [925, 76] on button "Editar" at bounding box center [907, 78] width 63 height 24
click at [916, 73] on button "Editar" at bounding box center [907, 78] width 63 height 24
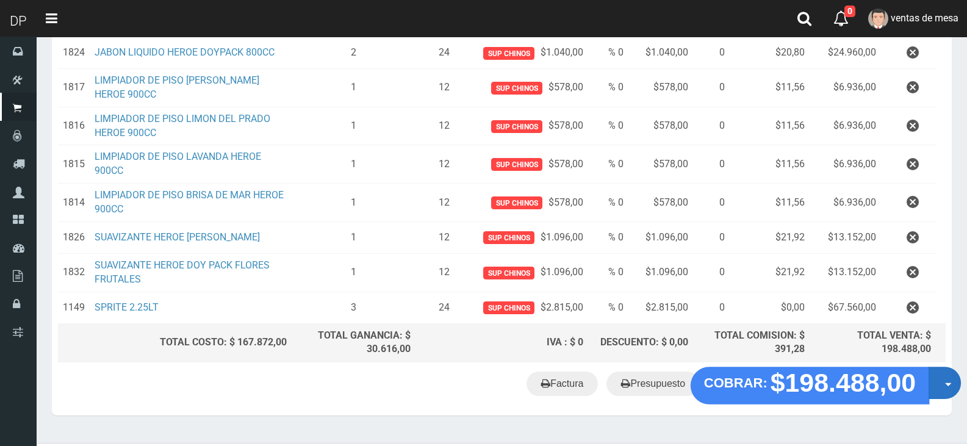
scroll to position [305, 0]
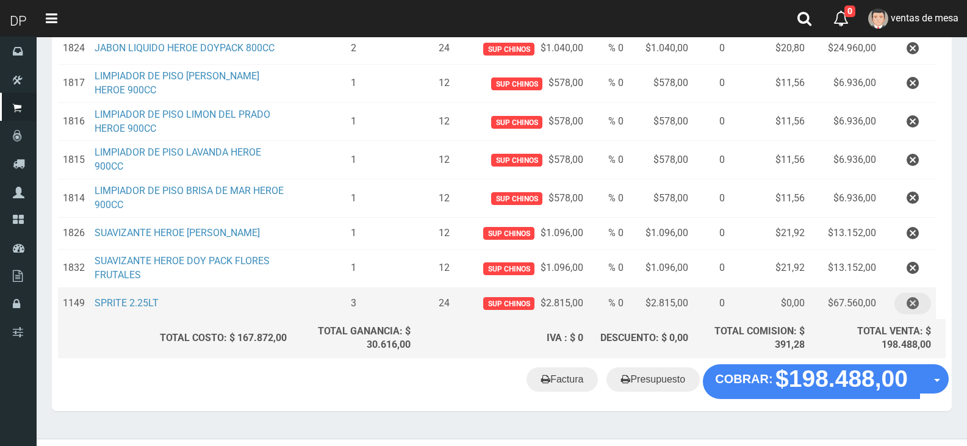
click at [914, 299] on icon "button" at bounding box center [913, 303] width 12 height 21
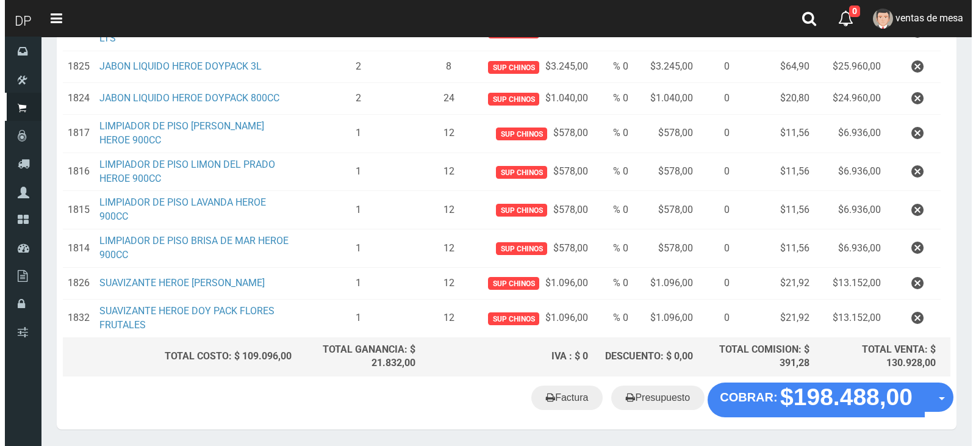
scroll to position [295, 0]
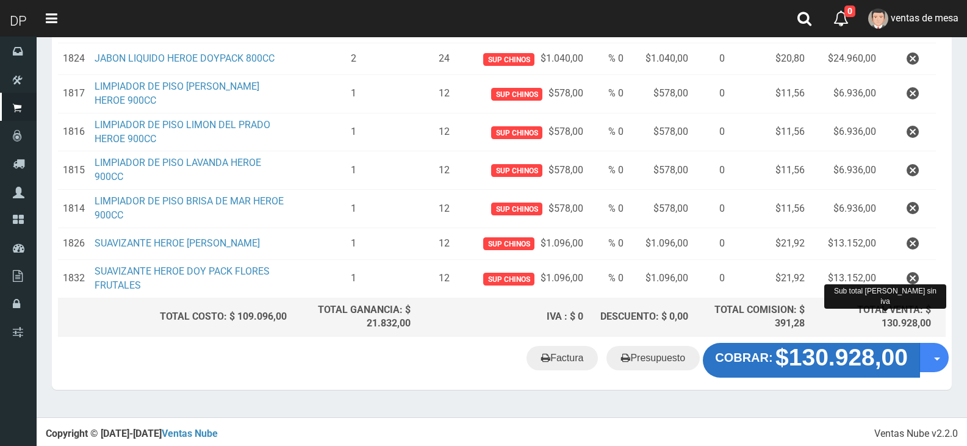
click at [833, 347] on strong "$130.928,00" at bounding box center [841, 358] width 132 height 26
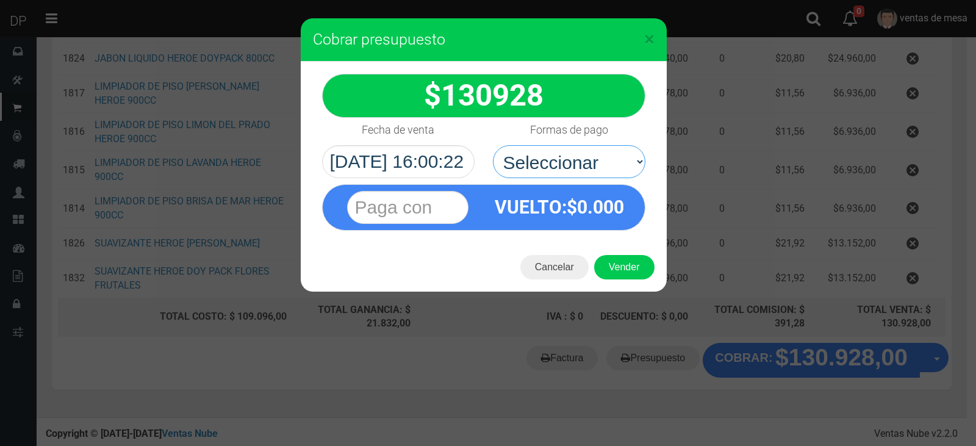
drag, startPoint x: 623, startPoint y: 163, endPoint x: 623, endPoint y: 178, distance: 14.6
click at [623, 163] on select "Seleccionar Efectivo Tarjeta de Crédito Depósito Débito" at bounding box center [569, 161] width 153 height 33
select select "Efectivo"
click at [493, 145] on select "Seleccionar Efectivo Tarjeta de Crédito Depósito Débito" at bounding box center [569, 161] width 153 height 33
click at [638, 255] on button "Vender" at bounding box center [624, 267] width 60 height 24
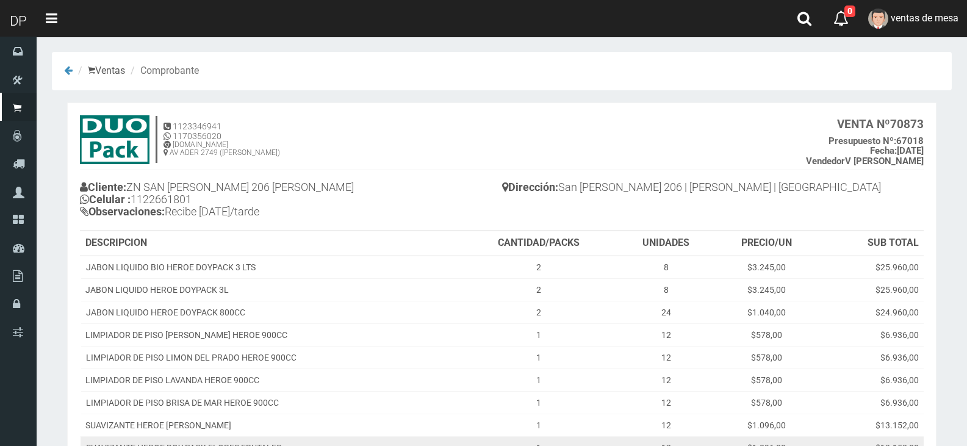
scroll to position [150, 0]
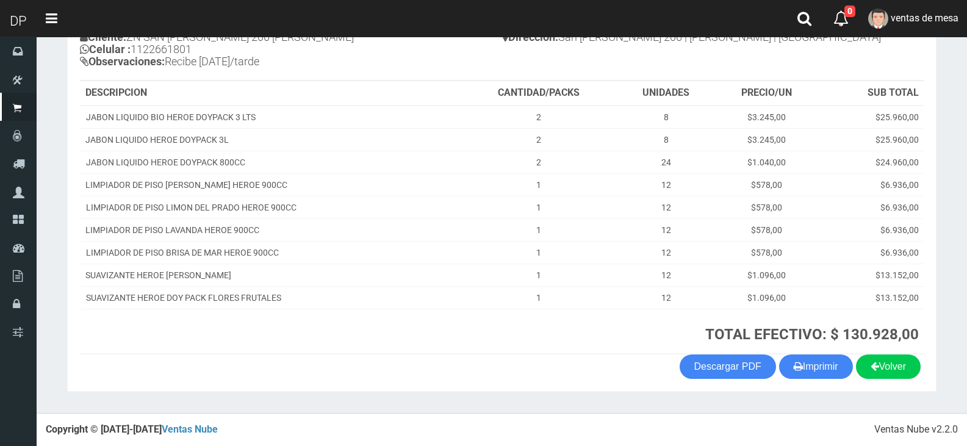
click at [772, 343] on th "TOTAL EFECTIVO: $ 130.928,00" at bounding box center [692, 331] width 464 height 45
click at [782, 361] on button "Imprimir" at bounding box center [816, 366] width 74 height 24
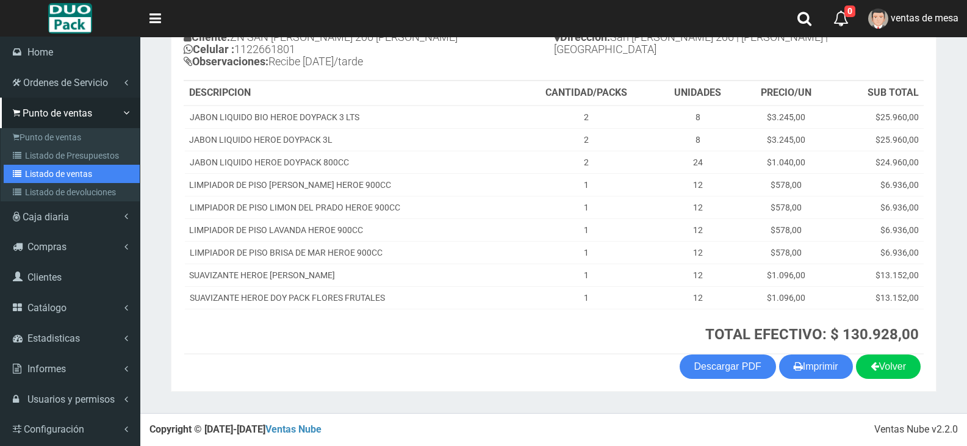
click at [67, 169] on link "Listado de ventas" at bounding box center [72, 174] width 136 height 18
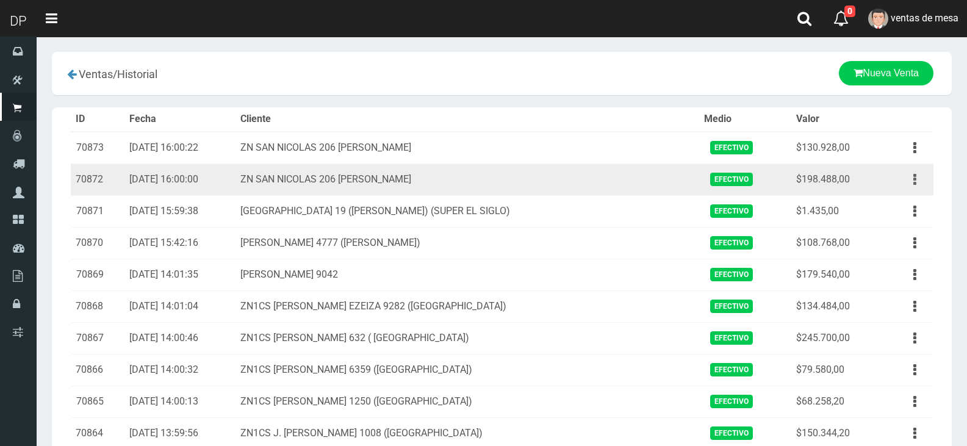
click at [914, 182] on icon "button" at bounding box center [914, 179] width 3 height 21
click at [886, 239] on link "Eliminar" at bounding box center [880, 245] width 96 height 27
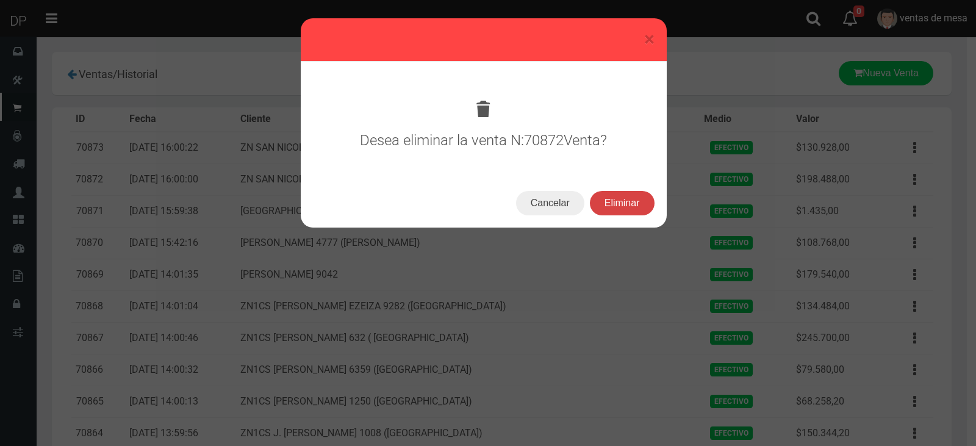
click at [631, 194] on button "Eliminar" at bounding box center [622, 203] width 65 height 24
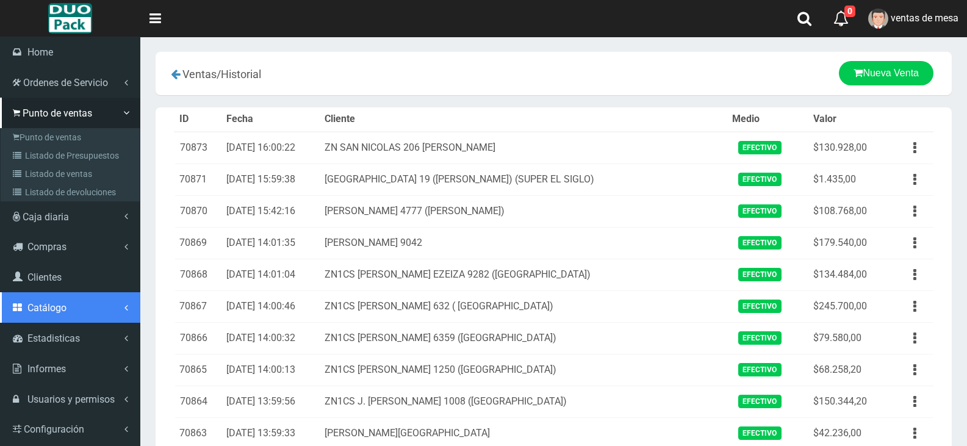
click at [85, 311] on link "Catálogo" at bounding box center [70, 307] width 140 height 31
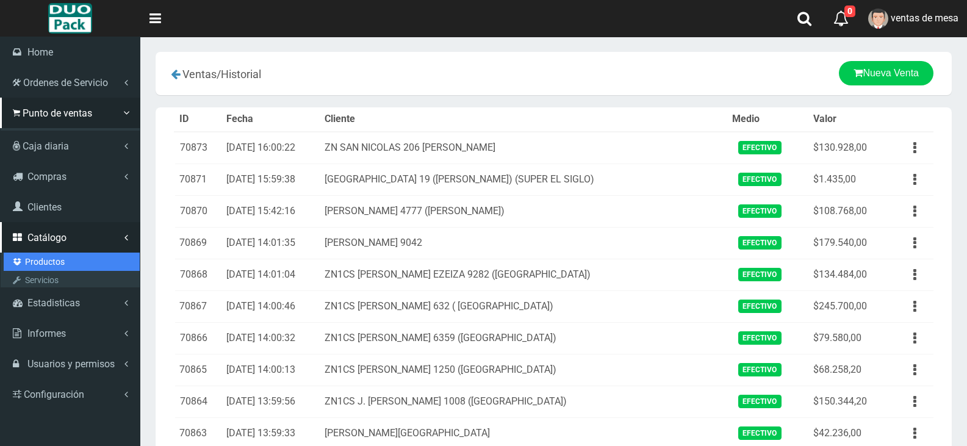
click at [81, 260] on link "Productos" at bounding box center [72, 262] width 136 height 18
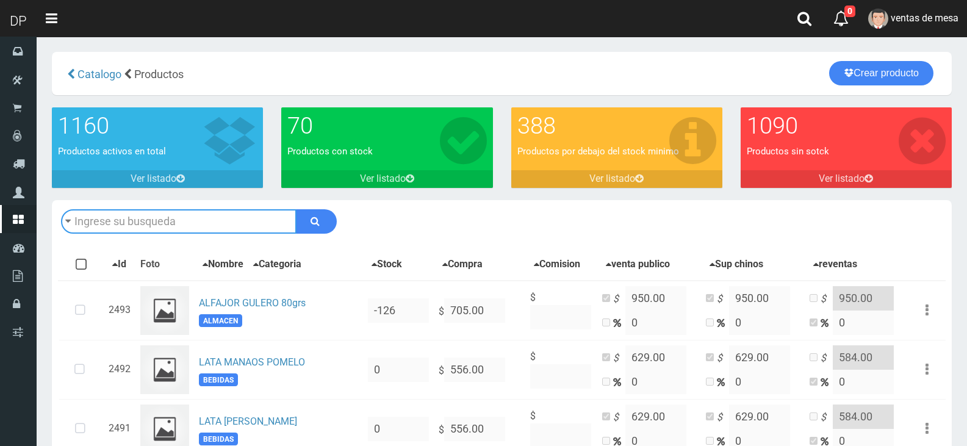
click at [260, 230] on input "text" at bounding box center [178, 221] width 235 height 24
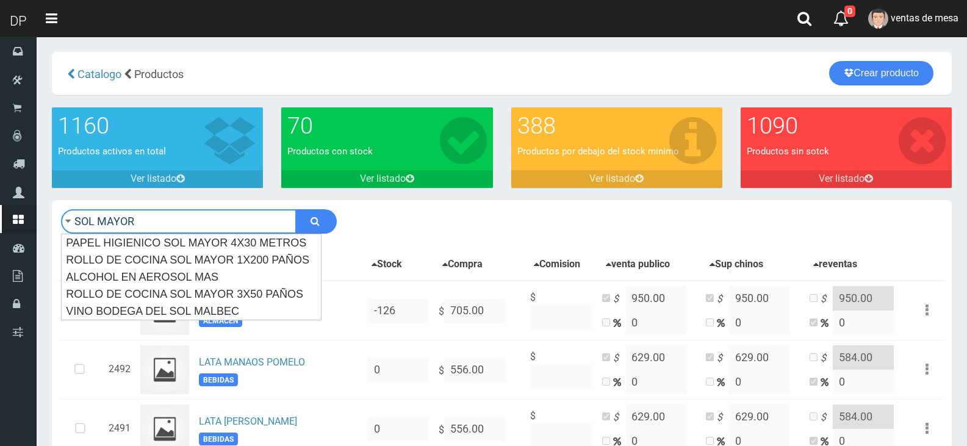
type input "SOL MAYOR"
click at [296, 209] on button "submit" at bounding box center [316, 221] width 41 height 24
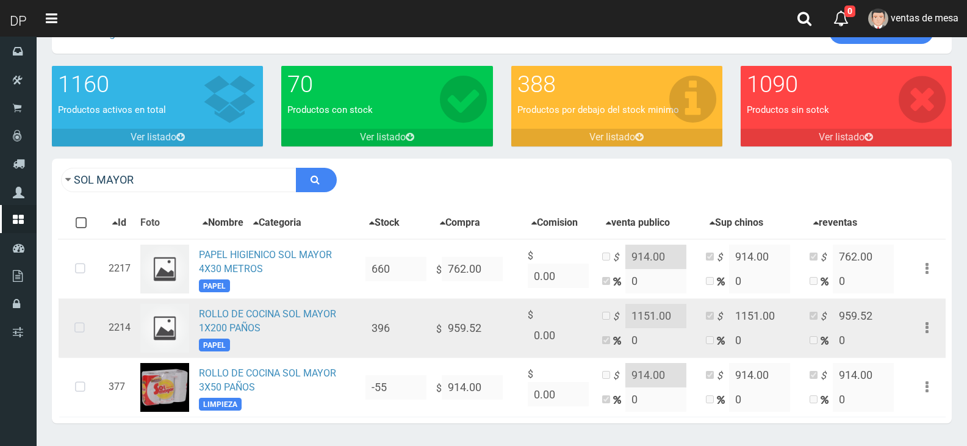
scroll to position [61, 0]
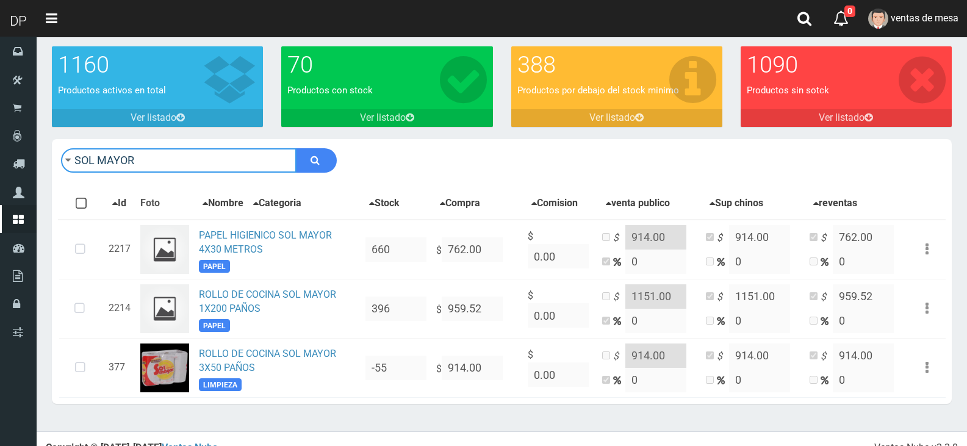
click at [274, 160] on input "SOL MAYOR" at bounding box center [178, 160] width 235 height 24
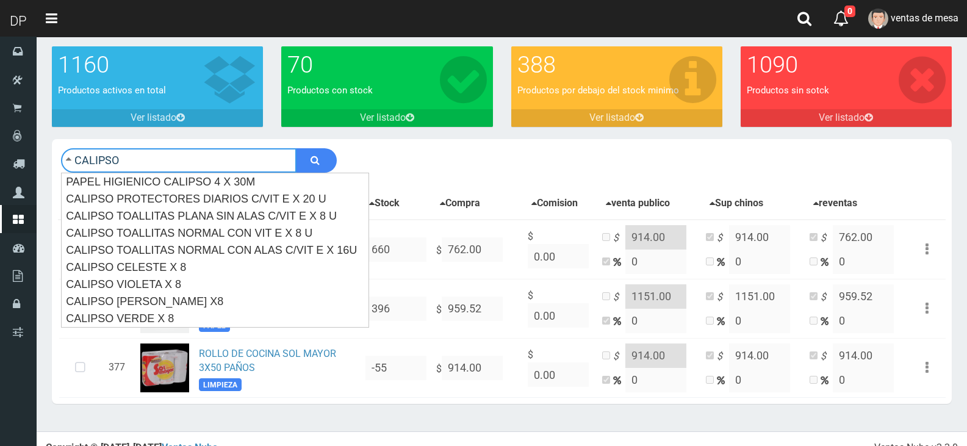
type input "CALIPSO"
click at [296, 148] on button "submit" at bounding box center [316, 160] width 41 height 24
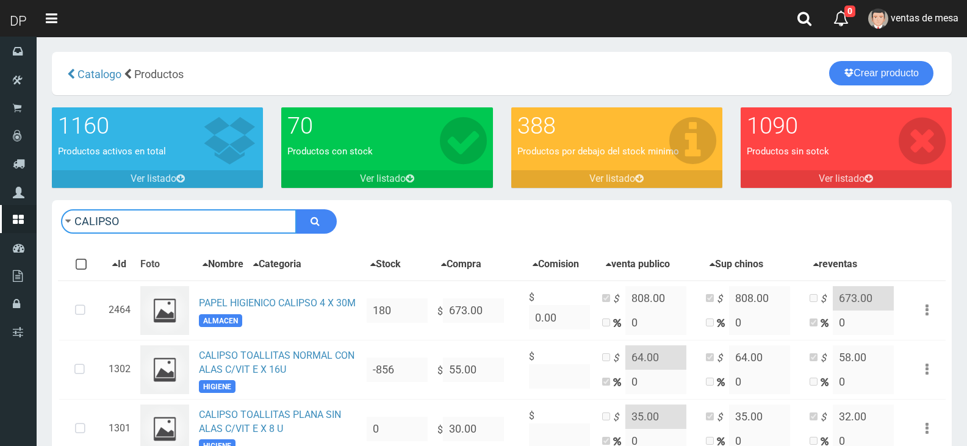
click at [210, 225] on input "CALIPSO" at bounding box center [178, 221] width 235 height 24
click at [209, 226] on input "CALIPSO" at bounding box center [178, 221] width 235 height 24
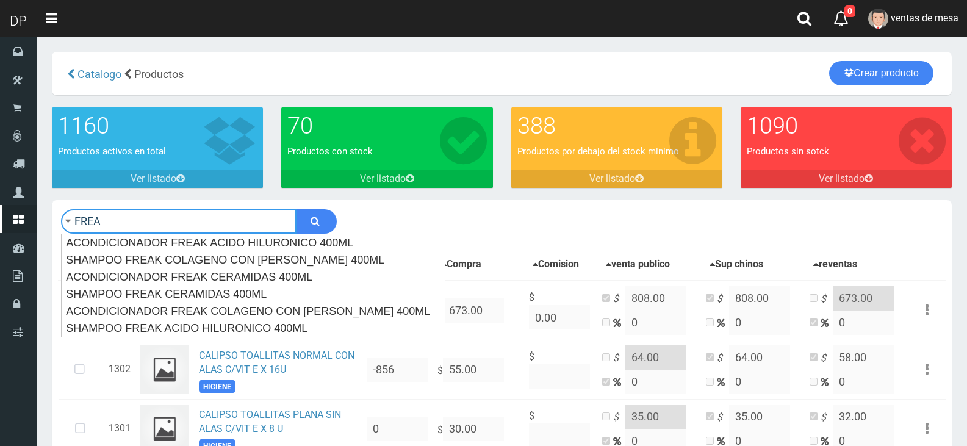
type input "FREA"
click at [296, 209] on button "submit" at bounding box center [316, 221] width 41 height 24
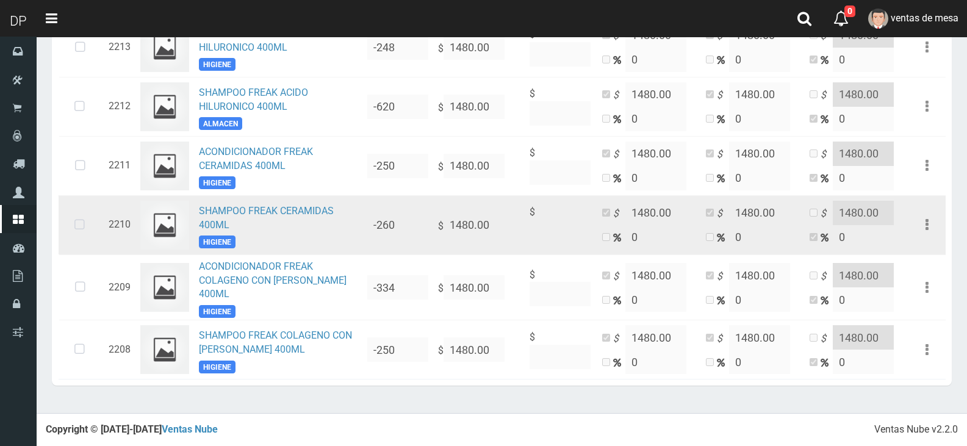
scroll to position [267, 0]
click at [299, 211] on link "SHAMPOO FREAK CERAMIDAS 400ML" at bounding box center [266, 218] width 135 height 26
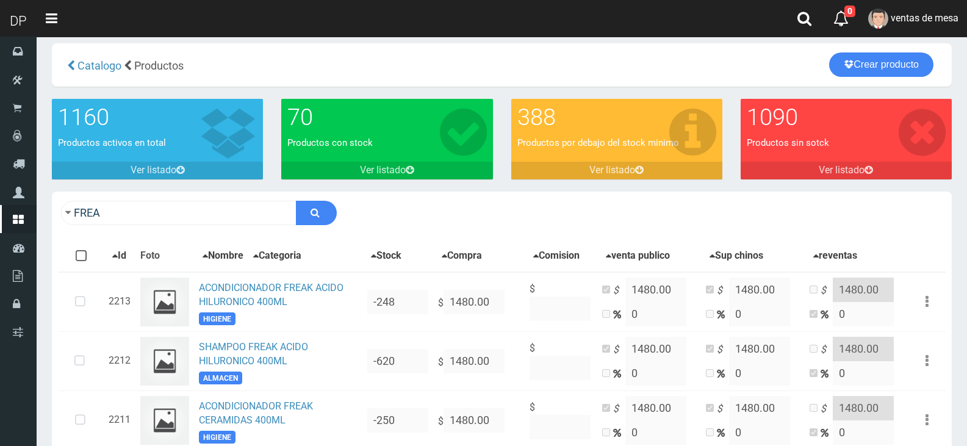
scroll to position [0, 0]
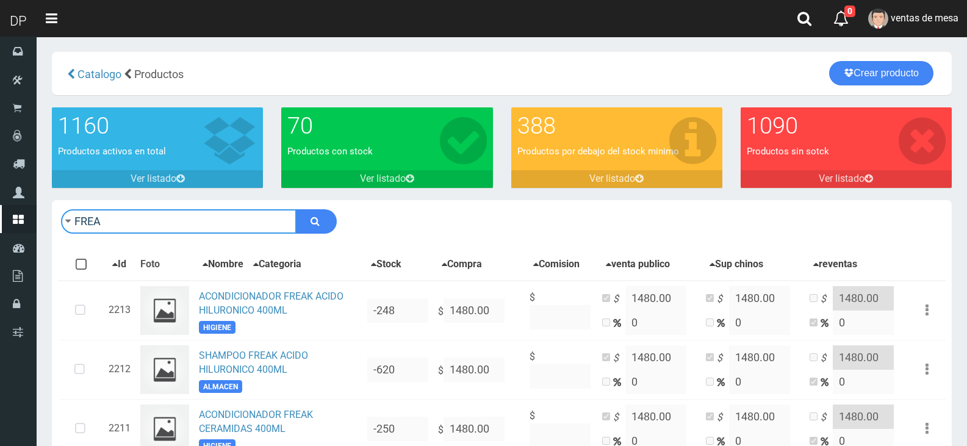
click at [243, 228] on input "FREA" at bounding box center [178, 221] width 235 height 24
type input "MARISCA"
click at [296, 209] on button "submit" at bounding box center [316, 221] width 41 height 24
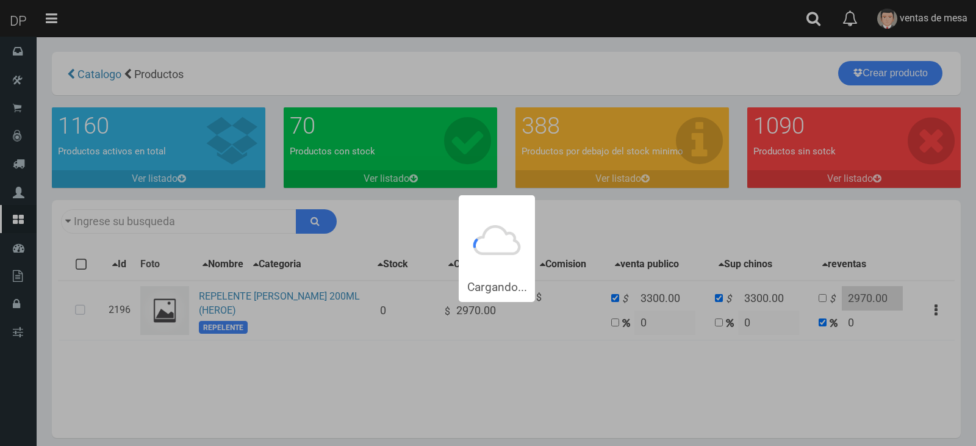
type input "MARISCA"
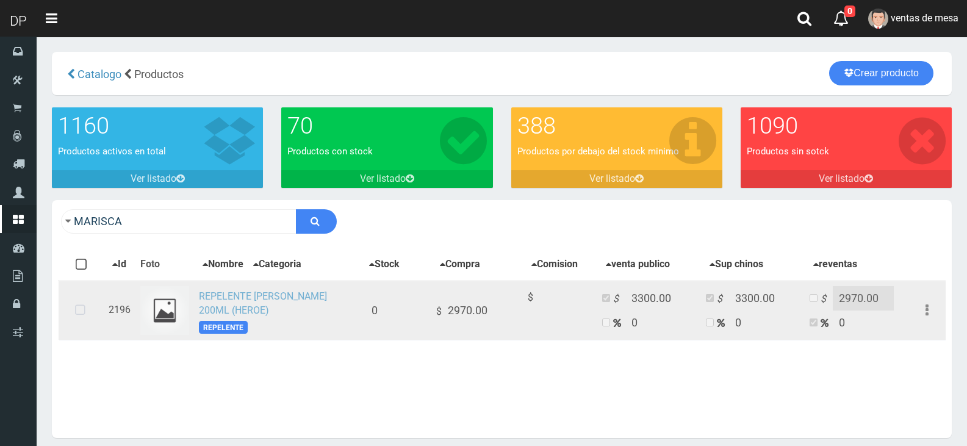
click at [322, 300] on link "REPELENTE [PERSON_NAME] 200ML (HEROE)" at bounding box center [263, 303] width 128 height 26
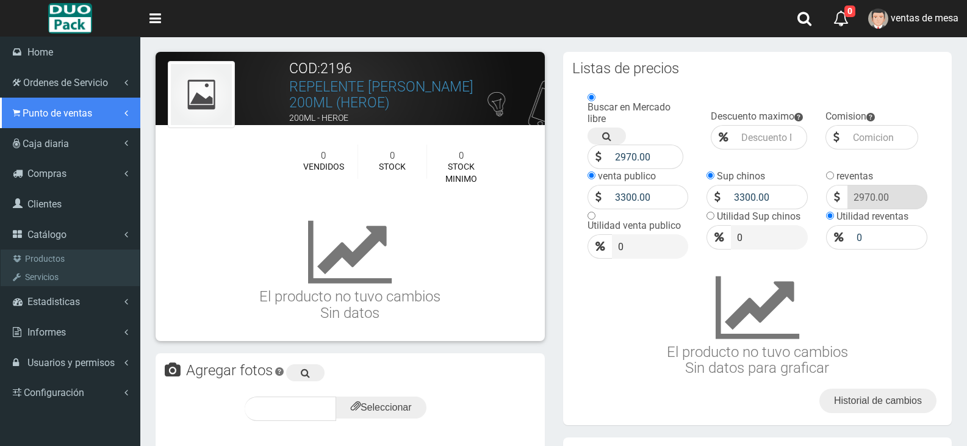
click at [75, 108] on span "Punto de ventas" at bounding box center [58, 113] width 70 height 12
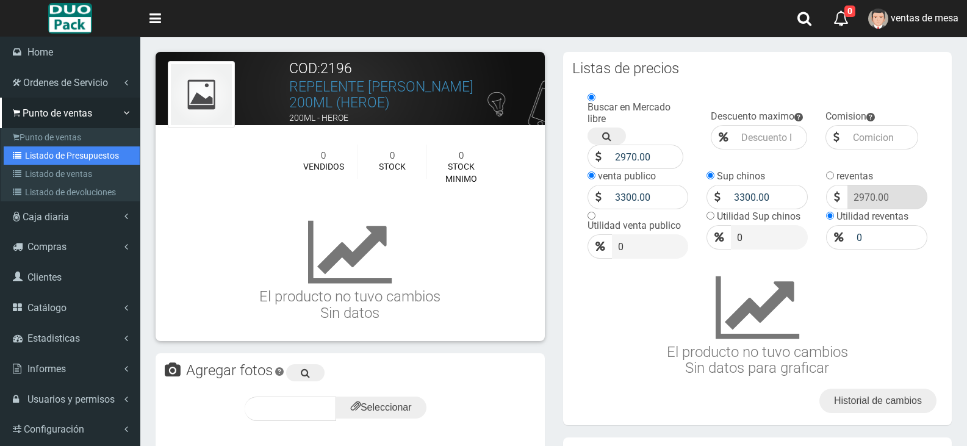
click at [99, 156] on link "Listado de Presupuestos" at bounding box center [72, 155] width 136 height 18
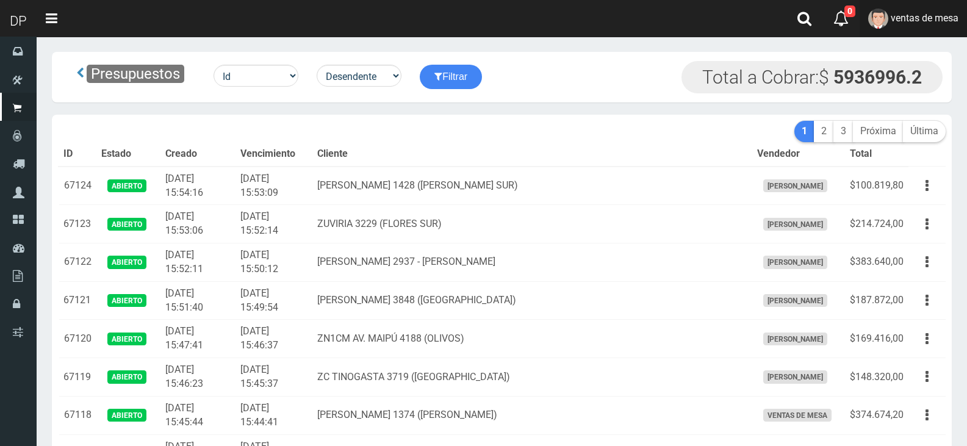
drag, startPoint x: 941, startPoint y: 21, endPoint x: 937, endPoint y: 118, distance: 97.1
click at [941, 21] on span "ventas de mesa" at bounding box center [925, 18] width 68 height 12
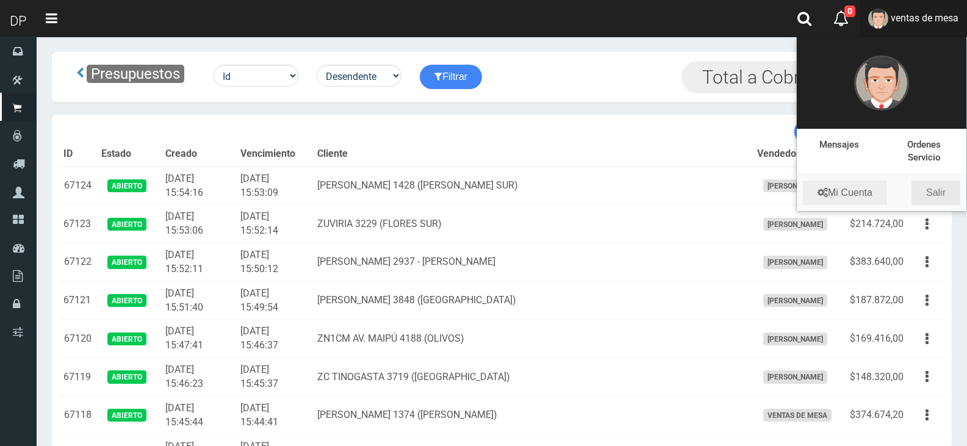
click at [935, 191] on link "Salir" at bounding box center [935, 193] width 49 height 24
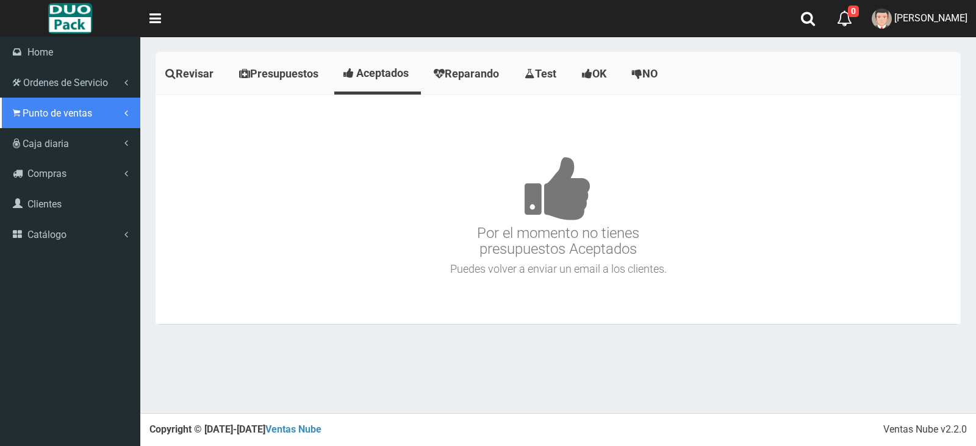
click at [34, 120] on link "Punto de ventas" at bounding box center [70, 113] width 140 height 31
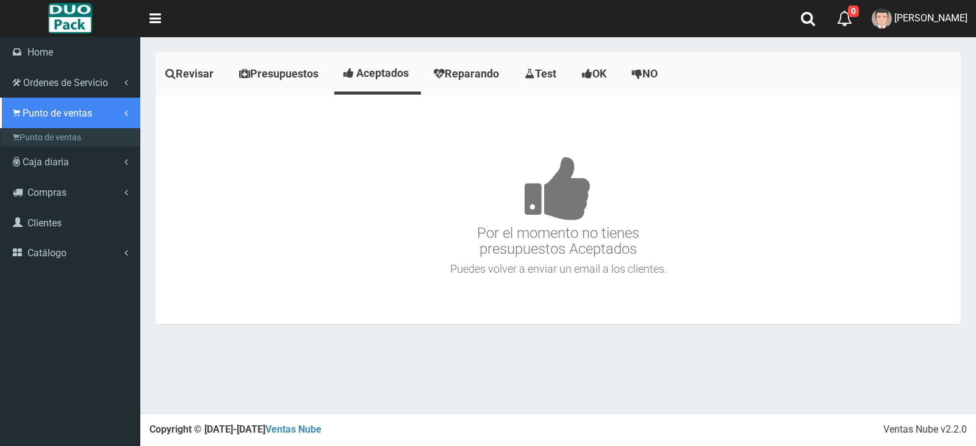
click at [40, 126] on link "Punto de ventas" at bounding box center [70, 113] width 140 height 31
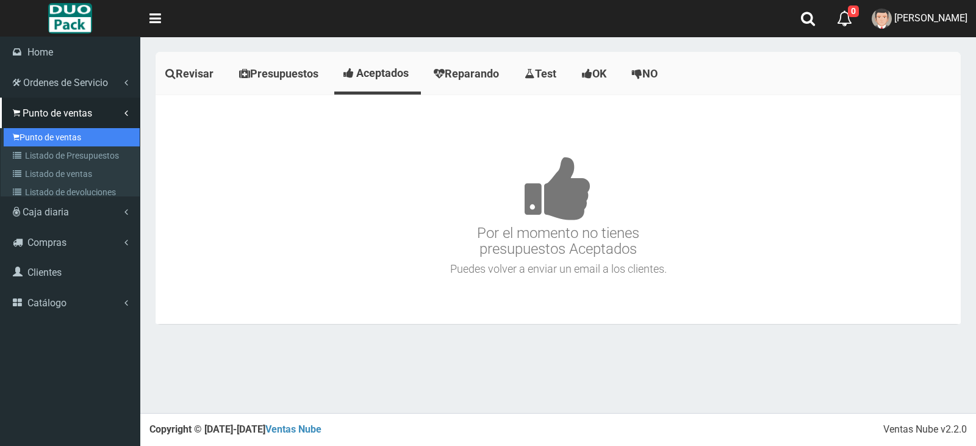
click at [49, 136] on link "Punto de ventas" at bounding box center [72, 137] width 136 height 18
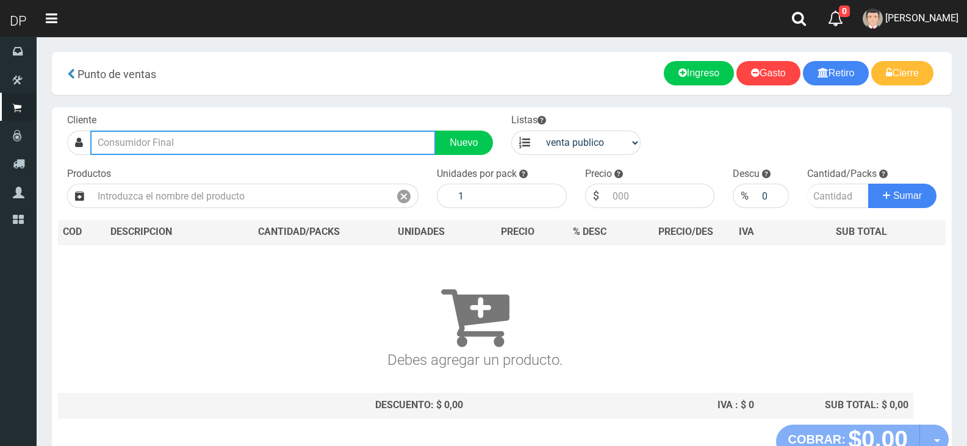
click at [117, 151] on input "text" at bounding box center [262, 143] width 345 height 24
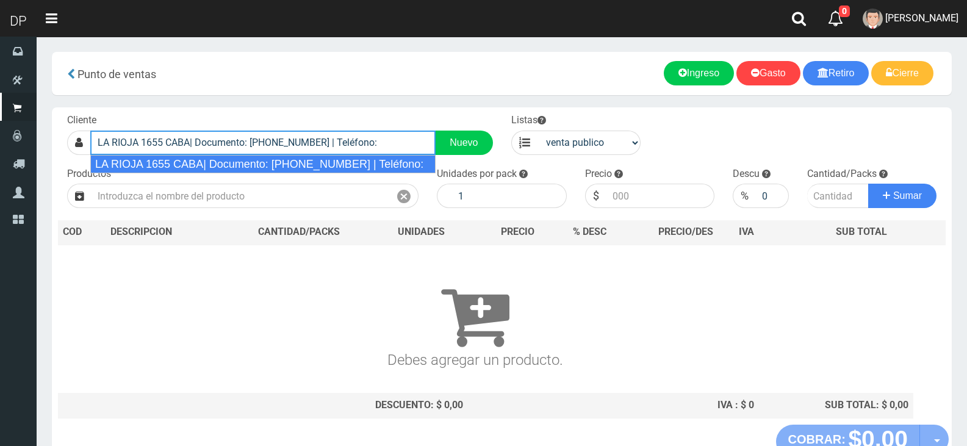
type input "LA RIOJA 1655 CABA| Documento: [PHONE_NUMBER] | Teléfono:"
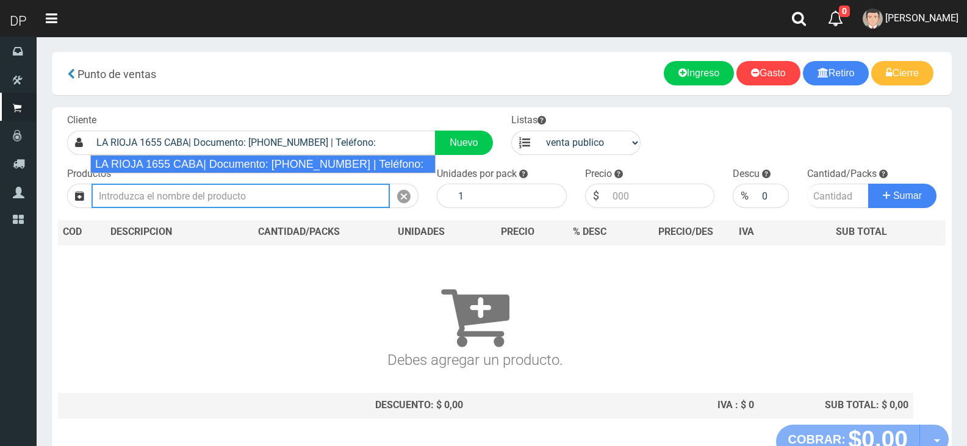
select select "2"
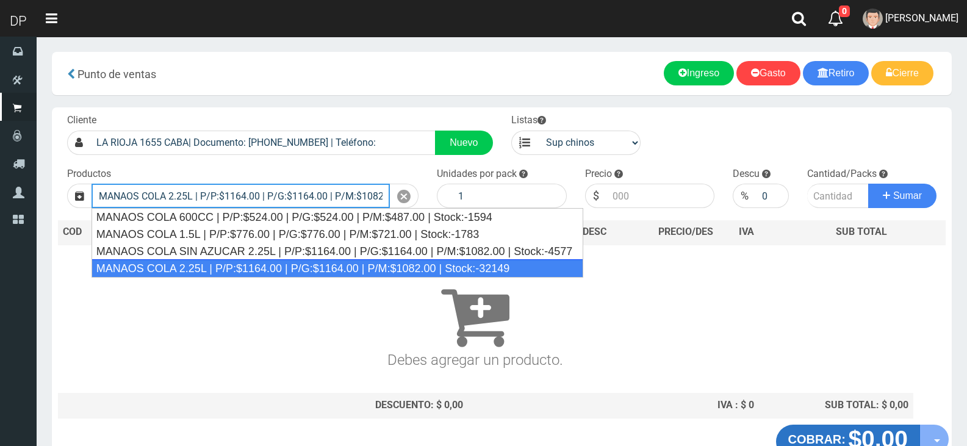
type input "MANAOS COLA 2.25L | P/P:$1164.00 | P/G:$1164.00 | P/M:$1082.00 | Stock:-32149"
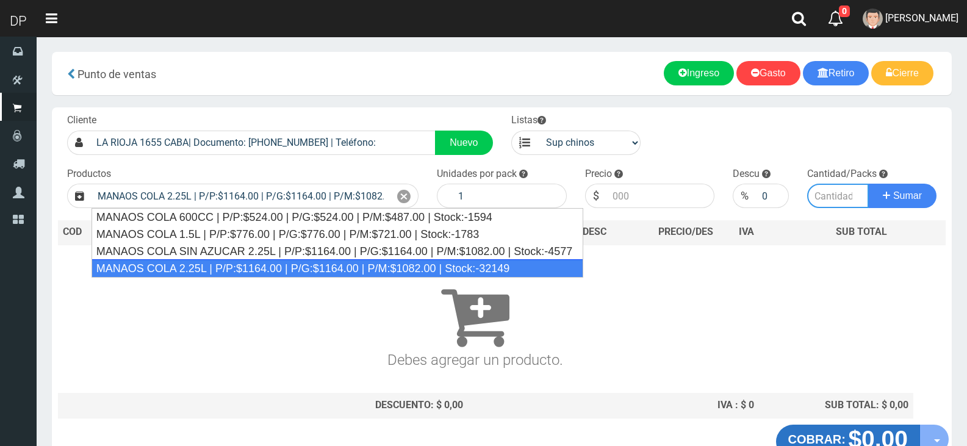
type input "6"
type input "1164.00"
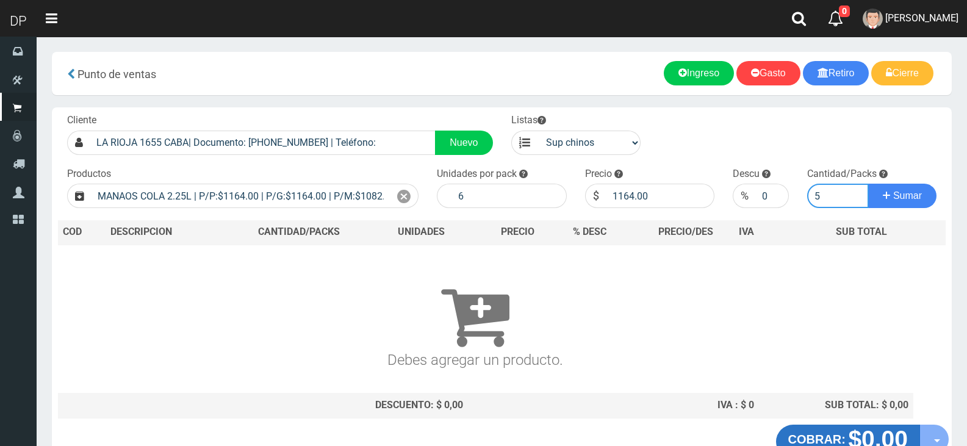
type input "5"
click at [868, 184] on button "Sumar" at bounding box center [902, 196] width 68 height 24
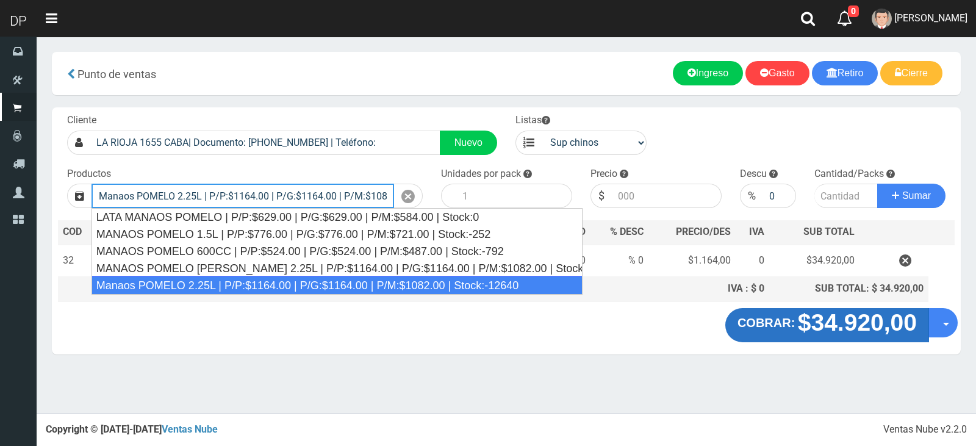
type input "Manaos POMELO 2.25L | P/P:$1164.00 | P/G:$1164.00 | P/M:$1082.00 | Stock:-12640"
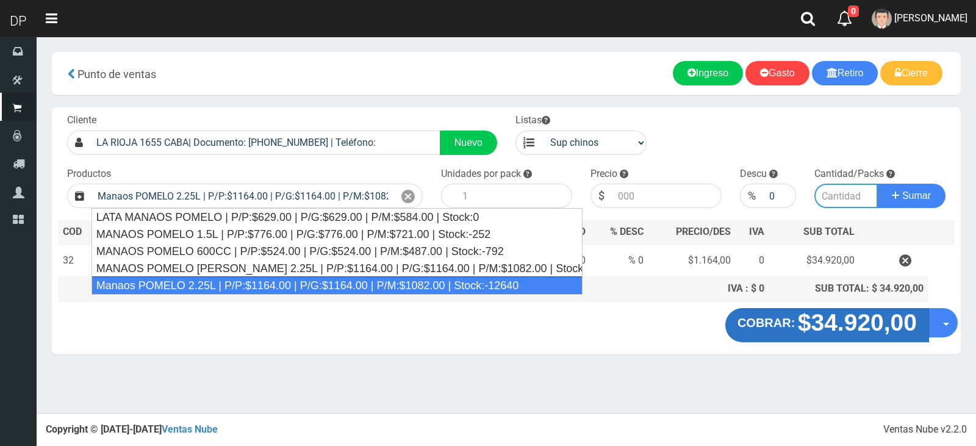
type input "6"
type input "1164.00"
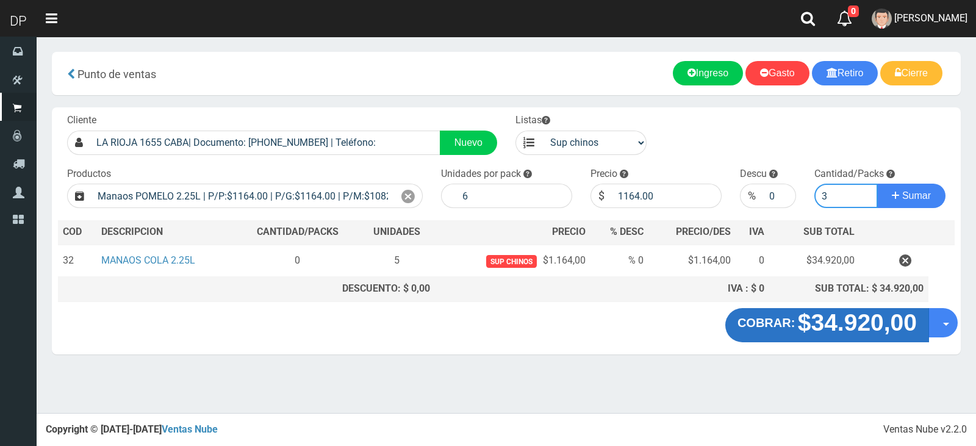
type input "3"
click at [877, 184] on button "Sumar" at bounding box center [911, 196] width 68 height 24
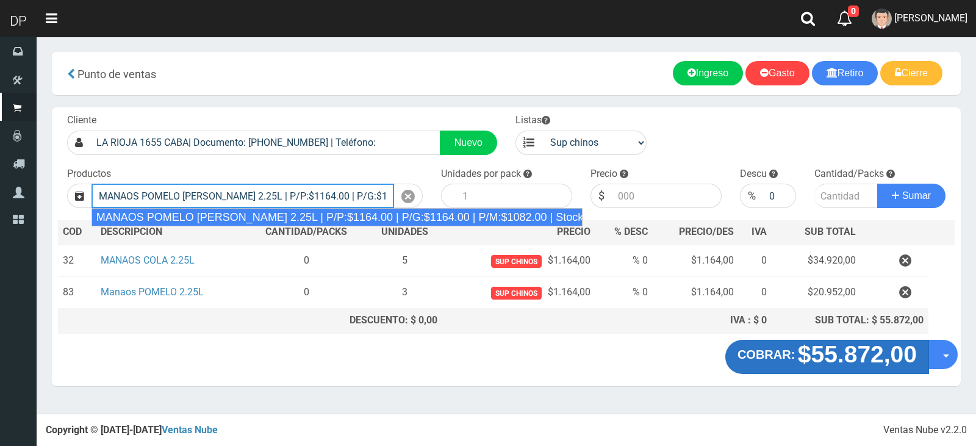
type input "MANAOS POMELO ROSADO 2.25L | P/P:$1164.00 | P/G:$1164.00 | P/M:$1082.00 | Stock…"
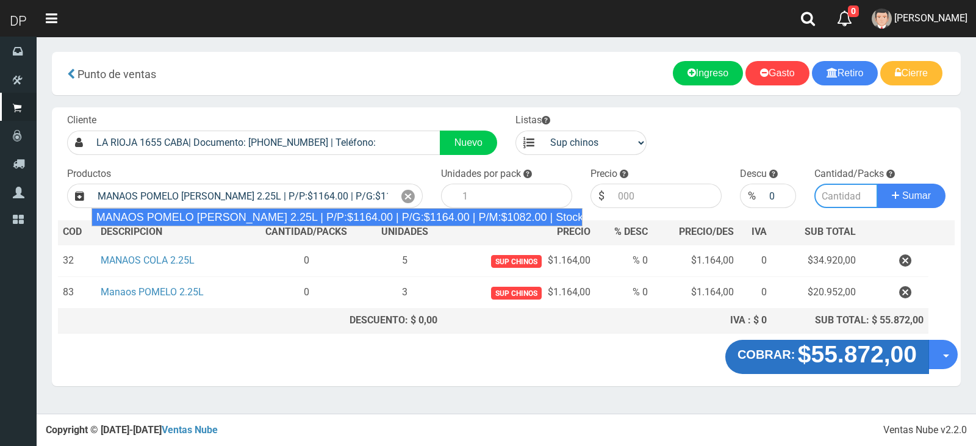
type input "6"
type input "1164.00"
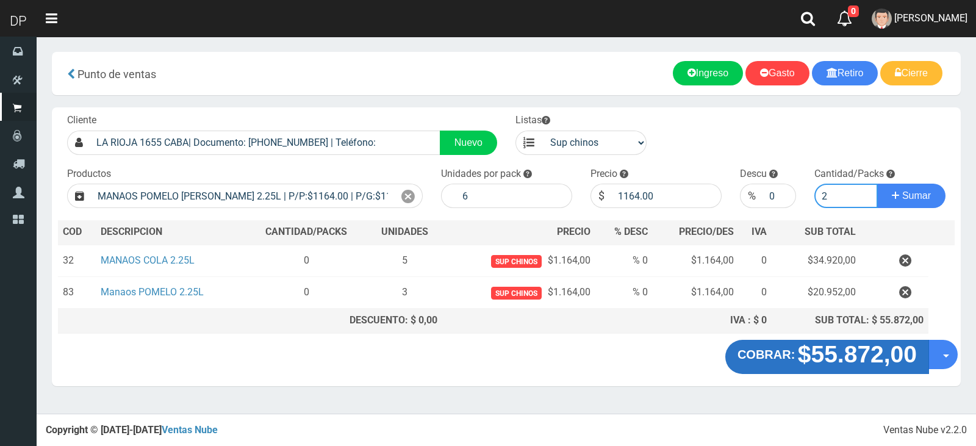
type input "2"
click at [877, 184] on button "Sumar" at bounding box center [911, 196] width 68 height 24
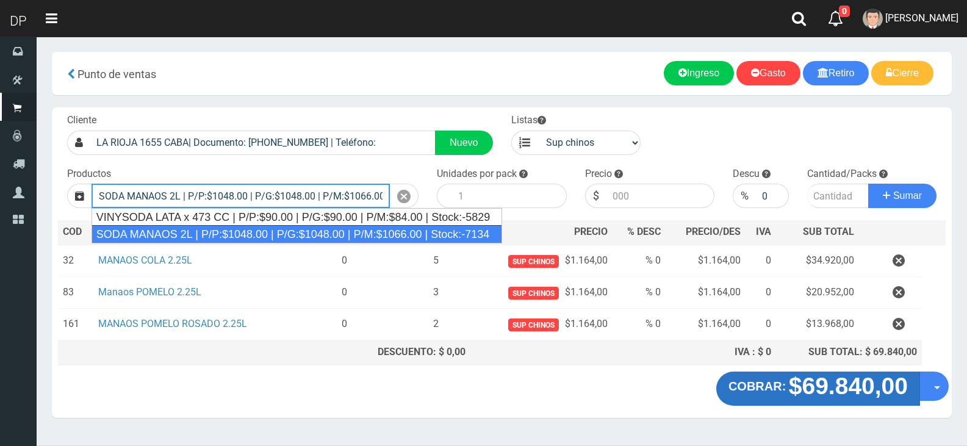
type input "SODA MANAOS 2L | P/P:$1048.00 | P/G:$1048.00 | P/M:$1066.00 | Stock:-7134"
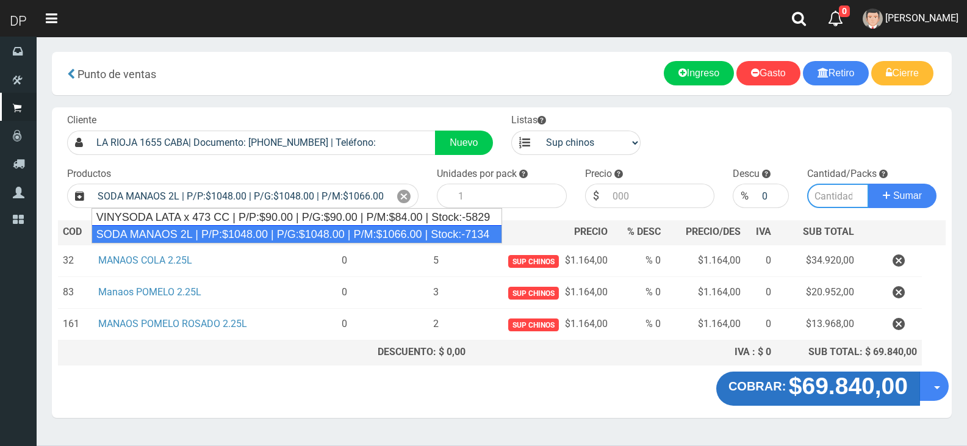
type input "6"
type input "1048.00"
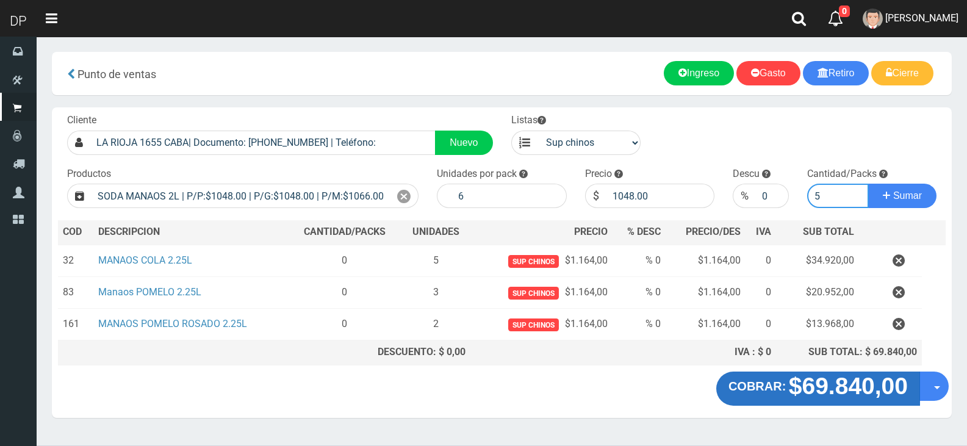
type input "5"
click at [868, 184] on button "Sumar" at bounding box center [902, 196] width 68 height 24
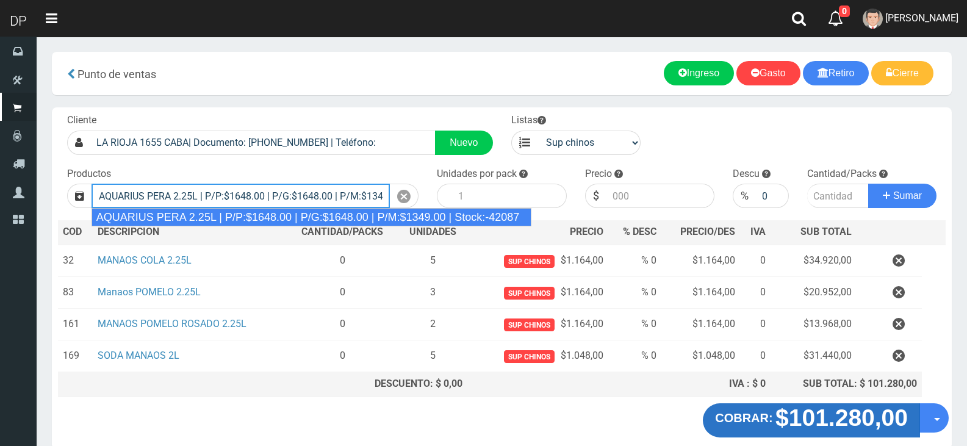
type input "AQUARIUS PERA 2.25L | P/P:$1648.00 | P/G:$1648.00 | P/M:$1349.00 | Stock:-42087"
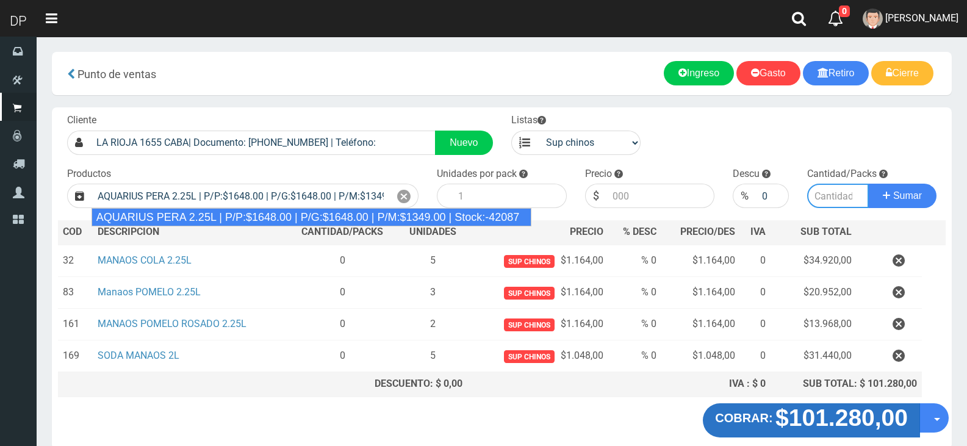
type input "6"
type input "1648.00"
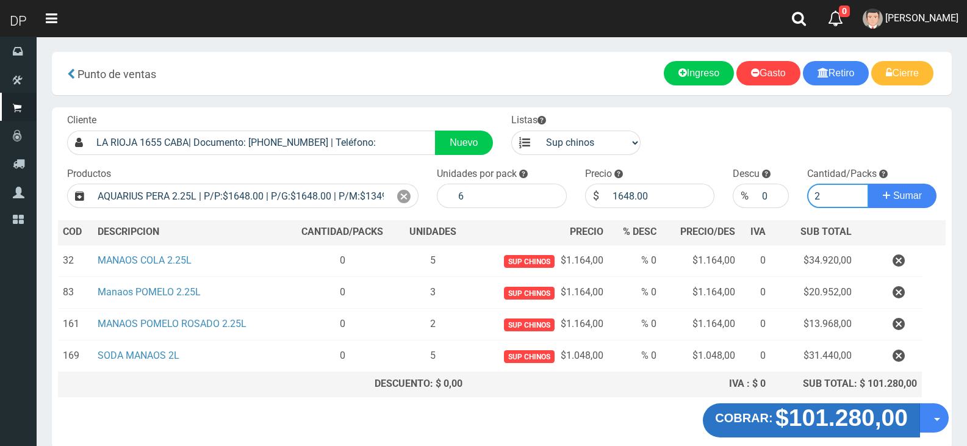
type input "2"
click at [868, 184] on button "Sumar" at bounding box center [902, 196] width 68 height 24
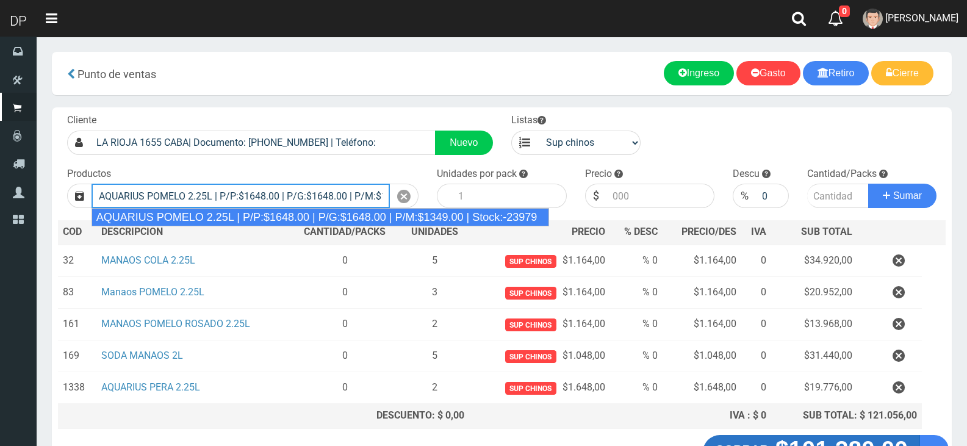
type input "AQUARIUS POMELO 2.25L | P/P:$1648.00 | P/G:$1648.00 | P/M:$1349.00 | Stock:-239…"
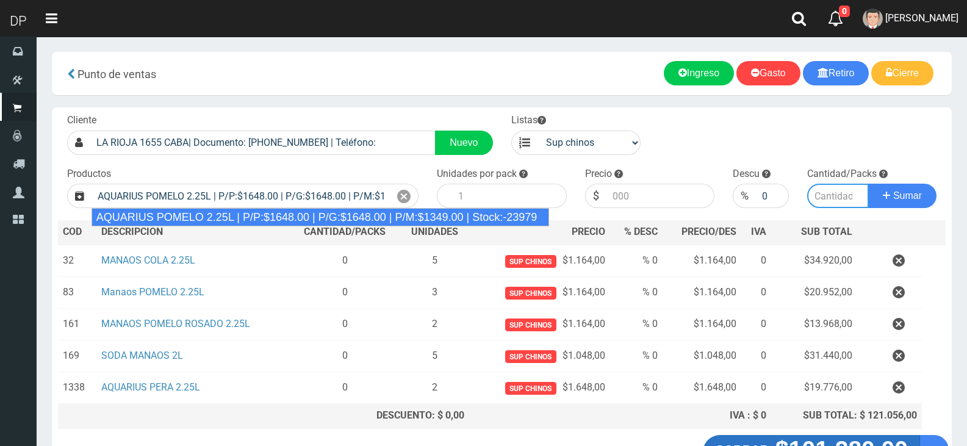
type input "6"
type input "1648.00"
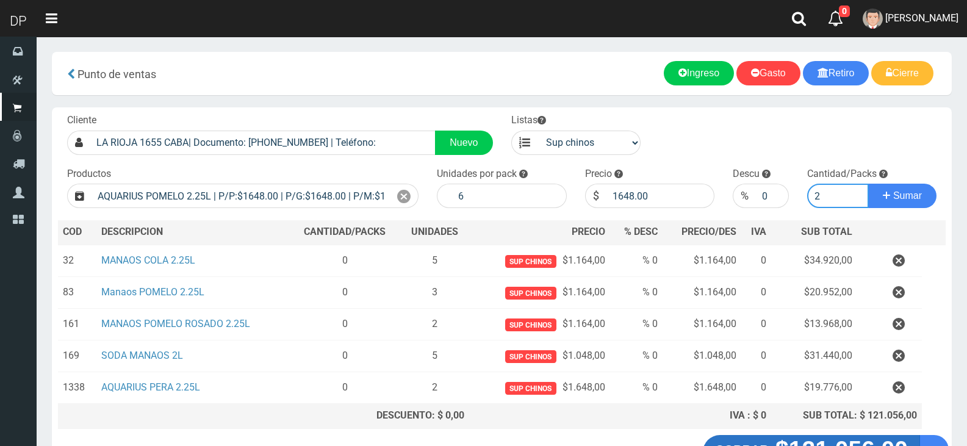
type input "2"
click at [868, 184] on button "Sumar" at bounding box center [902, 196] width 68 height 24
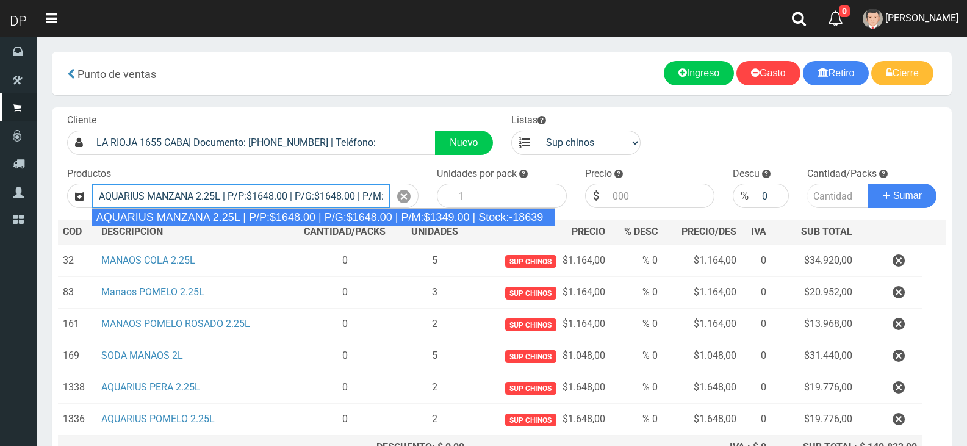
type input "AQUARIUS MANZANA 2.25L | P/P:$1648.00 | P/G:$1648.00 | P/M:$1349.00 | Stock:-18…"
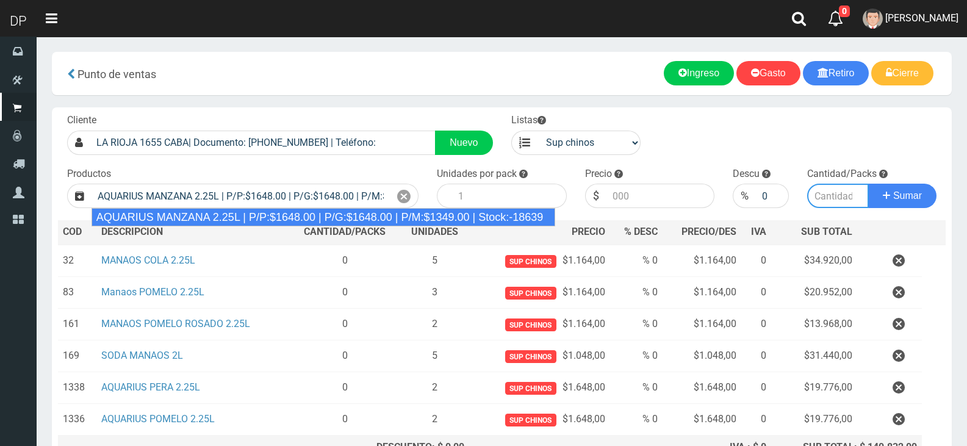
type input "6"
type input "1648.00"
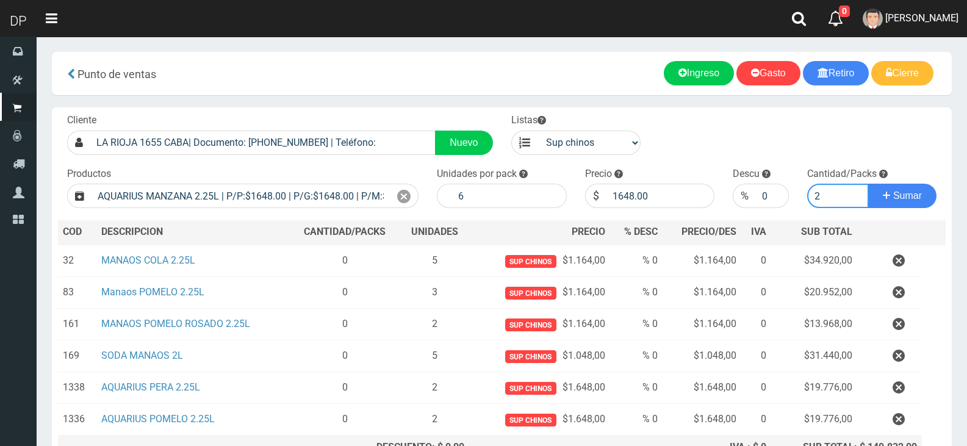
type input "2"
click at [868, 184] on button "Sumar" at bounding box center [902, 196] width 68 height 24
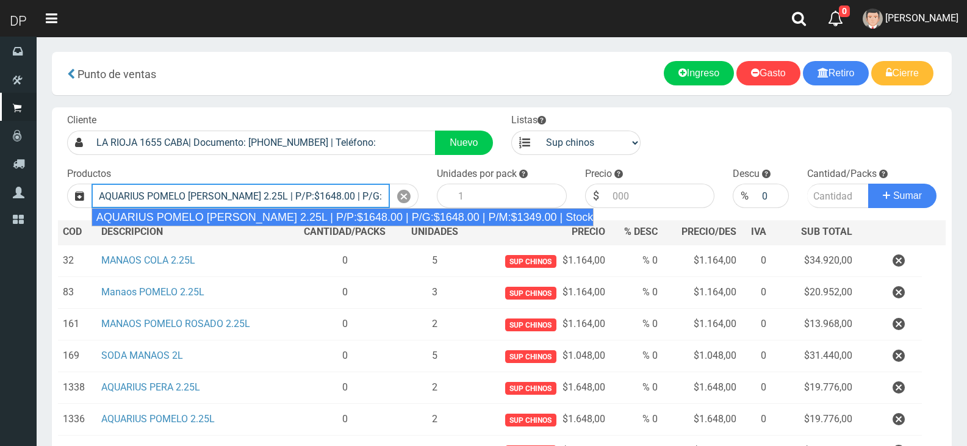
type input "AQUARIUS POMELO ROSADO 2.25L | P/P:$1648.00 | P/G:$1648.00 | P/M:$1349.00 | Sto…"
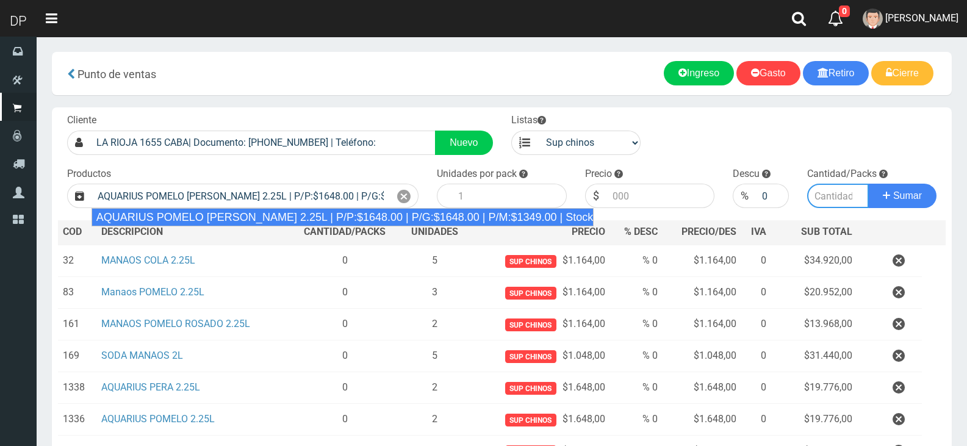
type input "6"
type input "1648.00"
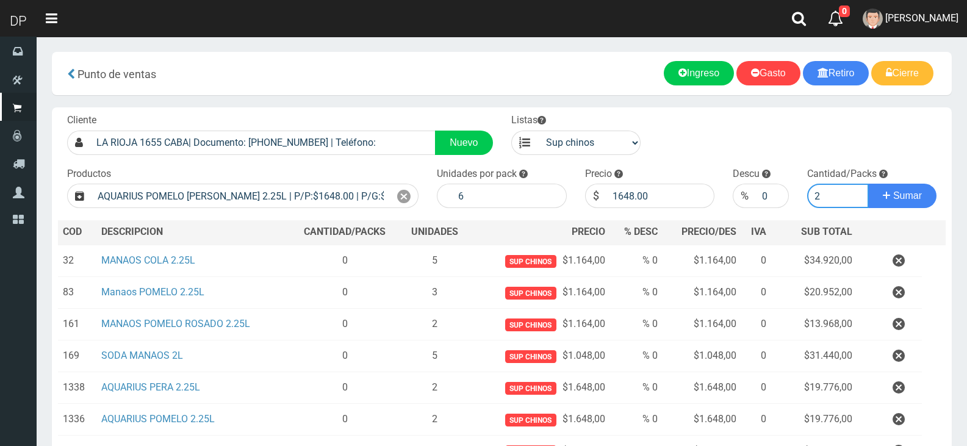
type input "2"
click at [868, 184] on button "Sumar" at bounding box center [902, 196] width 68 height 24
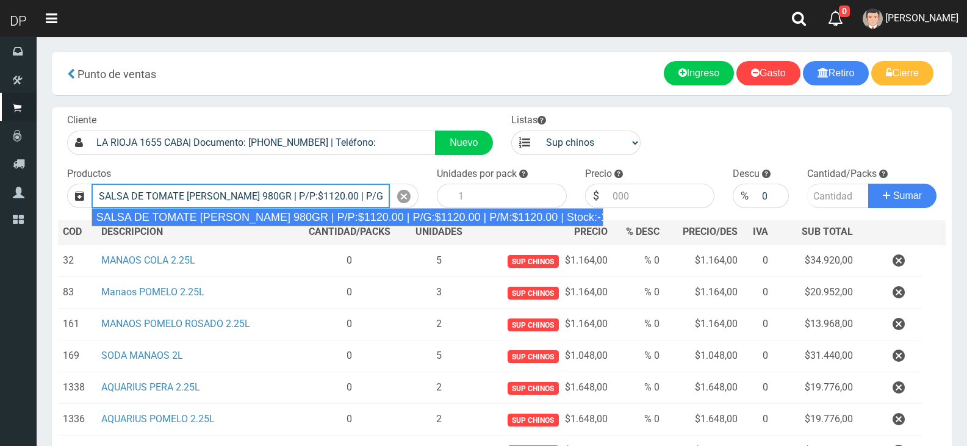
type input "SALSA DE TOMATE ORESTES 980GR | P/P:$1120.00 | P/G:$1120.00 | P/M:$1120.00 | St…"
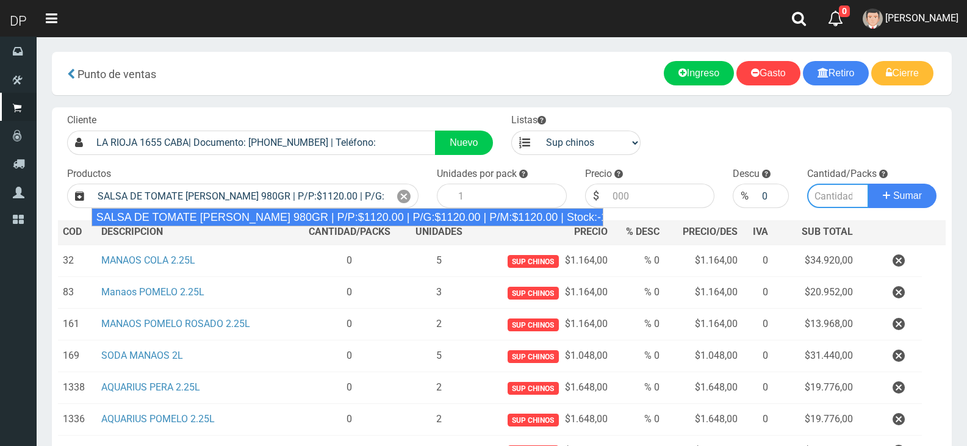
type input "8"
type input "1120.00"
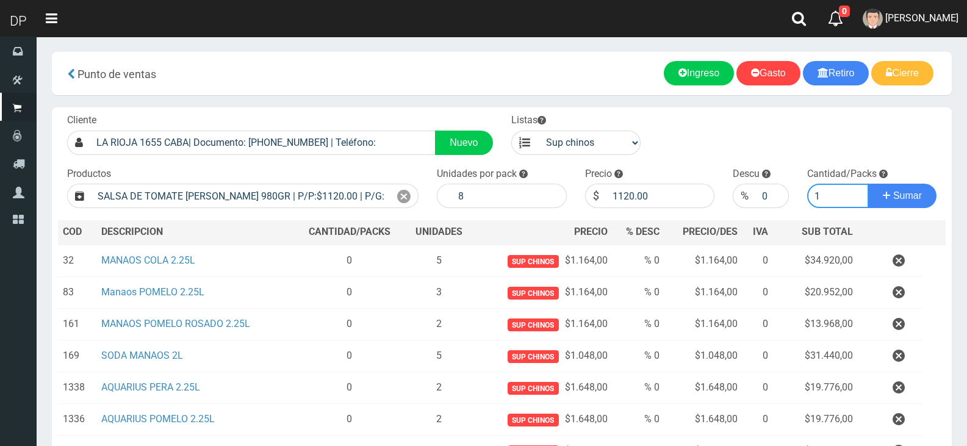
type input "1"
click at [868, 184] on button "Sumar" at bounding box center [902, 196] width 68 height 24
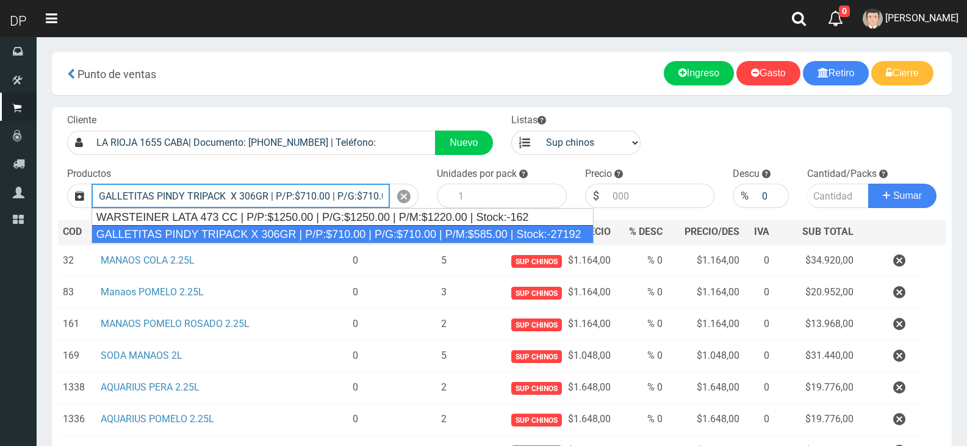
type input "GALLETITAS PINDY TRIPACK X 306GR | P/P:$710.00 | P/G:$710.00 | P/M:$585.00 | St…"
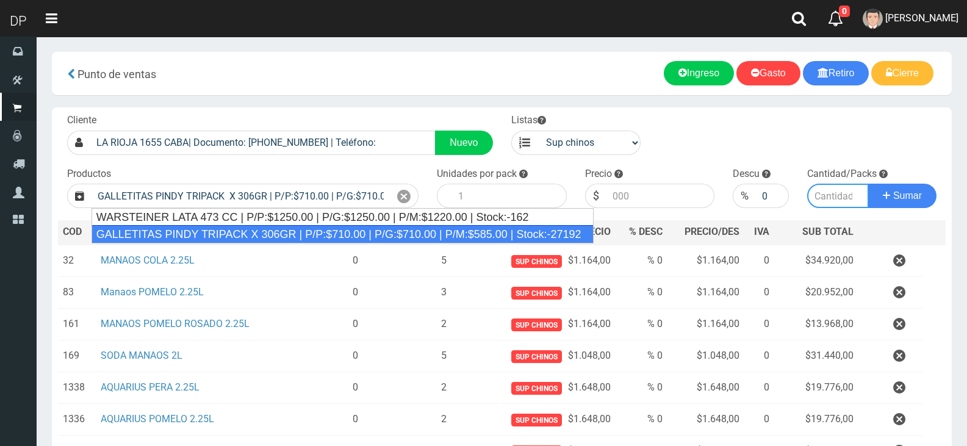
type input "12"
type input "710.00"
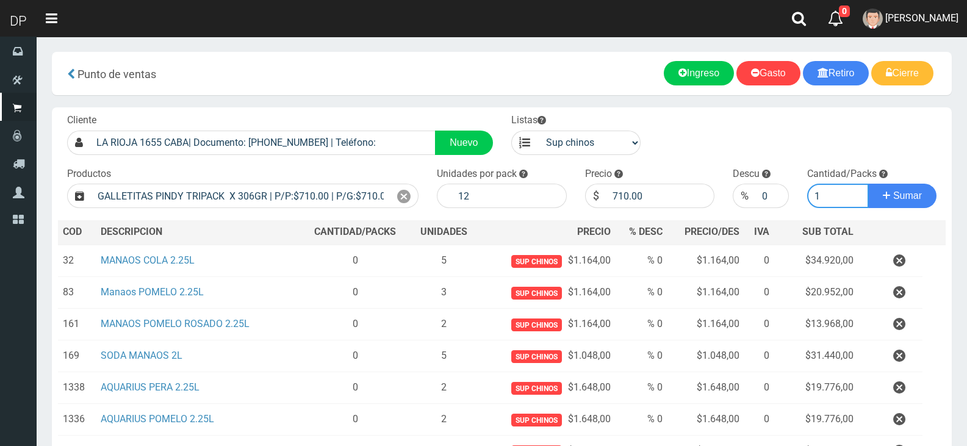
type input "1"
click at [868, 184] on button "Sumar" at bounding box center [902, 196] width 68 height 24
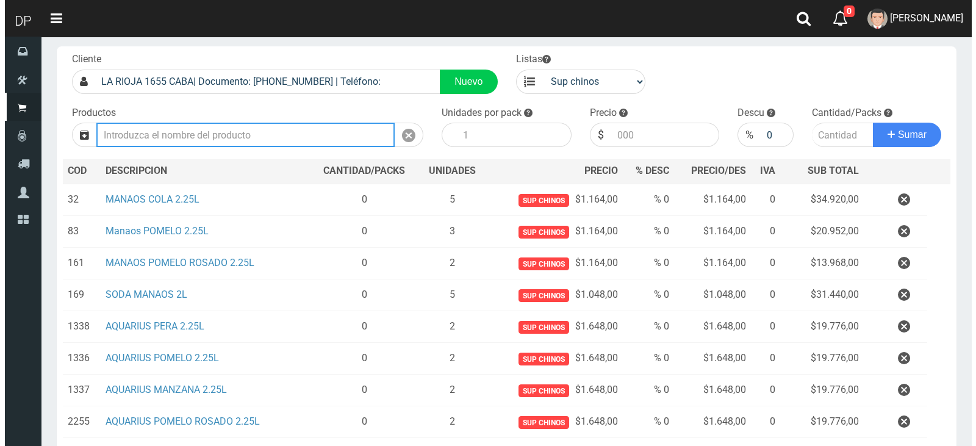
scroll to position [250, 0]
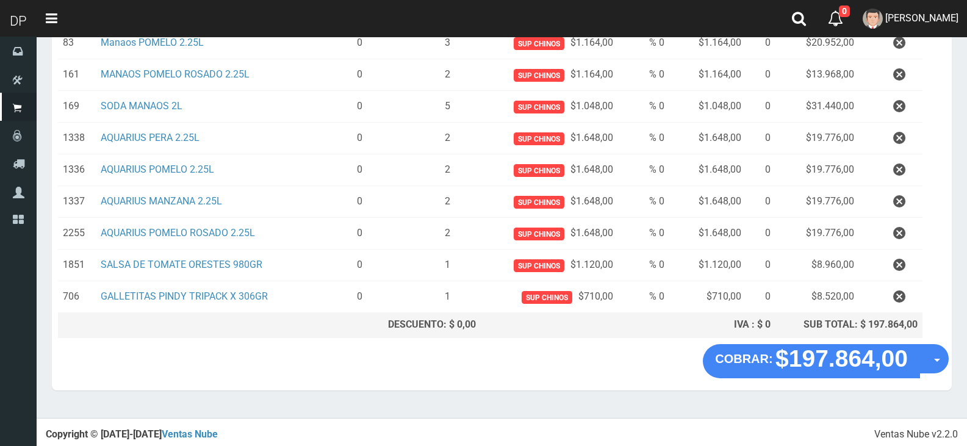
click at [950, 353] on div "COBRAR: $197.864,00 Opciones Hacer Devolucion Crear presupuesto" at bounding box center [502, 367] width 900 height 46
click at [940, 359] on button "Opciones" at bounding box center [933, 358] width 29 height 29
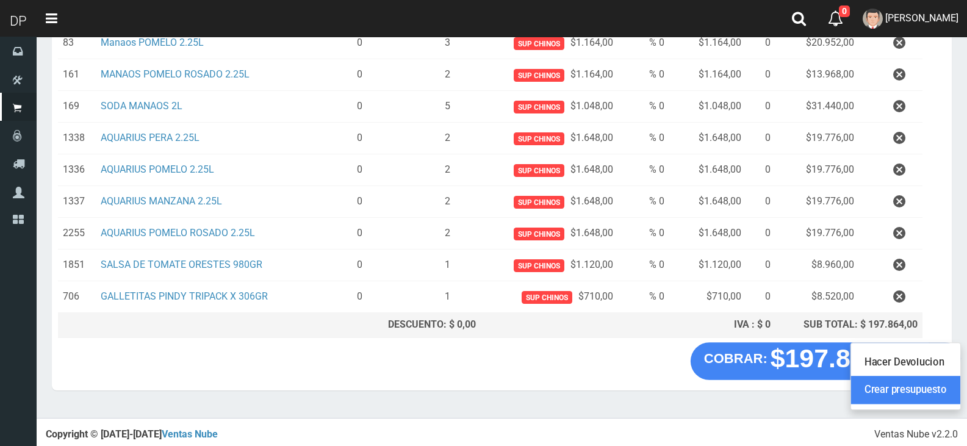
click at [935, 393] on link "Crear presupuesto" at bounding box center [905, 390] width 109 height 28
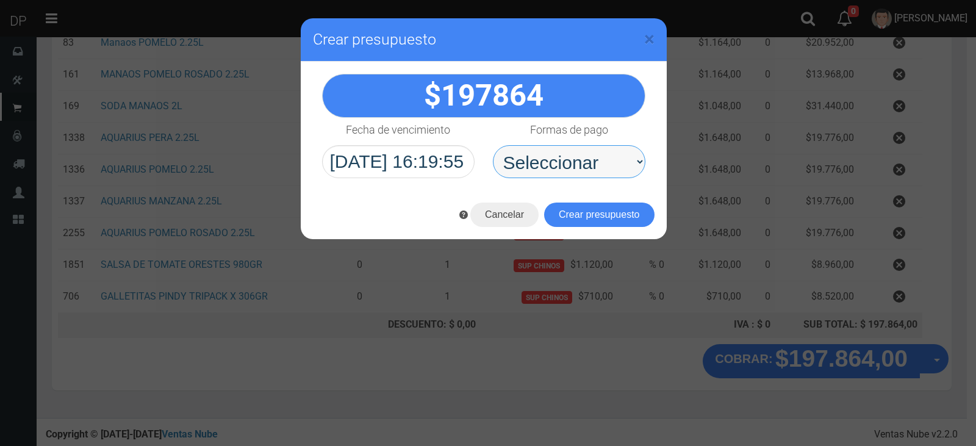
click at [609, 157] on select "Seleccionar Efectivo Tarjeta de Crédito Depósito Débito" at bounding box center [569, 161] width 153 height 33
click at [493, 145] on select "Seleccionar Efectivo Tarjeta de Crédito Depósito Débito" at bounding box center [569, 161] width 153 height 33
drag, startPoint x: 598, startPoint y: 146, endPoint x: 598, endPoint y: 153, distance: 6.1
click at [598, 153] on select "Seleccionar Efectivo Tarjeta de Crédito Depósito Débito" at bounding box center [569, 161] width 153 height 33
select select "Efectivo"
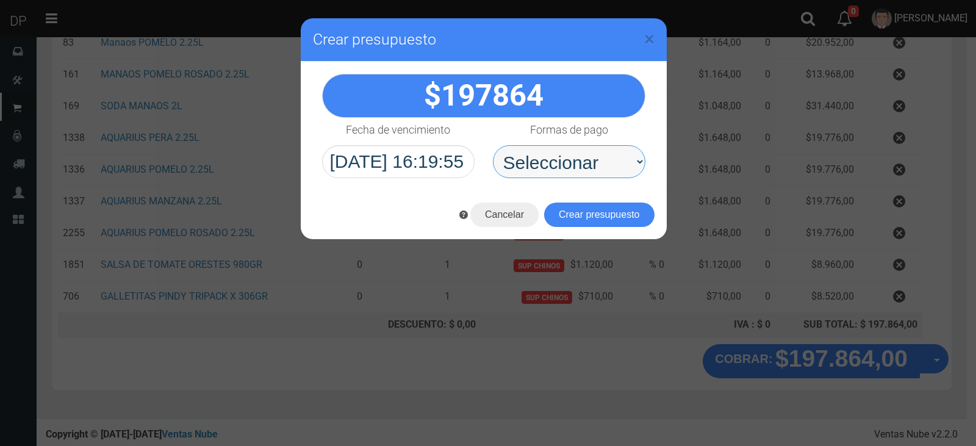
click at [493, 145] on select "Seleccionar Efectivo Tarjeta de Crédito Depósito Débito" at bounding box center [569, 161] width 153 height 33
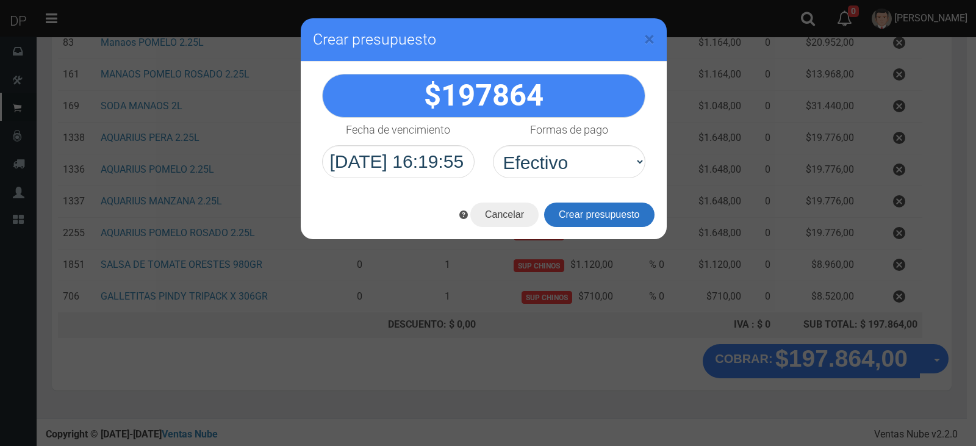
click at [594, 210] on button "Crear presupuesto" at bounding box center [599, 215] width 110 height 24
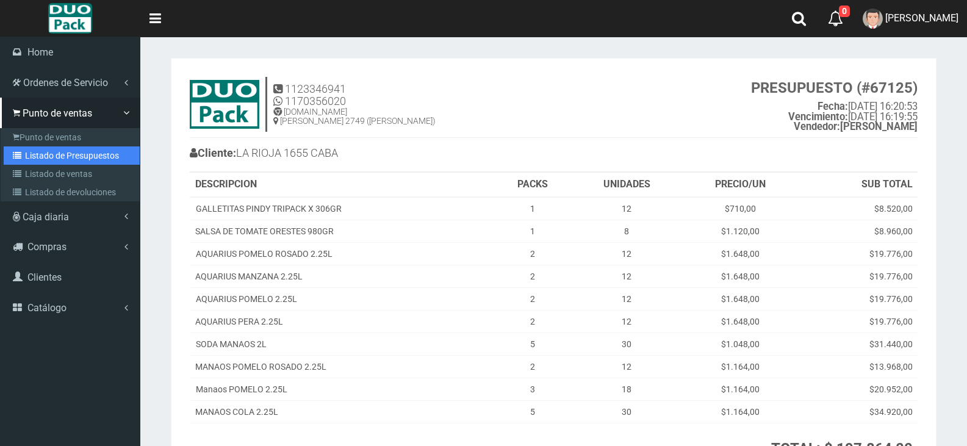
drag, startPoint x: 65, startPoint y: 155, endPoint x: 71, endPoint y: 154, distance: 6.1
click at [65, 155] on link "Listado de Presupuestos" at bounding box center [72, 155] width 136 height 18
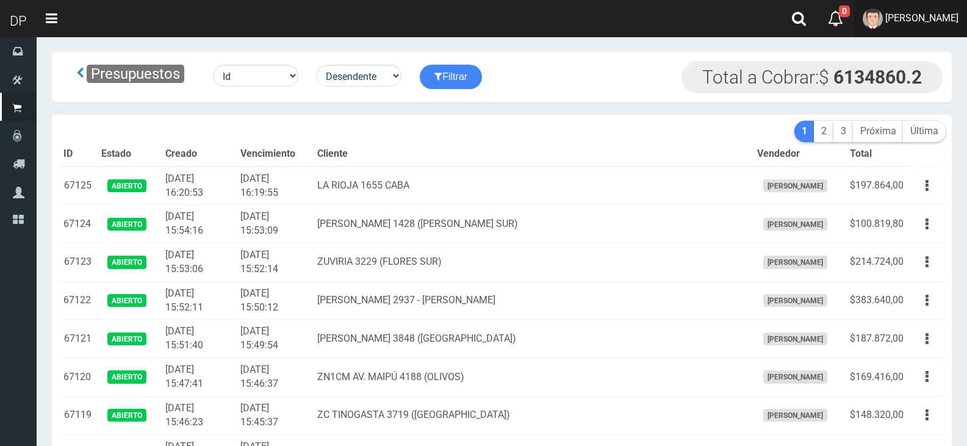
click at [885, 19] on span "MARCELO AVALOS" at bounding box center [921, 18] width 73 height 12
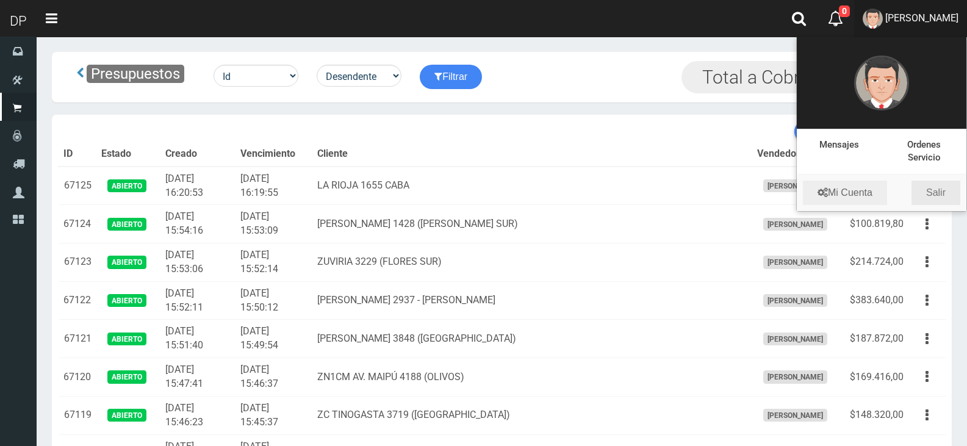
click at [951, 191] on link "Salir" at bounding box center [935, 193] width 49 height 24
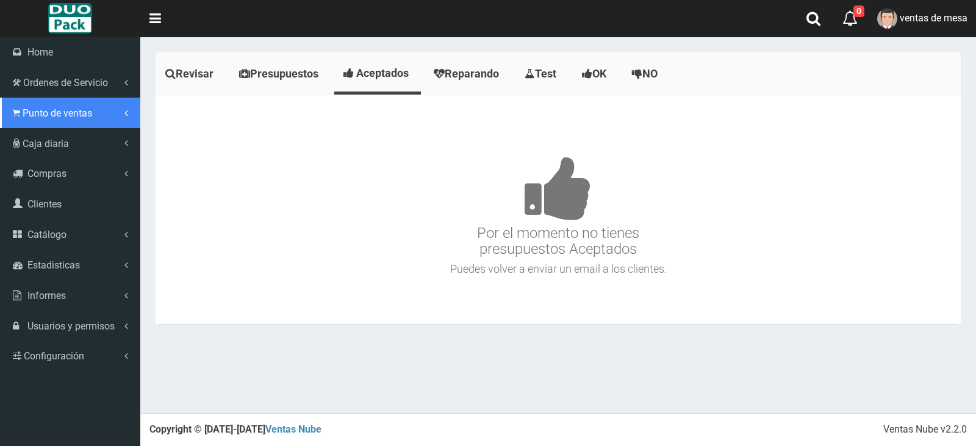
click at [39, 115] on span "Punto de ventas" at bounding box center [58, 113] width 70 height 12
click at [60, 139] on link "Punto de ventas" at bounding box center [72, 137] width 136 height 18
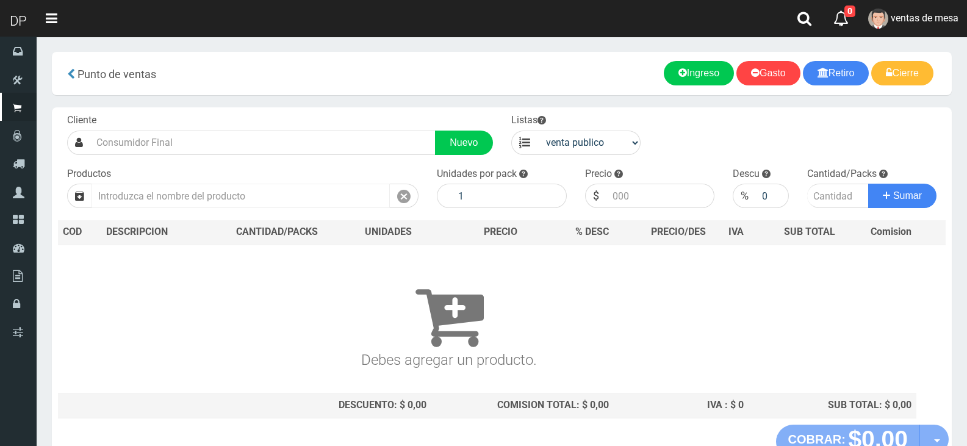
click at [270, 201] on input "text" at bounding box center [241, 196] width 298 height 24
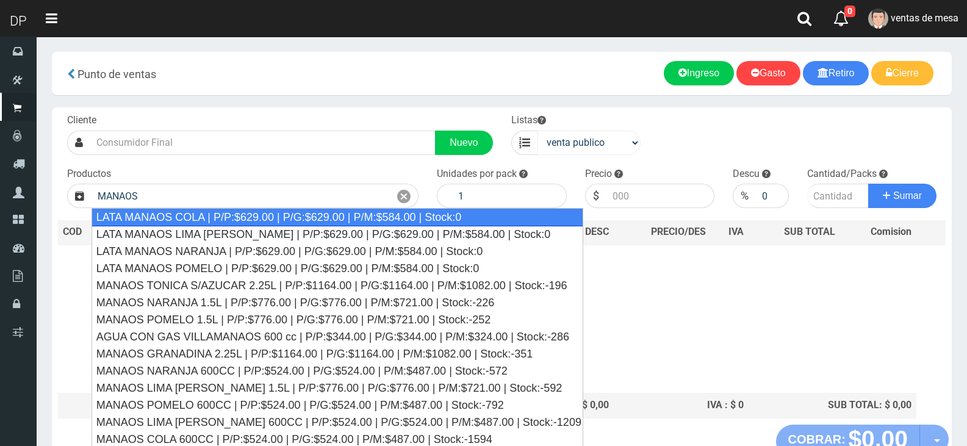
type input "MANAOS"
click at [544, 132] on select "venta publico Sup chinos reventas" at bounding box center [589, 143] width 104 height 24
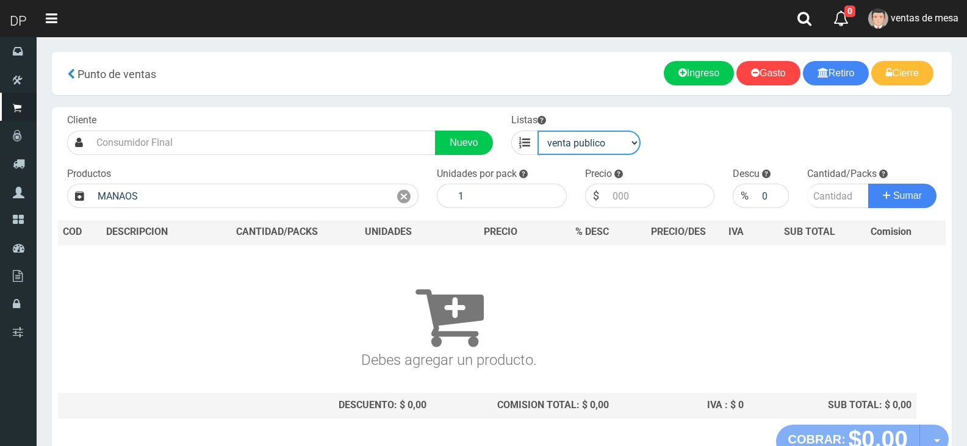
select select "3"
click at [537, 131] on select "venta publico Sup chinos reventas" at bounding box center [589, 143] width 104 height 24
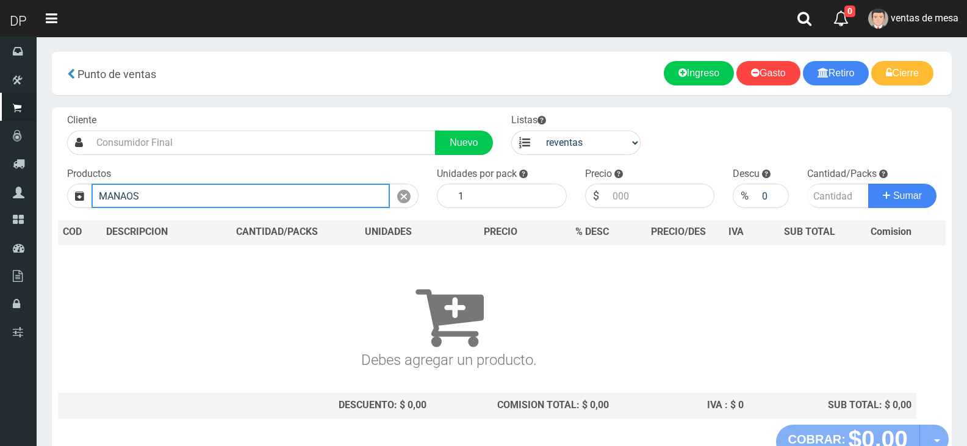
click at [226, 202] on input "MANAOS" at bounding box center [241, 196] width 298 height 24
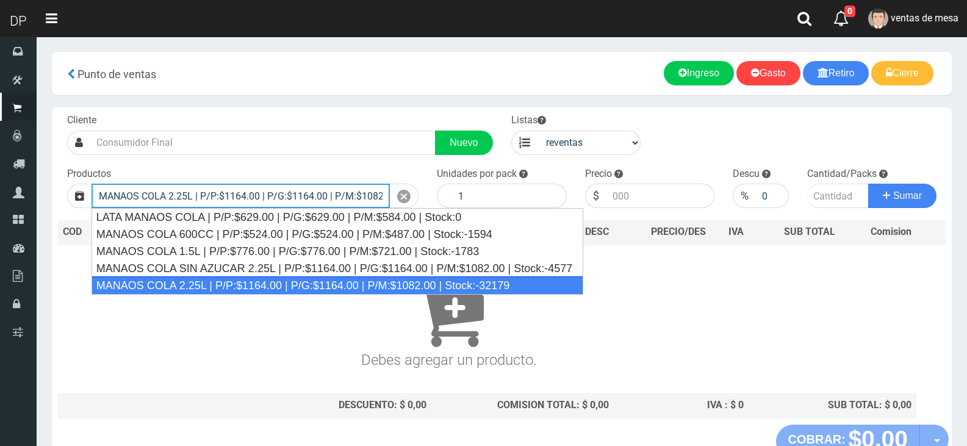
type input "MANAOS COLA 2.25L | P/P:$1164.00 | P/G:$1164.00 | P/M:$1082.00 | Stock:-32179"
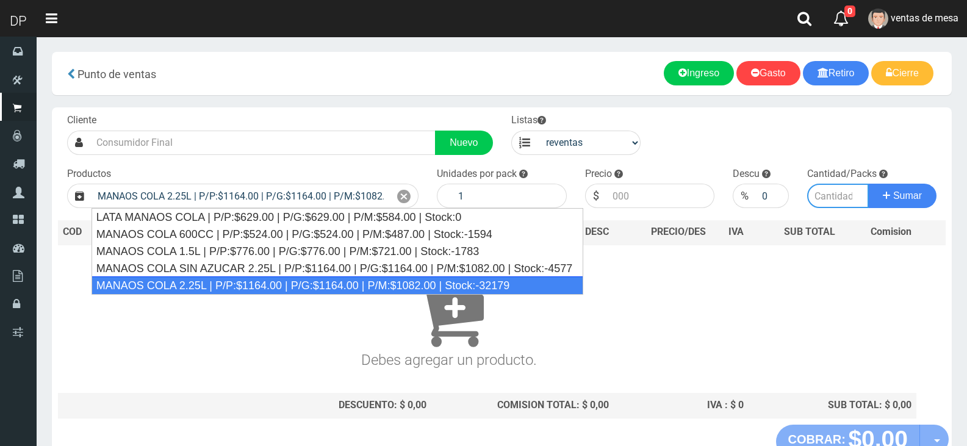
type input "6"
type input "1082.00"
click at [868, 184] on button "Sumar" at bounding box center [902, 196] width 68 height 24
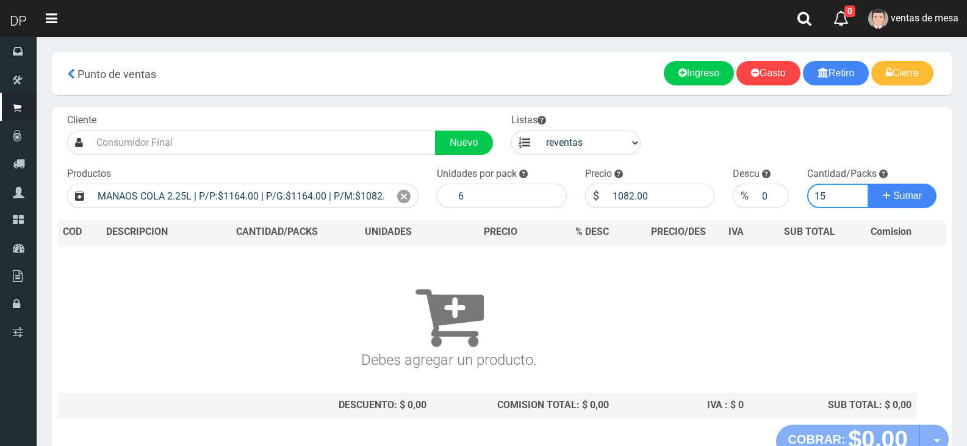
type input "15"
click at [868, 184] on button "Sumar" at bounding box center [902, 196] width 68 height 24
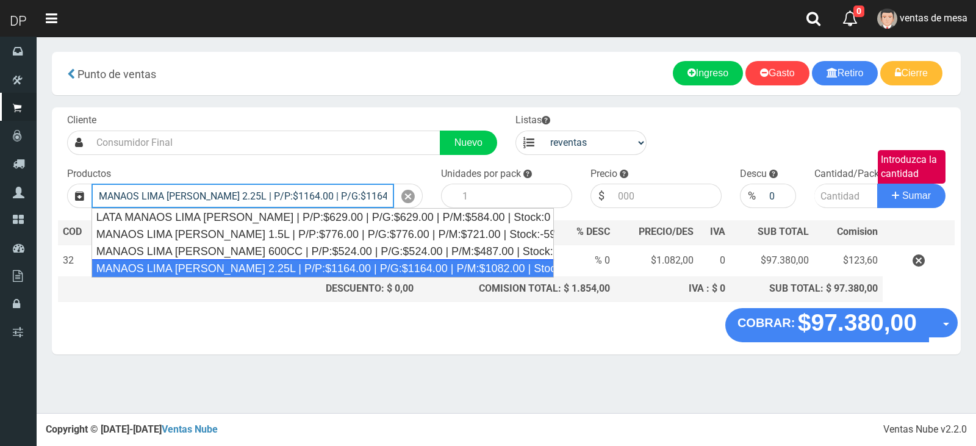
type input "MANAOS LIMA LIMON 2.25L | P/P:$1164.00 | P/G:$1164.00 | P/M:$1082.00 | Stock:-1…"
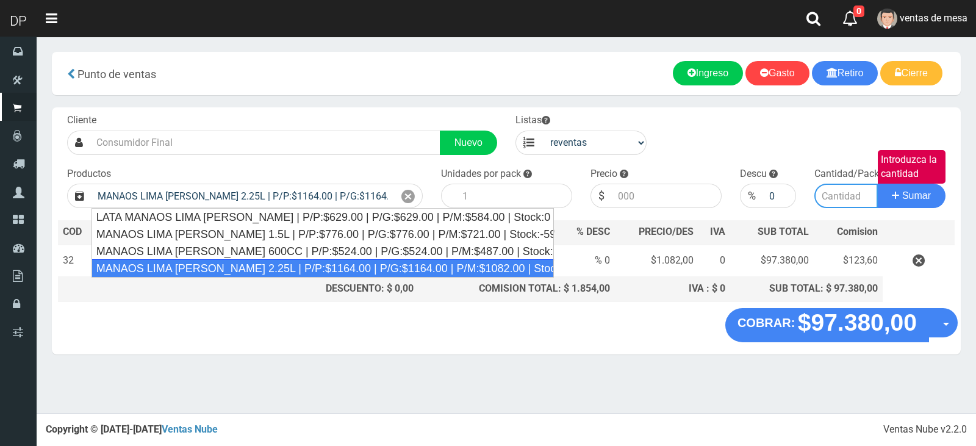
type input "6"
type input "1082.00"
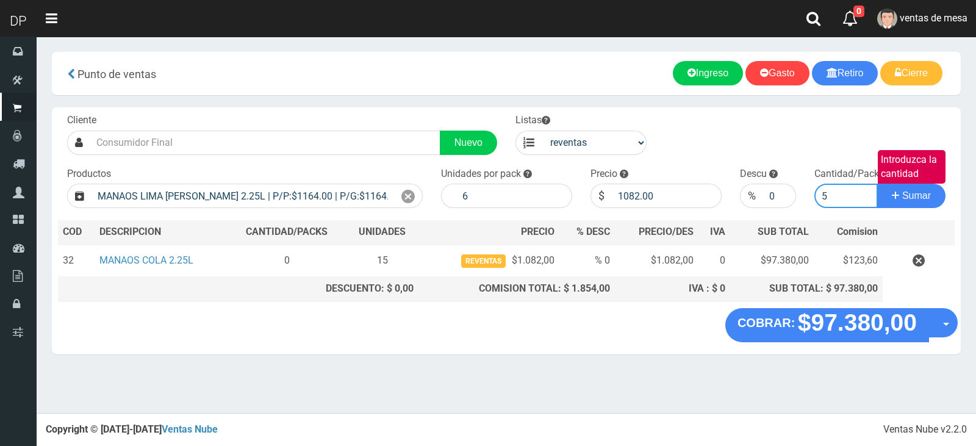
type input "5"
click at [877, 184] on button "Sumar" at bounding box center [911, 196] width 68 height 24
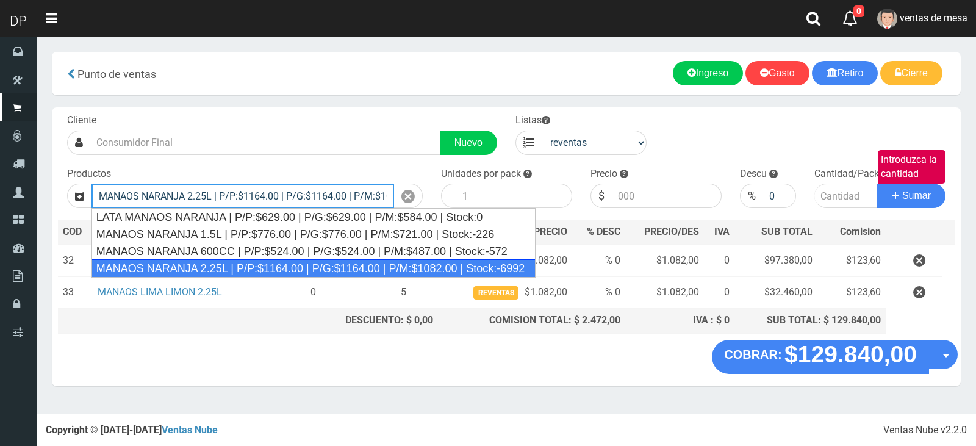
type input "MANAOS NARANJA 2.25L | P/P:$1164.00 | P/G:$1164.00 | P/M:$1082.00 | Stock:-6992"
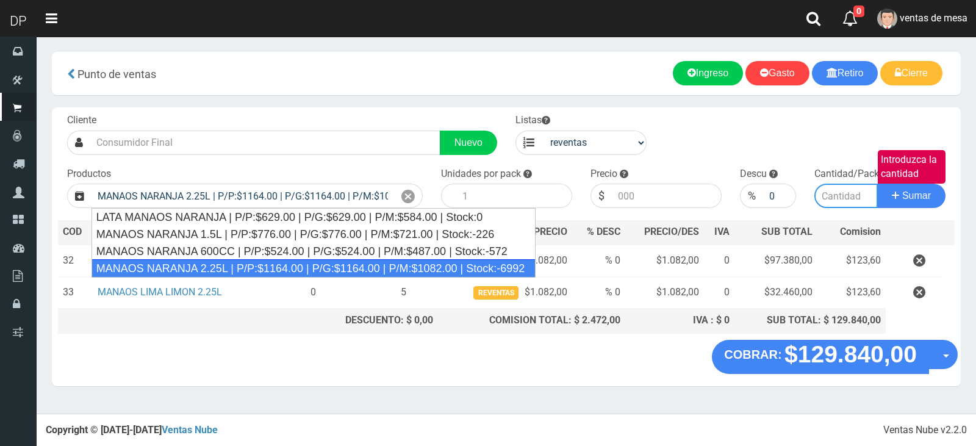
type input "6"
type input "1082.00"
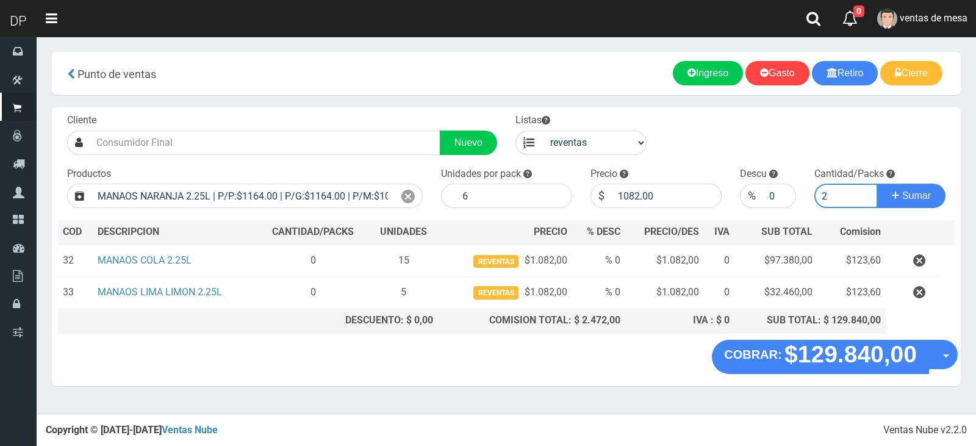
type input "2"
click at [877, 184] on button "Sumar" at bounding box center [911, 196] width 68 height 24
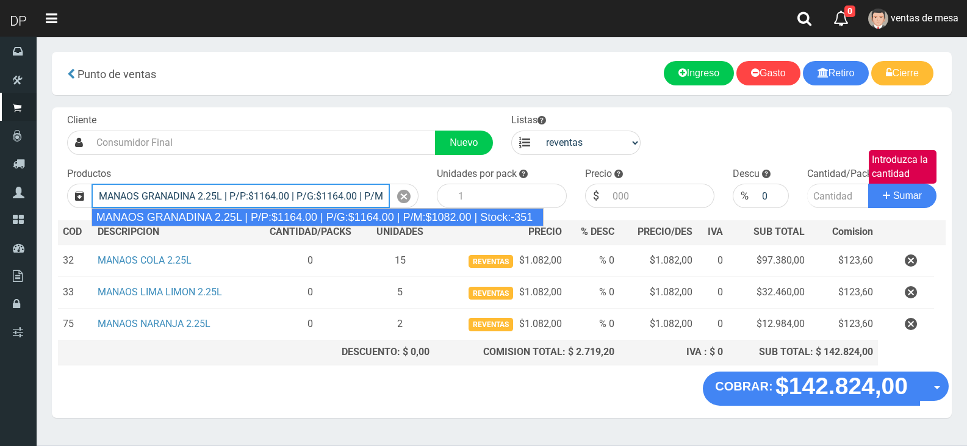
type input "MANAOS GRANADINA 2.25L | P/P:$1164.00 | P/G:$1164.00 | P/M:$1082.00 | Stock:-351"
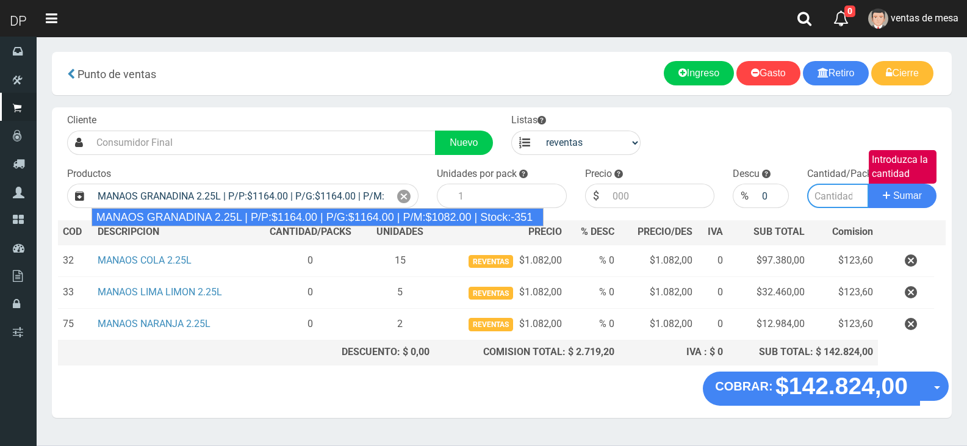
type input "6"
type input "1082.00"
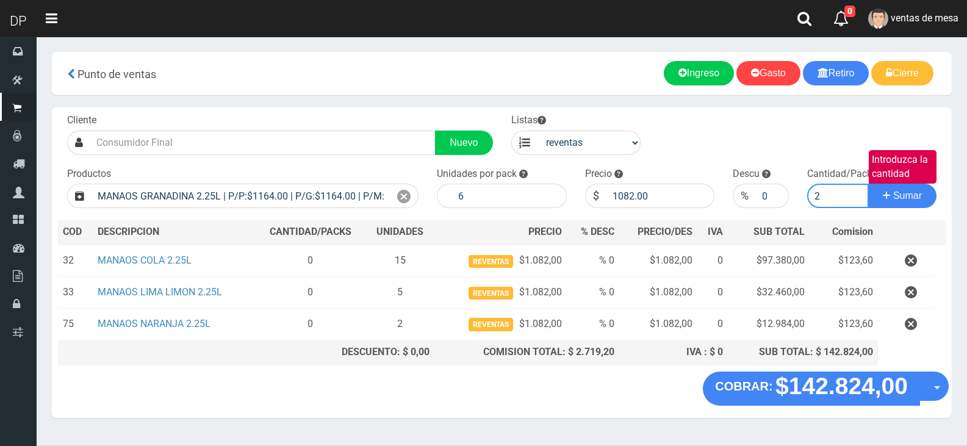
type input "2"
click at [868, 184] on button "Sumar" at bounding box center [902, 196] width 68 height 24
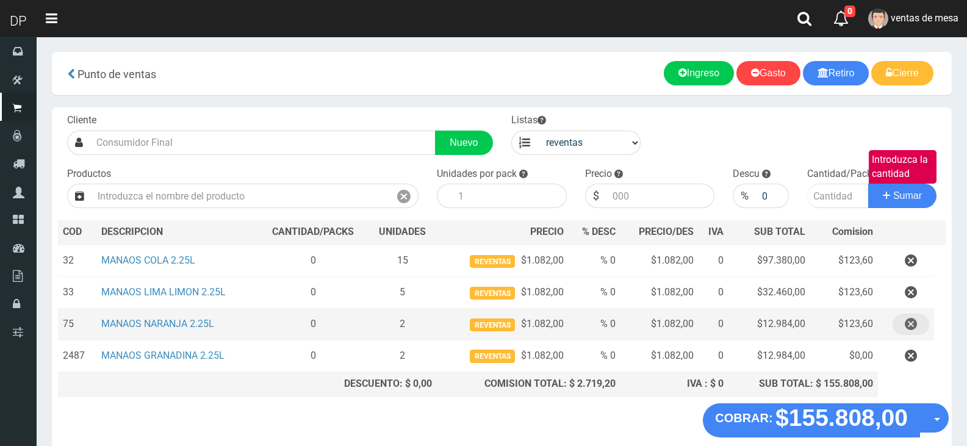
click at [925, 331] on button "button" at bounding box center [911, 324] width 37 height 21
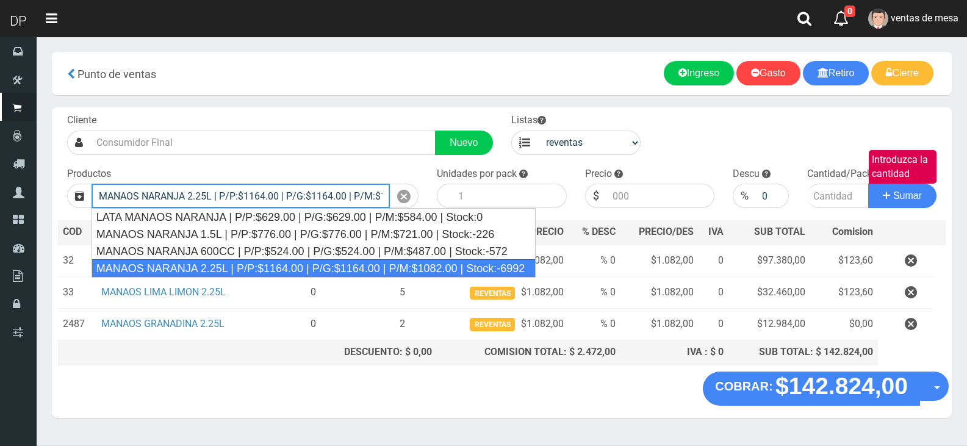
type input "MANAOS NARANJA 2.25L | P/P:$1164.00 | P/G:$1164.00 | P/M:$1082.00 | Stock:-6992"
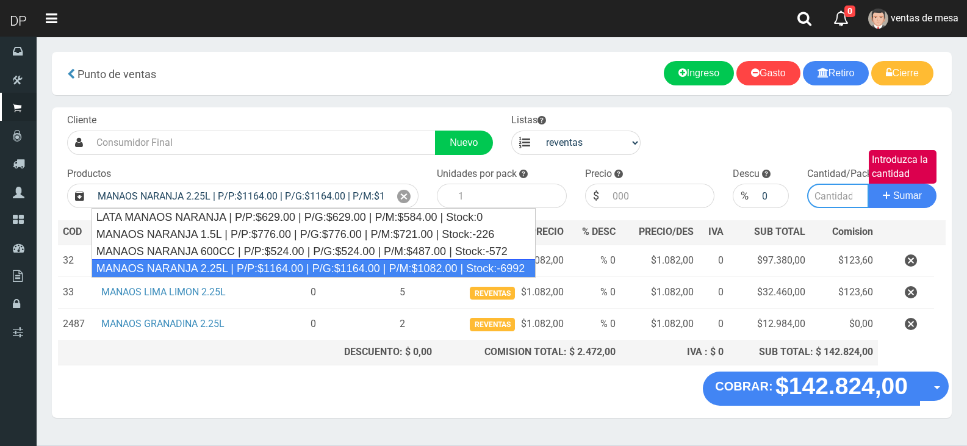
type input "6"
type input "1082.00"
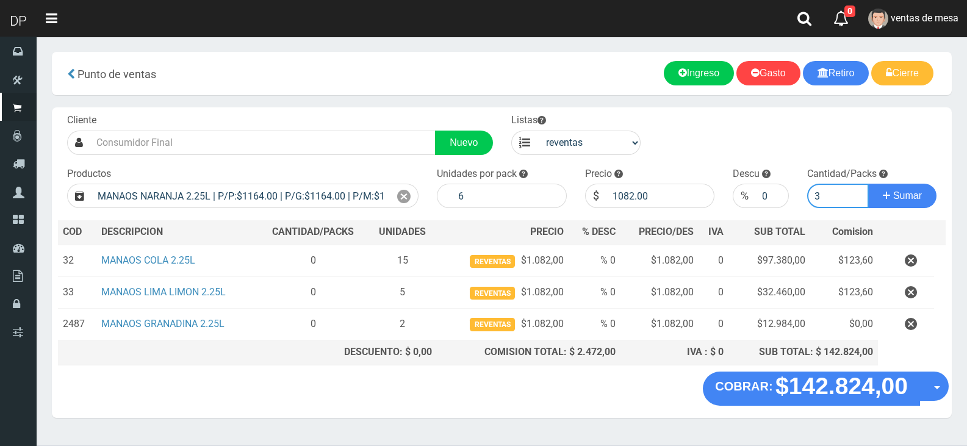
type input "3"
click at [868, 184] on button "Sumar" at bounding box center [902, 196] width 68 height 24
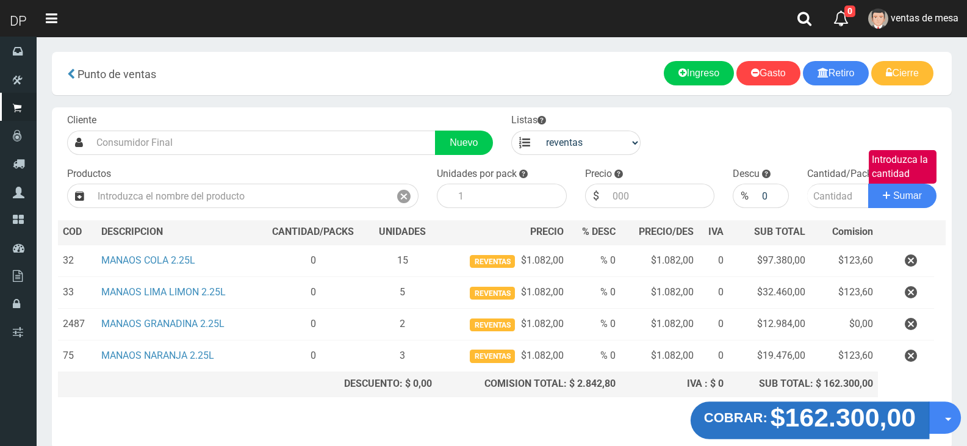
click at [814, 416] on strong "$162.300,00" at bounding box center [844, 417] width 146 height 29
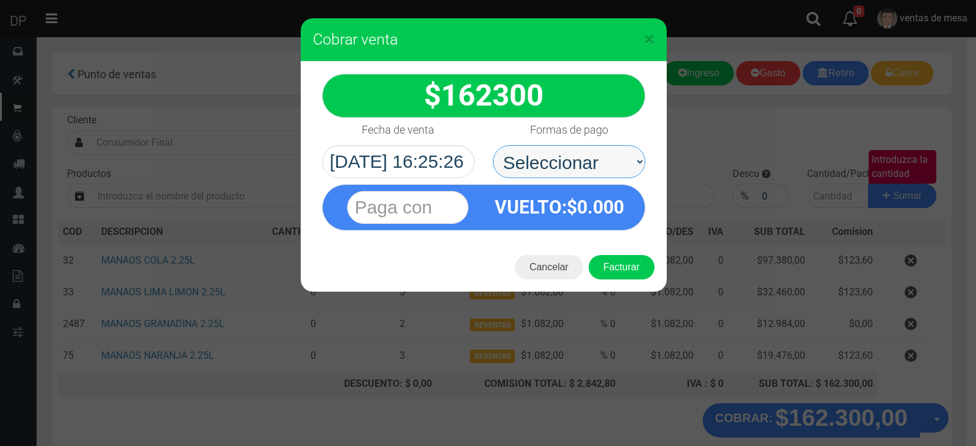
click at [609, 158] on select "Seleccionar Efectivo Tarjeta de Crédito Depósito Débito" at bounding box center [569, 161] width 153 height 33
select select "Efectivo"
click at [493, 145] on select "Seleccionar Efectivo Tarjeta de Crédito Depósito Débito" at bounding box center [569, 161] width 153 height 33
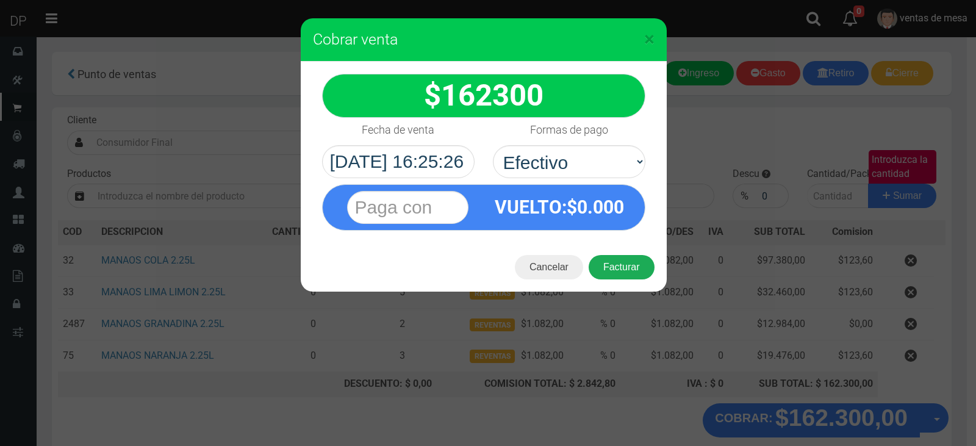
click at [627, 258] on button "Facturar" at bounding box center [622, 267] width 66 height 24
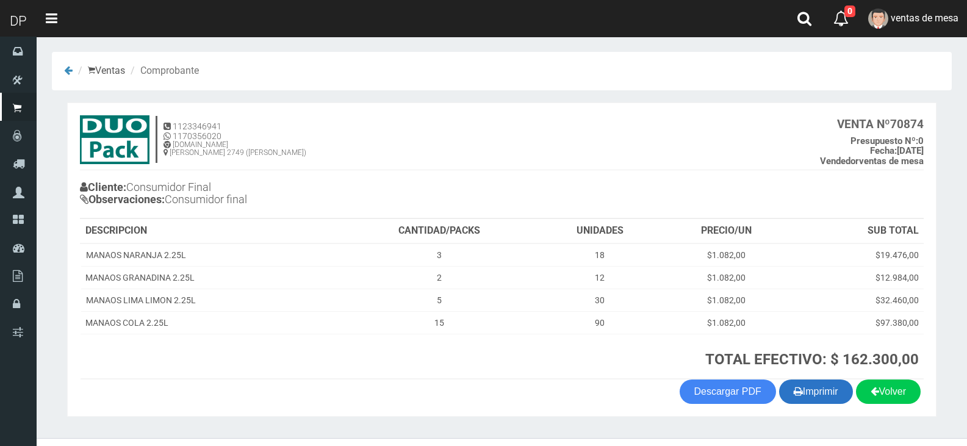
scroll to position [25, 0]
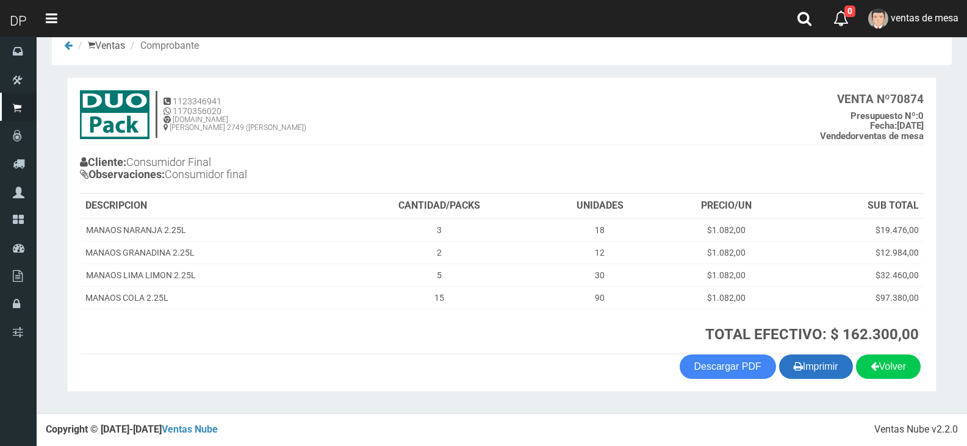
click at [828, 366] on button "Imprimir" at bounding box center [816, 366] width 74 height 24
